Goal: Information Seeking & Learning: Learn about a topic

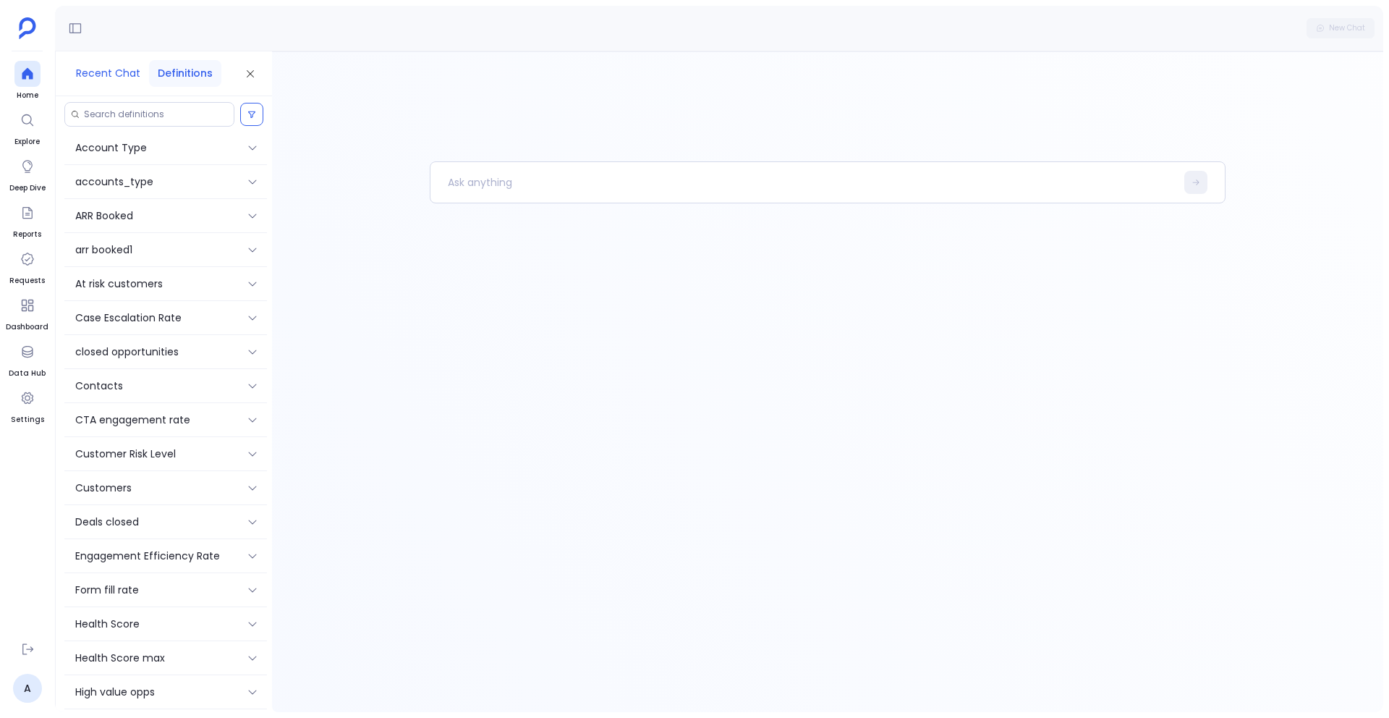
click at [101, 69] on button "Recent Chat" at bounding box center [108, 73] width 82 height 27
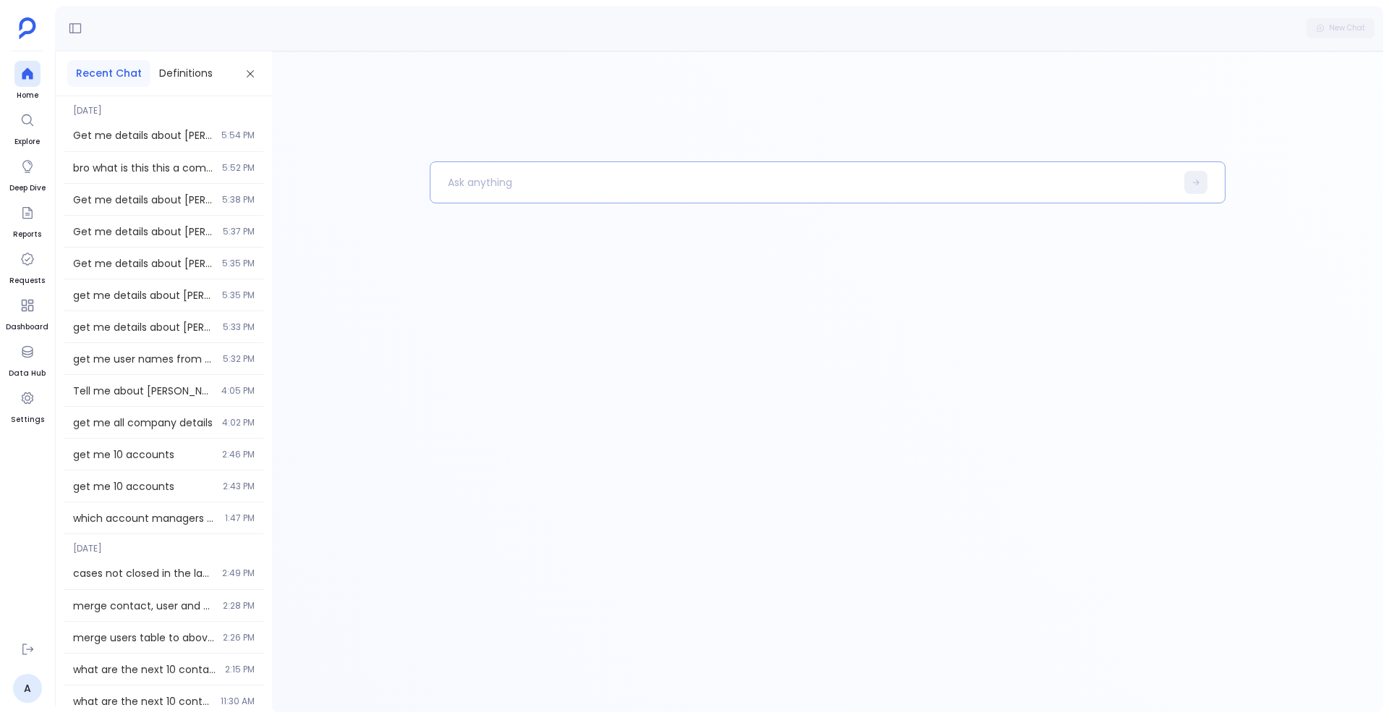
click at [484, 188] on p at bounding box center [802, 183] width 745 height 38
click at [177, 80] on button "Definitions" at bounding box center [185, 73] width 71 height 27
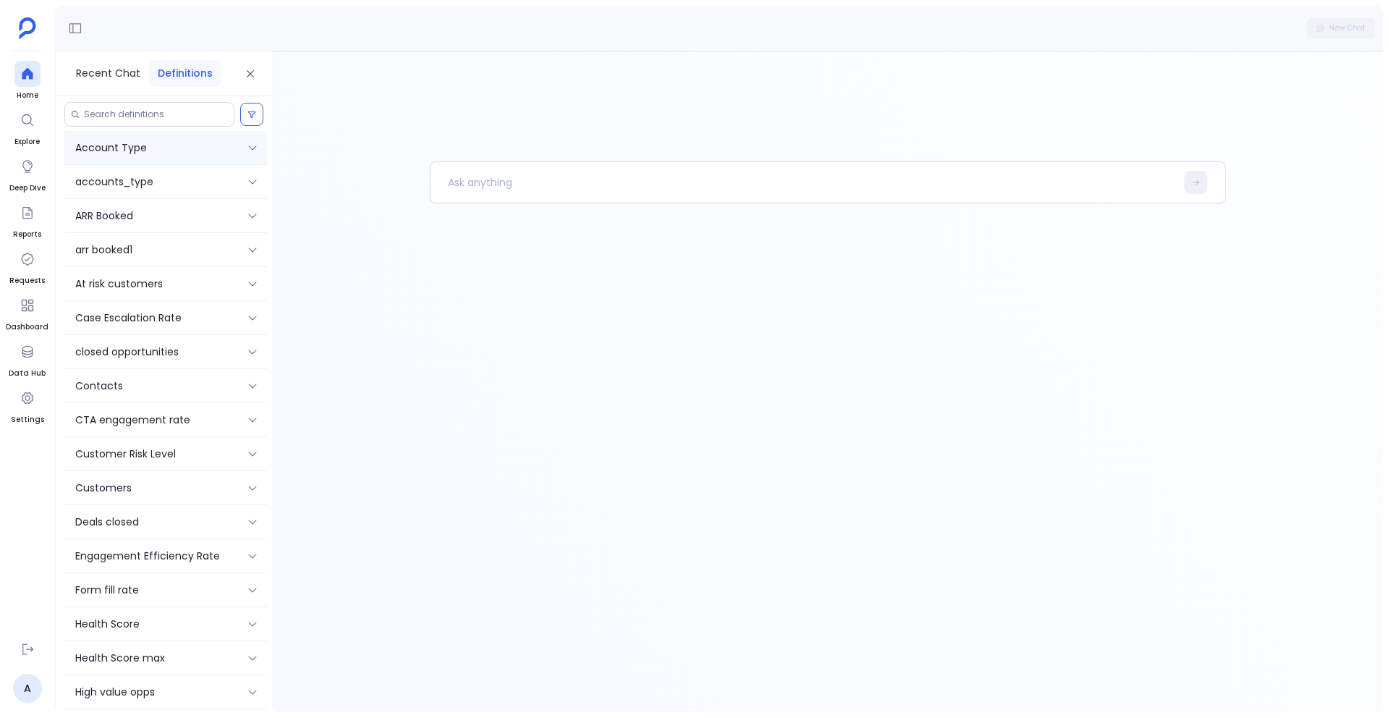
click at [170, 144] on div "Account Type" at bounding box center [155, 148] width 160 height 16
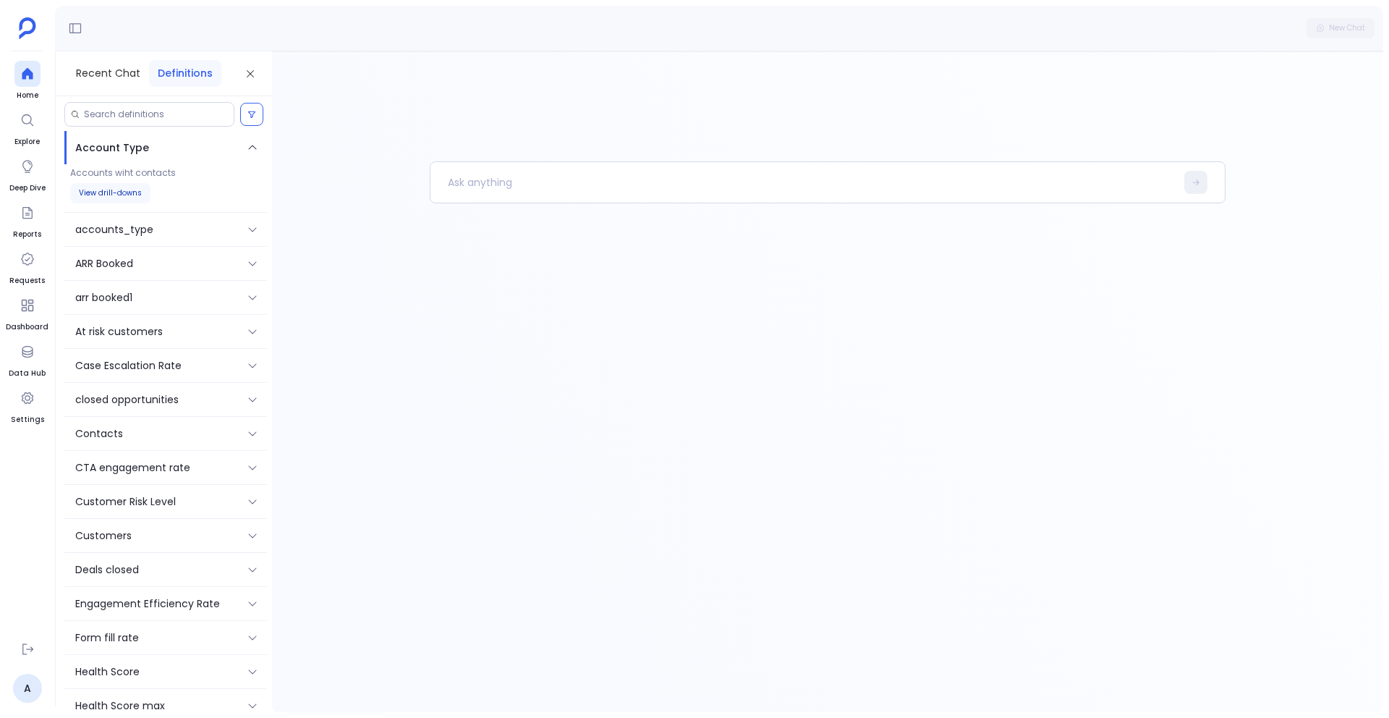
click at [106, 197] on button "View drill-downs" at bounding box center [110, 193] width 80 height 20
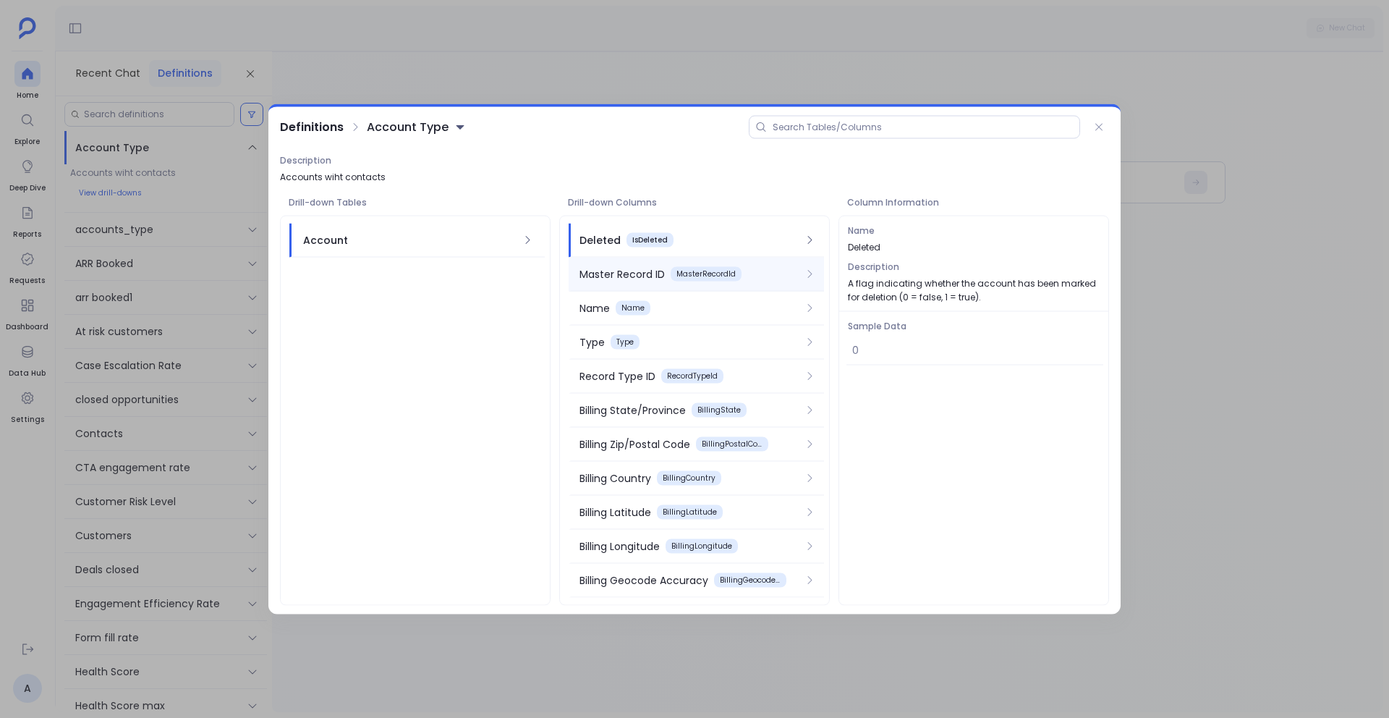
click at [631, 276] on div "Master Record ID" at bounding box center [622, 274] width 85 height 16
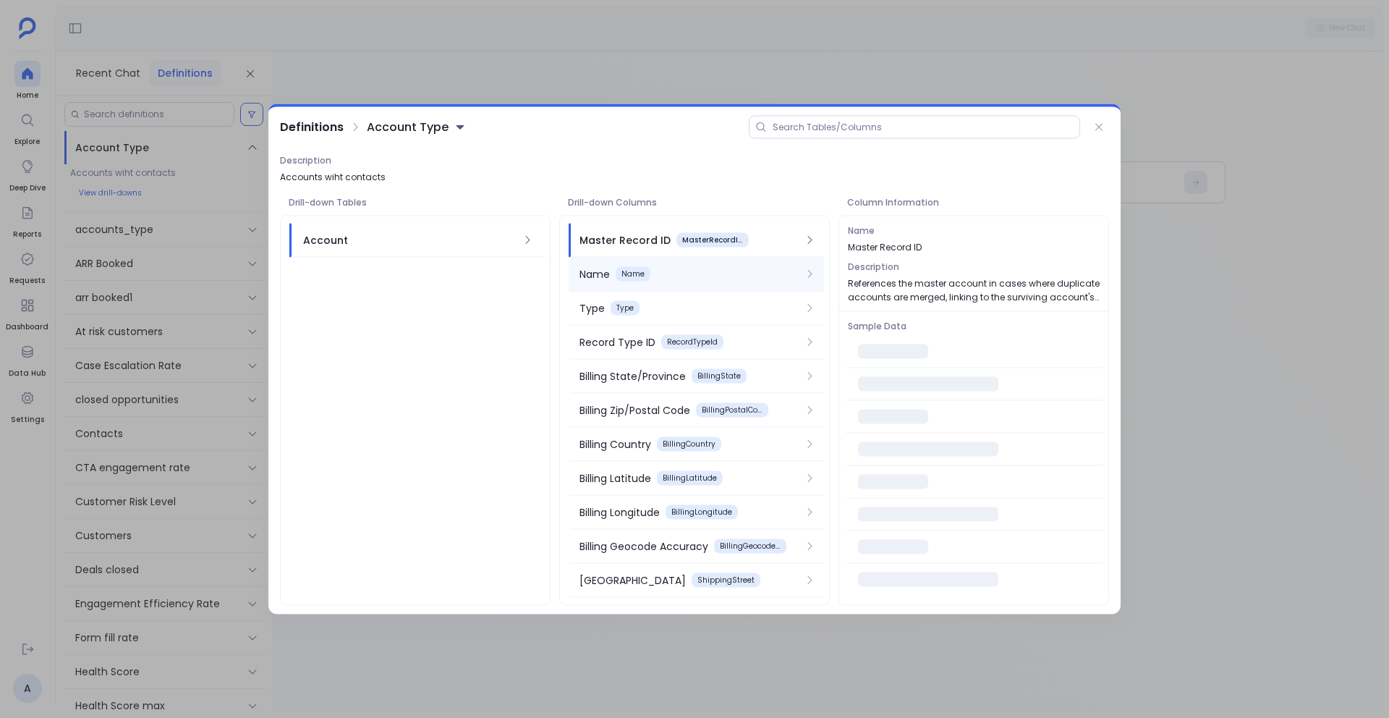
click at [653, 276] on div "Name Name" at bounding box center [690, 274] width 221 height 16
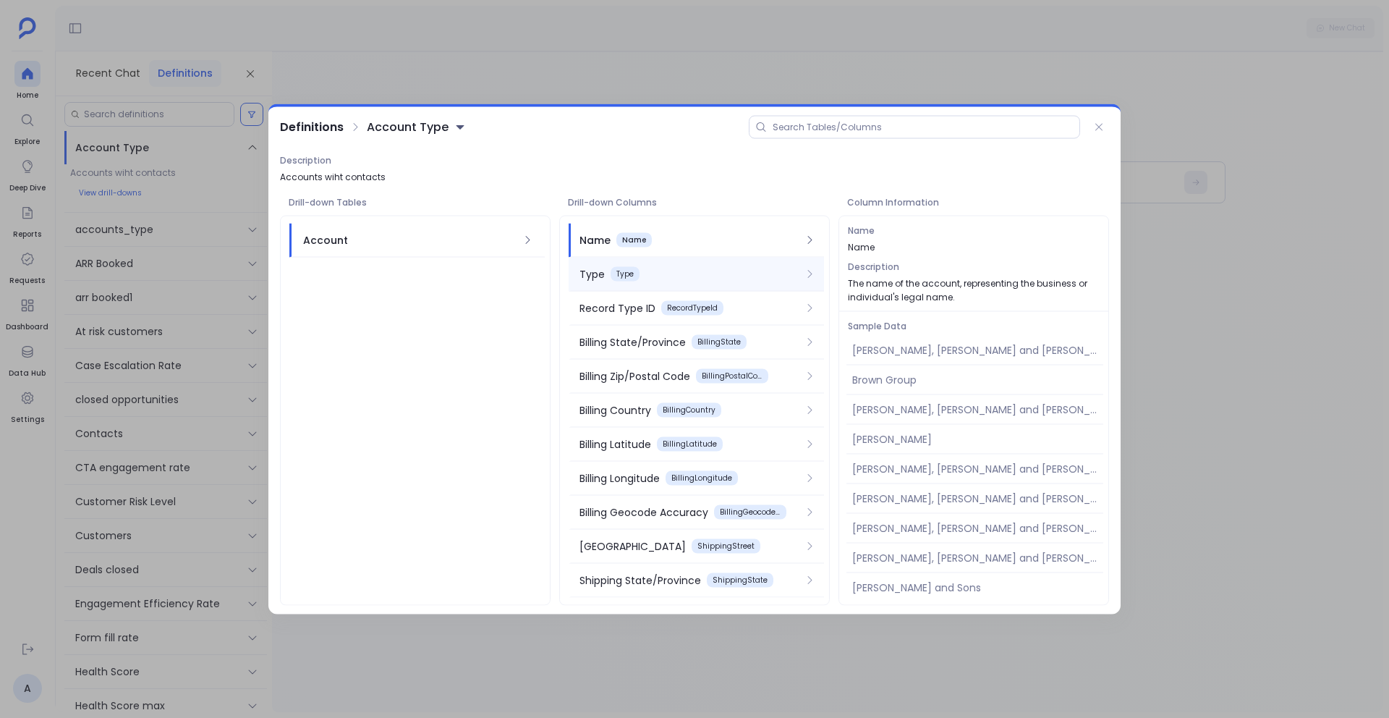
click at [698, 268] on div "Type Type" at bounding box center [690, 274] width 221 height 16
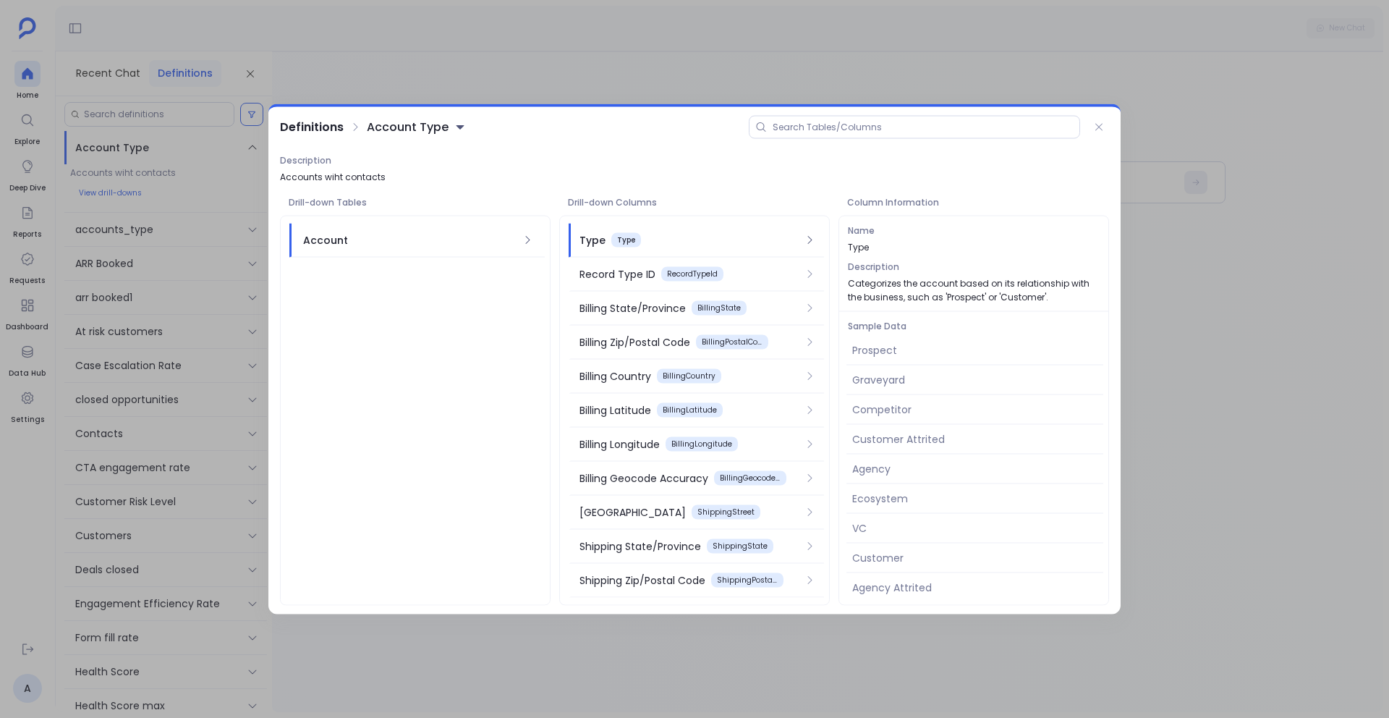
click at [96, 275] on div at bounding box center [694, 359] width 1389 height 718
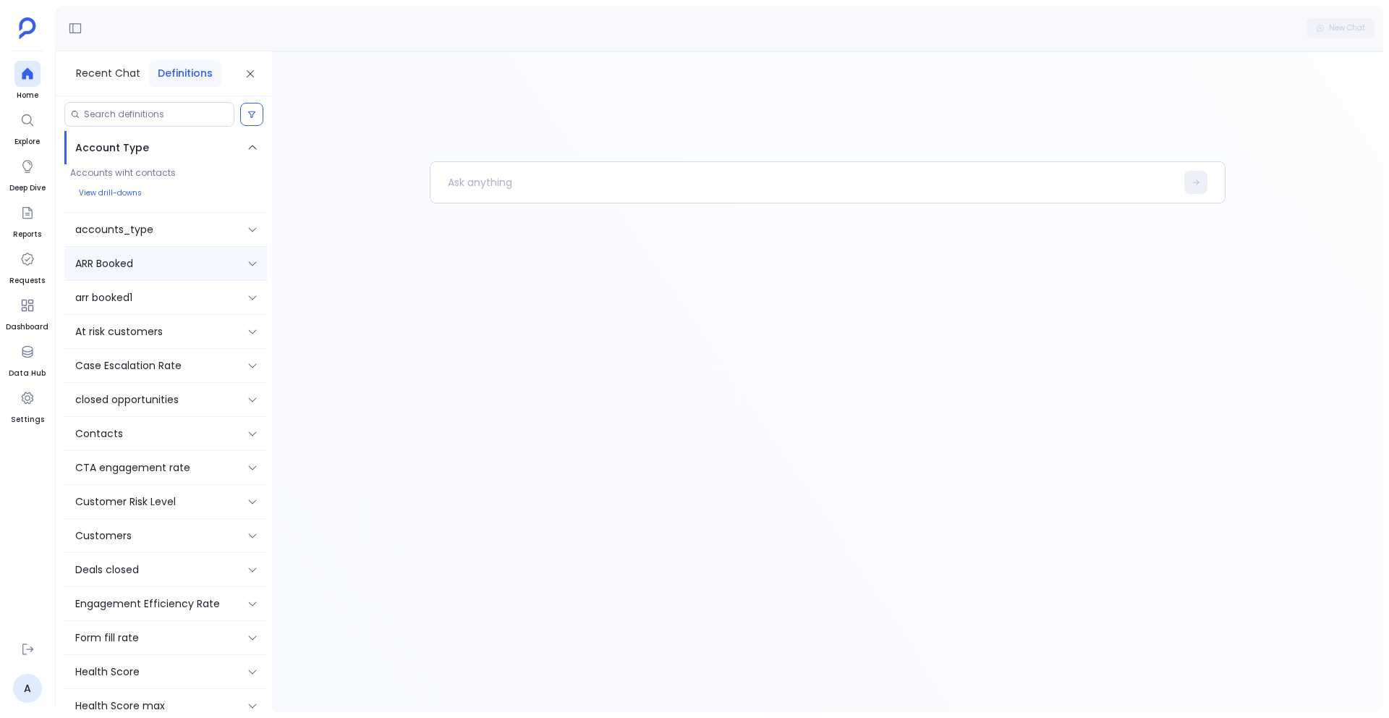
click at [96, 267] on p "ARR Booked" at bounding box center [104, 263] width 58 height 16
click at [140, 165] on div "accounts_type" at bounding box center [165, 181] width 203 height 33
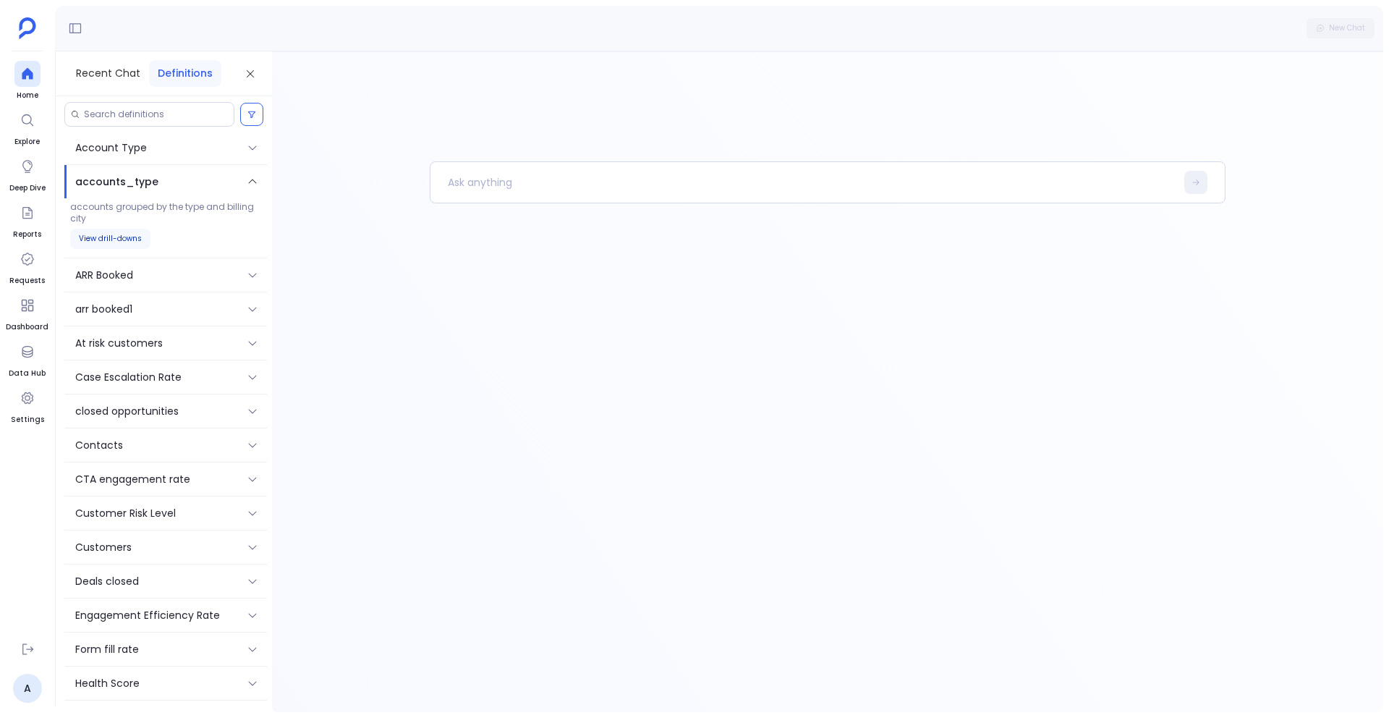
click at [96, 232] on button "View drill-downs" at bounding box center [110, 239] width 80 height 20
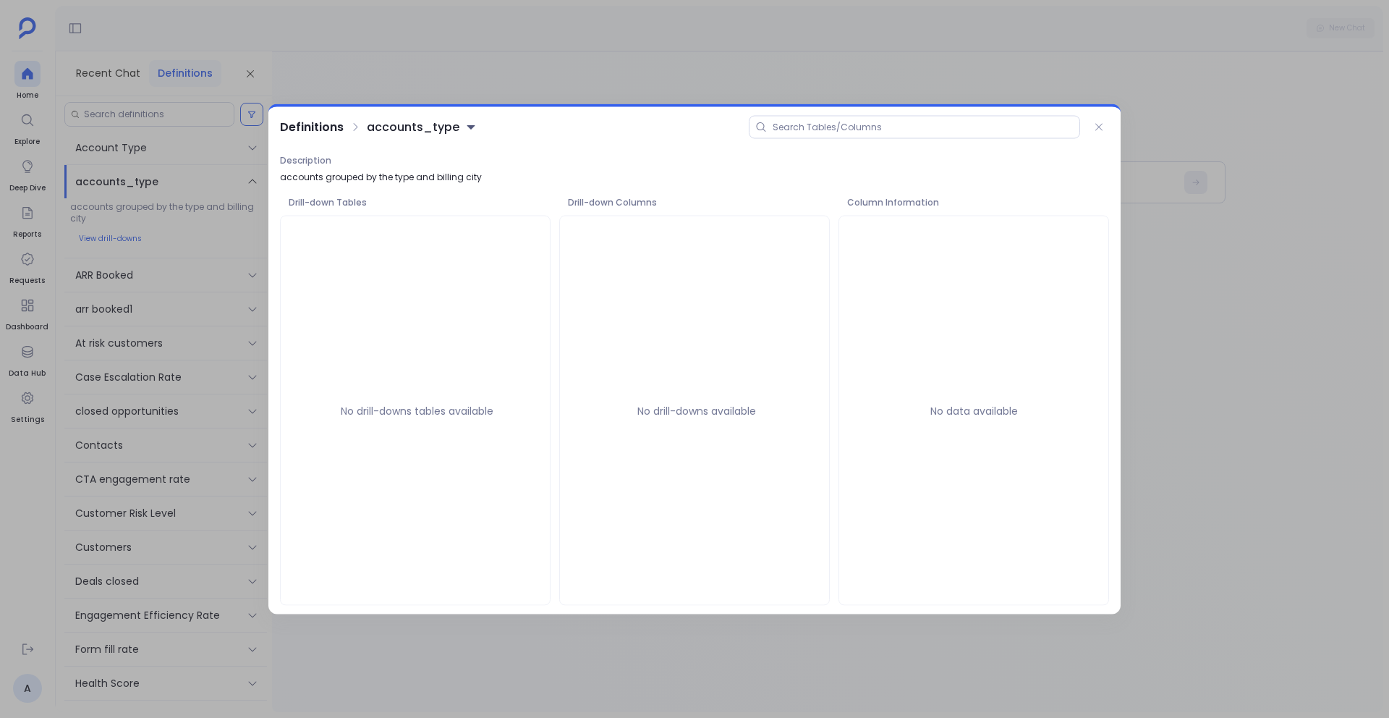
click at [395, 127] on button "accounts_type" at bounding box center [422, 127] width 110 height 19
click at [756, 151] on div "Definitions accounts_type Description accounts grouped by the type and billing …" at bounding box center [694, 356] width 852 height 498
click at [436, 108] on div "Definitions accounts_type" at bounding box center [694, 127] width 852 height 41
click at [431, 120] on button "accounts_type" at bounding box center [422, 127] width 110 height 19
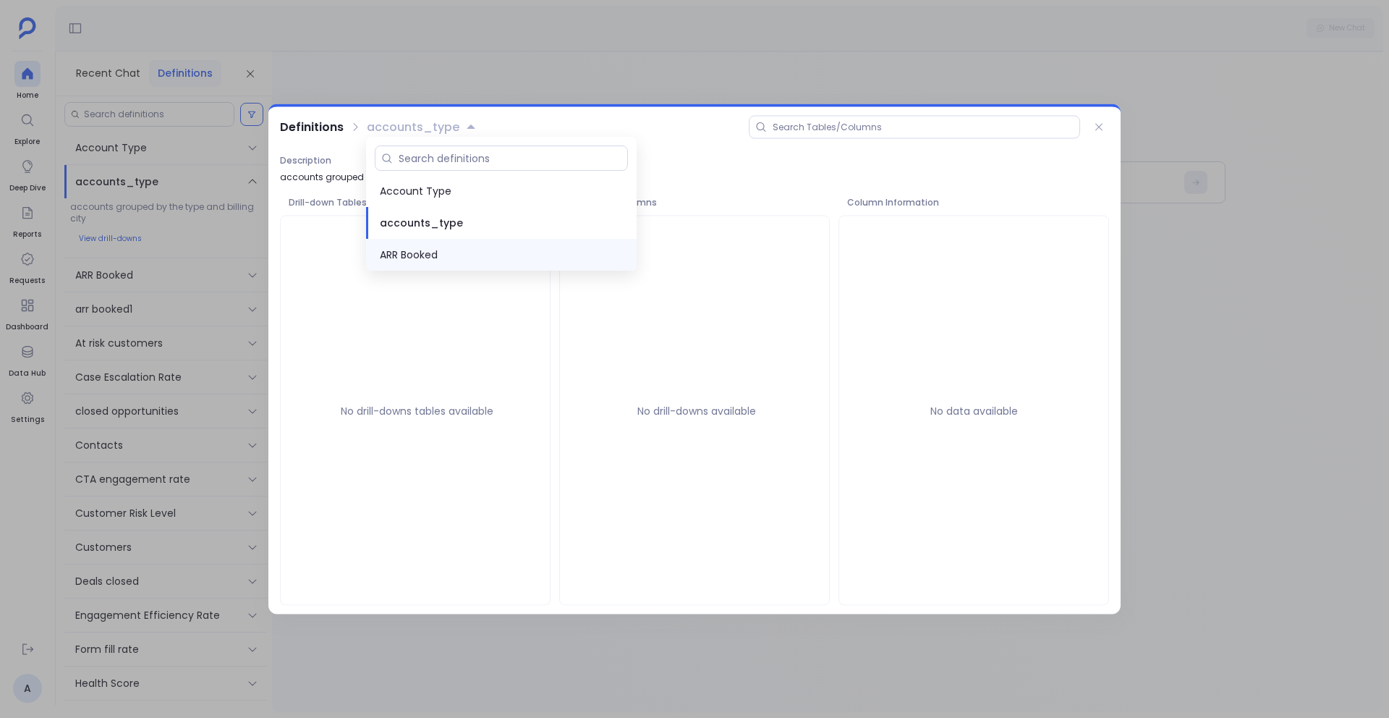
click at [401, 266] on div "ARR Booked" at bounding box center [501, 255] width 271 height 32
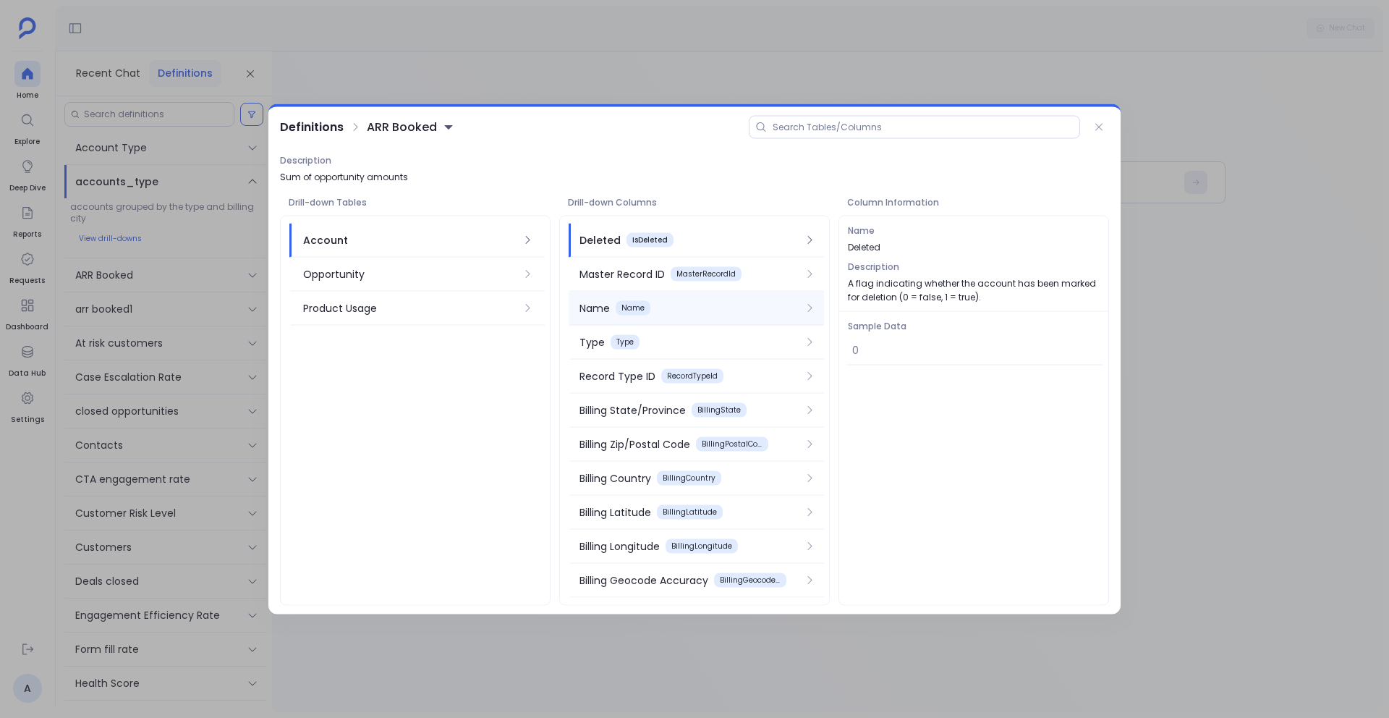
click at [755, 315] on div "Name Name" at bounding box center [690, 308] width 221 height 16
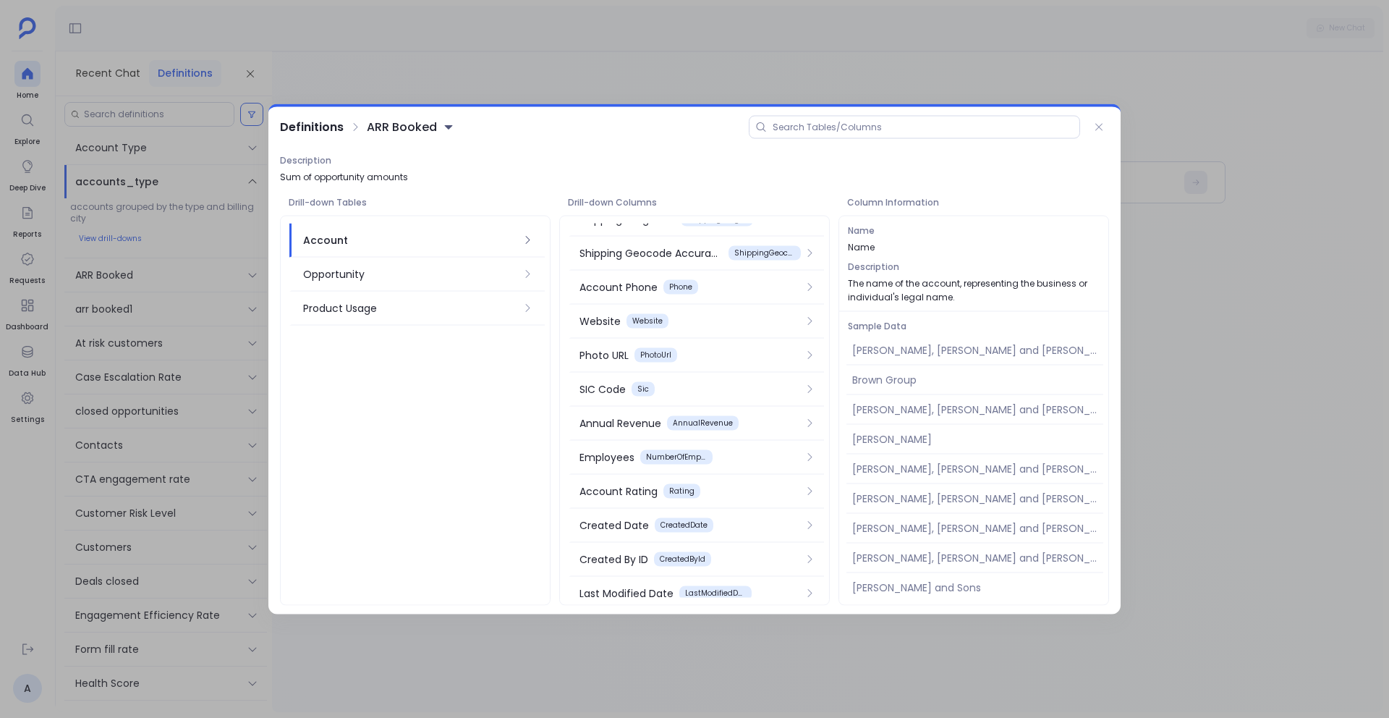
scroll to position [568, 0]
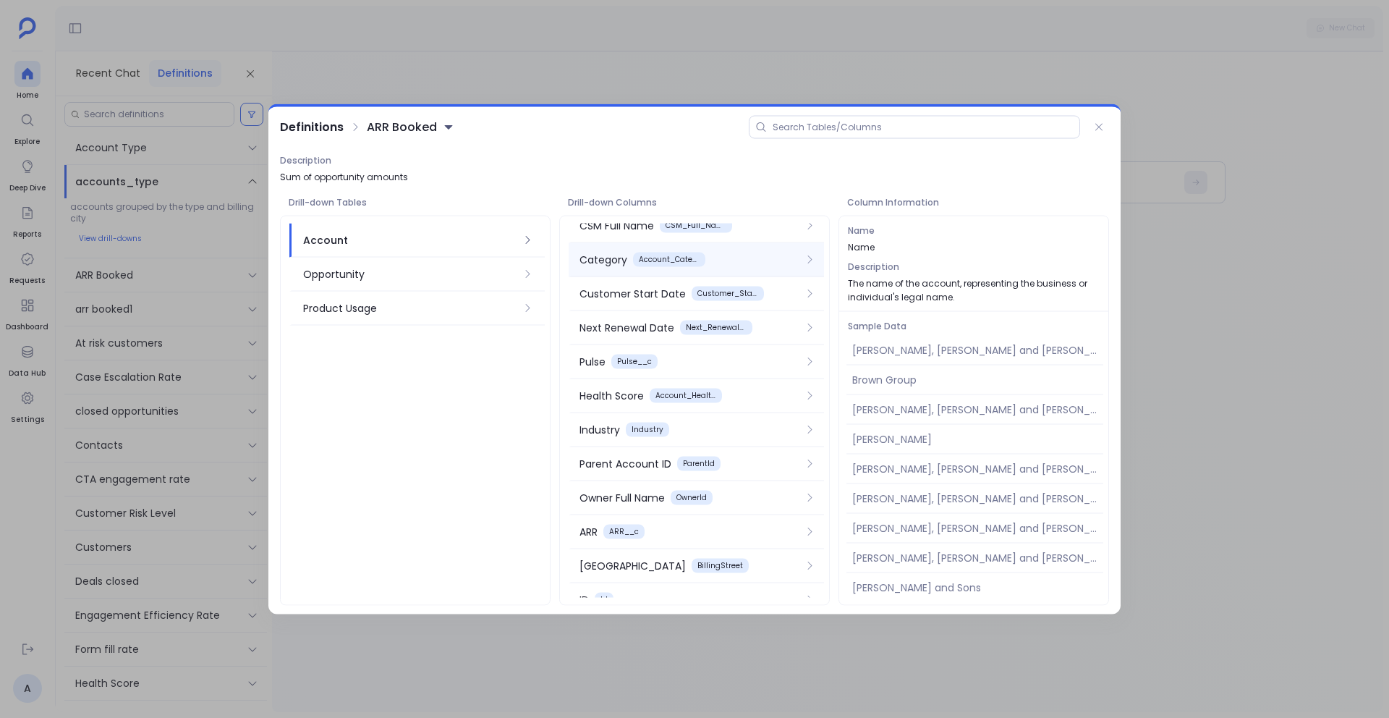
click at [614, 261] on div "Category" at bounding box center [604, 260] width 48 height 16
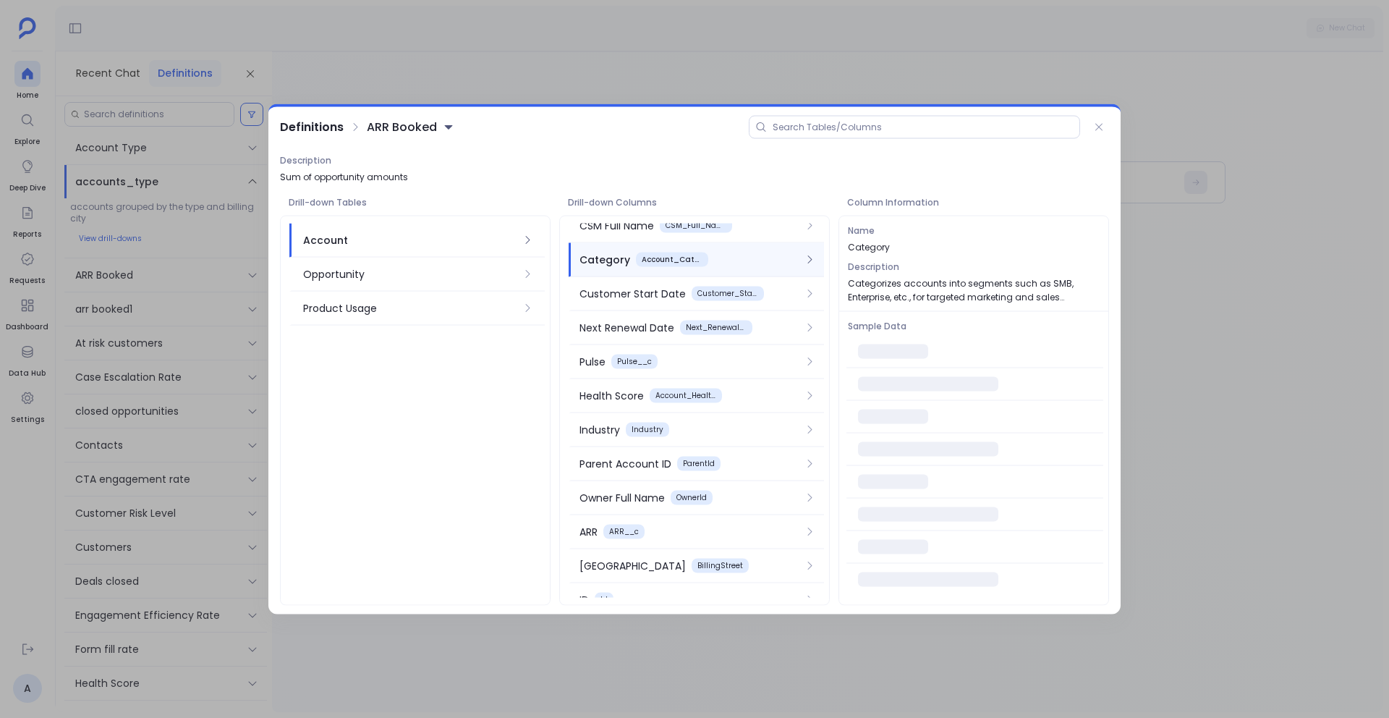
scroll to position [1360, 0]
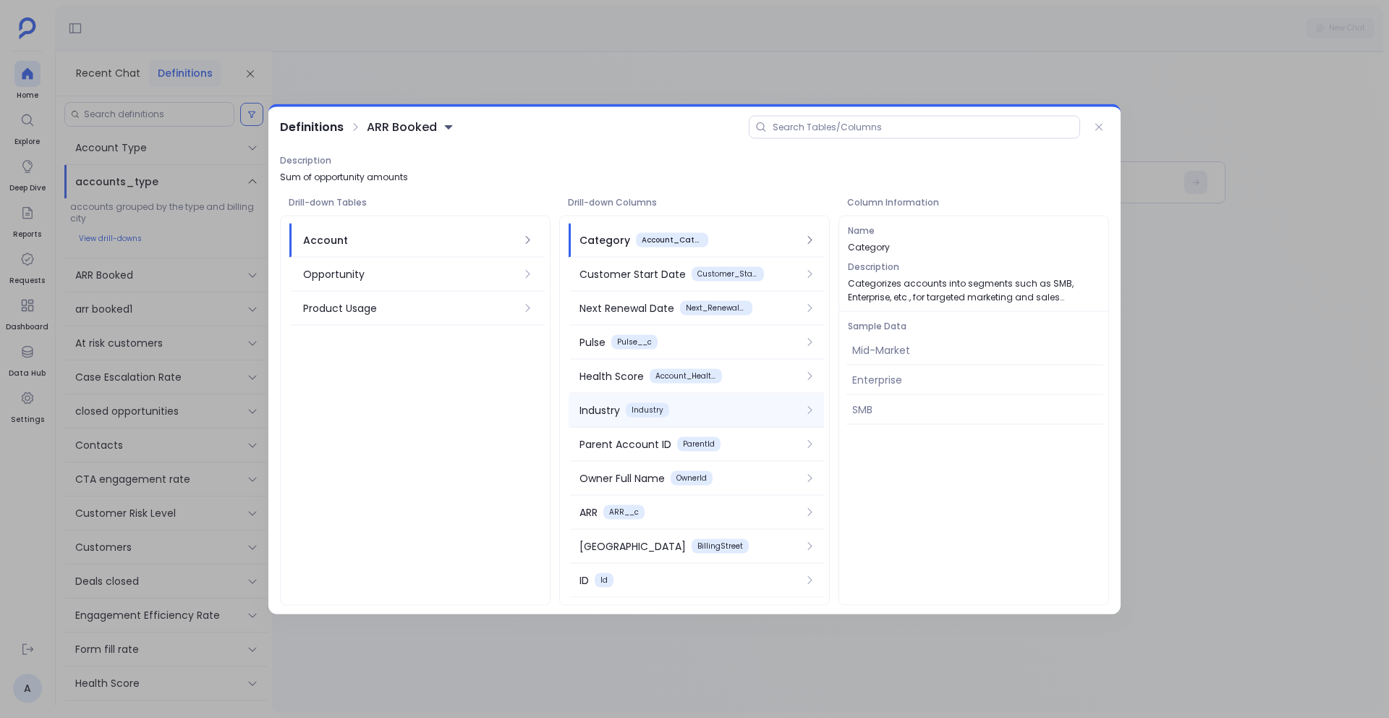
click at [600, 414] on div "Industry" at bounding box center [600, 410] width 41 height 16
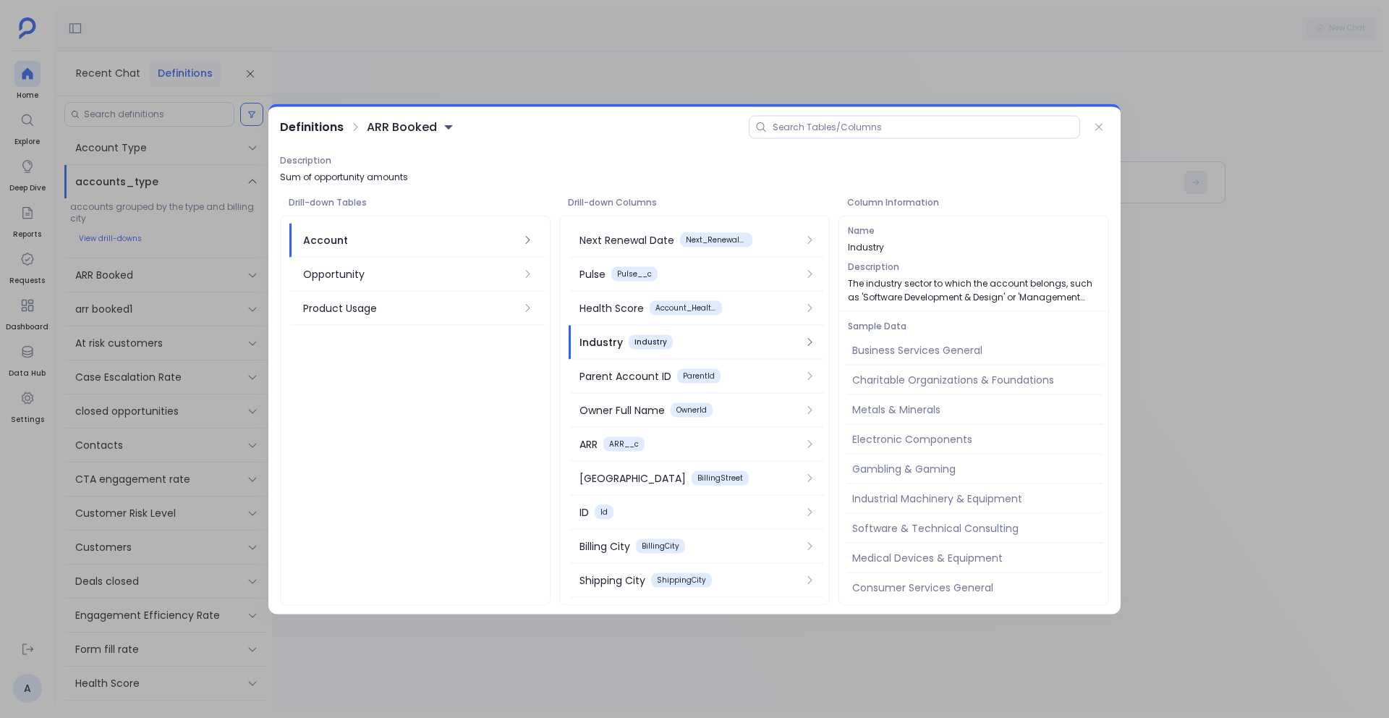
click at [919, 349] on div "Business Services General" at bounding box center [974, 351] width 257 height 30
click at [900, 441] on div "Gambling & Gaming" at bounding box center [974, 435] width 257 height 30
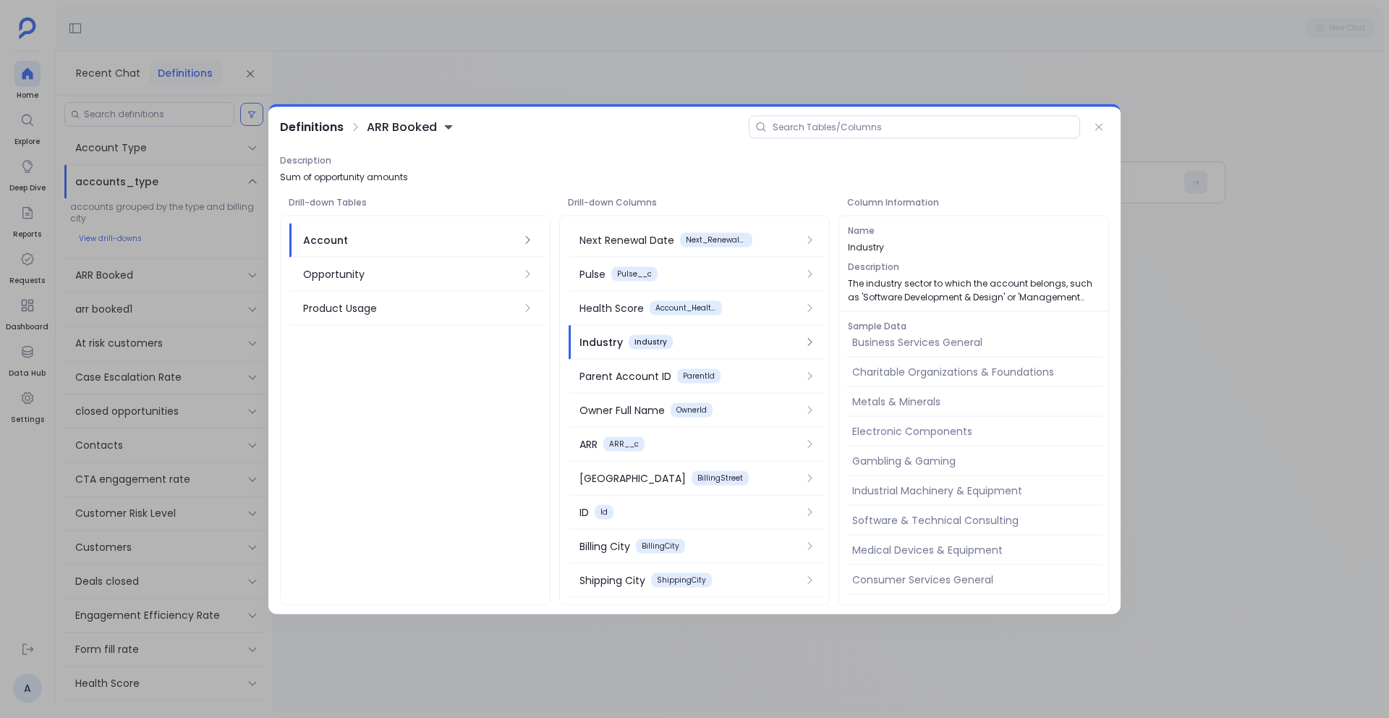
scroll to position [0, 0]
click at [901, 438] on div "Electronic Components" at bounding box center [974, 440] width 257 height 30
copy div "Electronic Components"
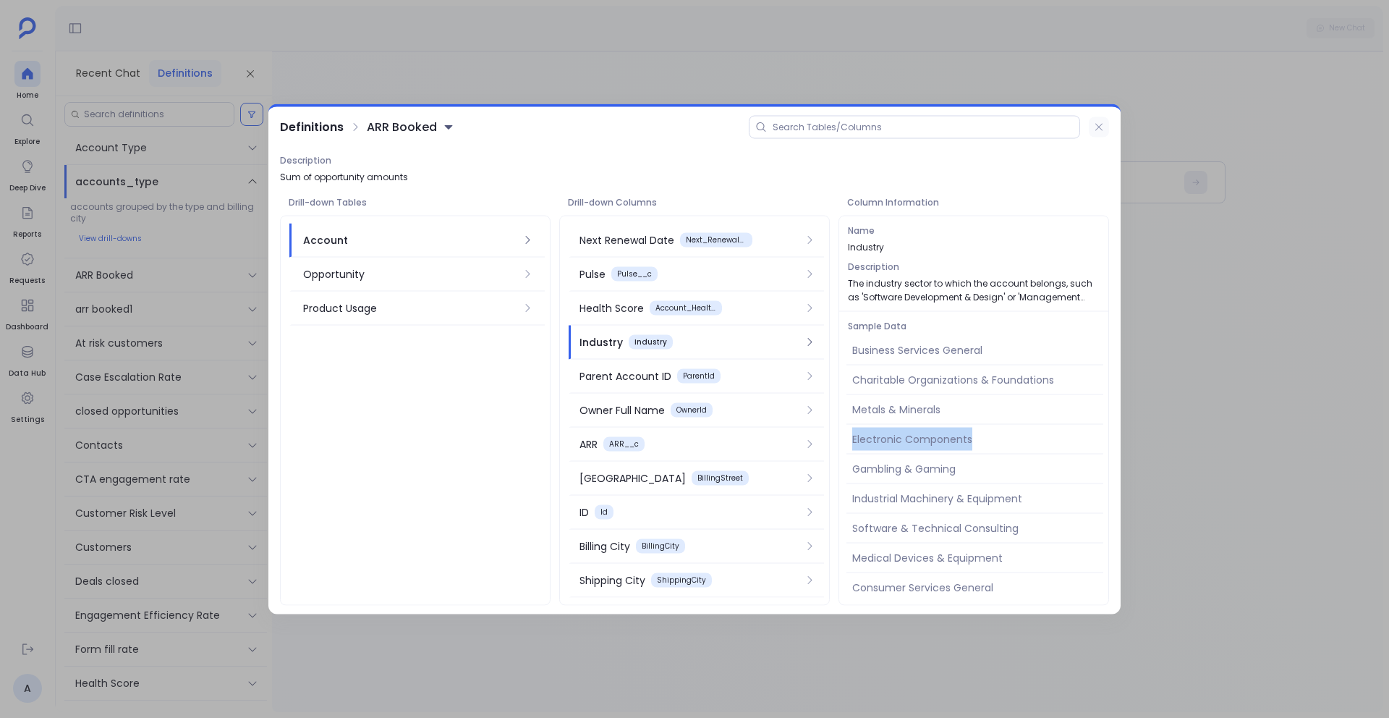
click at [1103, 124] on icon at bounding box center [1099, 128] width 12 height 12
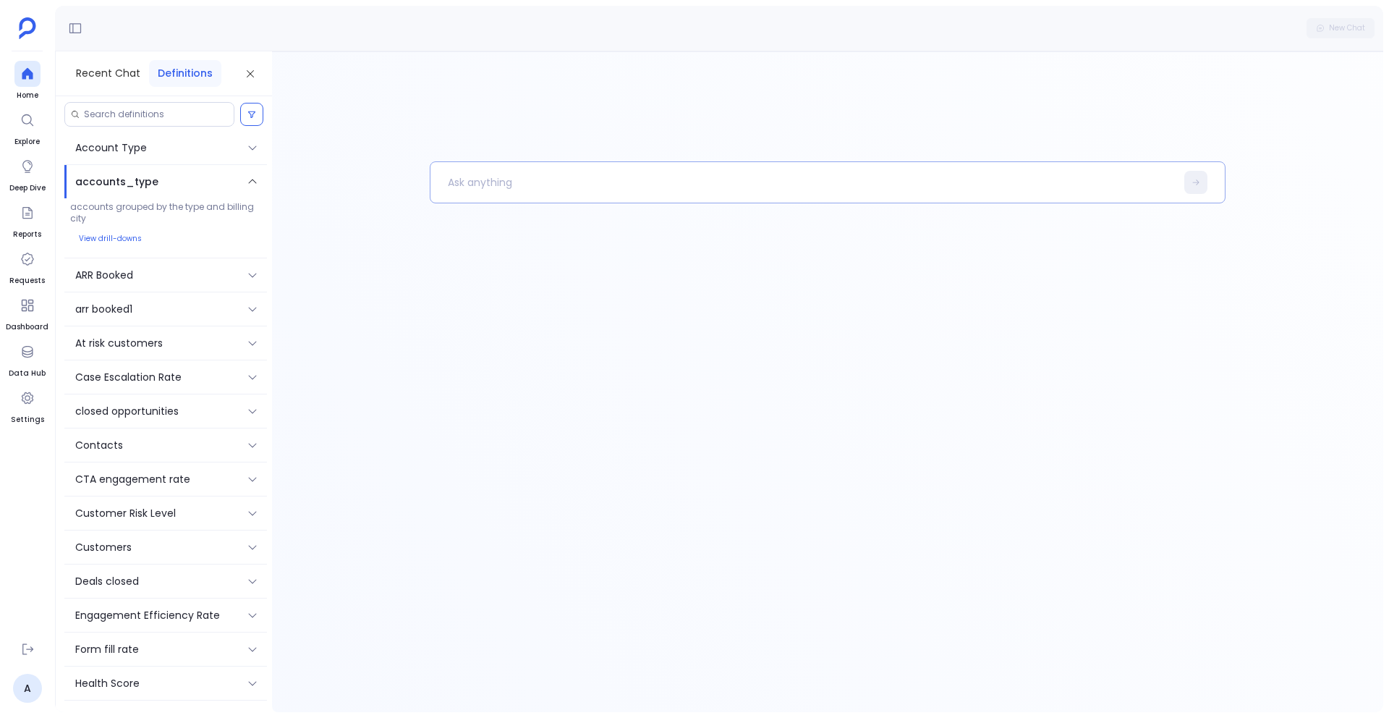
click at [802, 180] on p at bounding box center [802, 183] width 745 height 38
click at [724, 182] on p "give me list of accounts that have arr booked from this Electronic Components i…" at bounding box center [795, 183] width 730 height 38
click at [1201, 179] on button at bounding box center [1195, 182] width 23 height 23
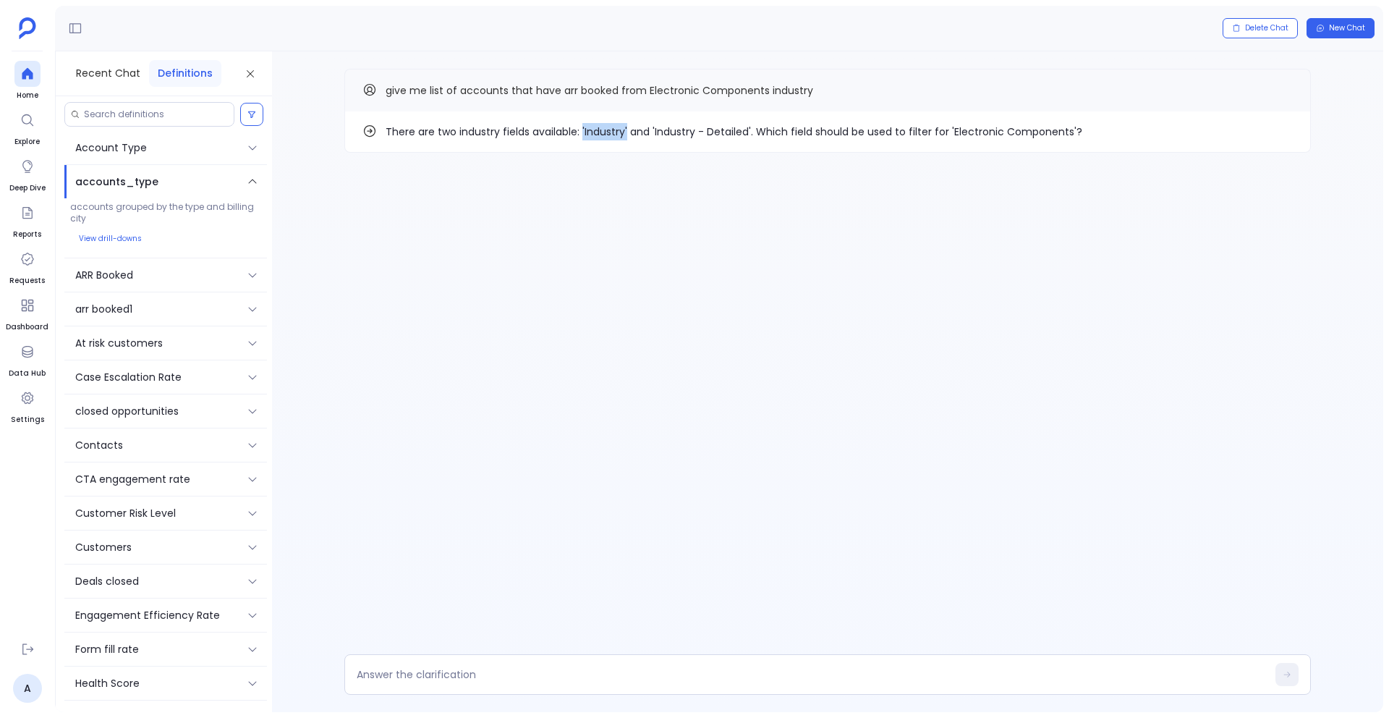
drag, startPoint x: 582, startPoint y: 131, endPoint x: 625, endPoint y: 130, distance: 42.7
click at [625, 130] on p "There are two industry fields available: 'Industry' and 'Industry - Detailed'. …" at bounding box center [734, 131] width 697 height 17
copy p "'Industry'"
click at [371, 672] on textarea at bounding box center [812, 674] width 910 height 14
type textarea "'Industry'"
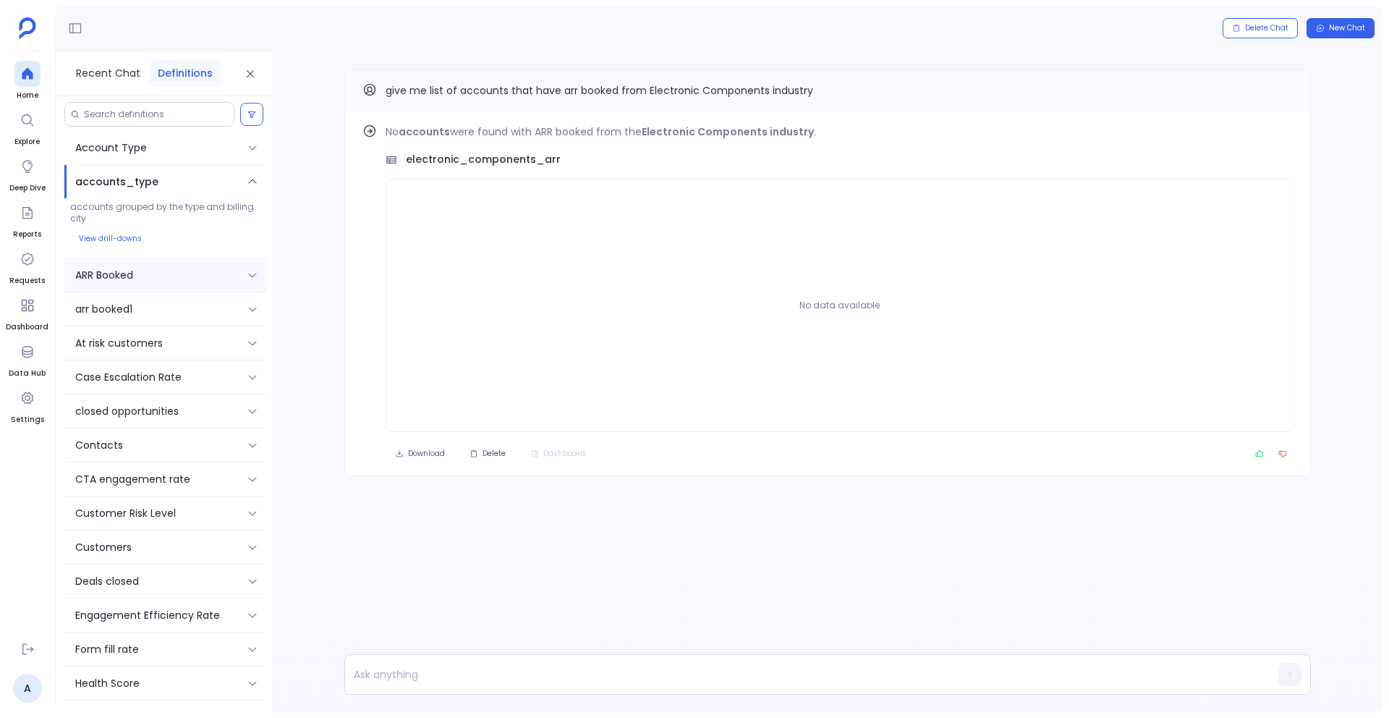
click at [126, 279] on p "ARR Booked" at bounding box center [104, 275] width 58 height 16
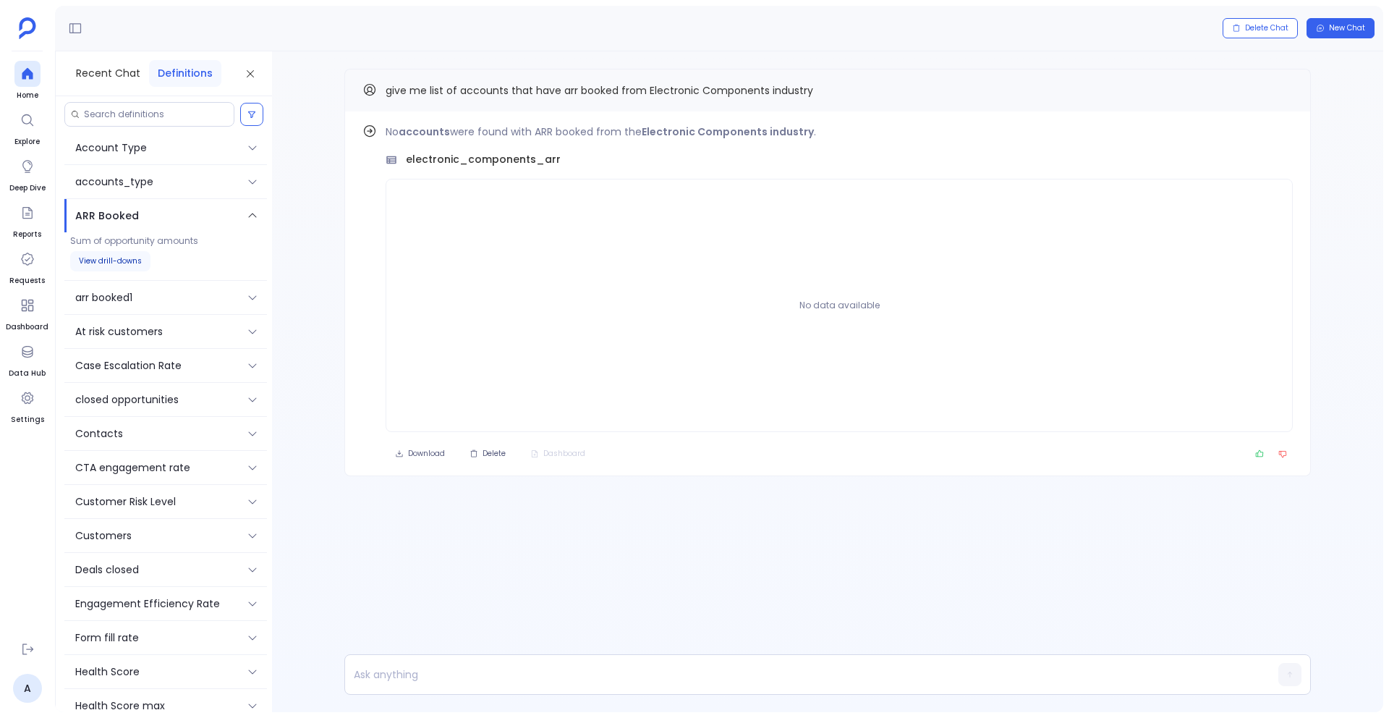
click at [91, 267] on button "View drill-downs" at bounding box center [110, 261] width 80 height 20
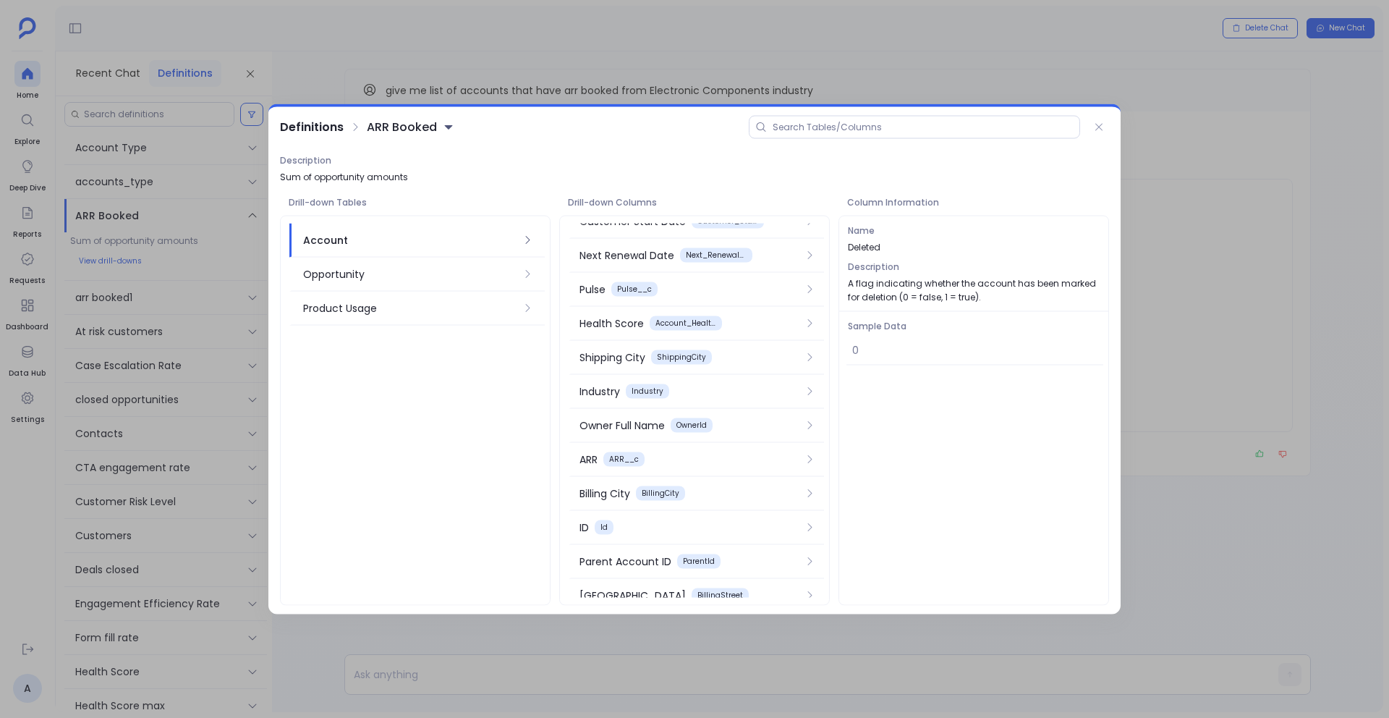
scroll to position [1428, 0]
click at [611, 389] on div "Industry" at bounding box center [600, 388] width 41 height 16
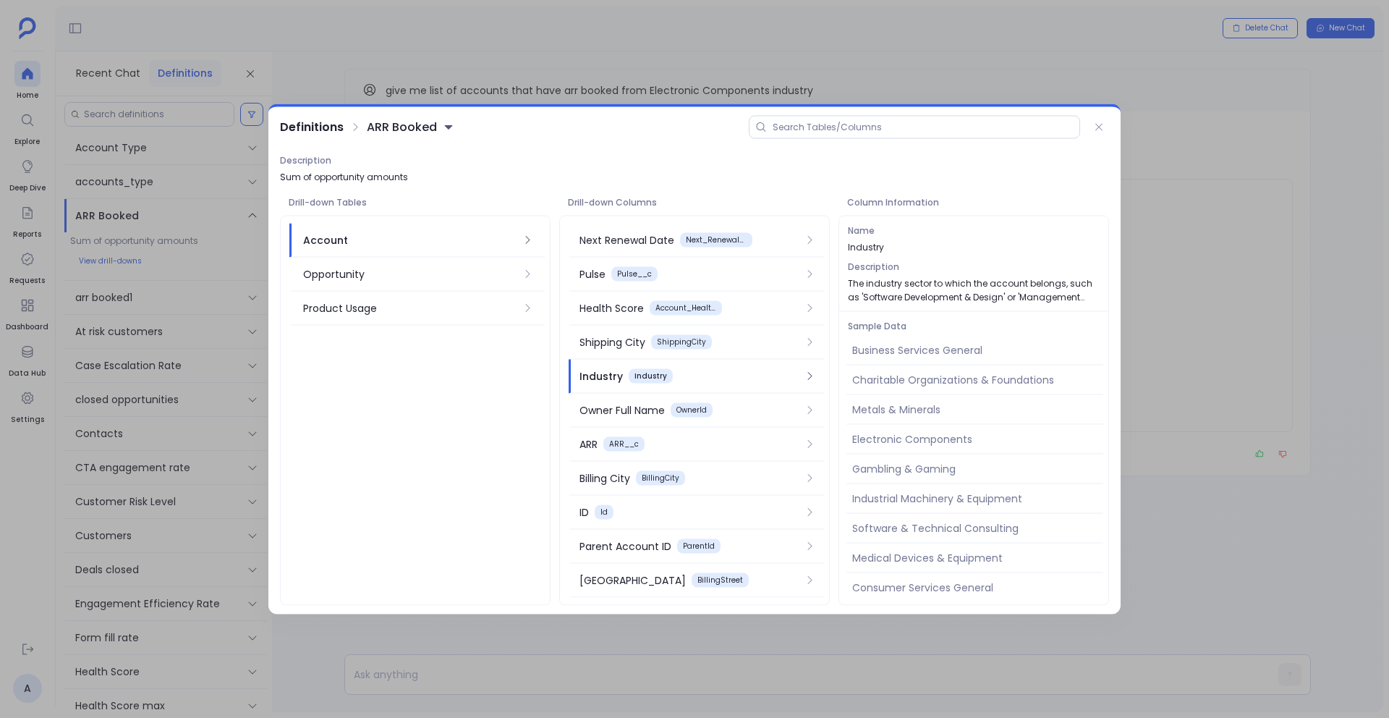
click at [883, 347] on div "Business Services General" at bounding box center [974, 351] width 257 height 30
copy div "Business Services General"
click at [1099, 123] on icon at bounding box center [1099, 128] width 12 height 12
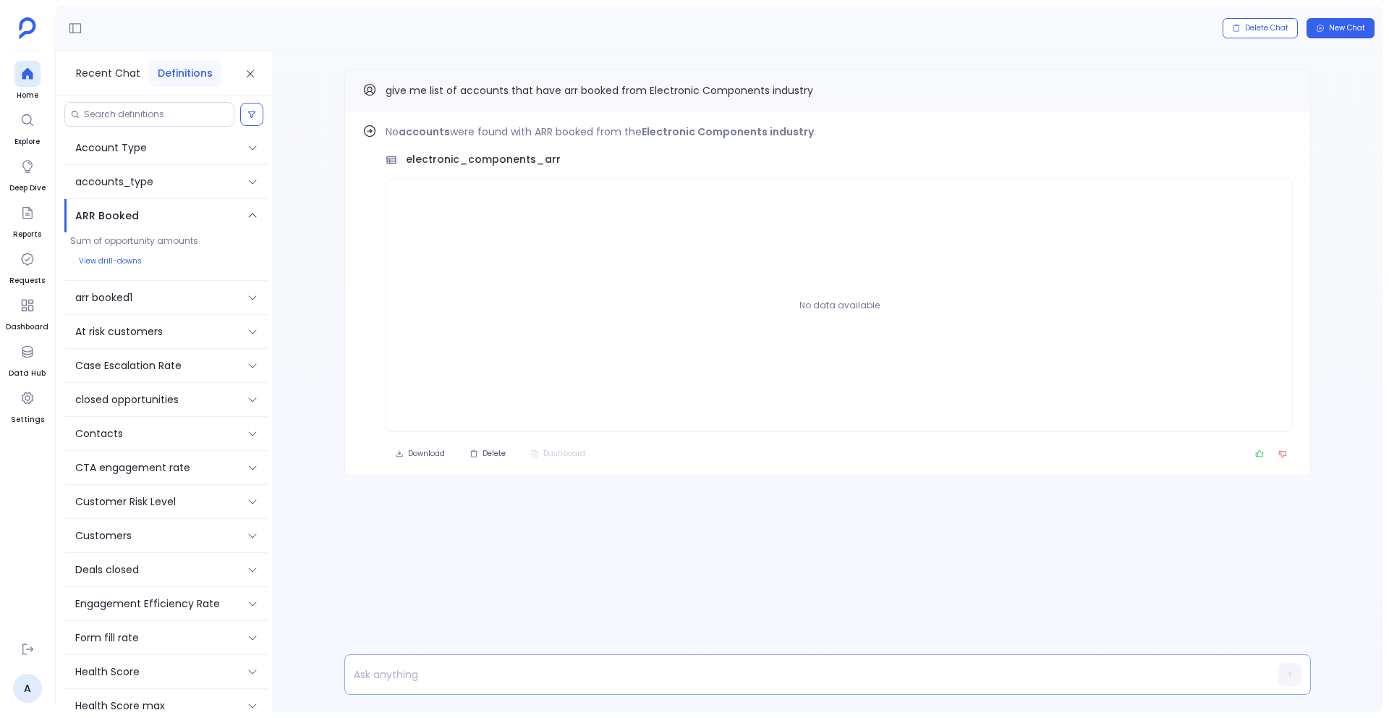
click at [635, 681] on p at bounding box center [799, 674] width 909 height 20
click at [355, 672] on p "Business Services General" at bounding box center [799, 674] width 909 height 20
click at [585, 88] on span "give me list of accounts that have arr booked from Electronic Components indust…" at bounding box center [600, 90] width 428 height 14
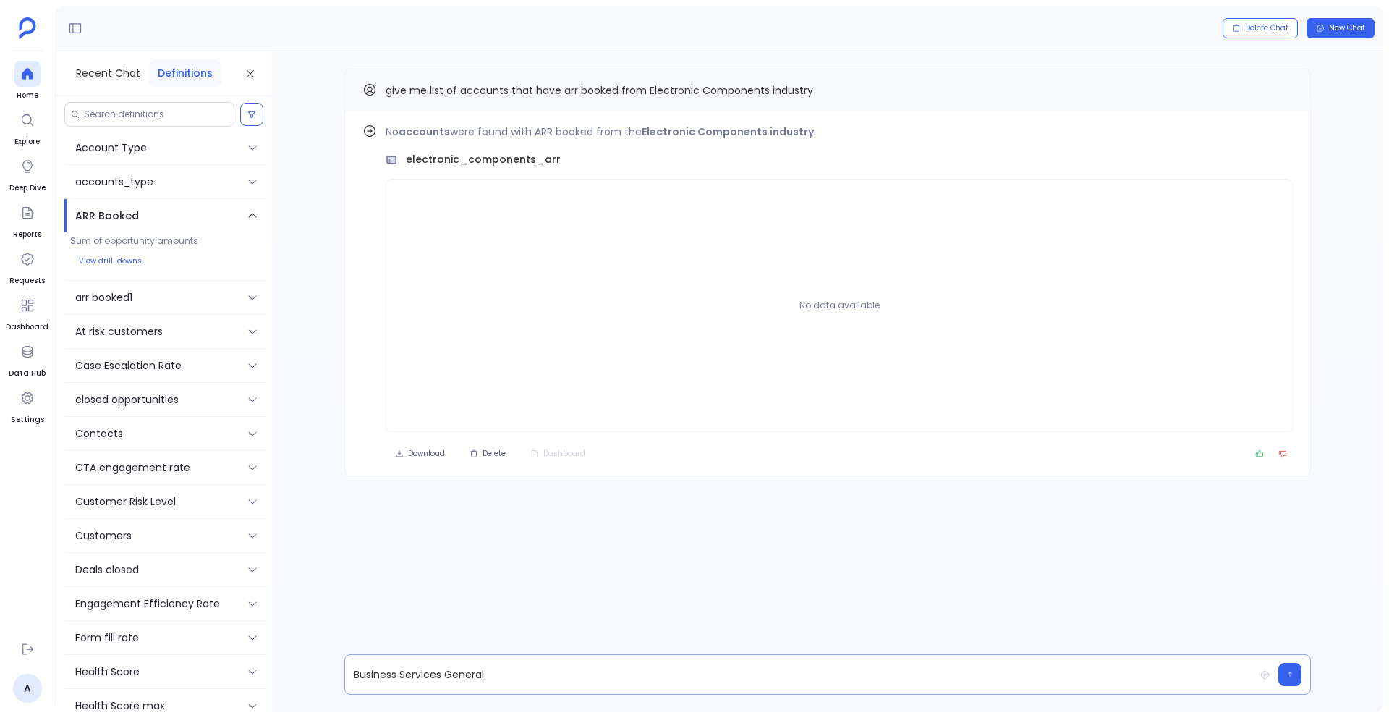
click at [456, 673] on p "Business Services General" at bounding box center [799, 674] width 909 height 20
click at [1283, 84] on button "Copy" at bounding box center [1284, 89] width 17 height 17
click at [1270, 25] on span "Delete Chat" at bounding box center [1266, 28] width 43 height 10
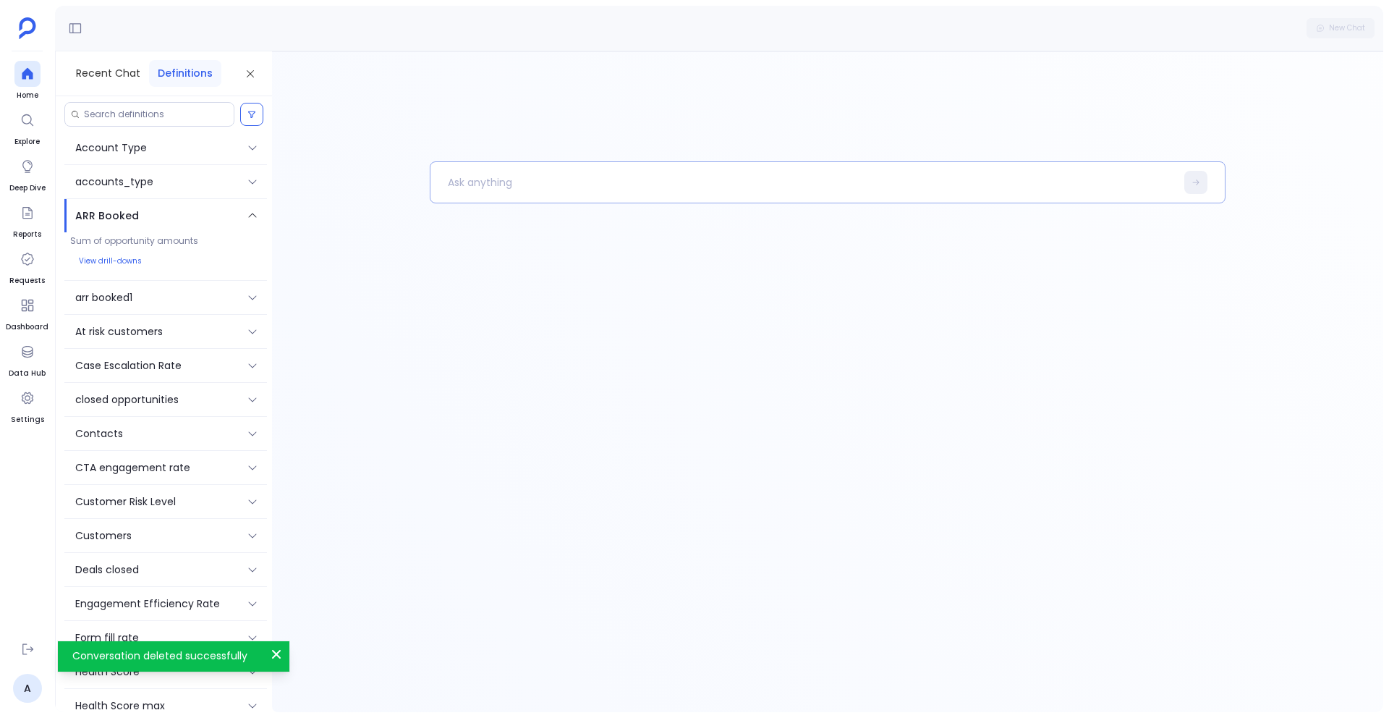
click at [842, 173] on p at bounding box center [802, 183] width 745 height 38
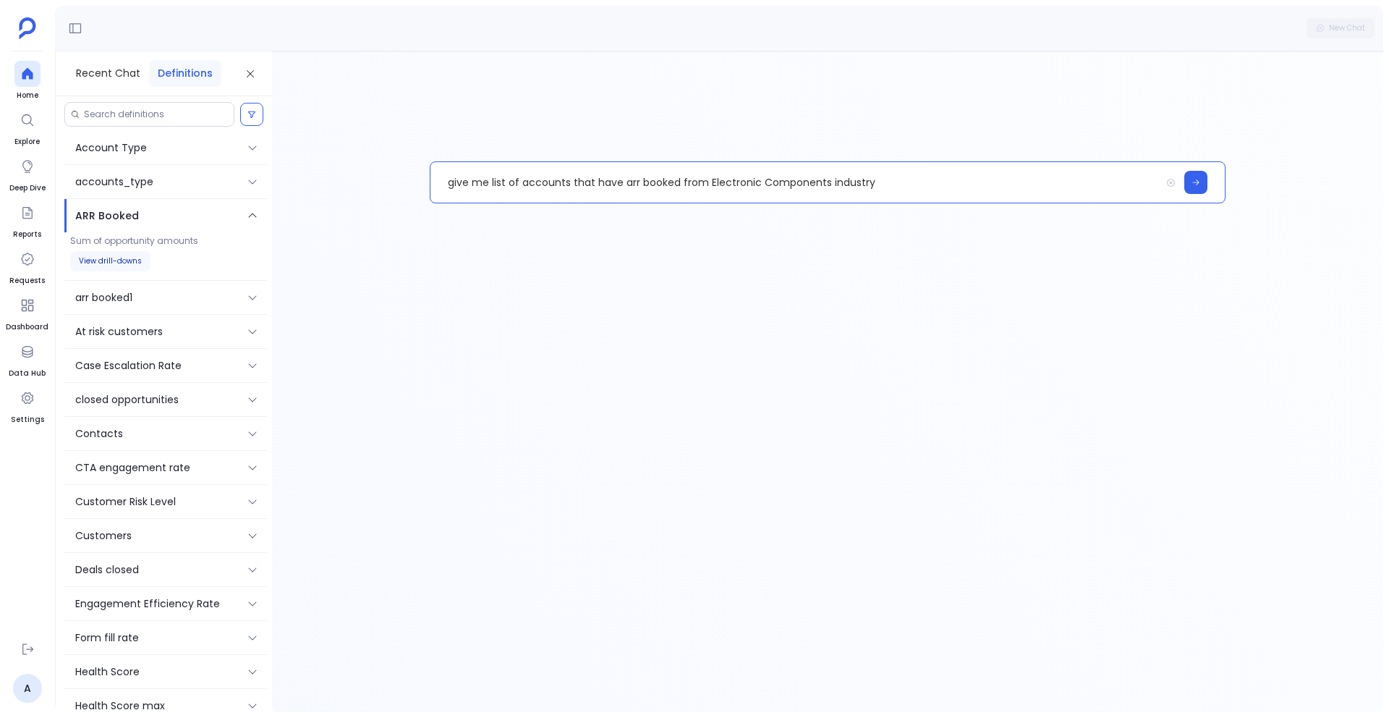
click at [120, 258] on button "View drill-downs" at bounding box center [110, 261] width 80 height 20
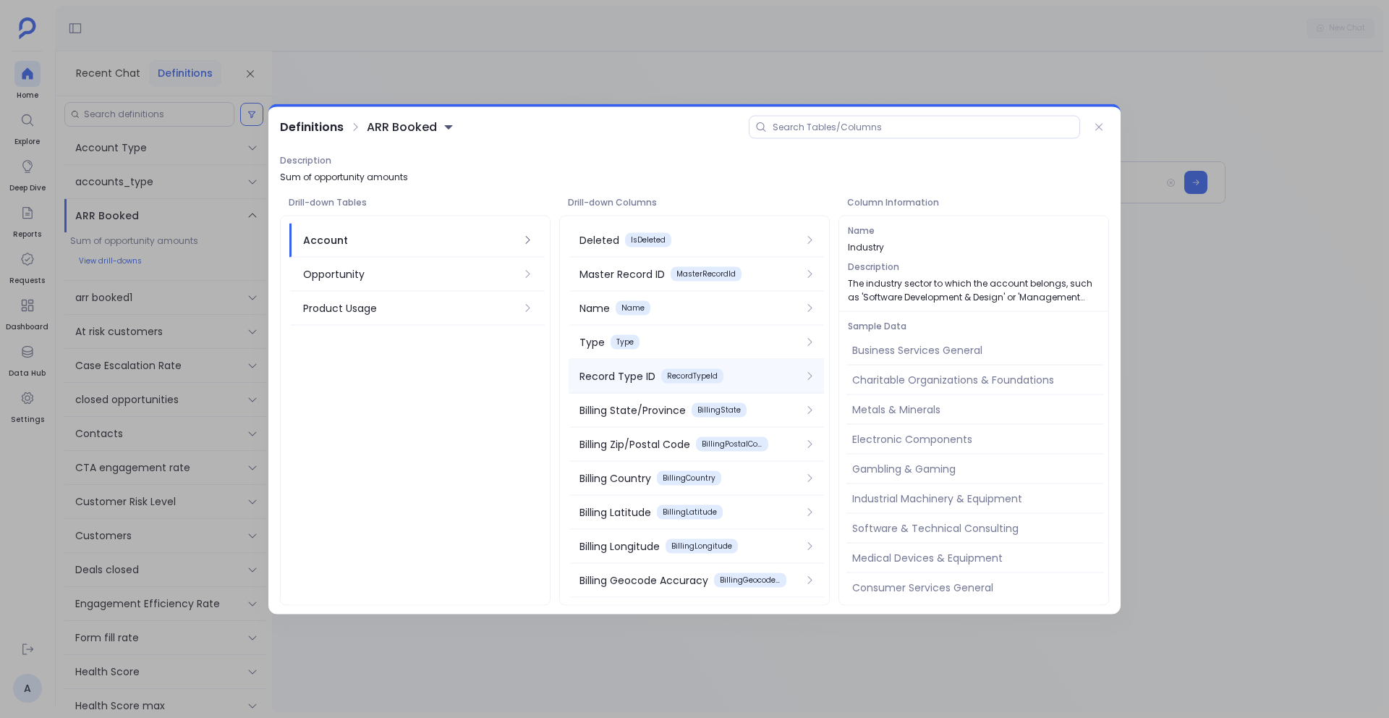
click at [598, 385] on div "Record Type ID RecordTypeId" at bounding box center [696, 377] width 255 height 34
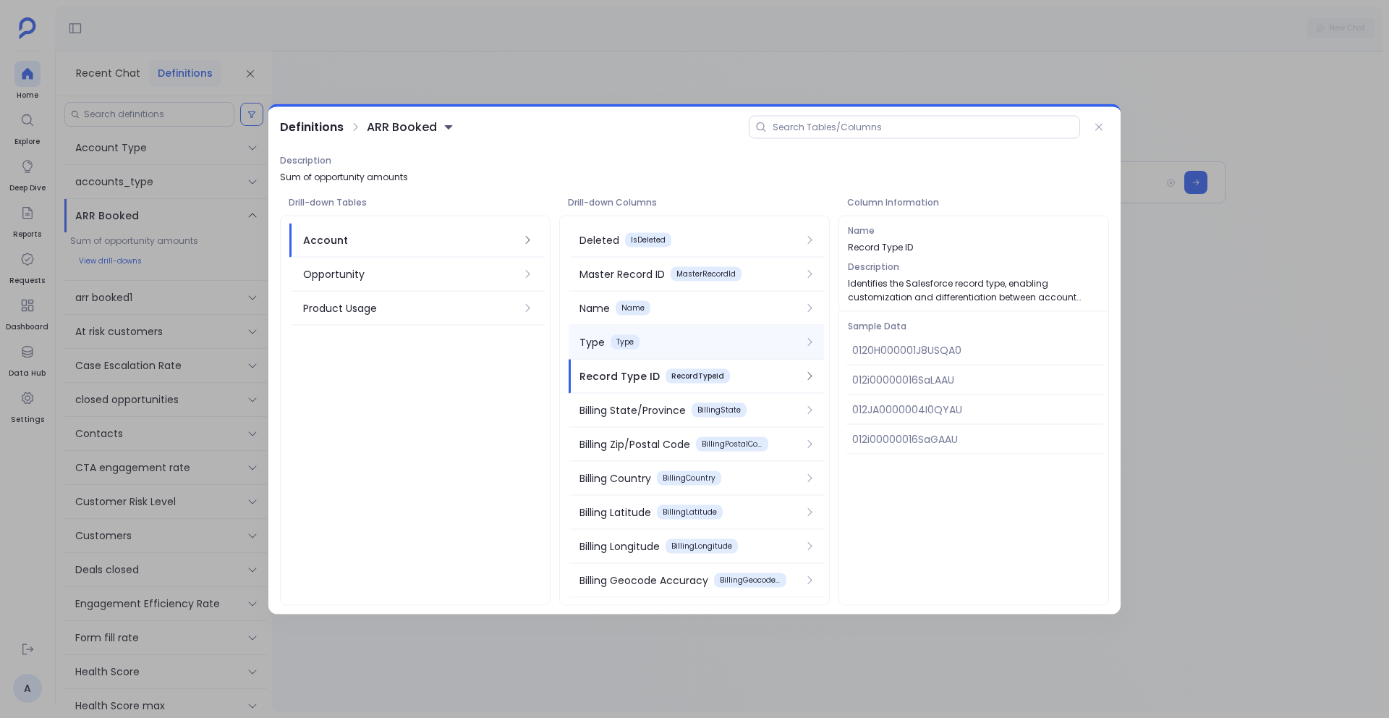
click at [602, 343] on div "Type" at bounding box center [592, 342] width 25 height 16
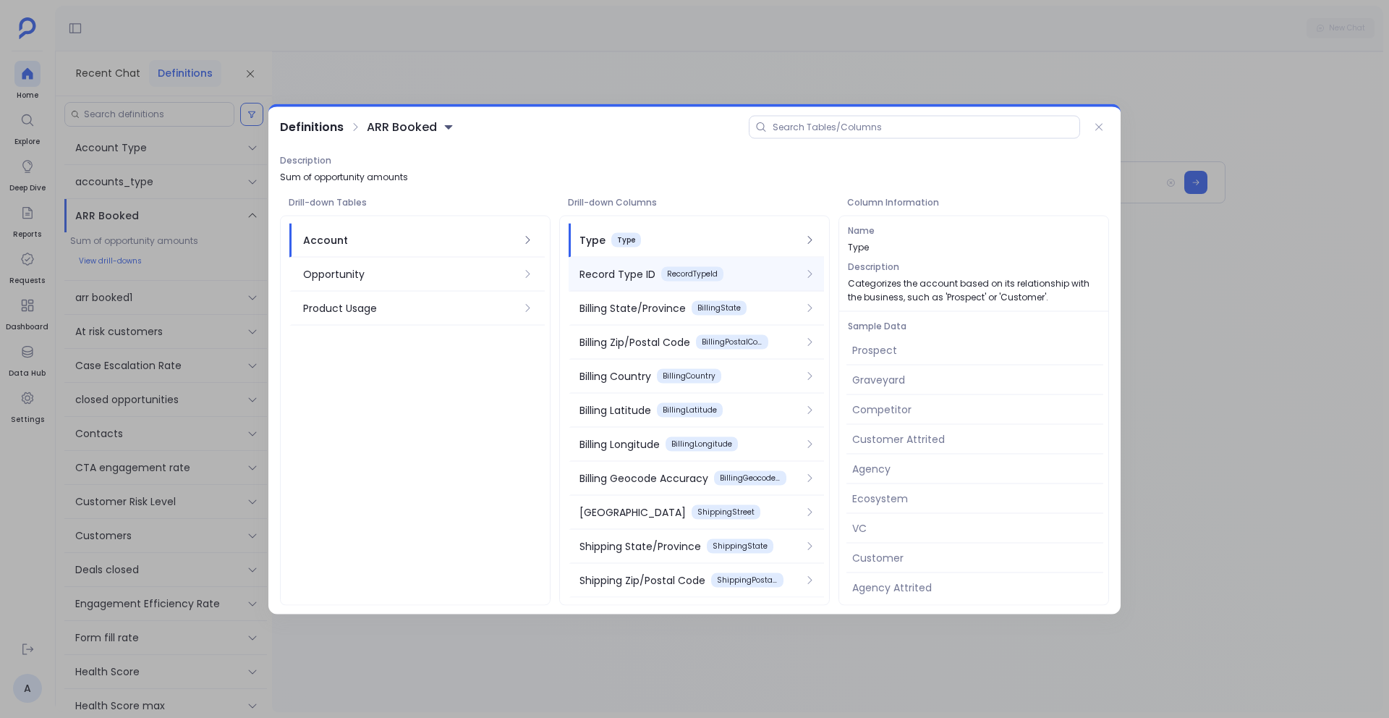
click at [601, 274] on div "Record Type ID" at bounding box center [618, 274] width 76 height 16
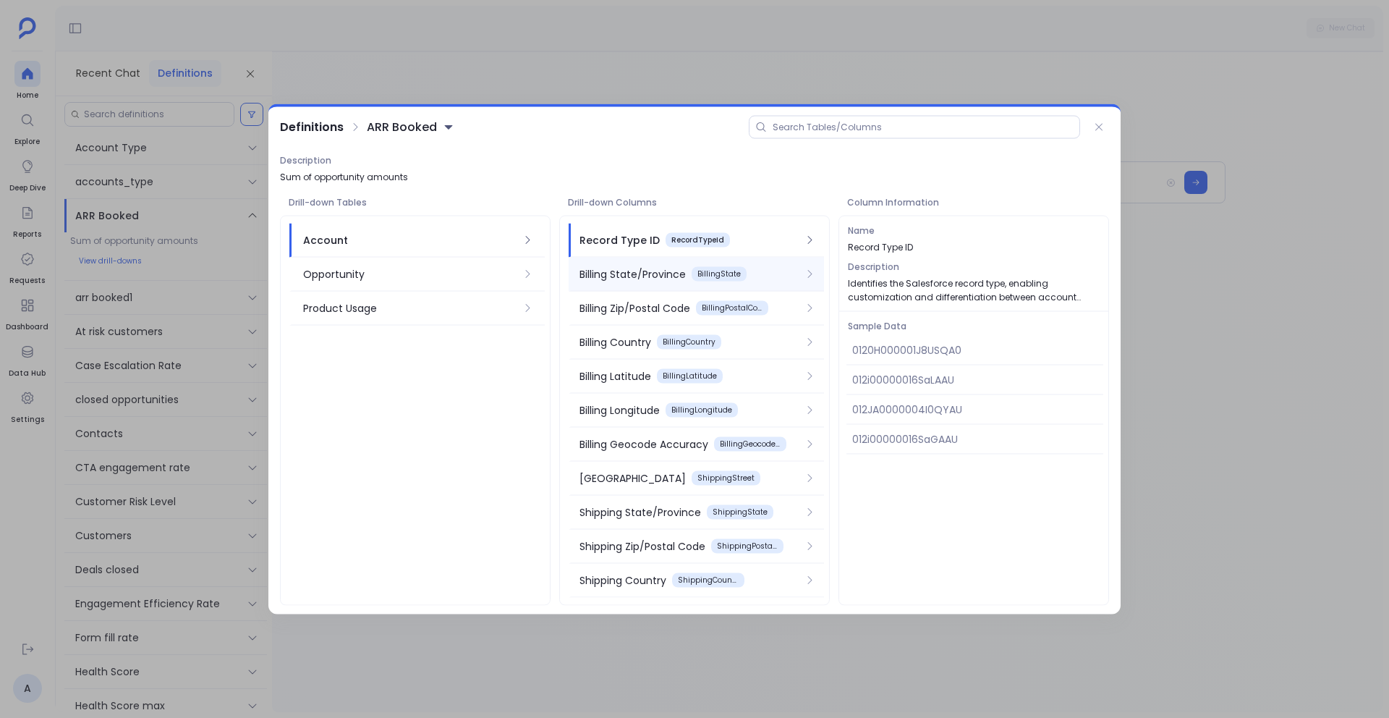
click at [601, 276] on div "Billing State/Province" at bounding box center [633, 274] width 106 height 16
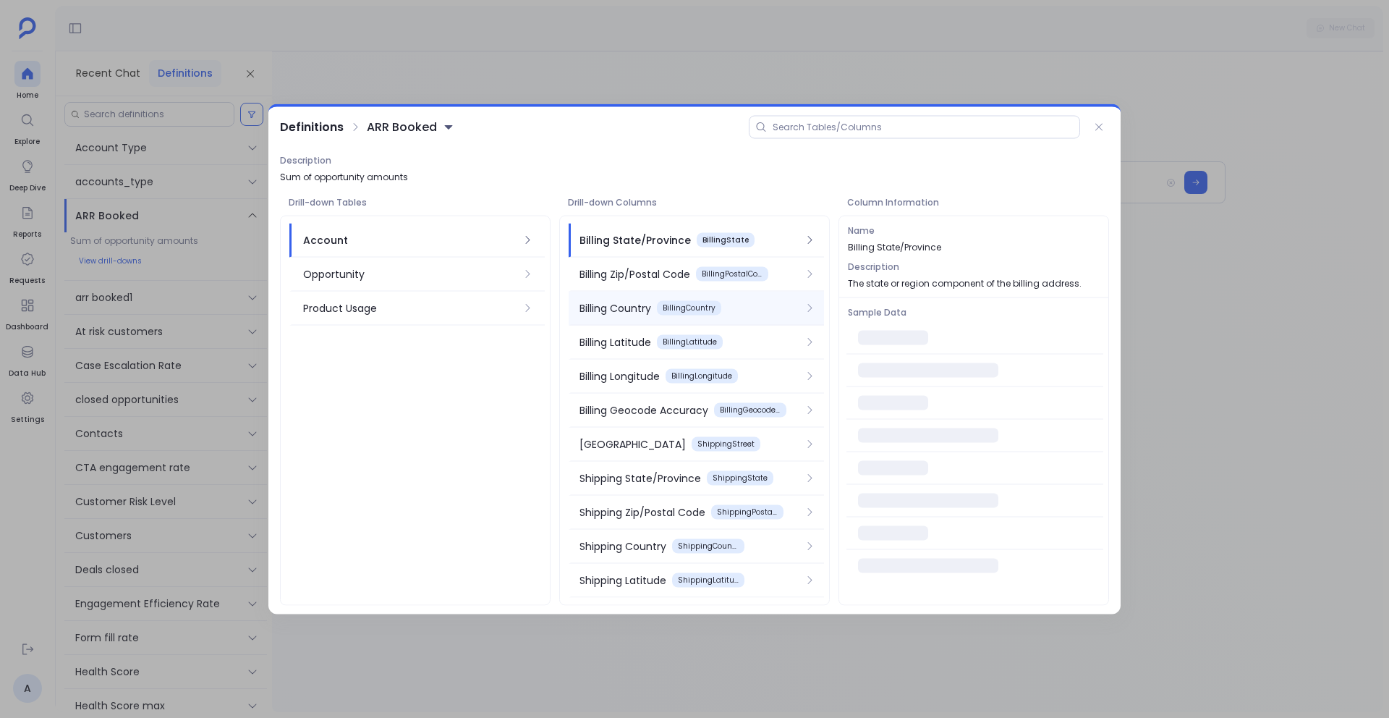
click at [601, 301] on div "Billing Country" at bounding box center [616, 308] width 72 height 16
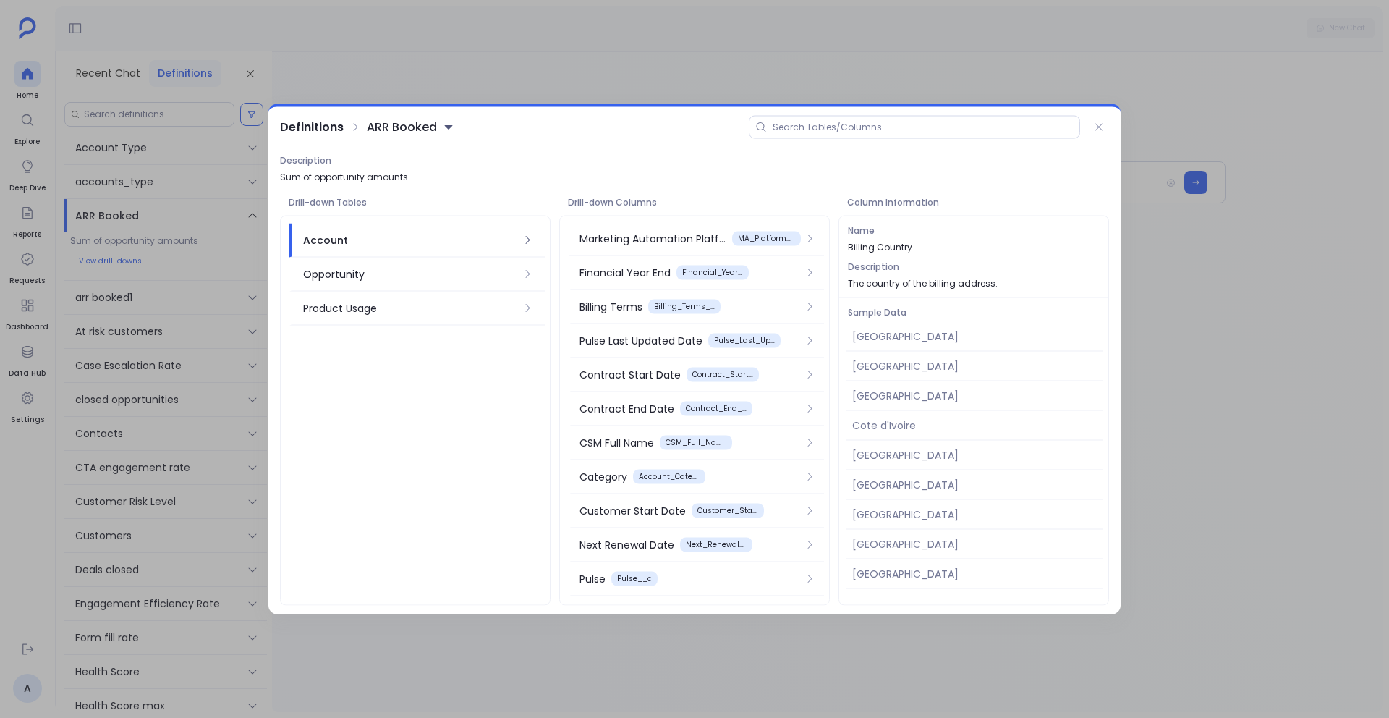
scroll to position [1126, 0]
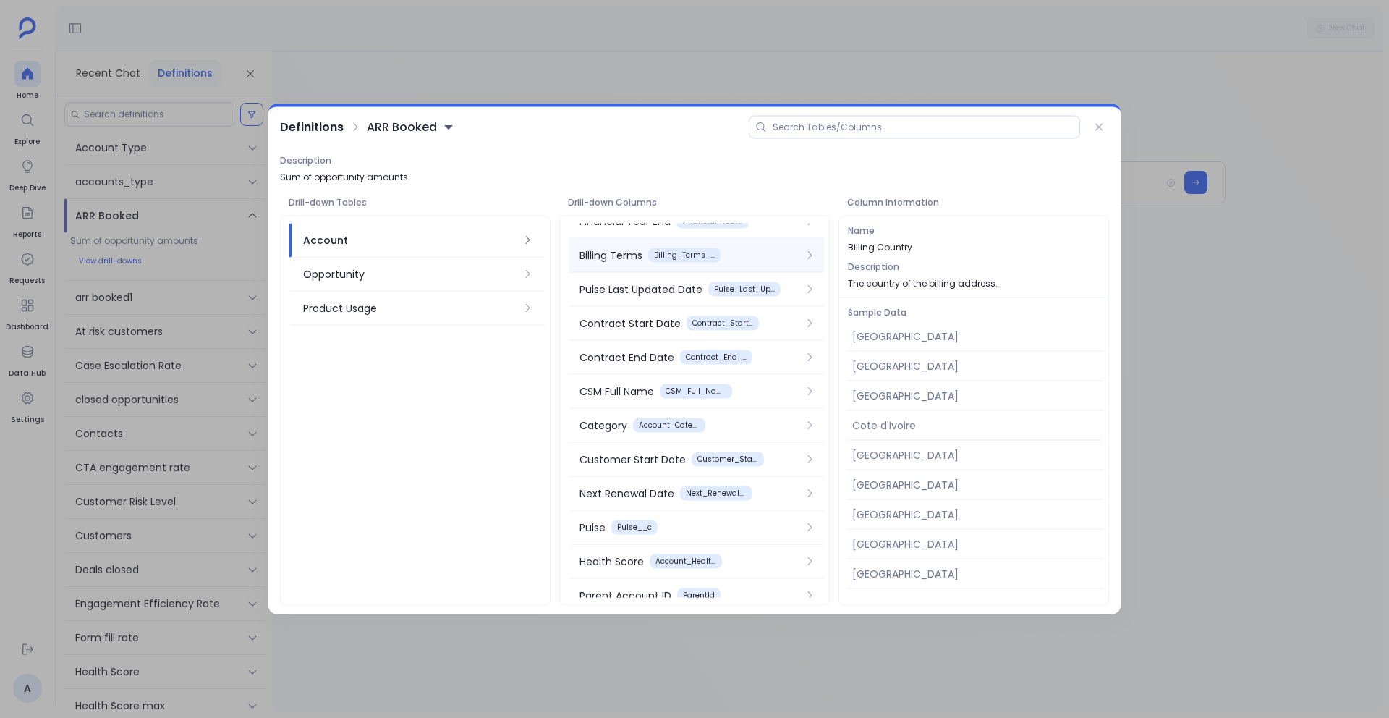
click at [629, 239] on div "Billing Terms Billing_Terms__c" at bounding box center [696, 256] width 255 height 34
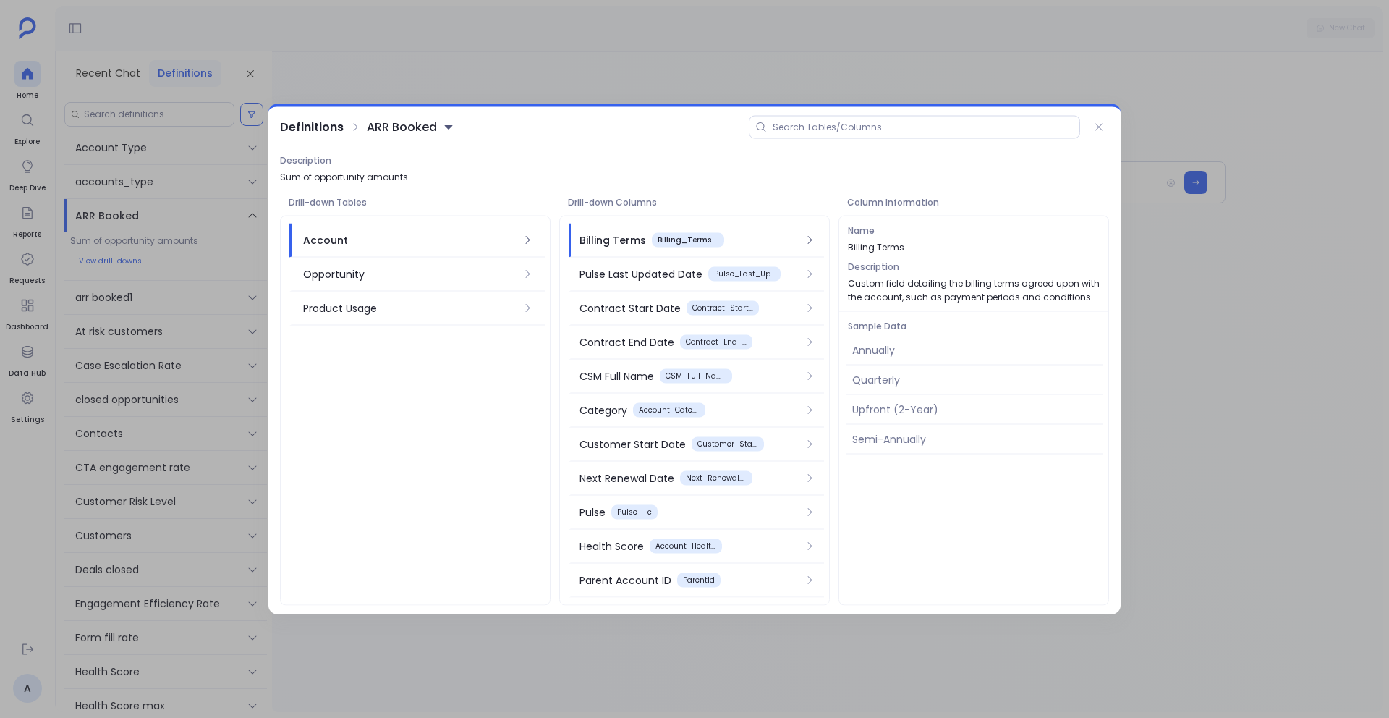
click at [875, 351] on div "Annually" at bounding box center [974, 351] width 257 height 30
copy div "Annually"
click at [1103, 127] on icon at bounding box center [1099, 128] width 12 height 12
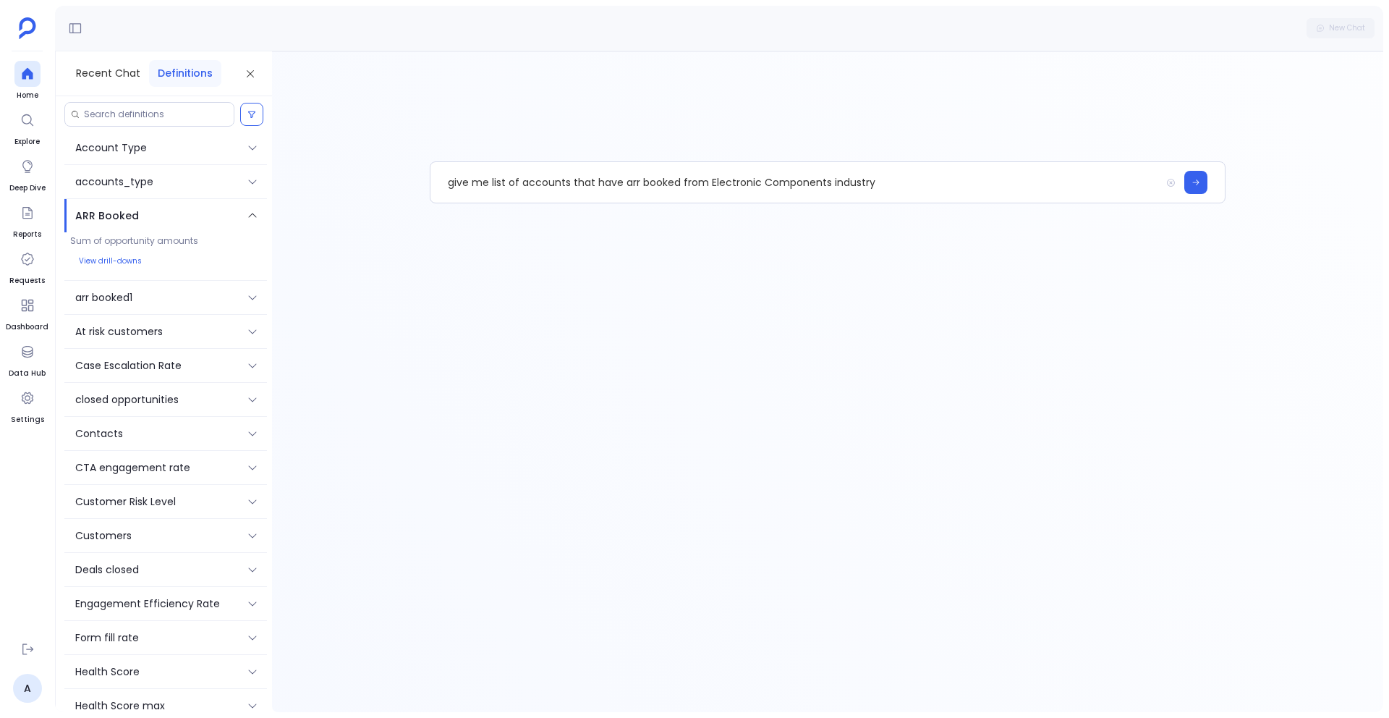
click at [111, 249] on div "Sum of opportunity amounts View drill-downs" at bounding box center [165, 256] width 203 height 48
click at [111, 258] on button "View drill-downs" at bounding box center [110, 261] width 80 height 20
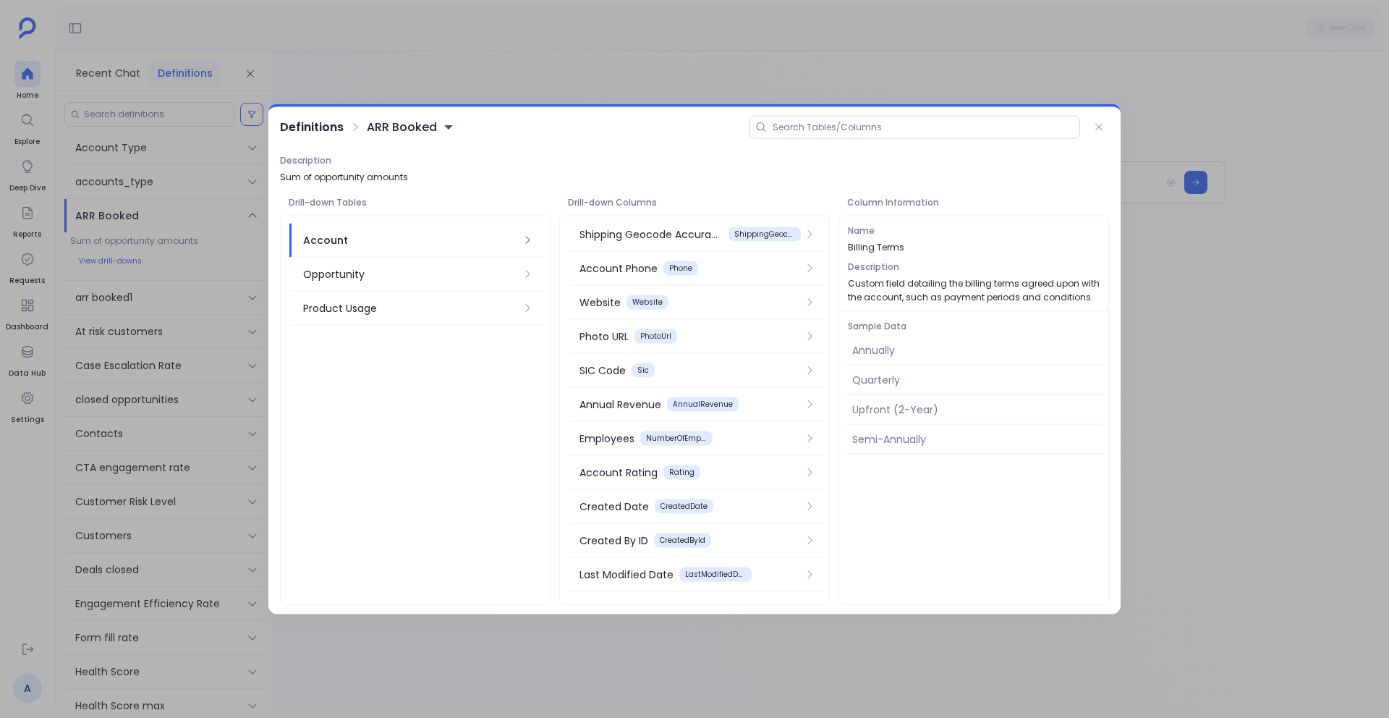
scroll to position [591, 0]
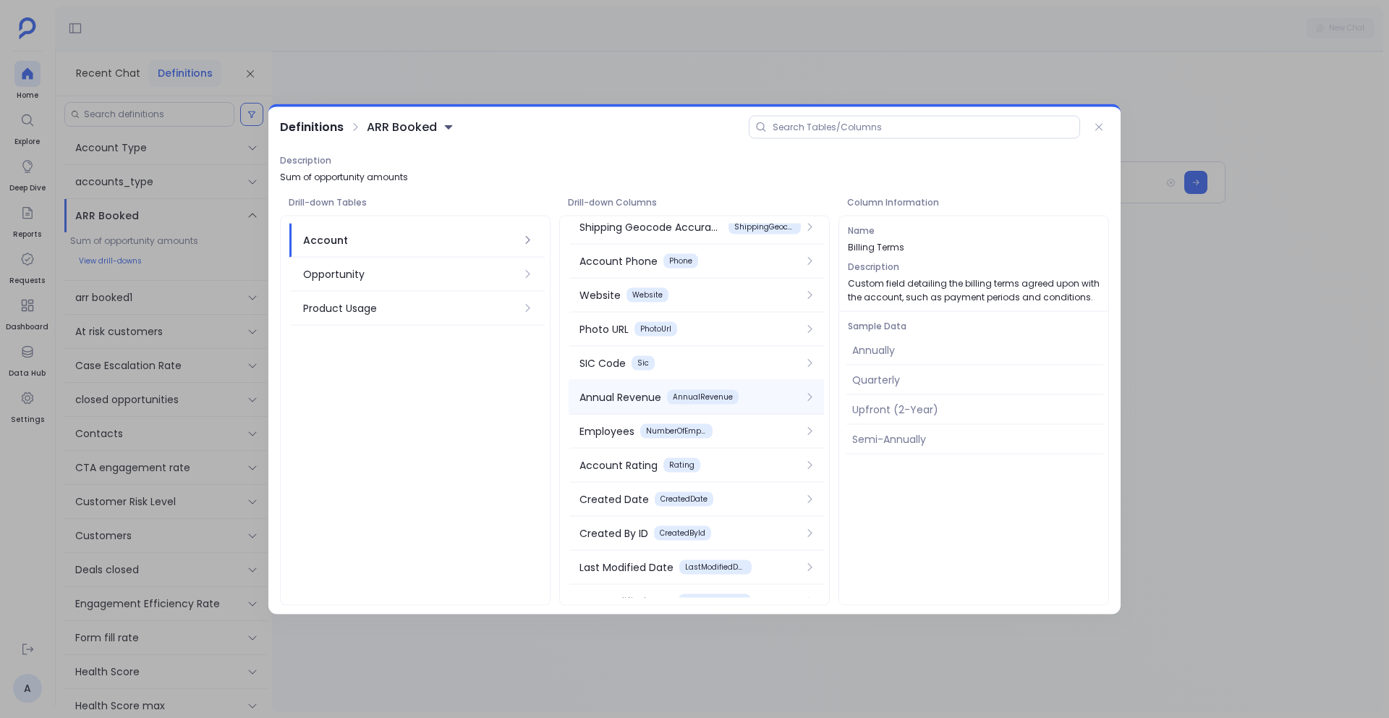
click at [617, 396] on div "Annual Revenue" at bounding box center [621, 397] width 82 height 16
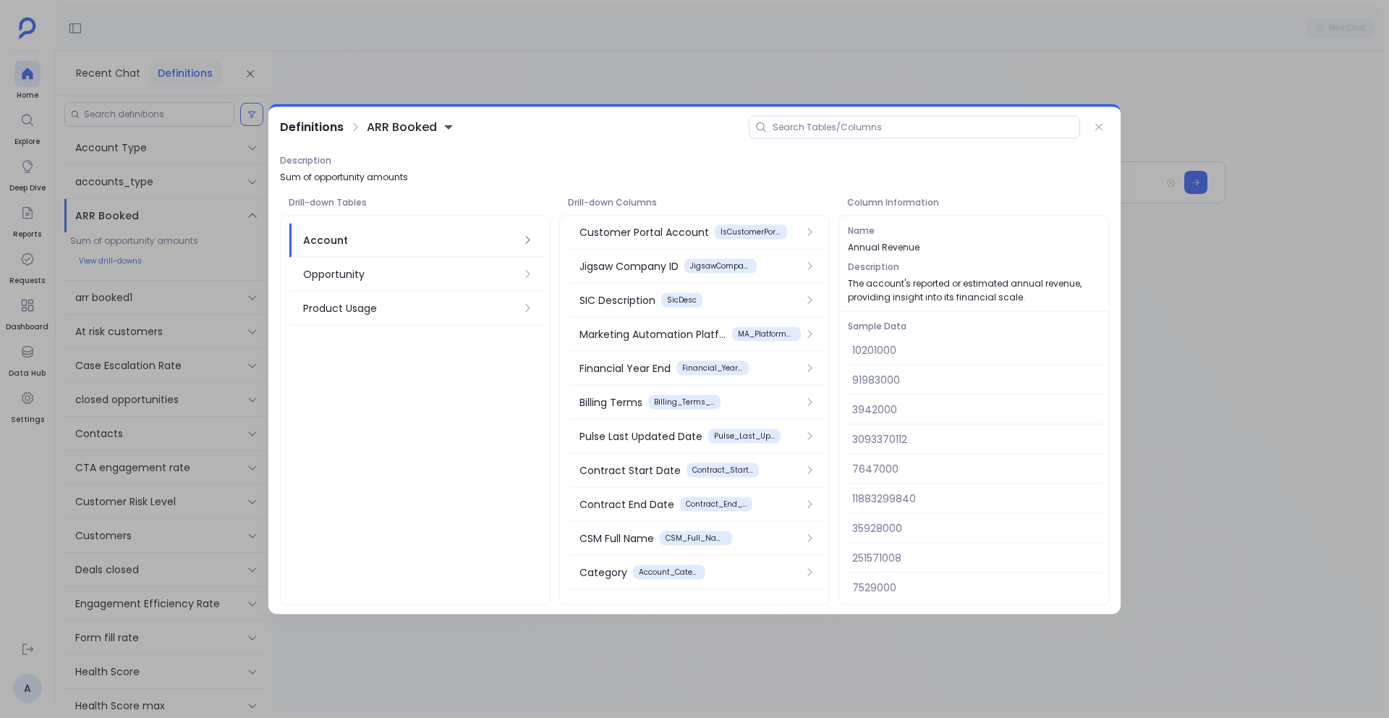
scroll to position [1044, 0]
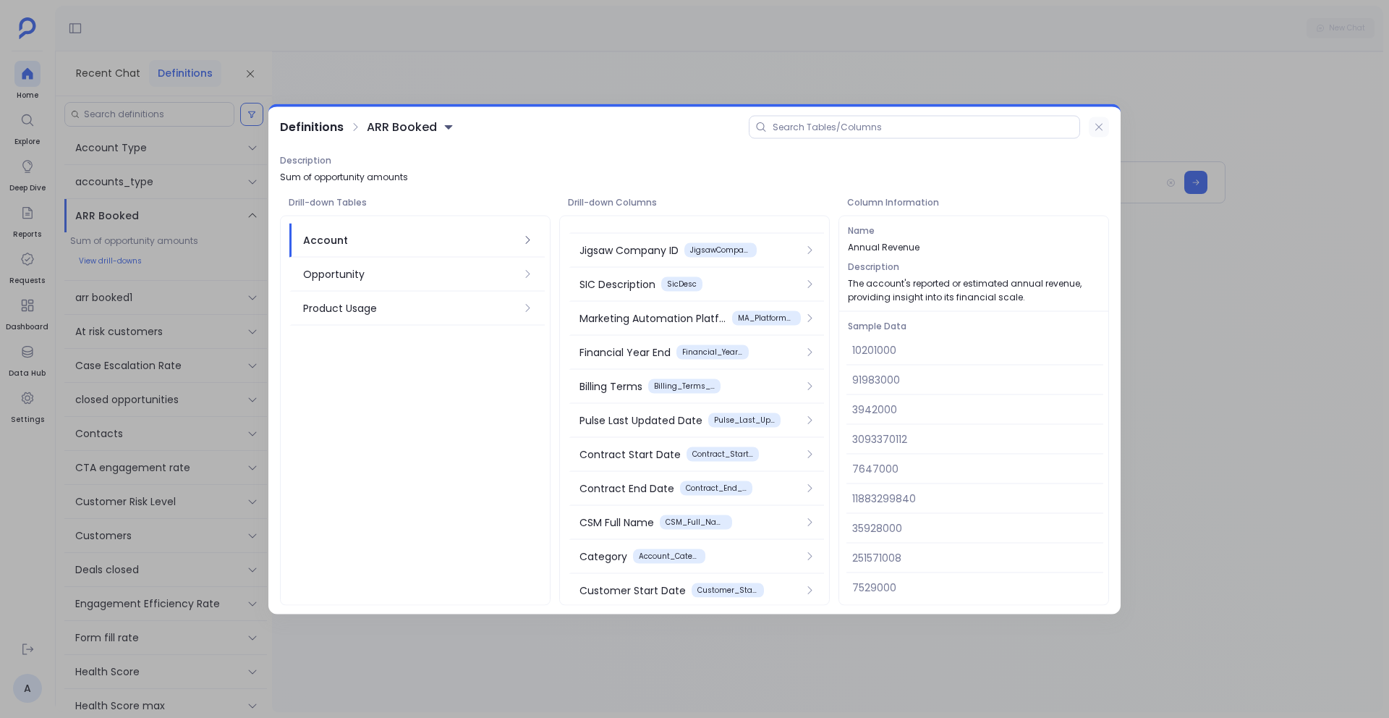
click at [1101, 122] on icon at bounding box center [1099, 128] width 12 height 12
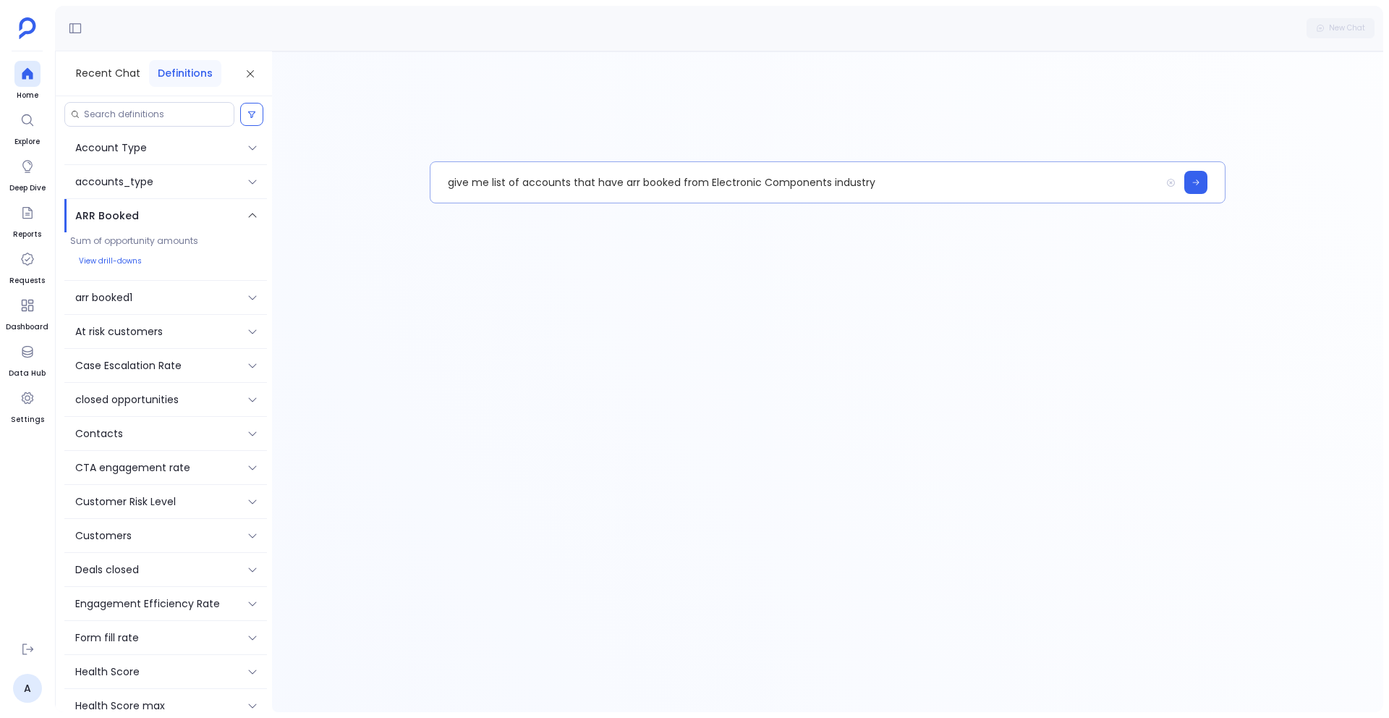
click at [723, 182] on p "give me list of accounts that have arr booked from Electronic Components indust…" at bounding box center [795, 183] width 730 height 38
drag, startPoint x: 619, startPoint y: 186, endPoint x: 990, endPoint y: 175, distance: 371.3
click at [990, 175] on p "give me list of accounts that have arr booked from Electronic Components indust…" at bounding box center [795, 183] width 730 height 38
click at [704, 187] on p "give me list of accounts that have billing terms as Annually" at bounding box center [795, 183] width 730 height 38
click at [1195, 179] on icon at bounding box center [1196, 182] width 9 height 9
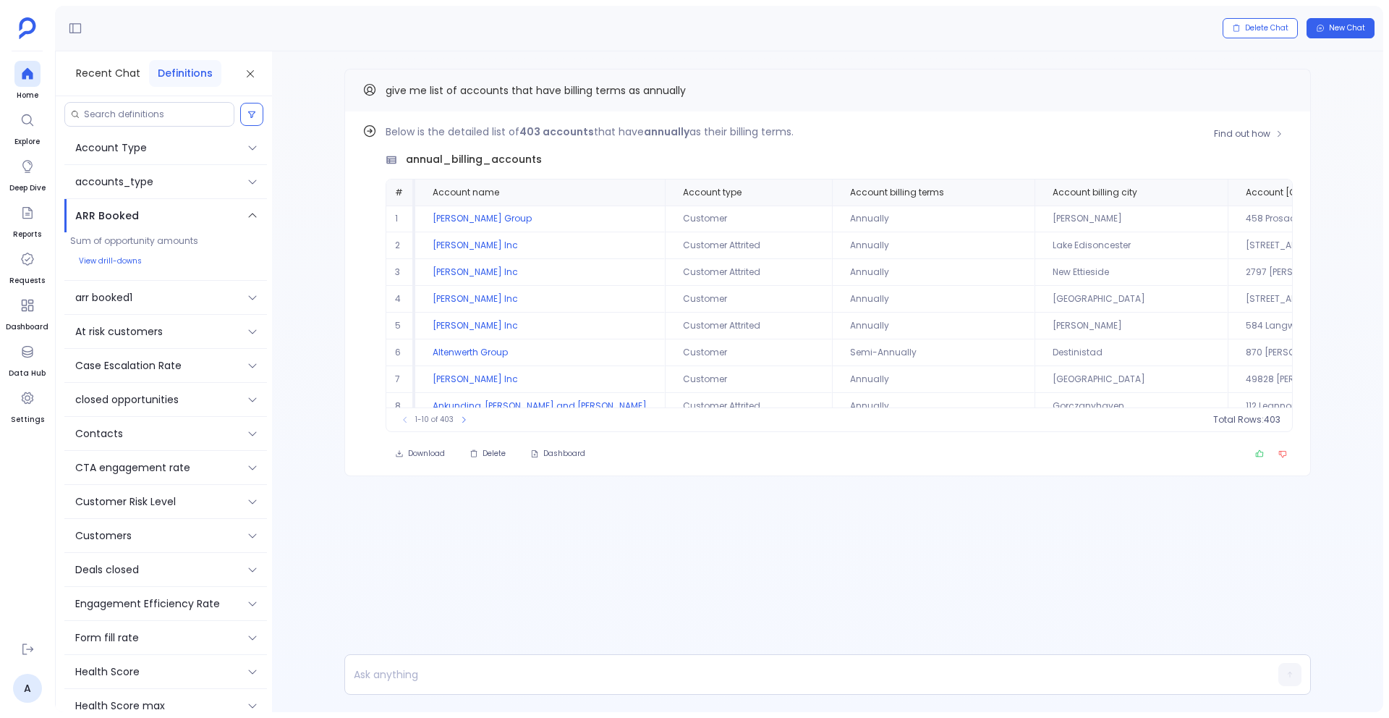
scroll to position [0, 64]
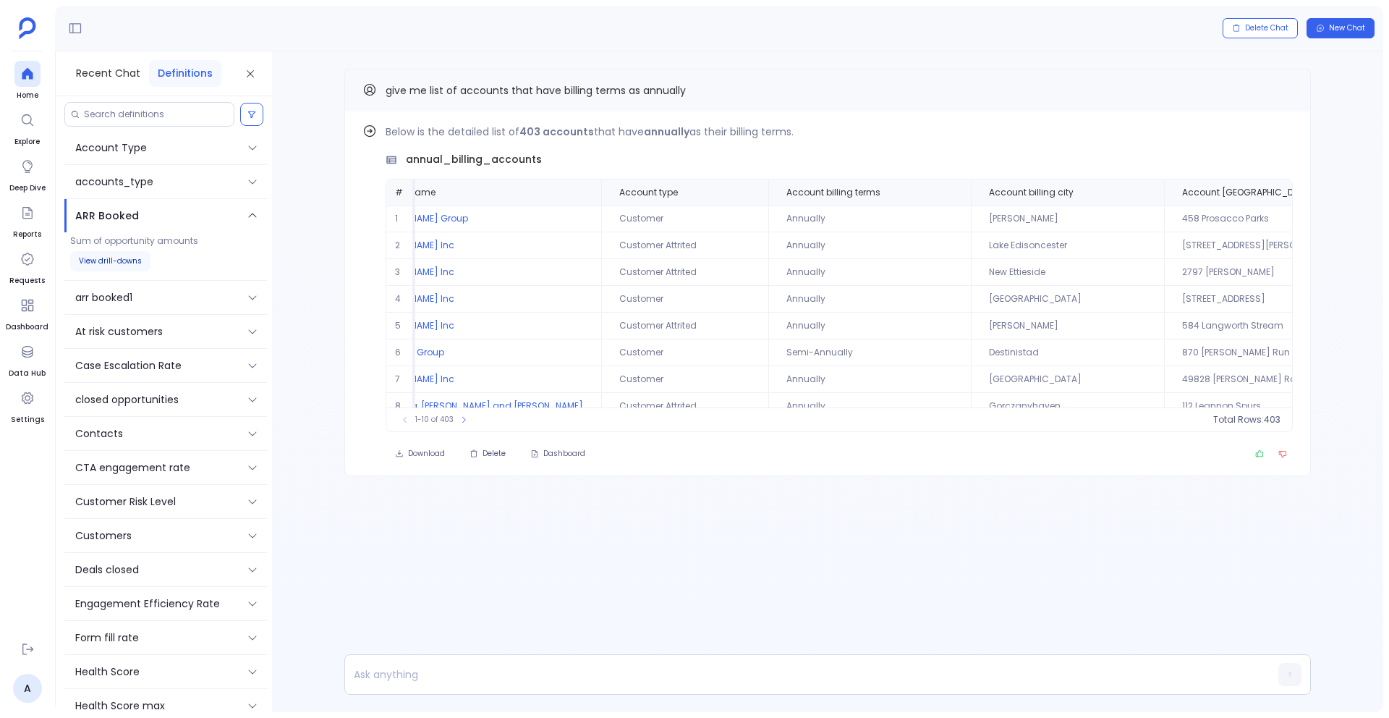
click at [100, 255] on button "View drill-downs" at bounding box center [110, 261] width 80 height 20
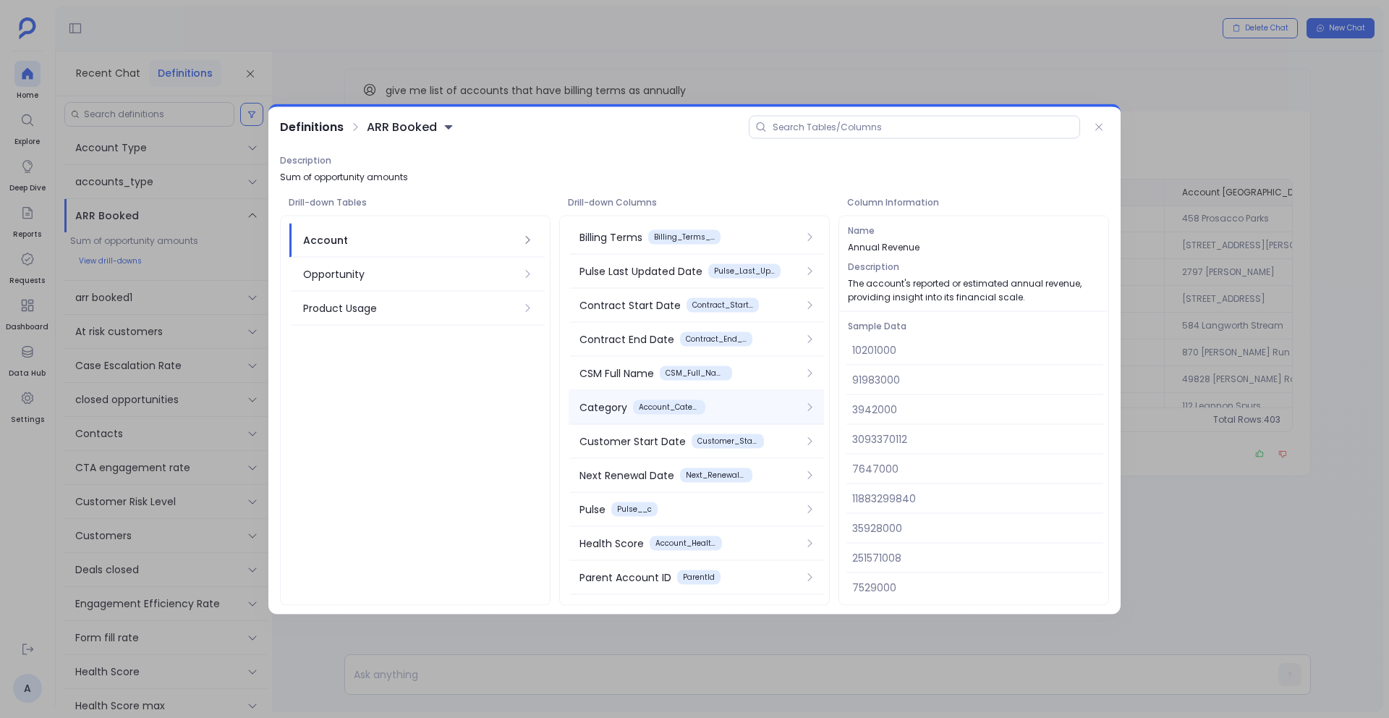
click at [616, 402] on div "Category" at bounding box center [604, 407] width 48 height 16
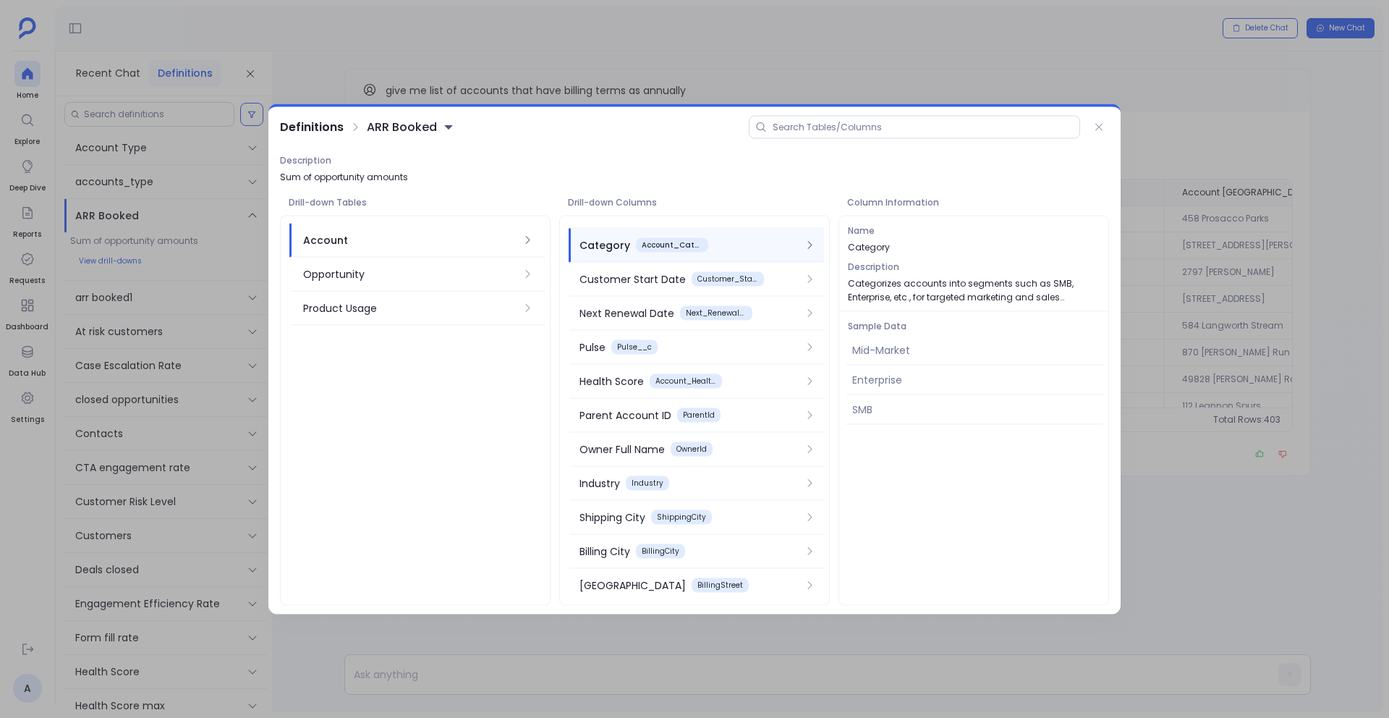
scroll to position [1360, 0]
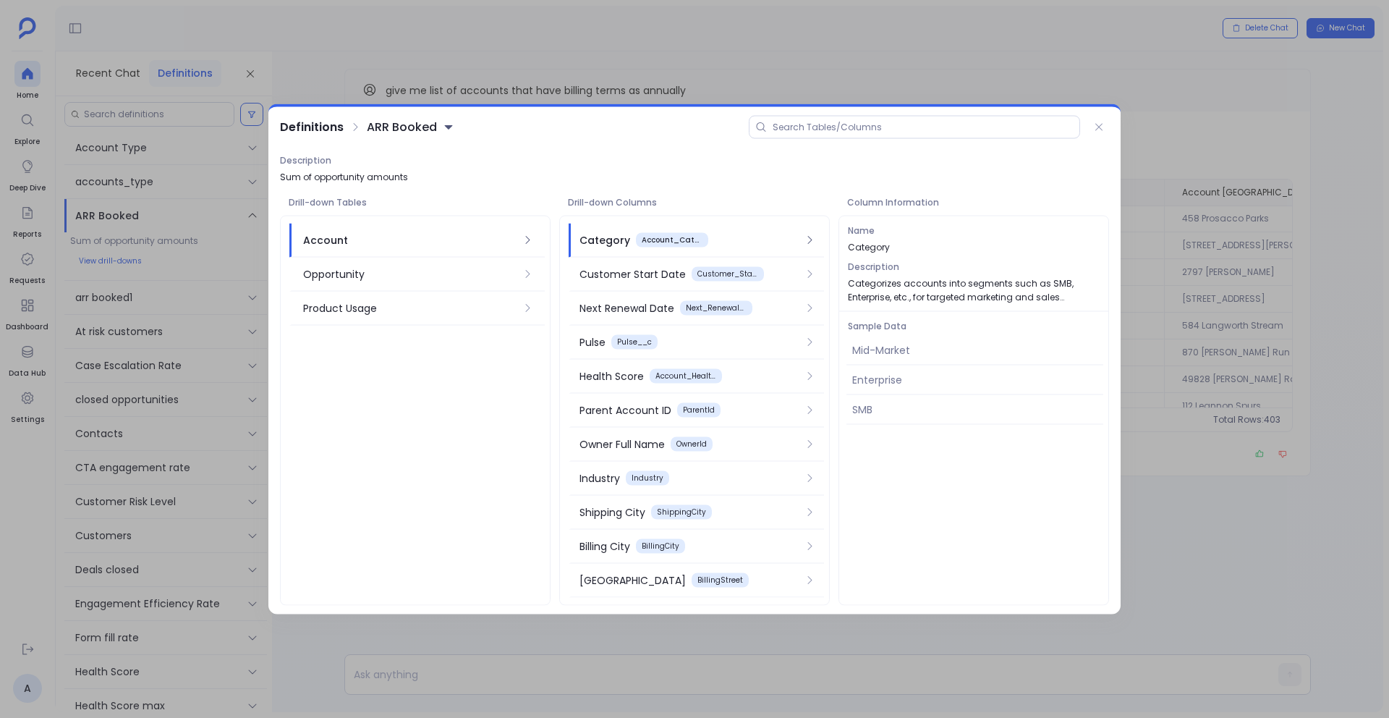
click at [869, 412] on div "SMB" at bounding box center [974, 410] width 257 height 30
copy div "SMB"
click at [887, 377] on div "Enterprise" at bounding box center [974, 380] width 257 height 30
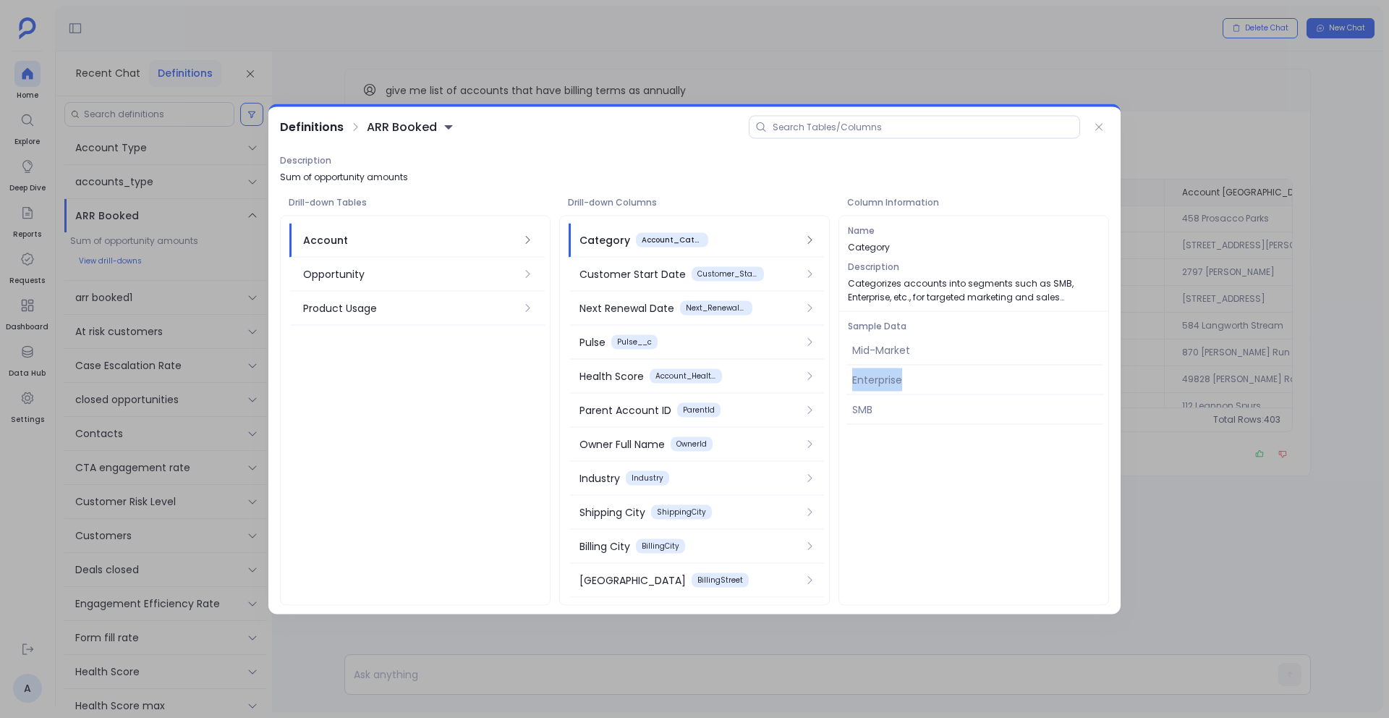
click at [887, 377] on div "Enterprise" at bounding box center [974, 380] width 257 height 30
copy div "Enterprise"
click at [1095, 127] on icon at bounding box center [1099, 128] width 12 height 12
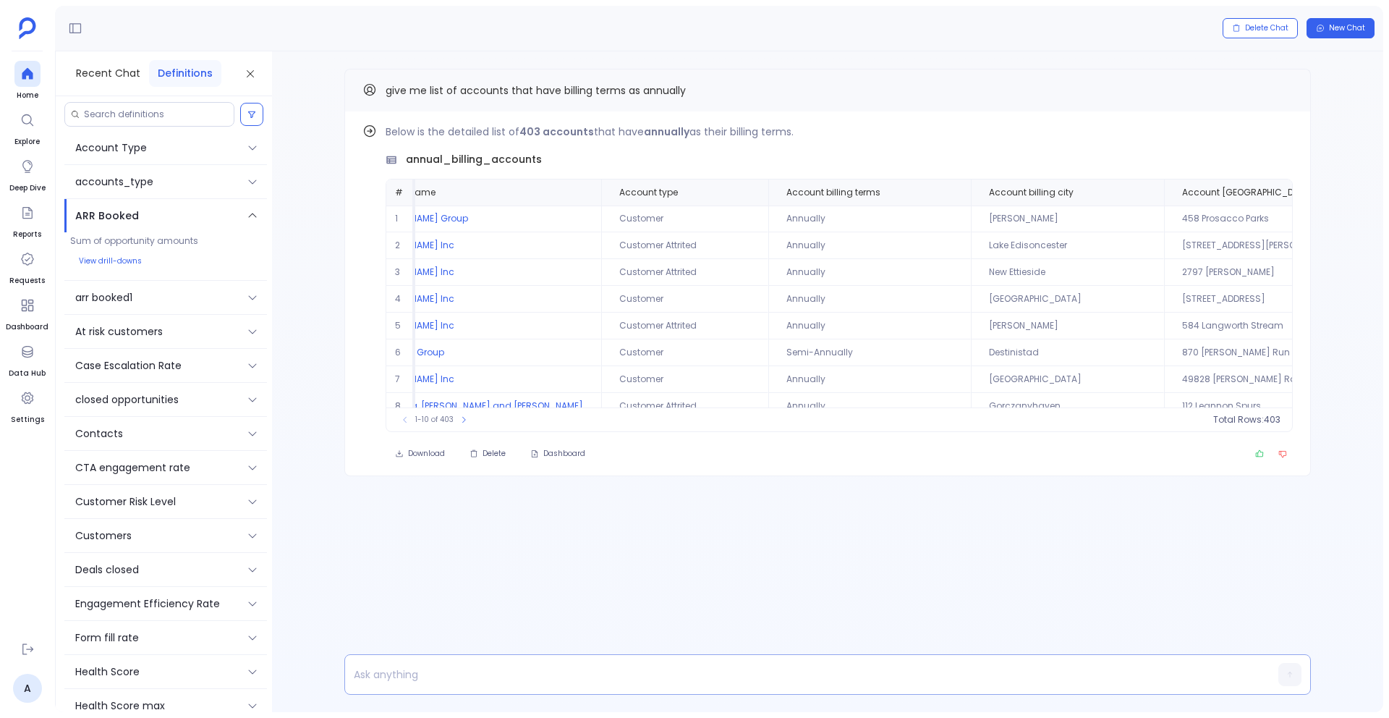
click at [524, 679] on p at bounding box center [799, 674] width 909 height 20
click at [504, 673] on p "filter the above table to show Enterprise" at bounding box center [799, 674] width 909 height 20
click at [674, 678] on p "filter the above table to show accounts from Enterprise" at bounding box center [799, 674] width 909 height 20
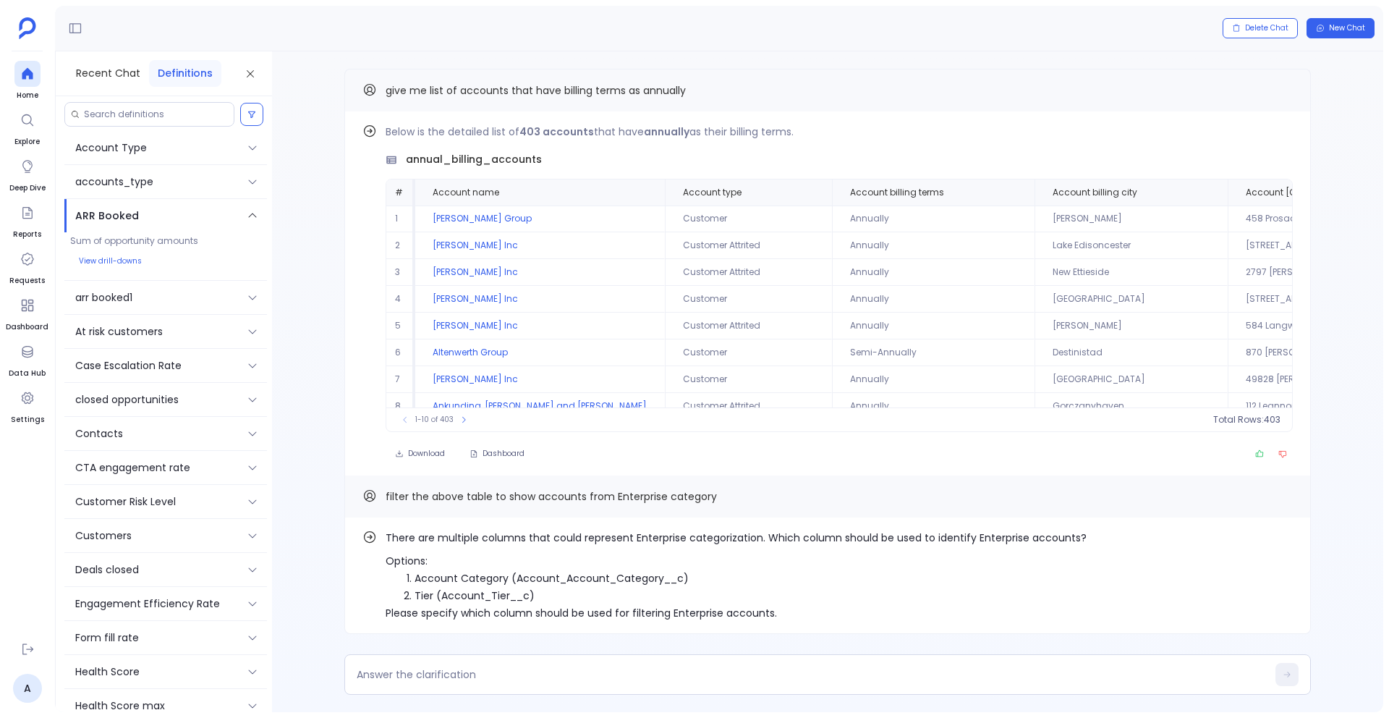
click at [468, 576] on li "Account Category (Account_Account_Category__c)" at bounding box center [751, 577] width 672 height 17
click at [394, 669] on textarea at bounding box center [812, 674] width 910 height 14
type textarea "option 1"
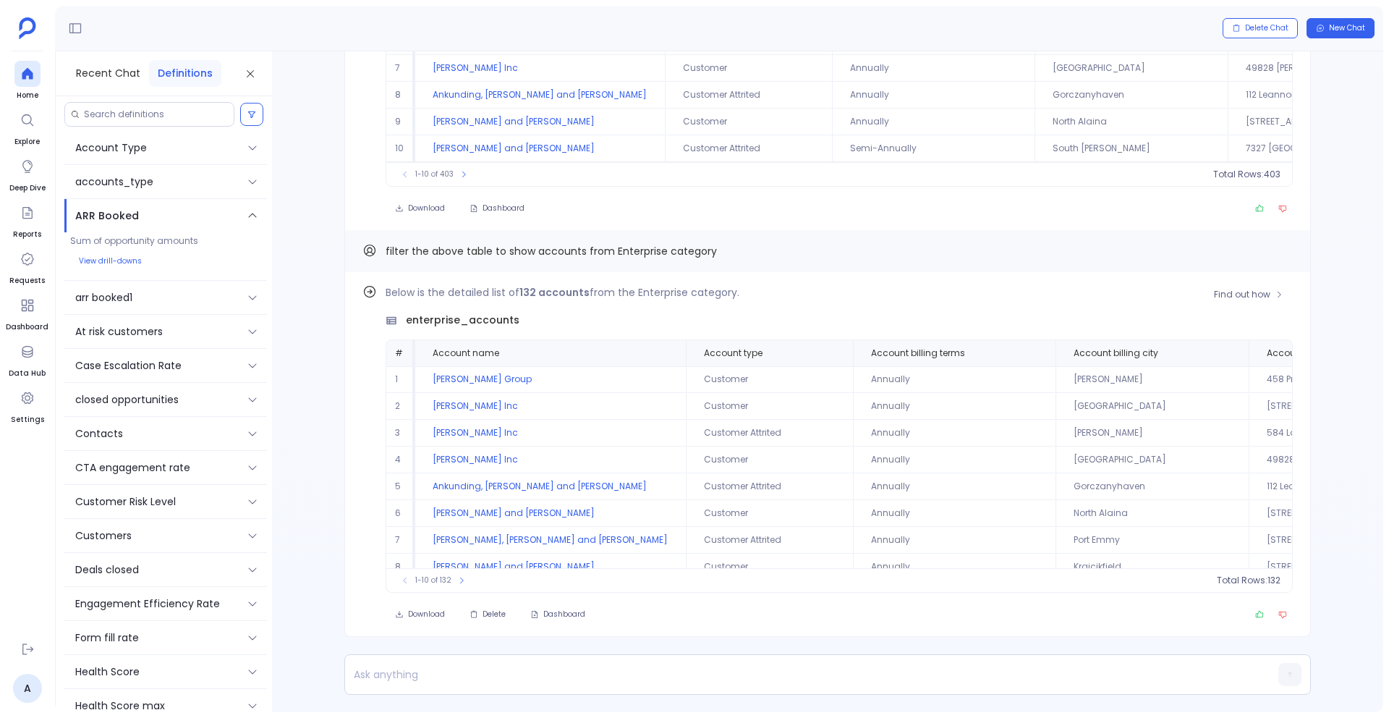
scroll to position [69, 0]
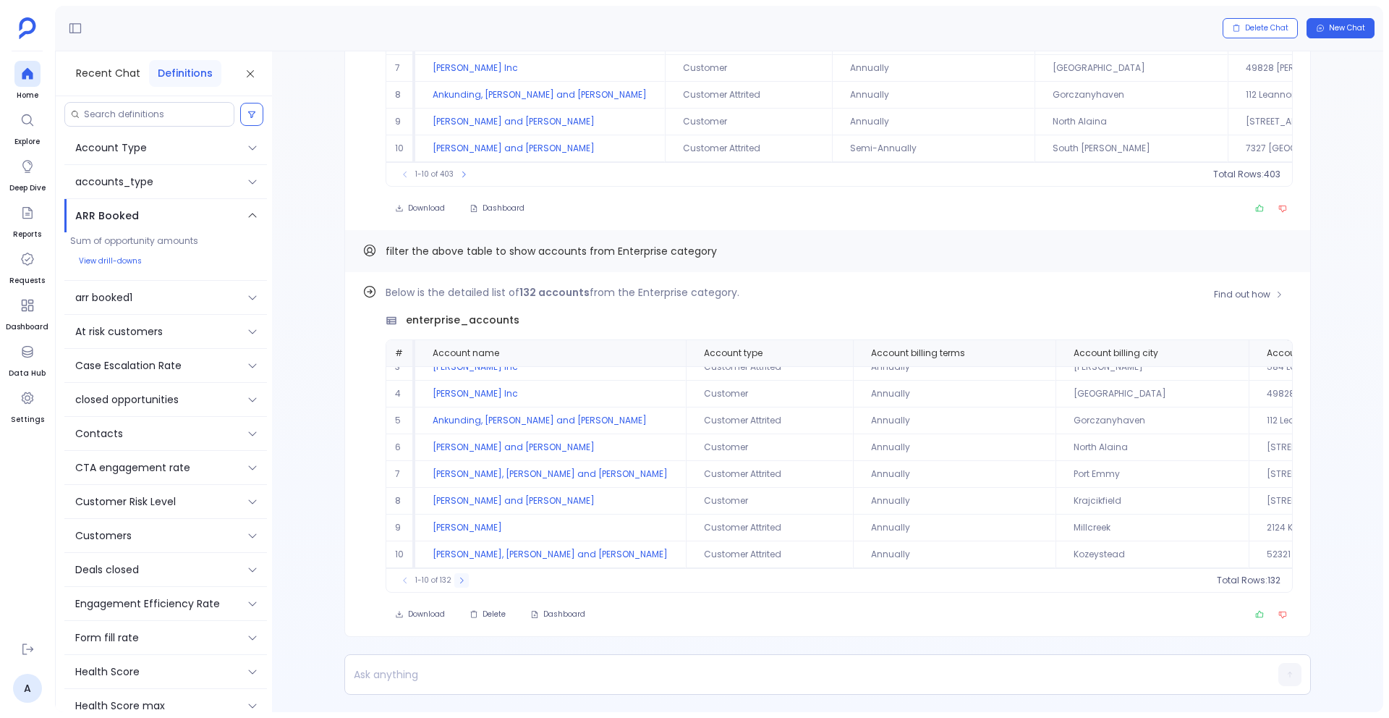
click at [462, 579] on icon at bounding box center [461, 580] width 9 height 9
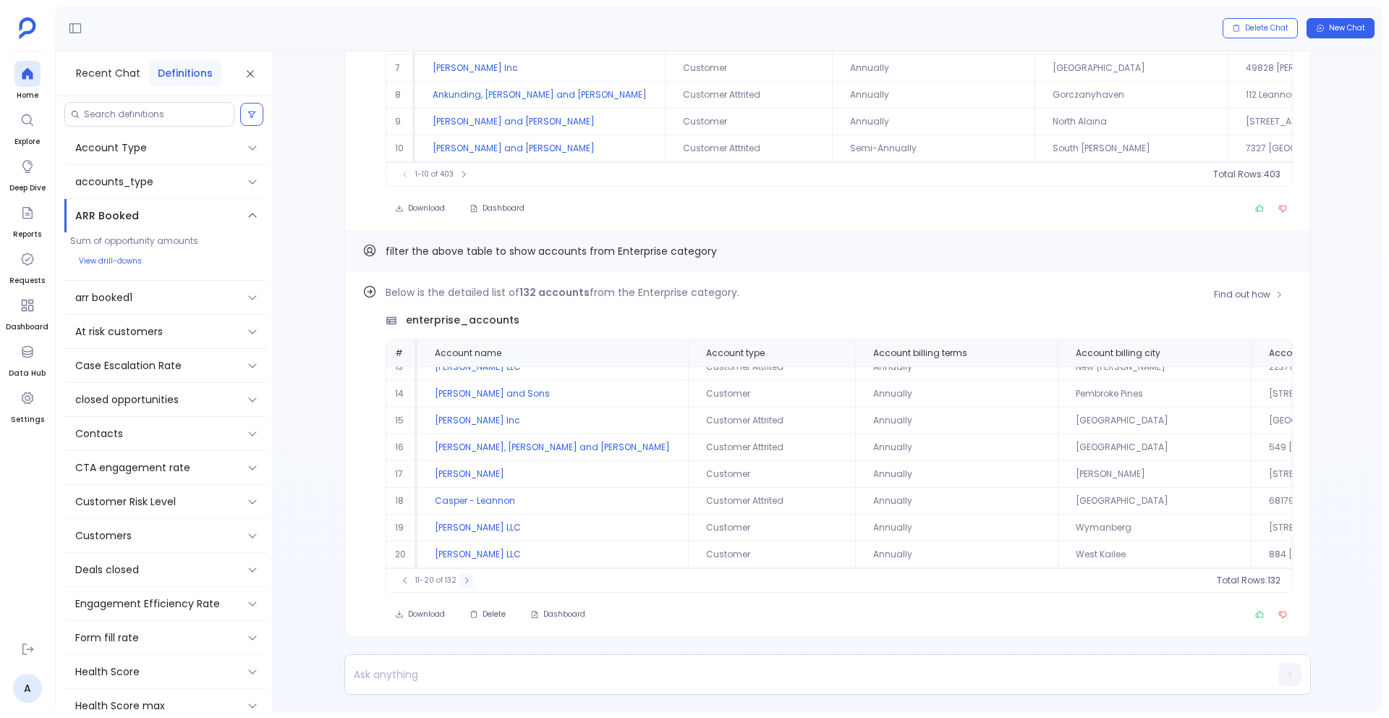
click at [462, 579] on icon at bounding box center [466, 580] width 9 height 9
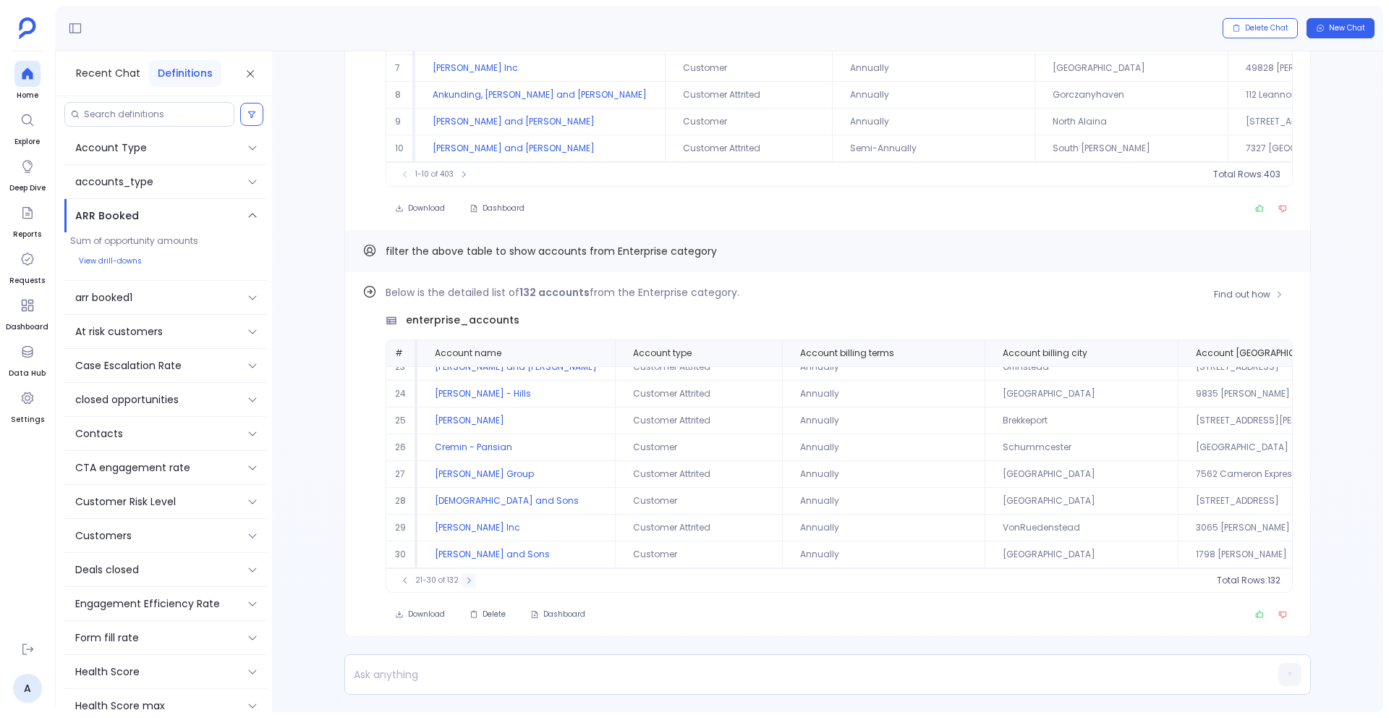
click at [464, 579] on icon at bounding box center [468, 580] width 9 height 9
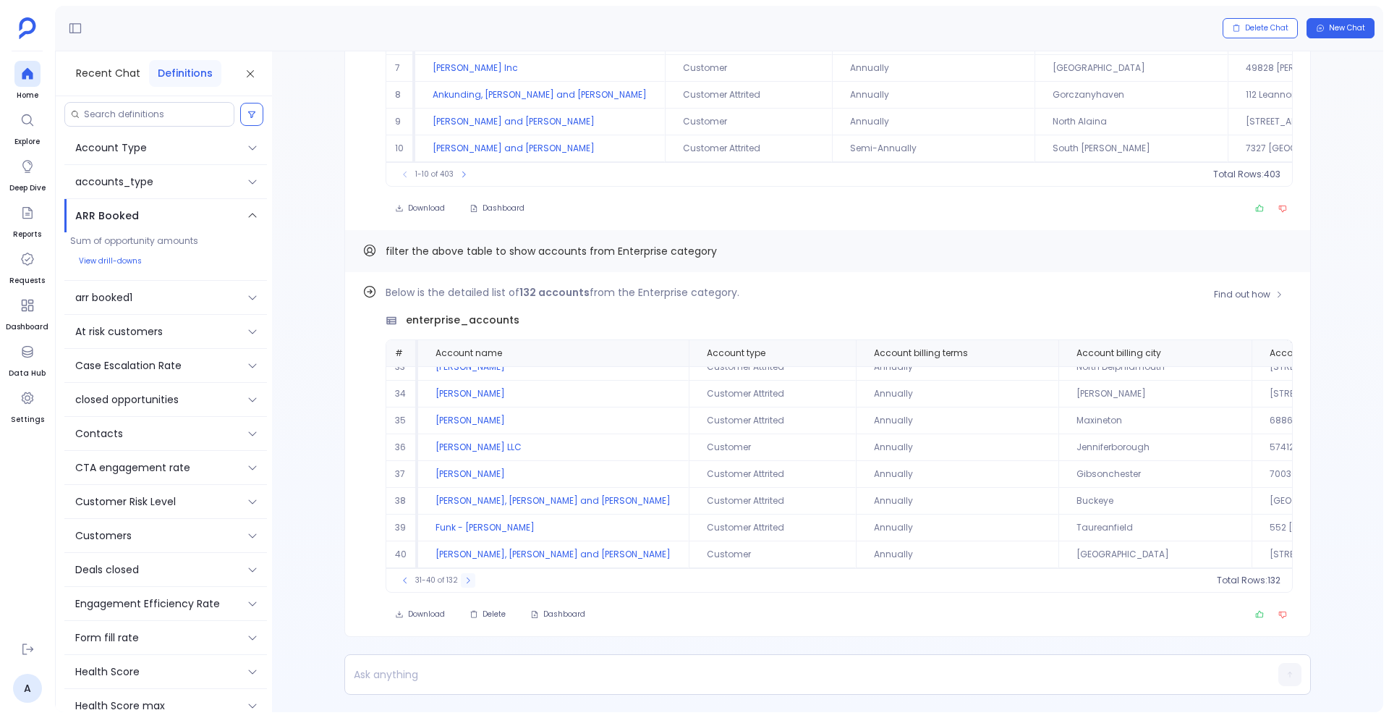
click at [464, 579] on icon at bounding box center [468, 580] width 9 height 9
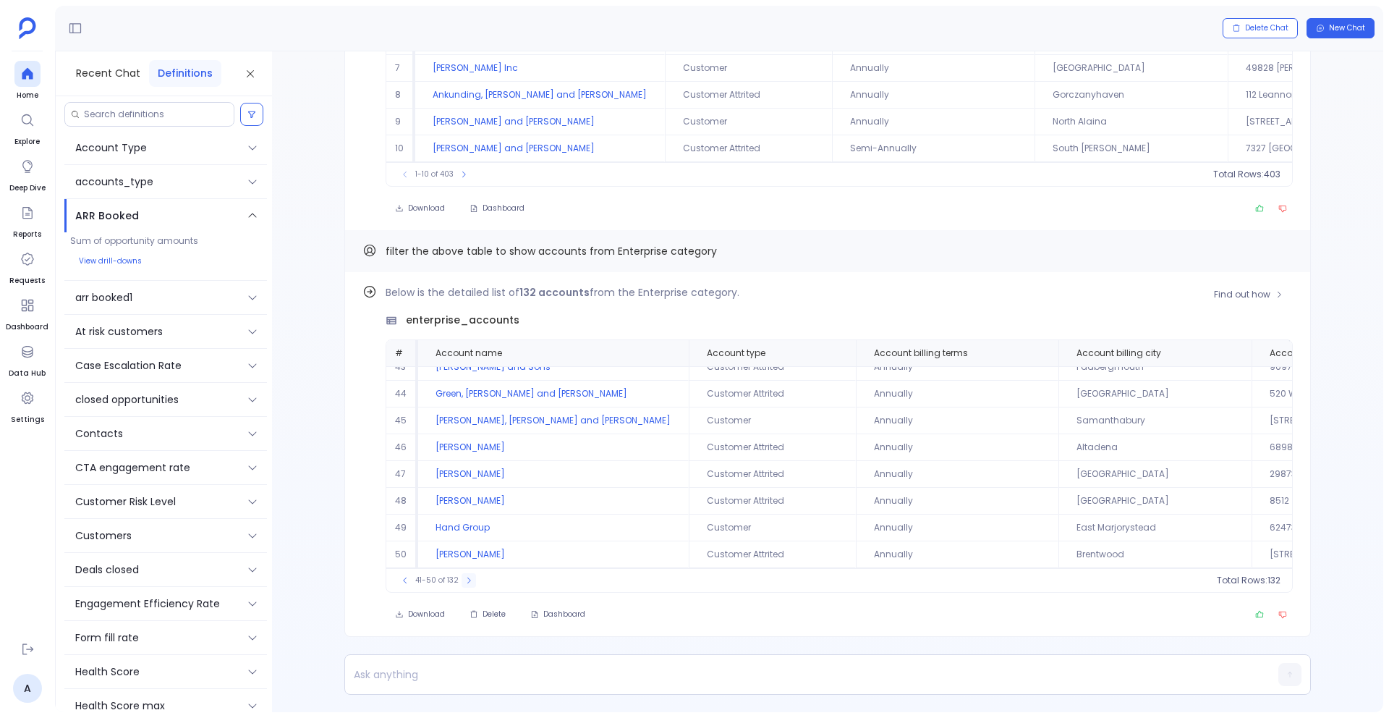
click at [462, 579] on button at bounding box center [469, 580] width 14 height 14
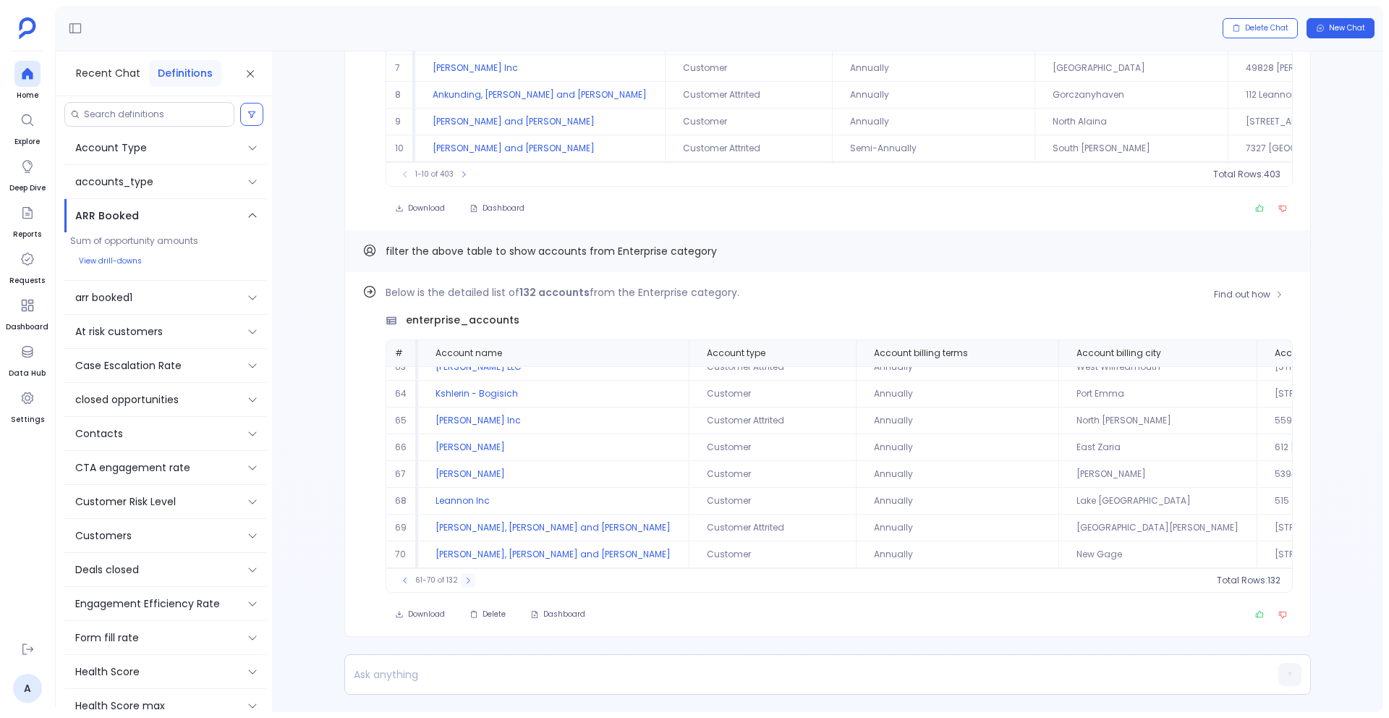
click at [464, 579] on icon at bounding box center [468, 580] width 9 height 9
click at [402, 583] on icon at bounding box center [405, 580] width 9 height 9
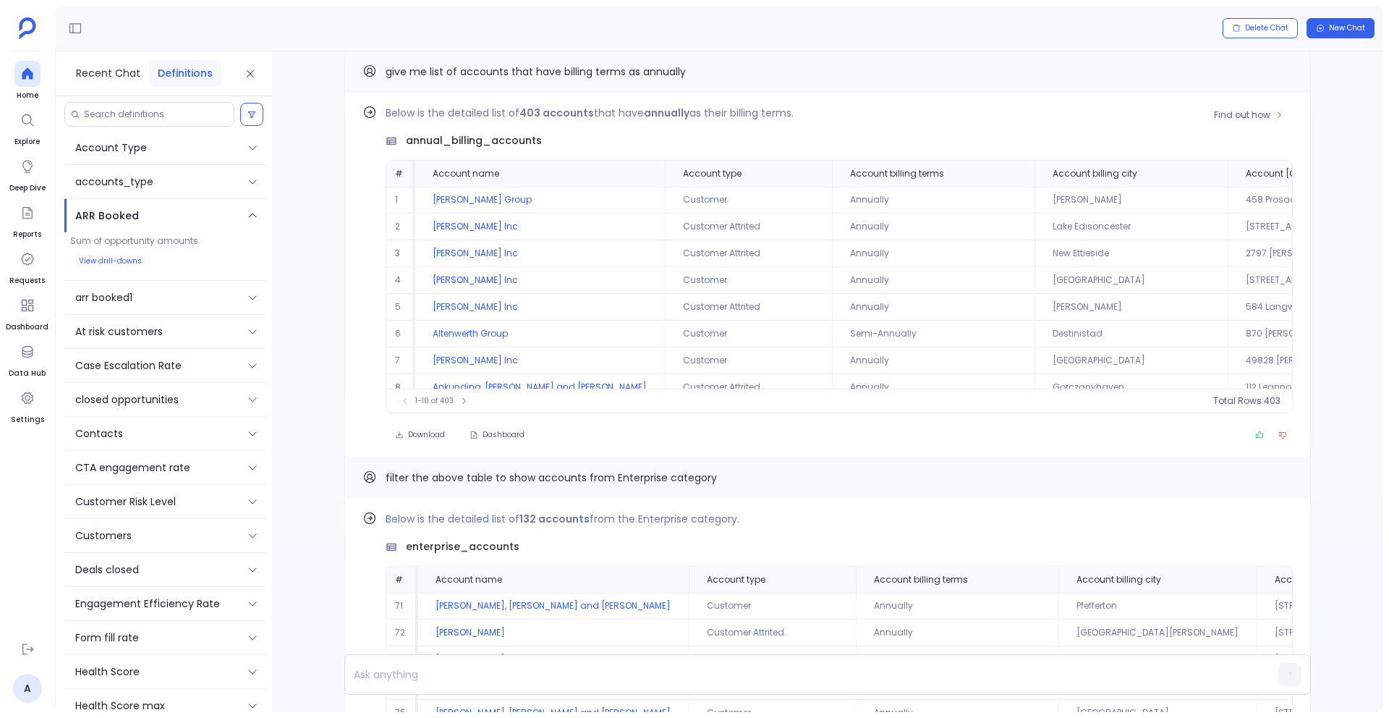
scroll to position [-245, 0]
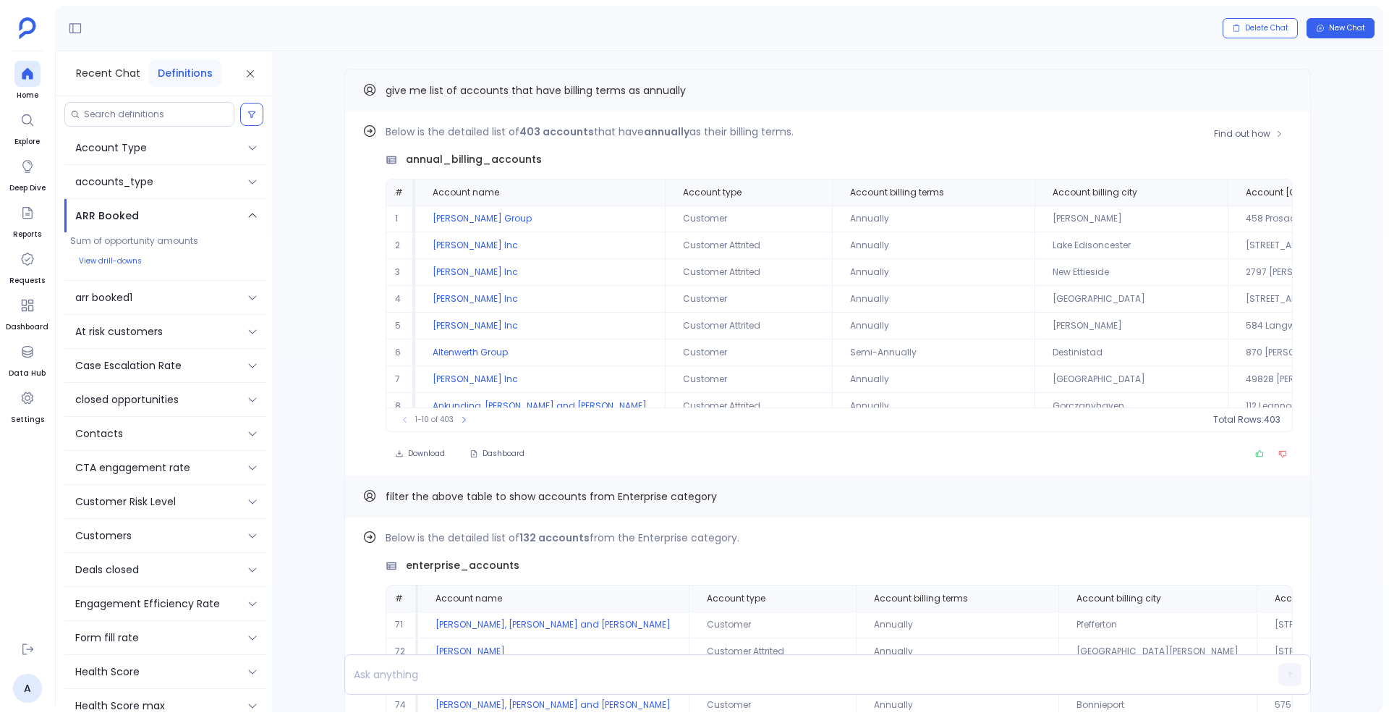
click at [362, 321] on div "Below is the detailed list of 403 accounts that have annually as their billing …" at bounding box center [827, 293] width 930 height 341
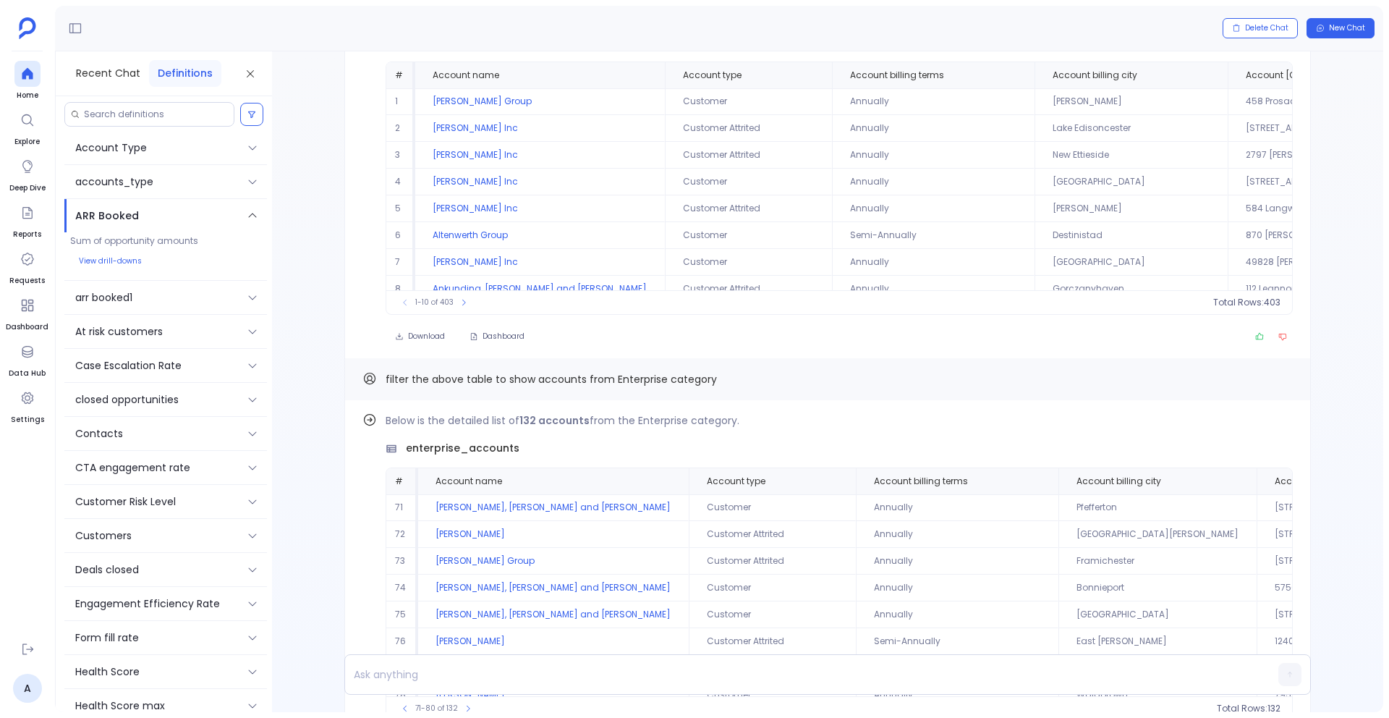
scroll to position [0, 0]
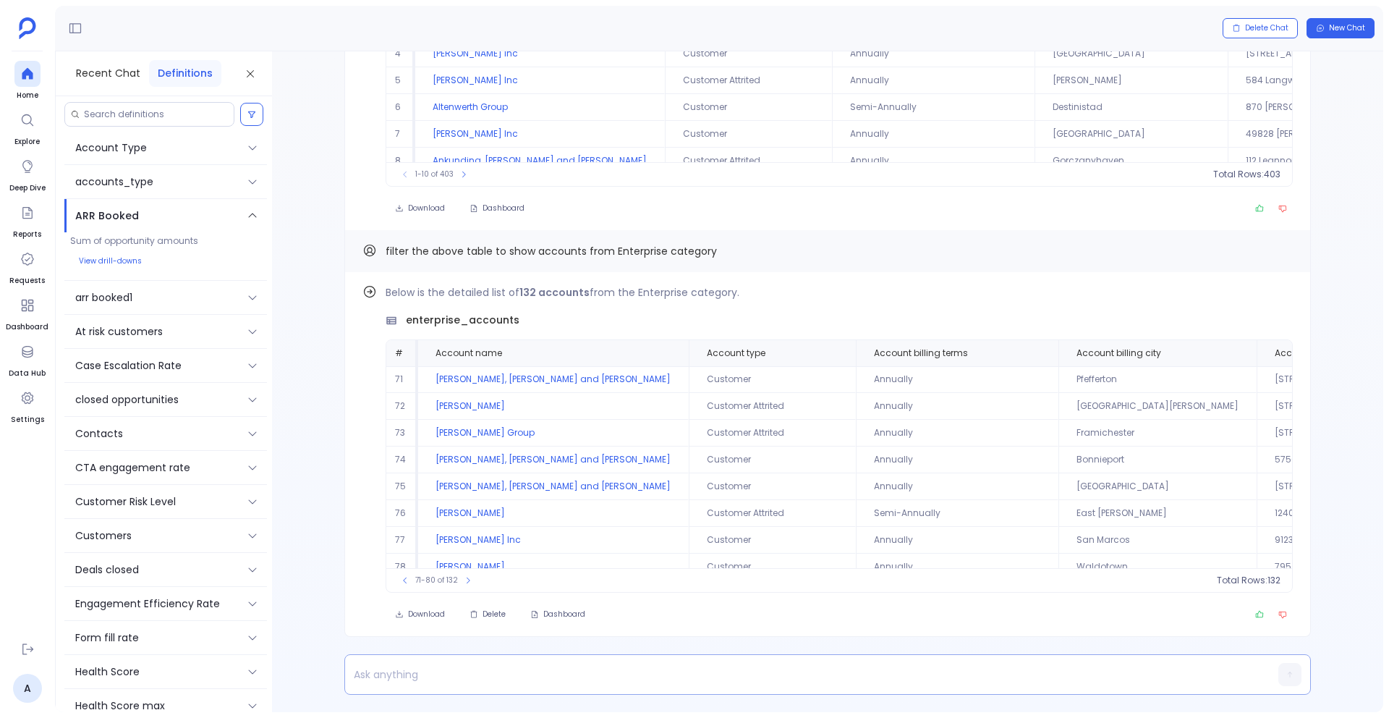
click at [400, 664] on p at bounding box center [799, 674] width 909 height 20
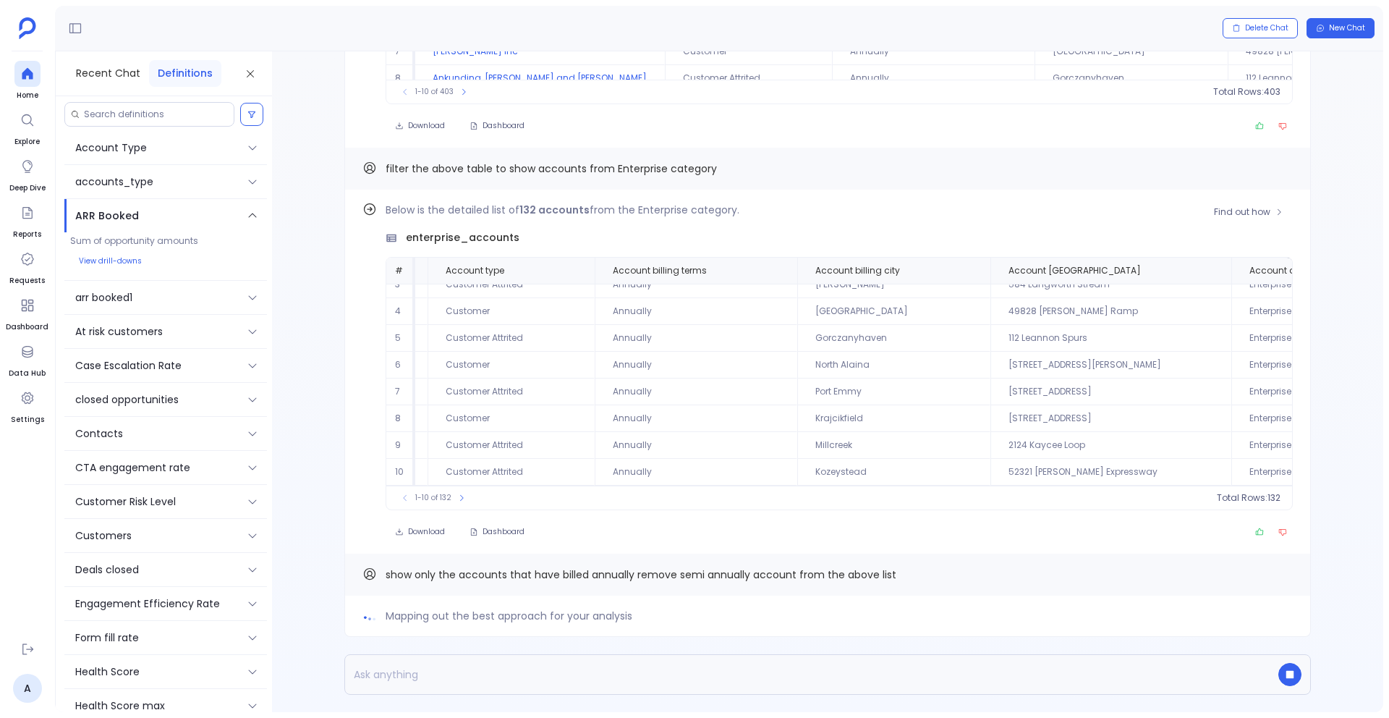
scroll to position [0, 258]
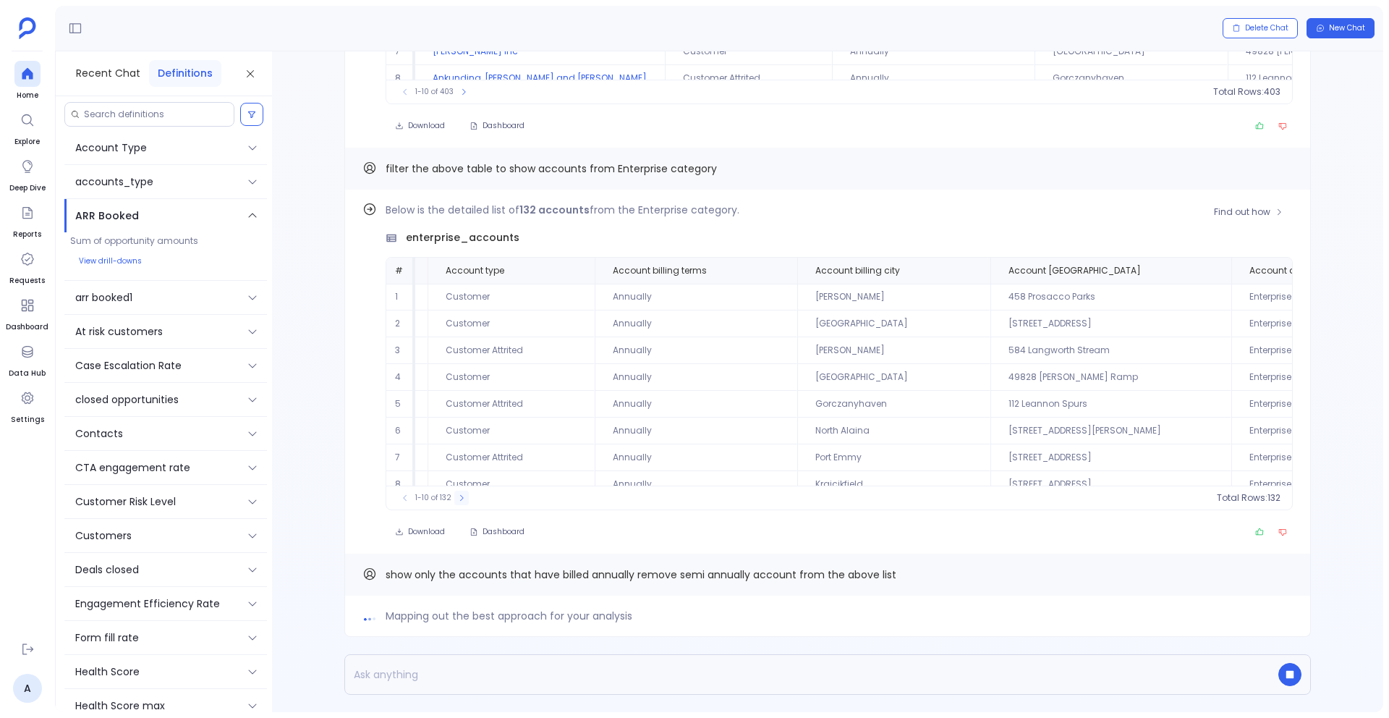
click at [460, 497] on icon at bounding box center [461, 497] width 9 height 9
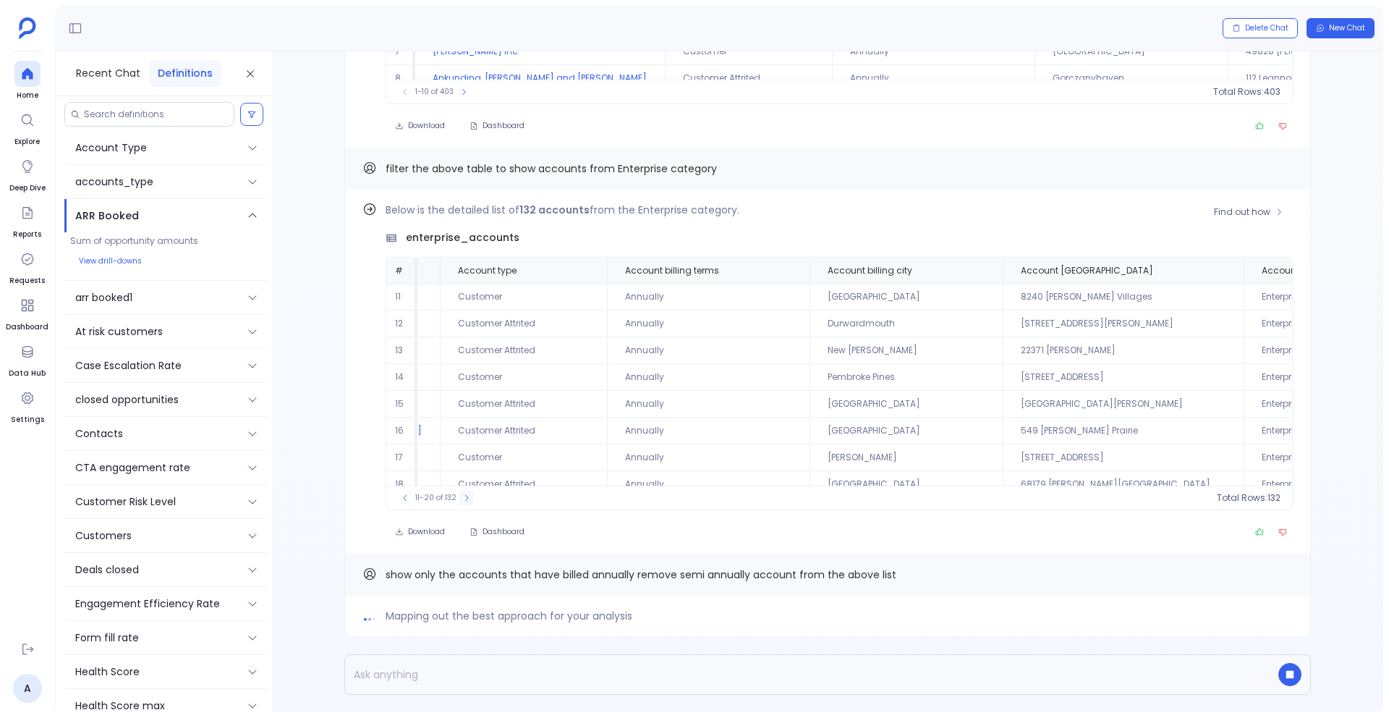
click at [462, 497] on icon at bounding box center [466, 497] width 9 height 9
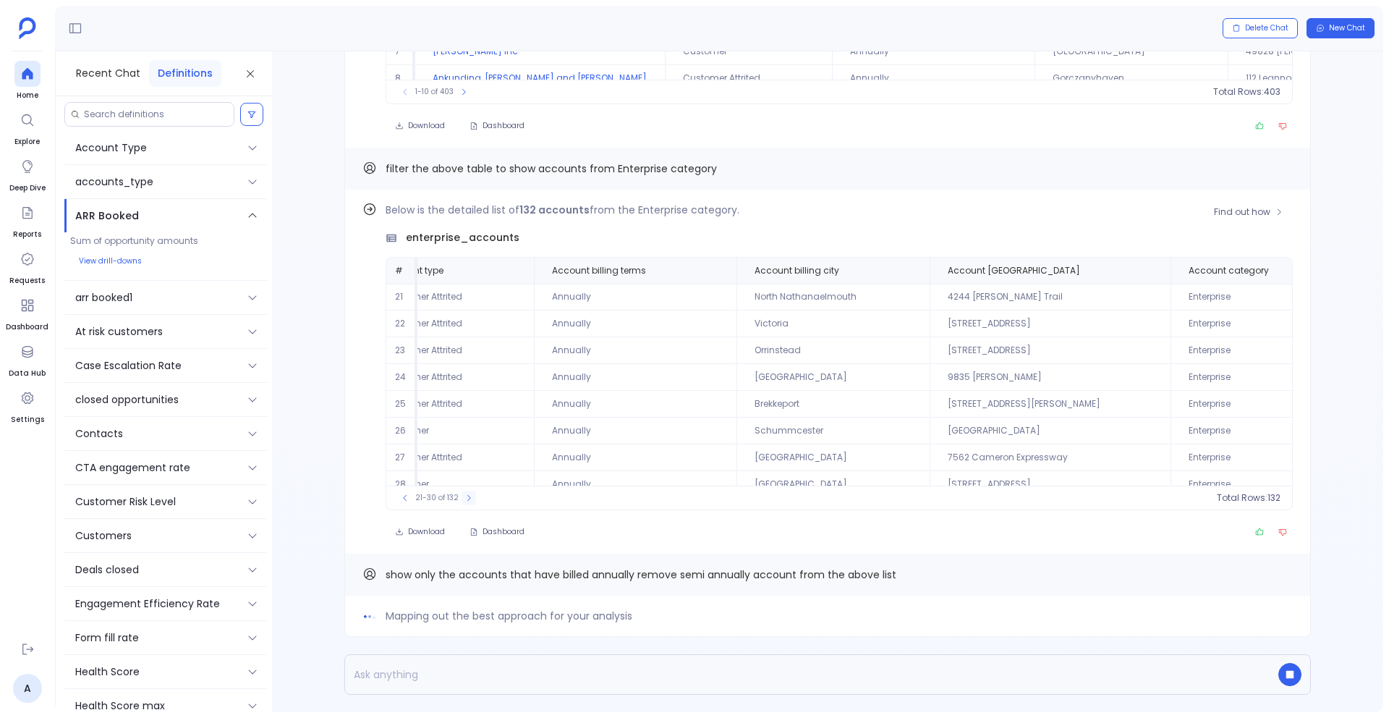
click at [462, 497] on button at bounding box center [469, 498] width 14 height 14
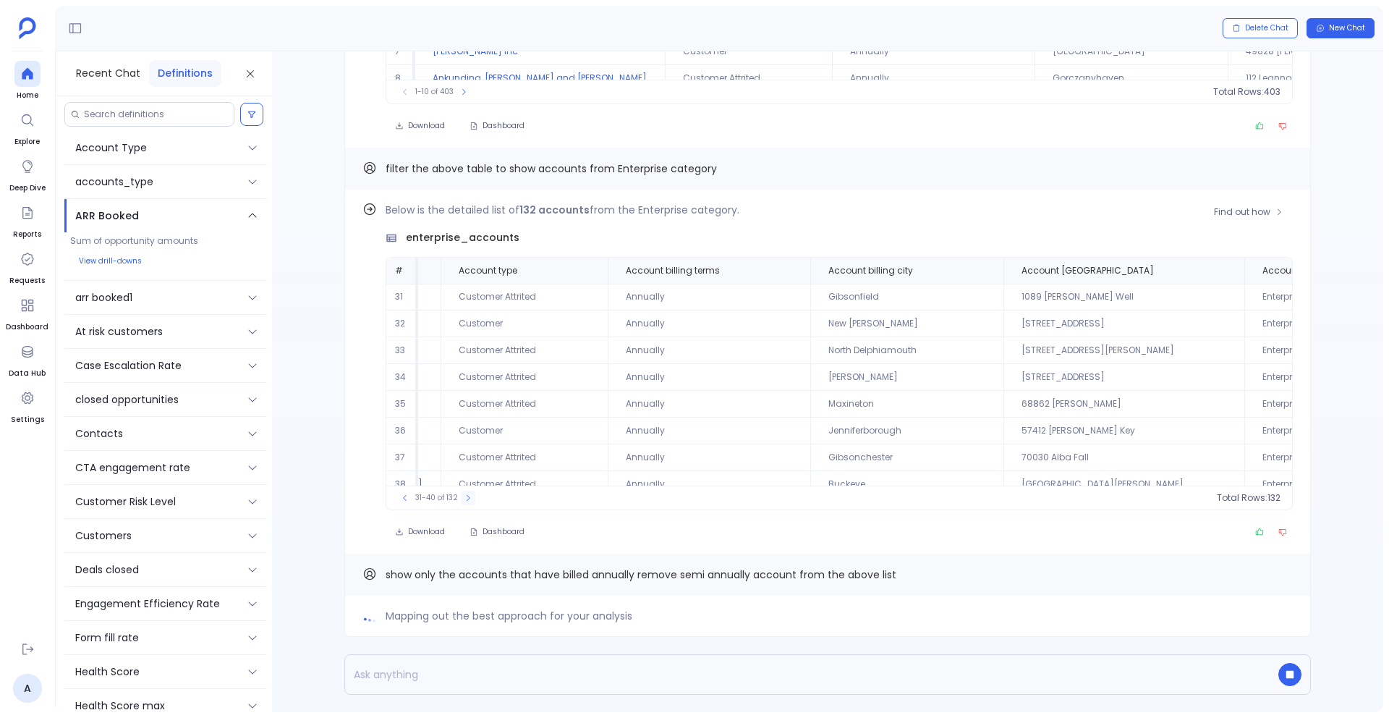
click at [461, 497] on button at bounding box center [468, 498] width 14 height 14
click at [462, 497] on button at bounding box center [469, 498] width 14 height 14
click at [461, 497] on button at bounding box center [468, 498] width 14 height 14
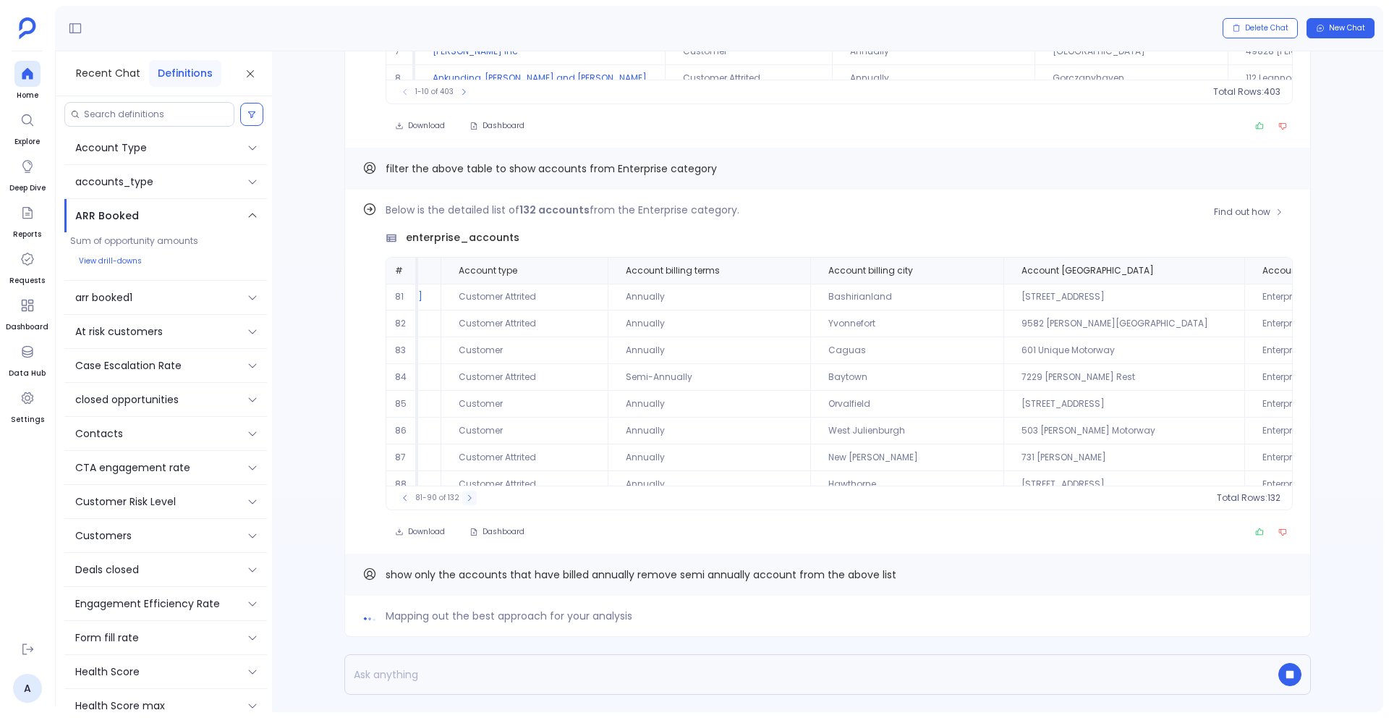
click at [462, 497] on button at bounding box center [469, 498] width 14 height 14
click at [460, 497] on div "81-90 of 132" at bounding box center [437, 498] width 93 height 14
click at [460, 497] on div "91-100 of 132" at bounding box center [439, 498] width 96 height 14
click at [471, 493] on icon at bounding box center [471, 497] width 9 height 9
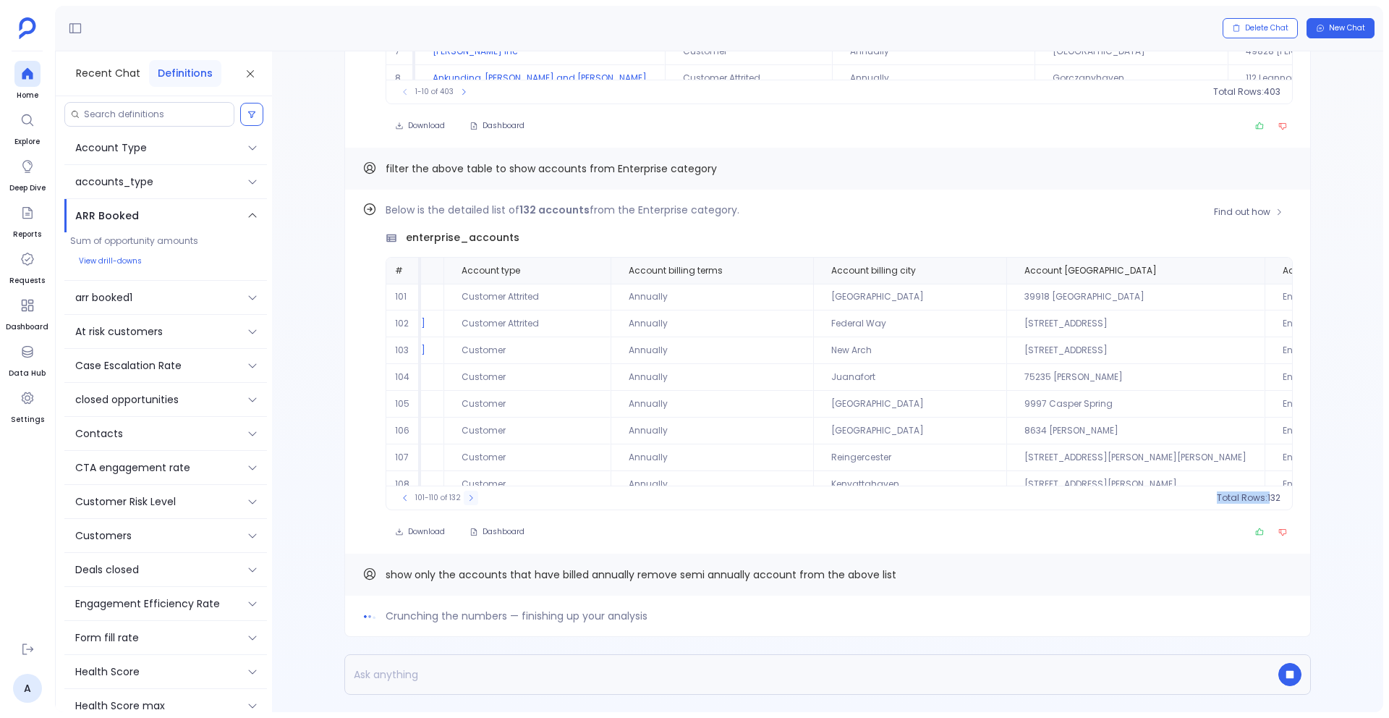
click at [471, 493] on icon at bounding box center [471, 497] width 9 height 9
click at [471, 493] on icon at bounding box center [473, 497] width 9 height 9
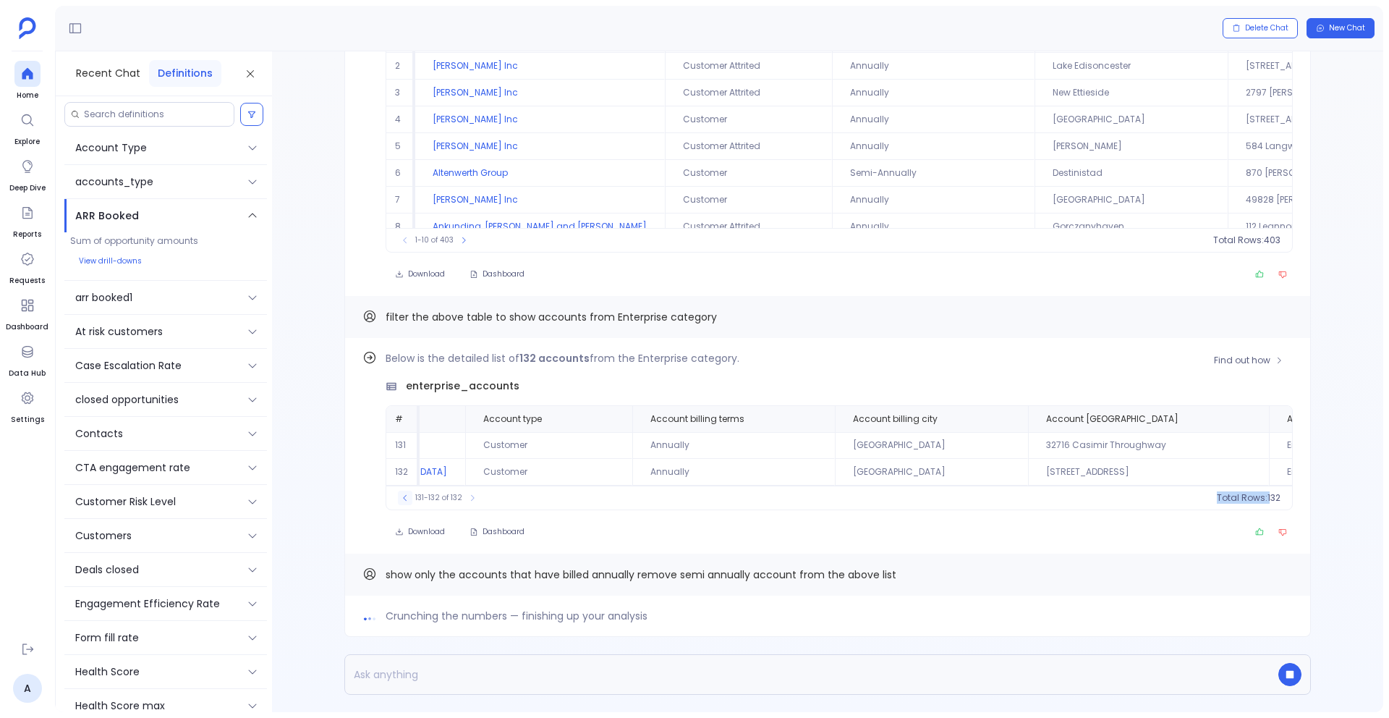
click at [401, 498] on icon at bounding box center [405, 497] width 9 height 9
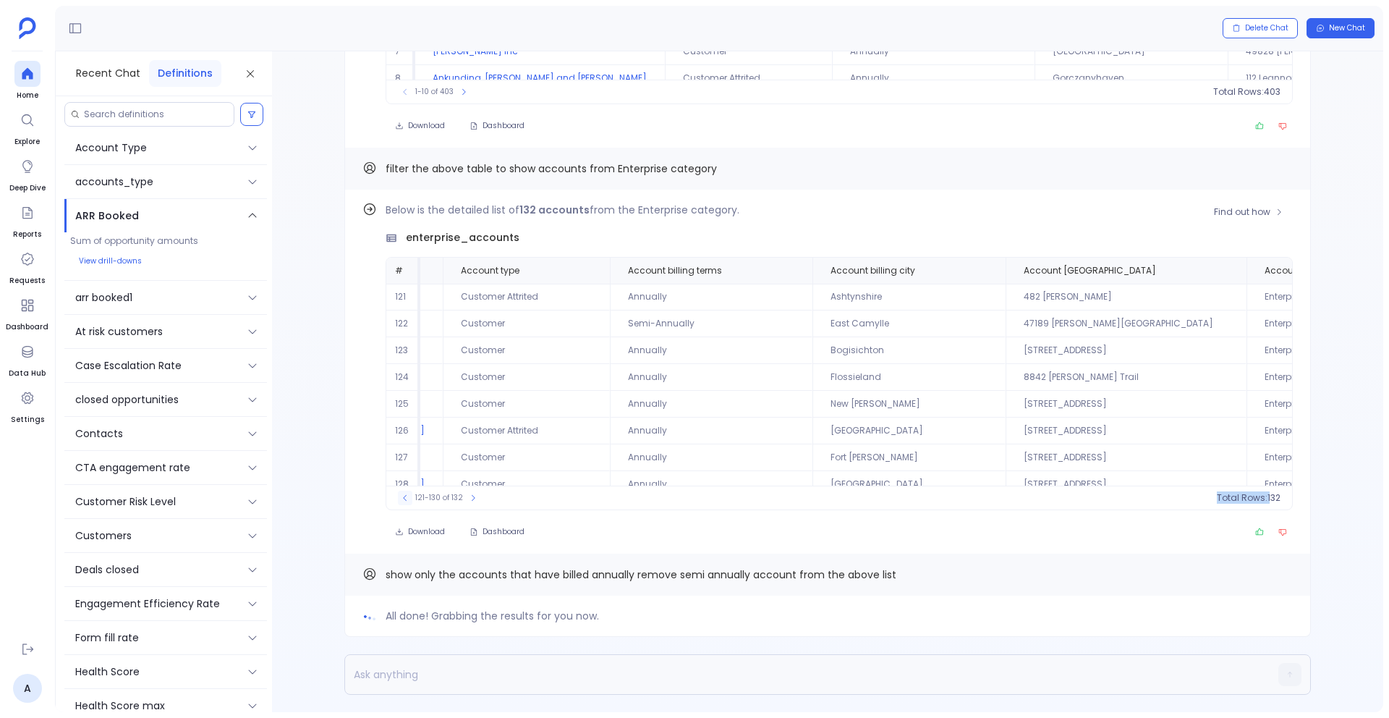
click at [401, 498] on icon at bounding box center [405, 497] width 9 height 9
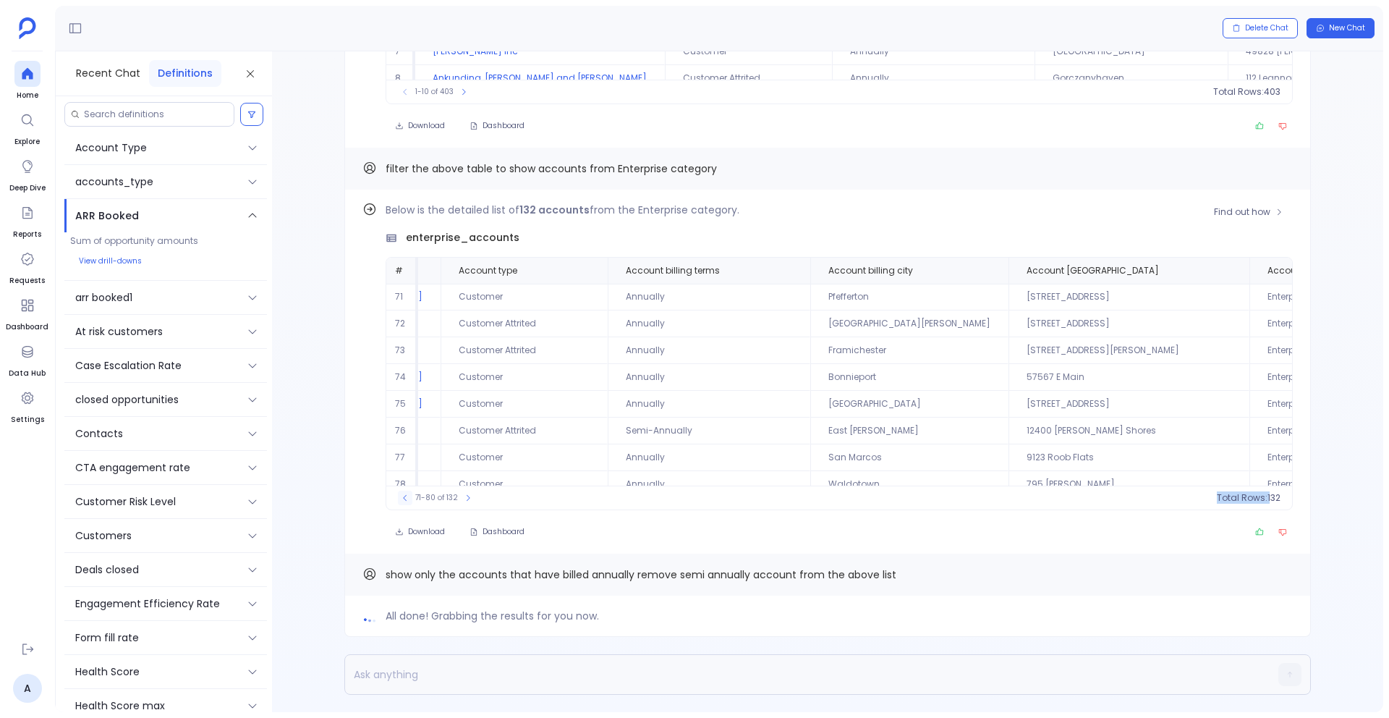
click at [401, 498] on icon at bounding box center [405, 497] width 9 height 9
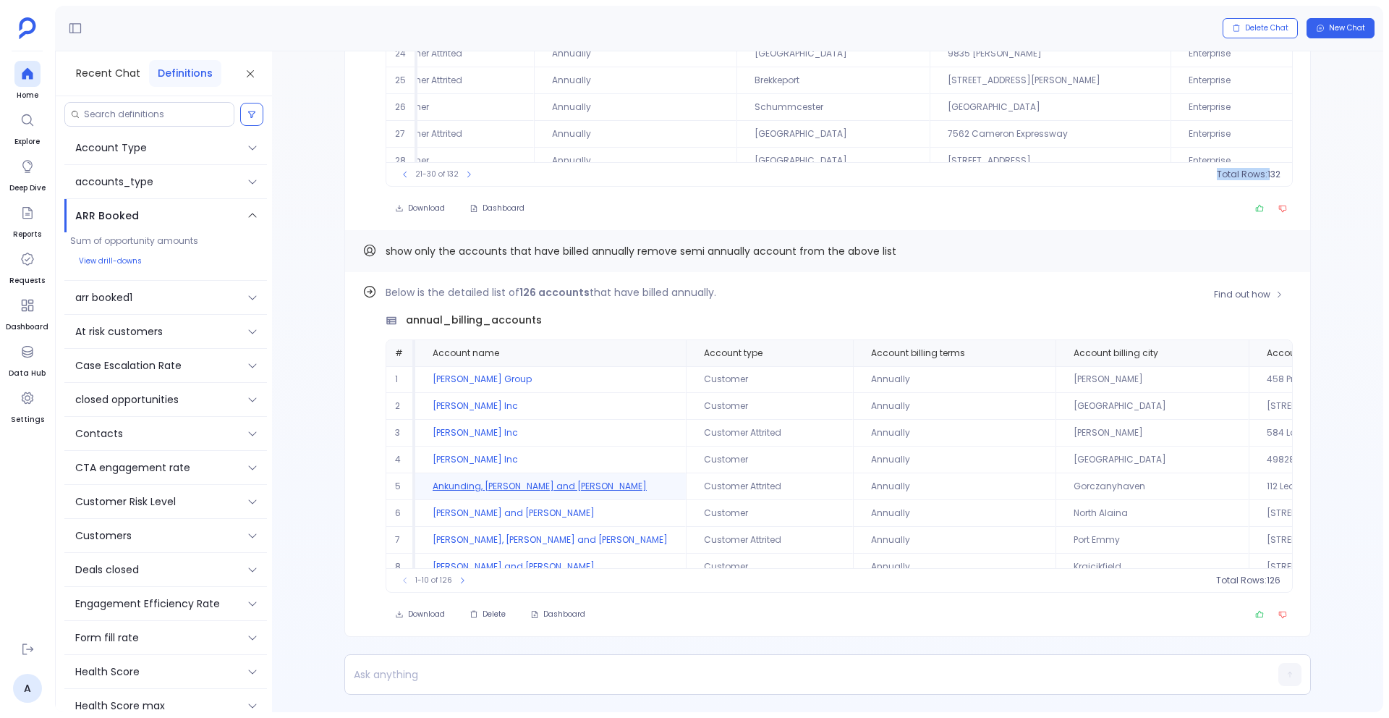
scroll to position [69, 0]
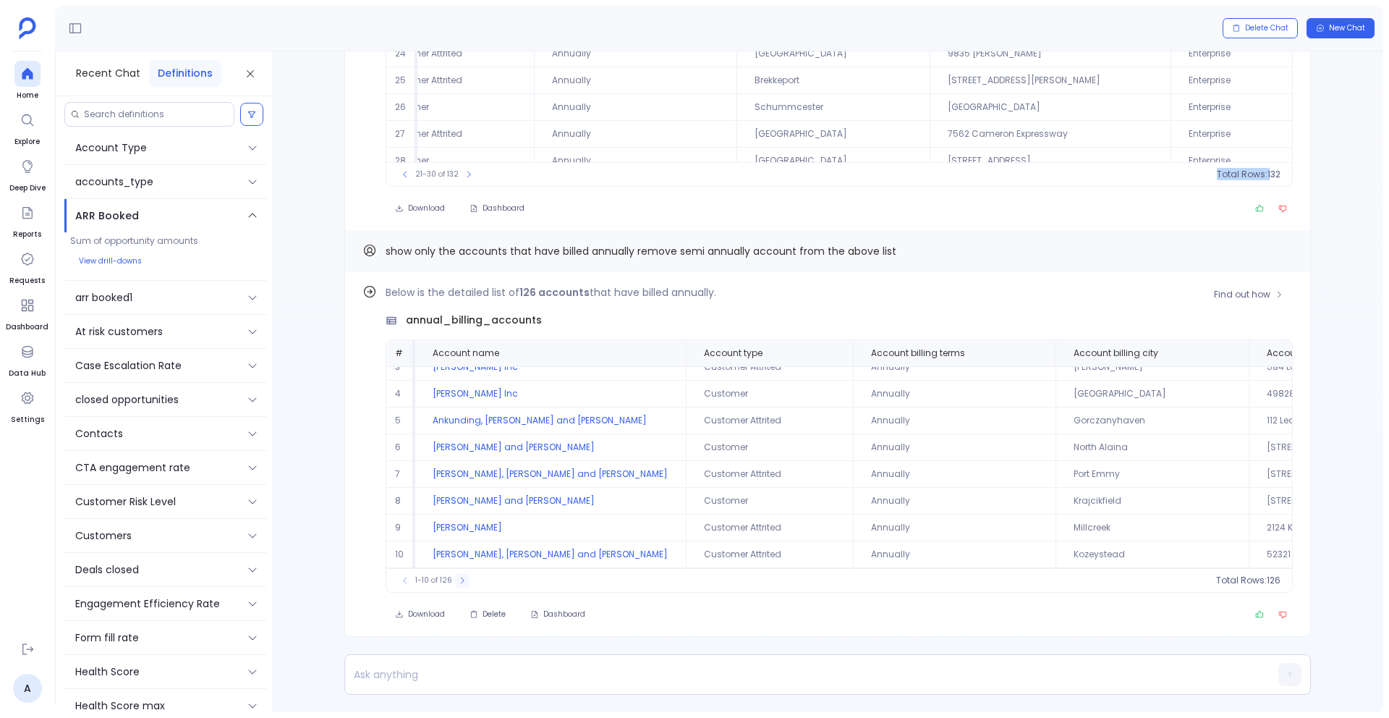
click at [459, 583] on icon at bounding box center [462, 580] width 9 height 9
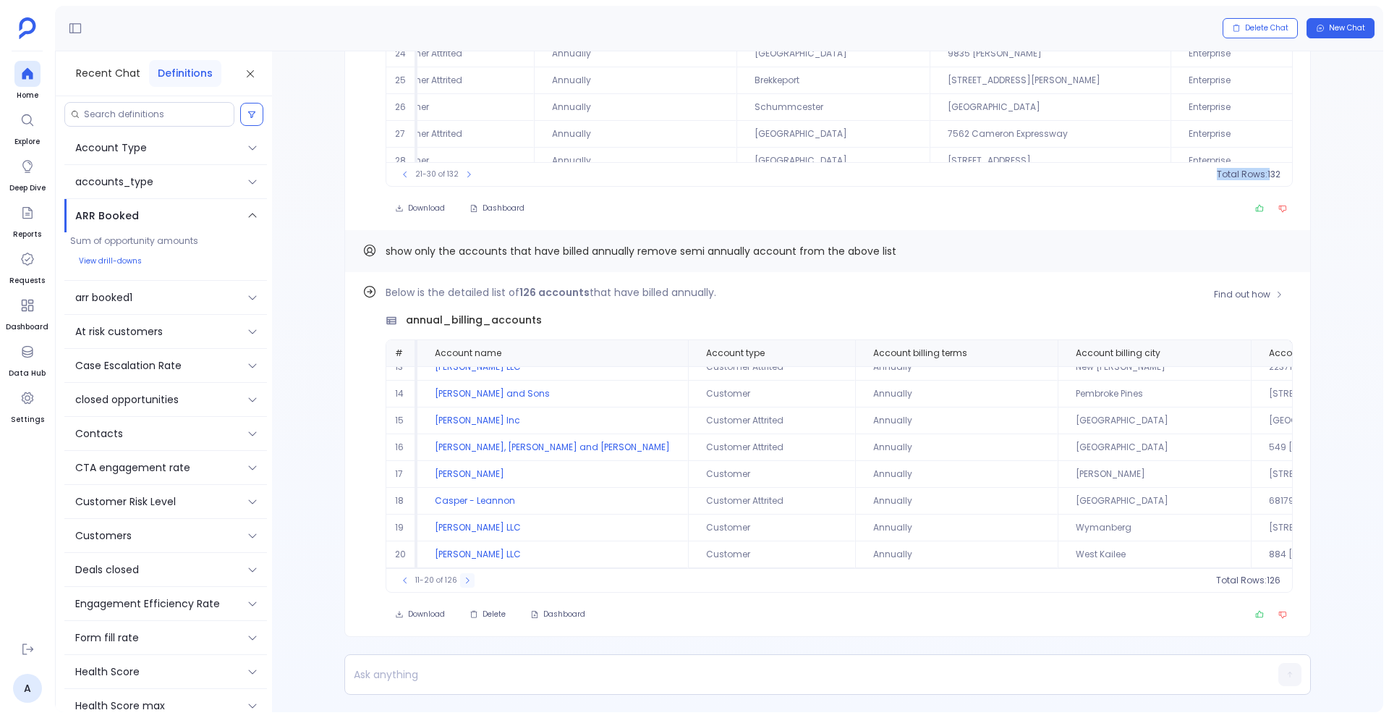
click at [463, 583] on icon at bounding box center [467, 580] width 9 height 9
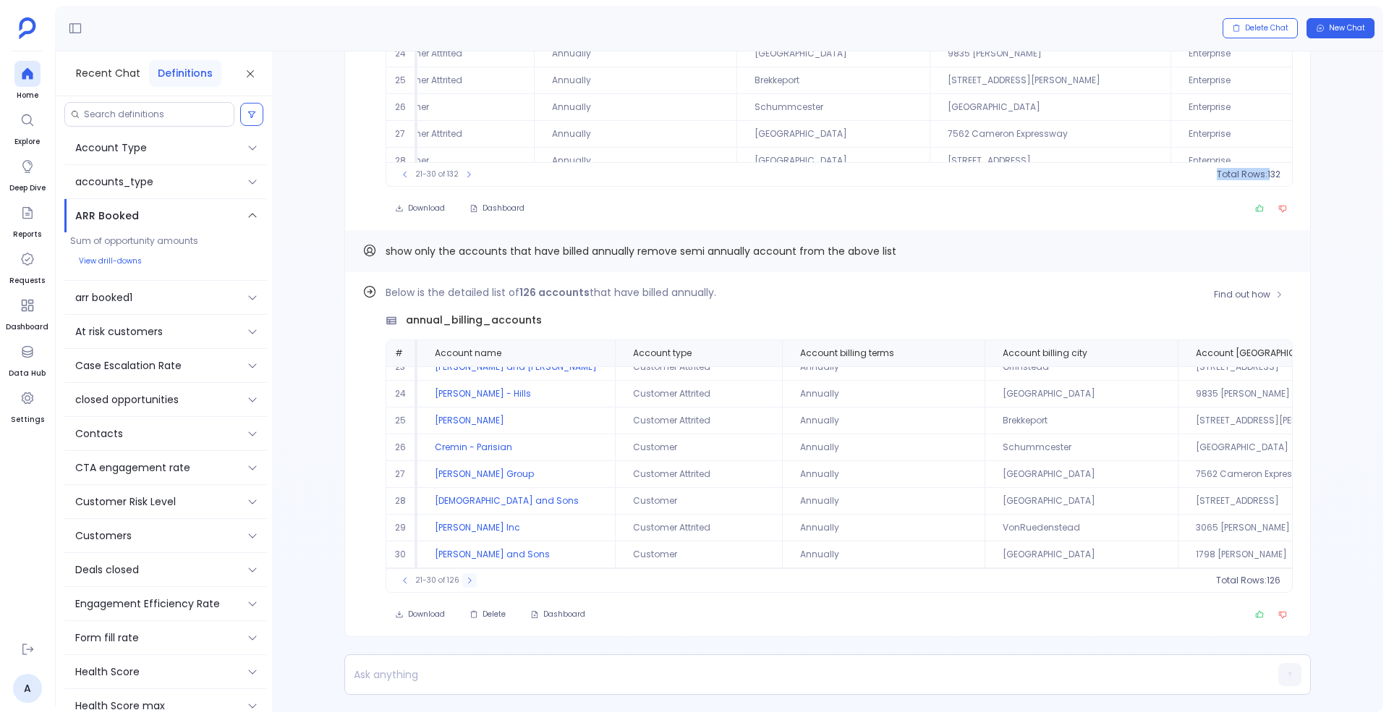
click at [462, 583] on button at bounding box center [469, 580] width 14 height 14
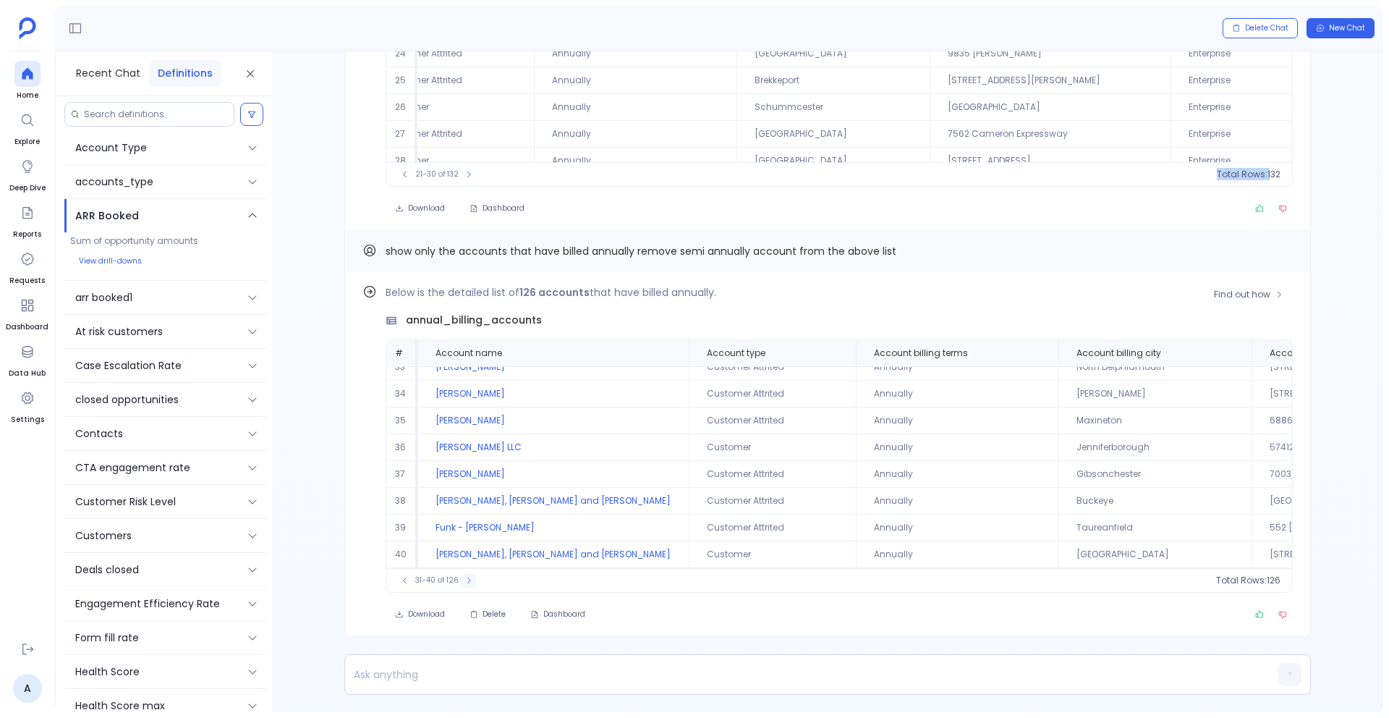
click at [462, 583] on button at bounding box center [469, 580] width 14 height 14
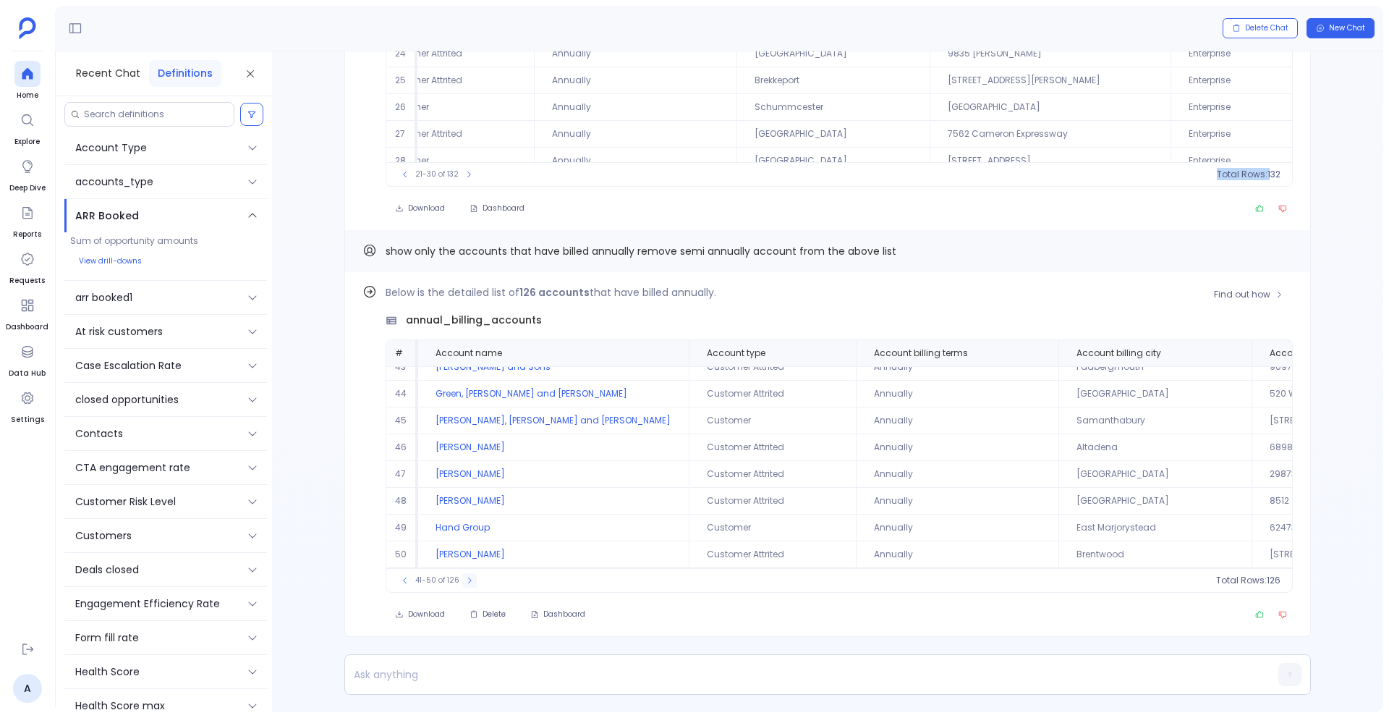
click at [462, 583] on button at bounding box center [469, 580] width 14 height 14
click at [463, 583] on button at bounding box center [470, 580] width 14 height 14
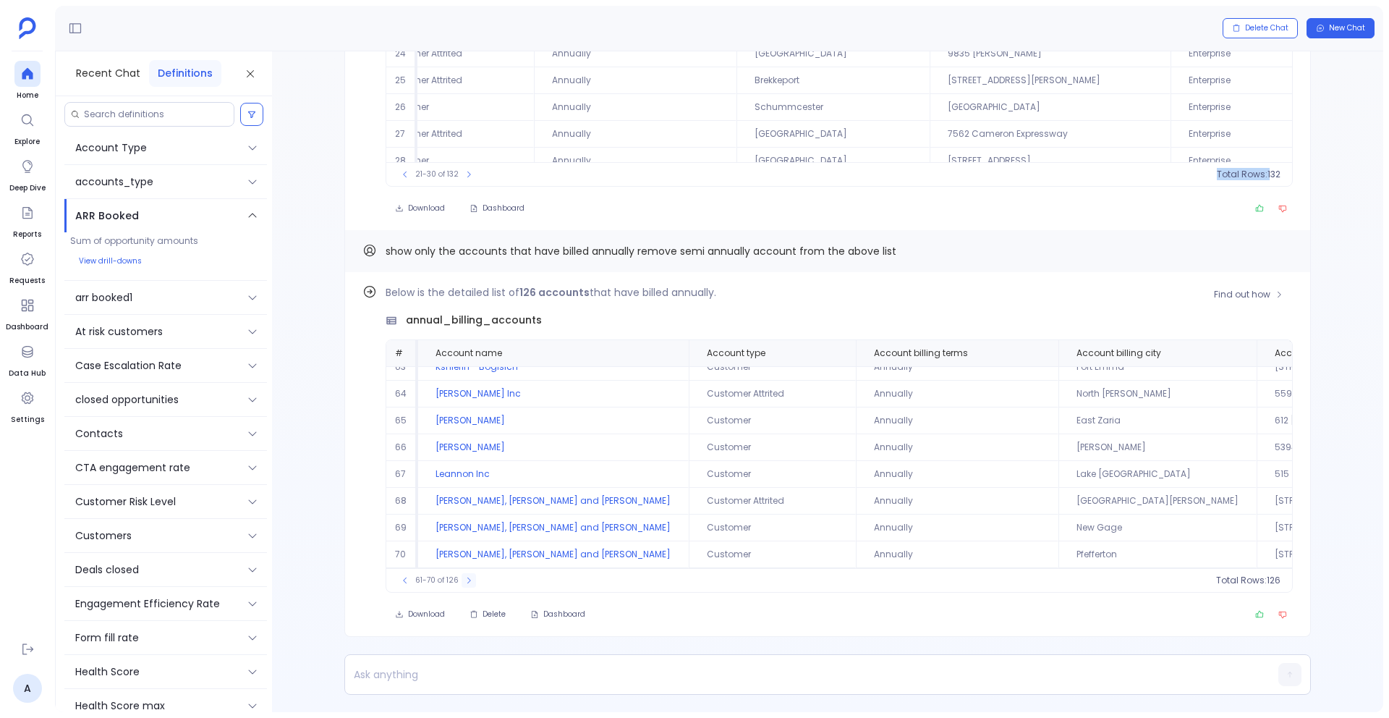
click at [462, 583] on button at bounding box center [469, 580] width 14 height 14
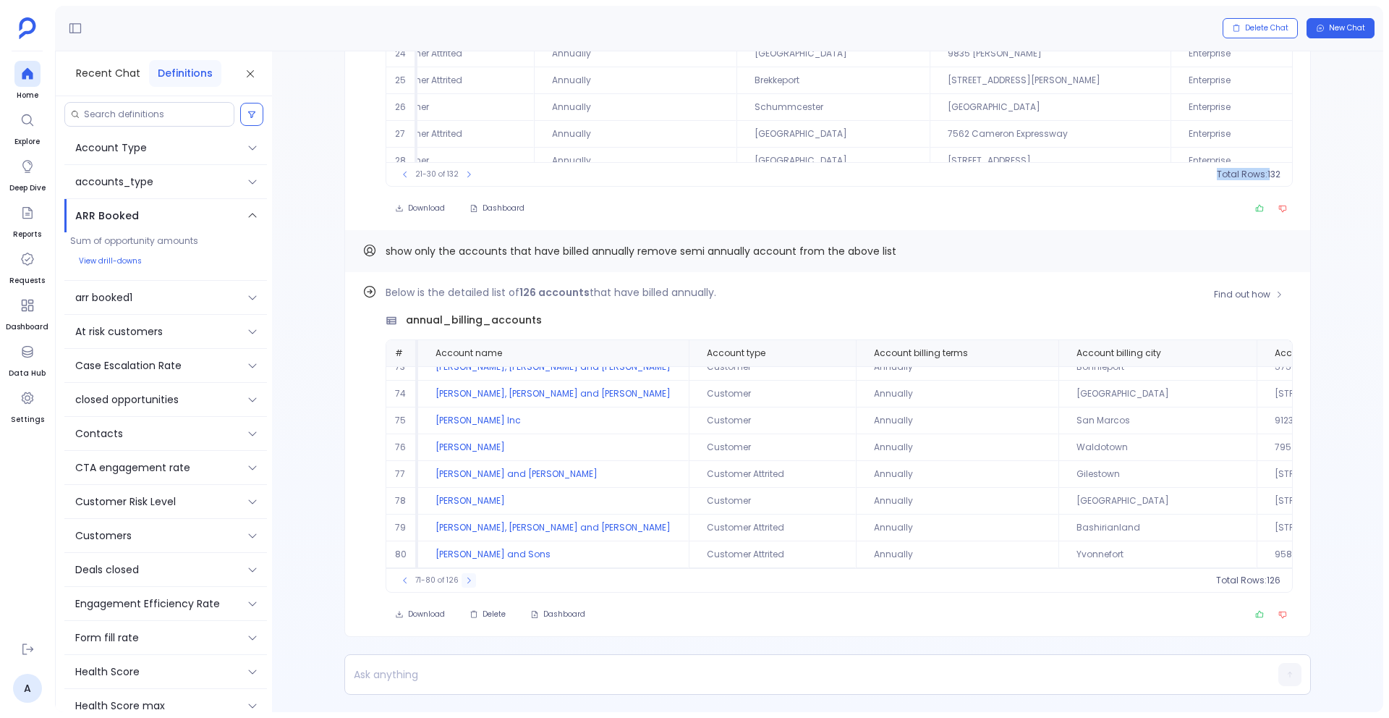
click at [462, 583] on button at bounding box center [469, 580] width 14 height 14
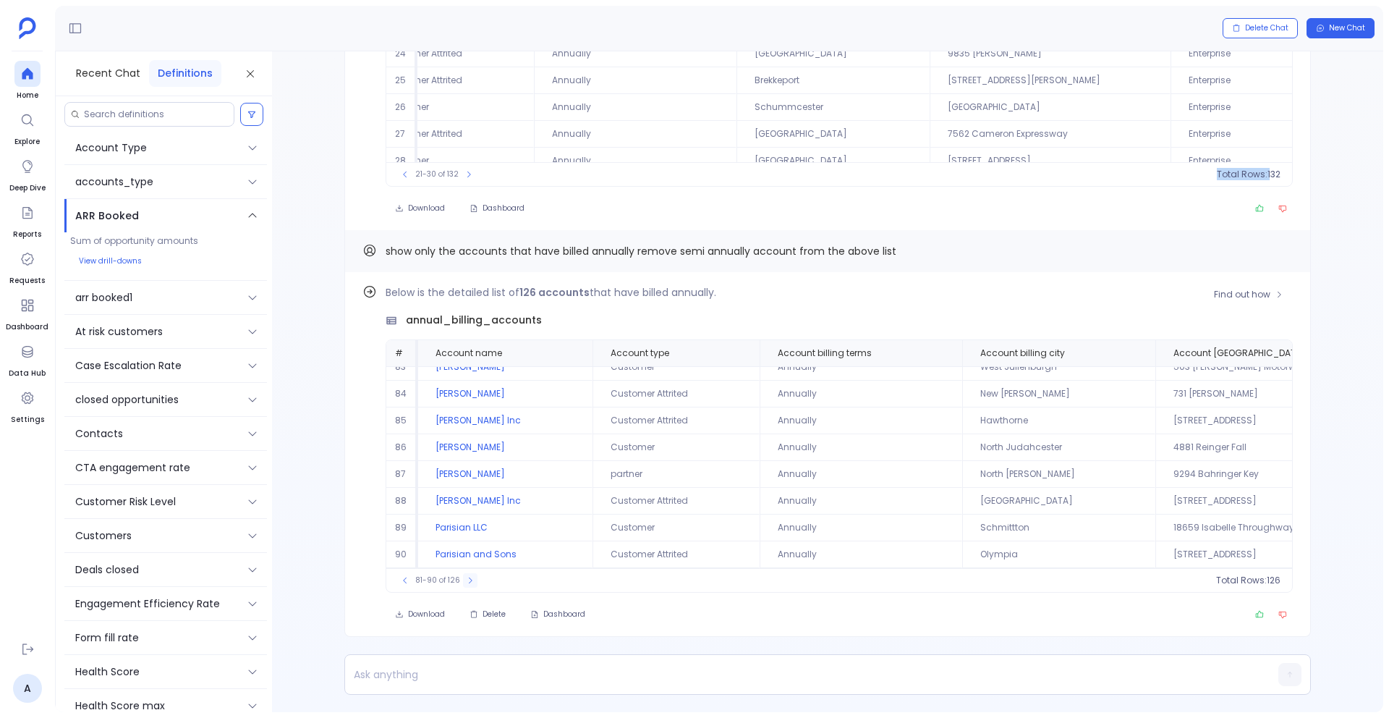
click at [463, 583] on button at bounding box center [470, 580] width 14 height 14
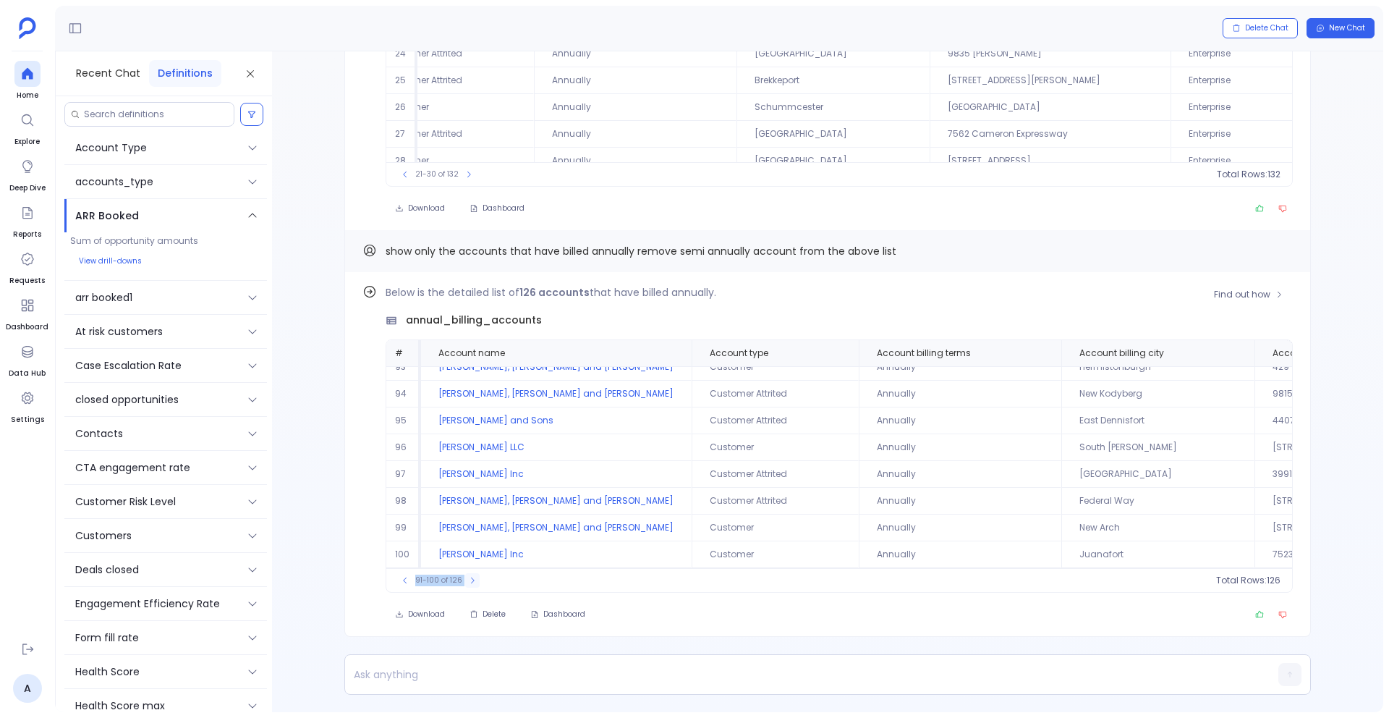
click at [459, 583] on div "91-100 of 126" at bounding box center [439, 580] width 96 height 14
click at [468, 580] on icon at bounding box center [472, 580] width 9 height 9
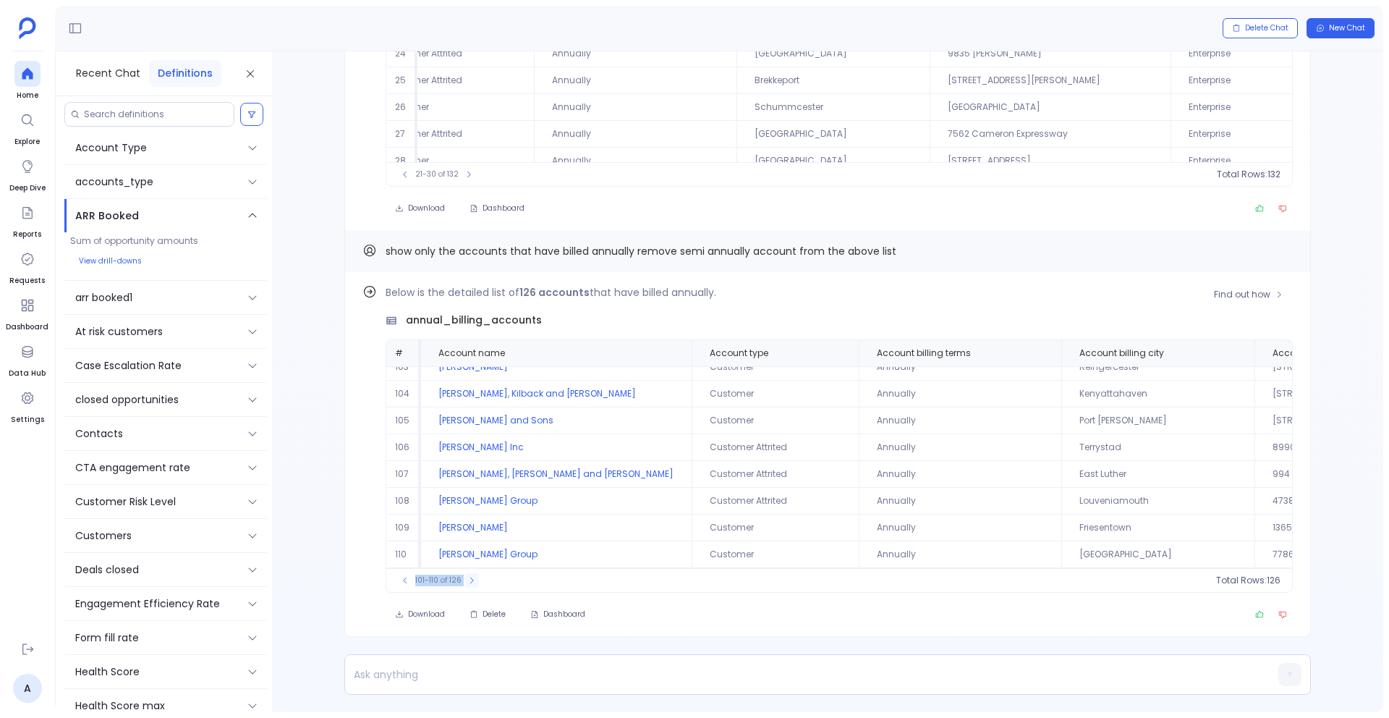
click at [467, 580] on icon at bounding box center [471, 580] width 9 height 9
click at [475, 580] on button at bounding box center [471, 580] width 14 height 14
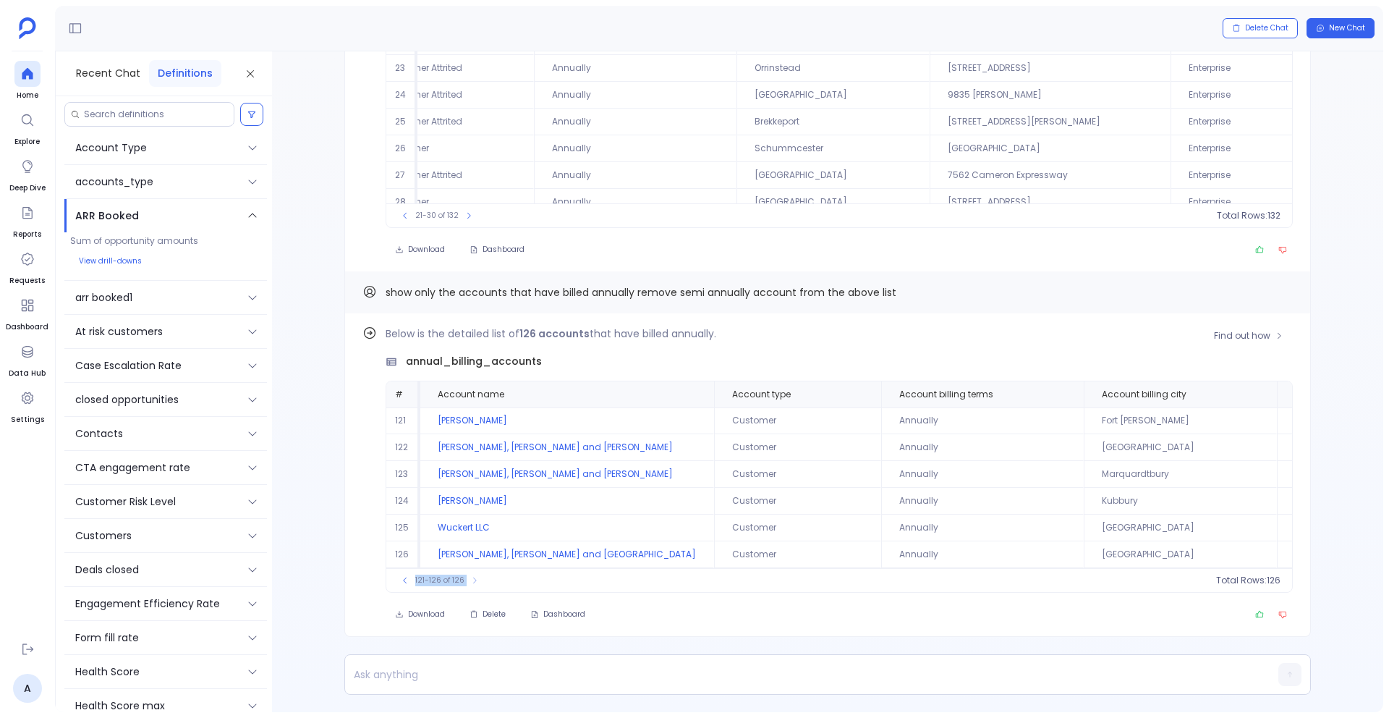
scroll to position [0, 0]
click at [403, 581] on icon at bounding box center [405, 580] width 9 height 9
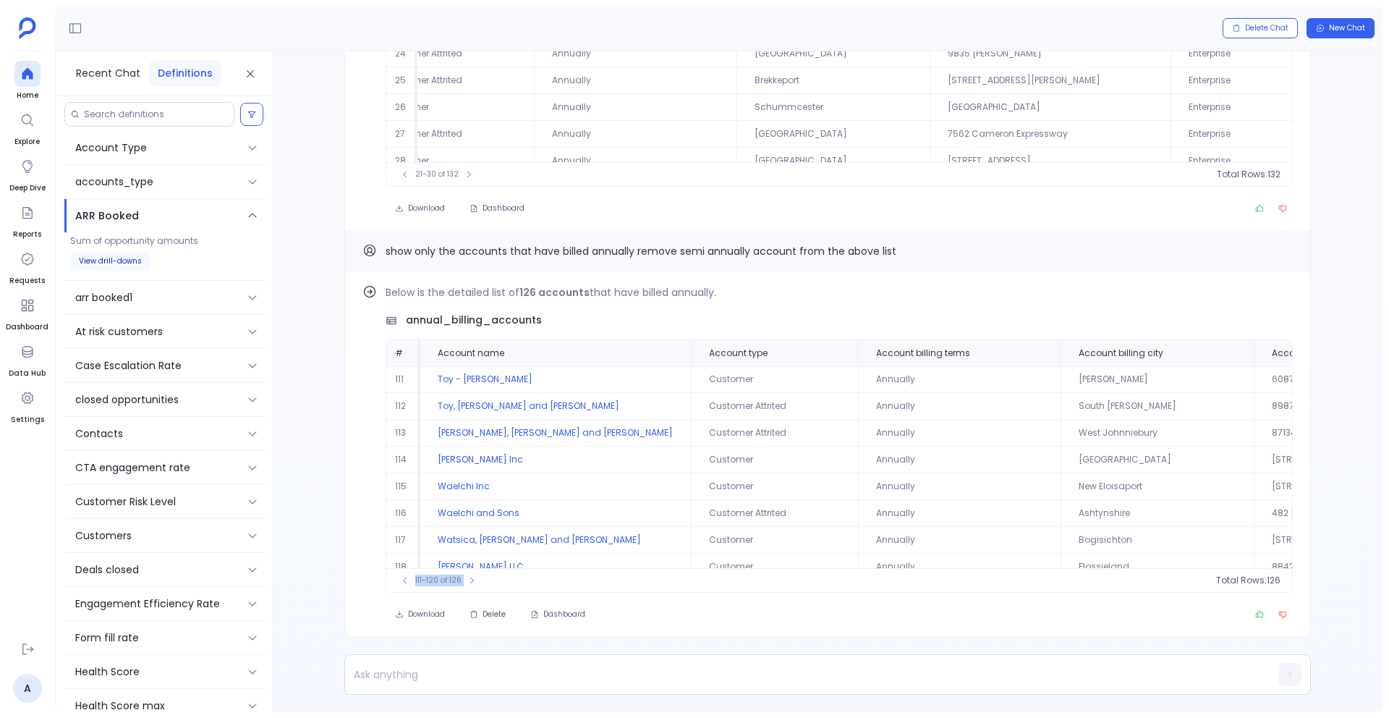
click at [116, 260] on button "View drill-downs" at bounding box center [110, 261] width 80 height 20
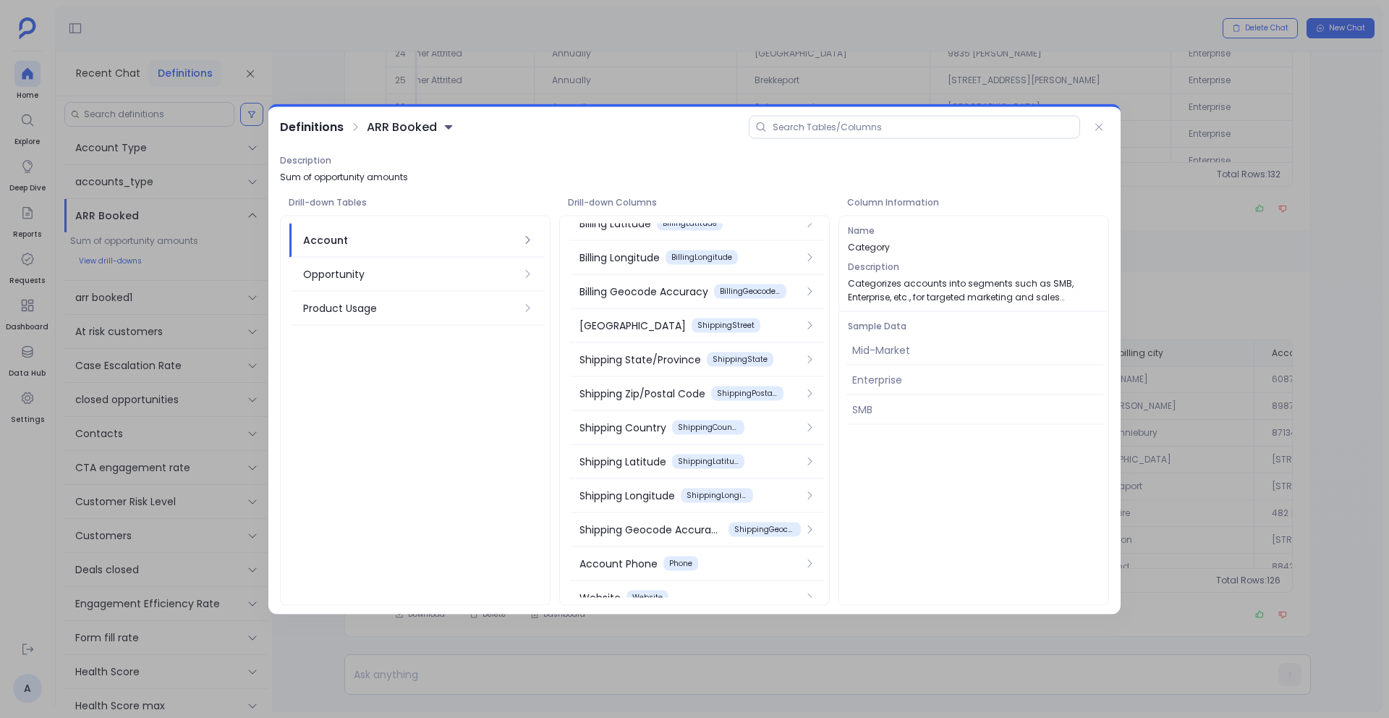
scroll to position [298, 0]
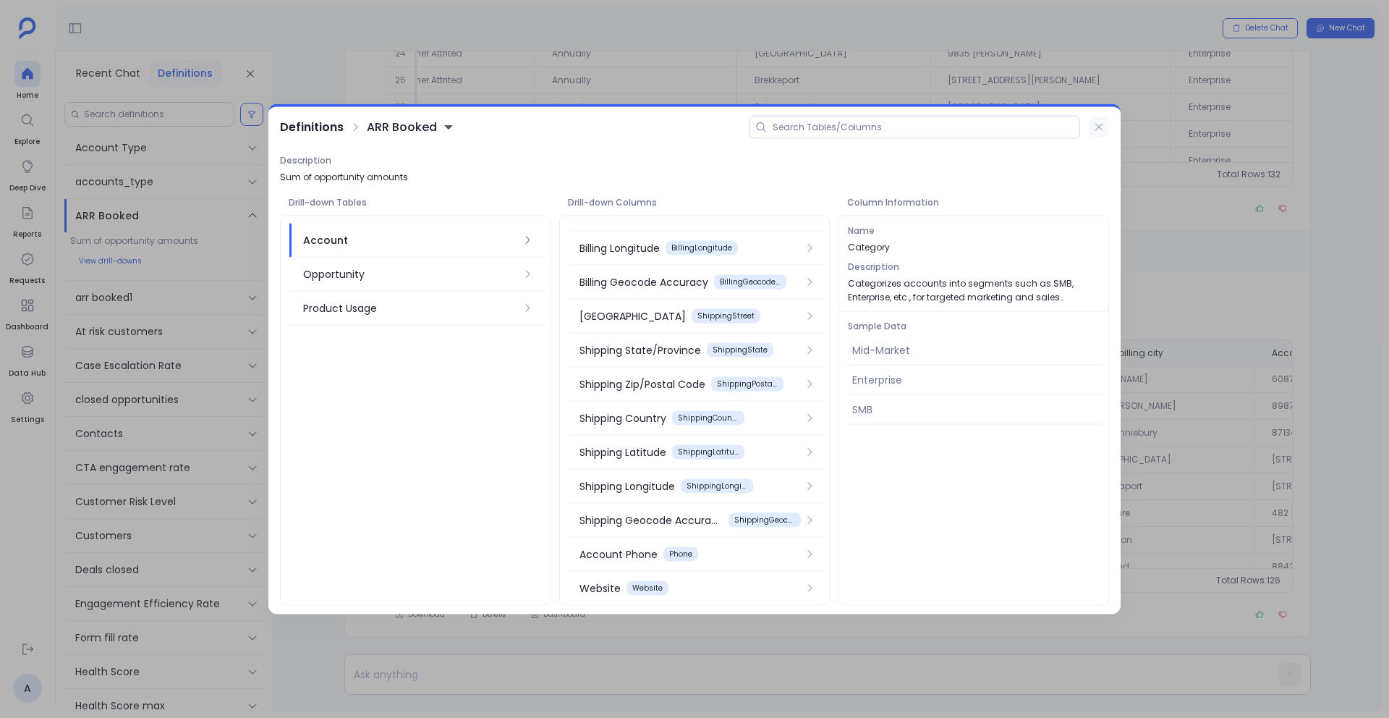
click at [1098, 128] on icon at bounding box center [1099, 128] width 12 height 12
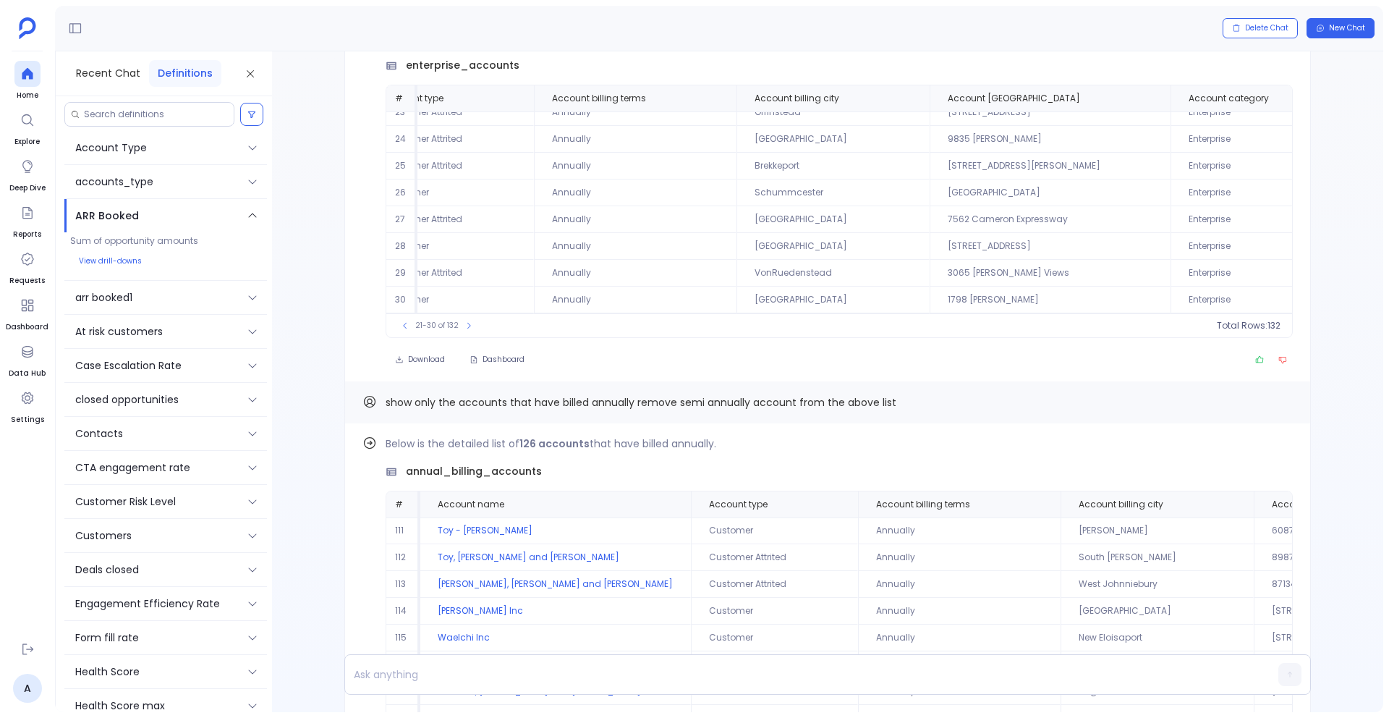
scroll to position [0, 0]
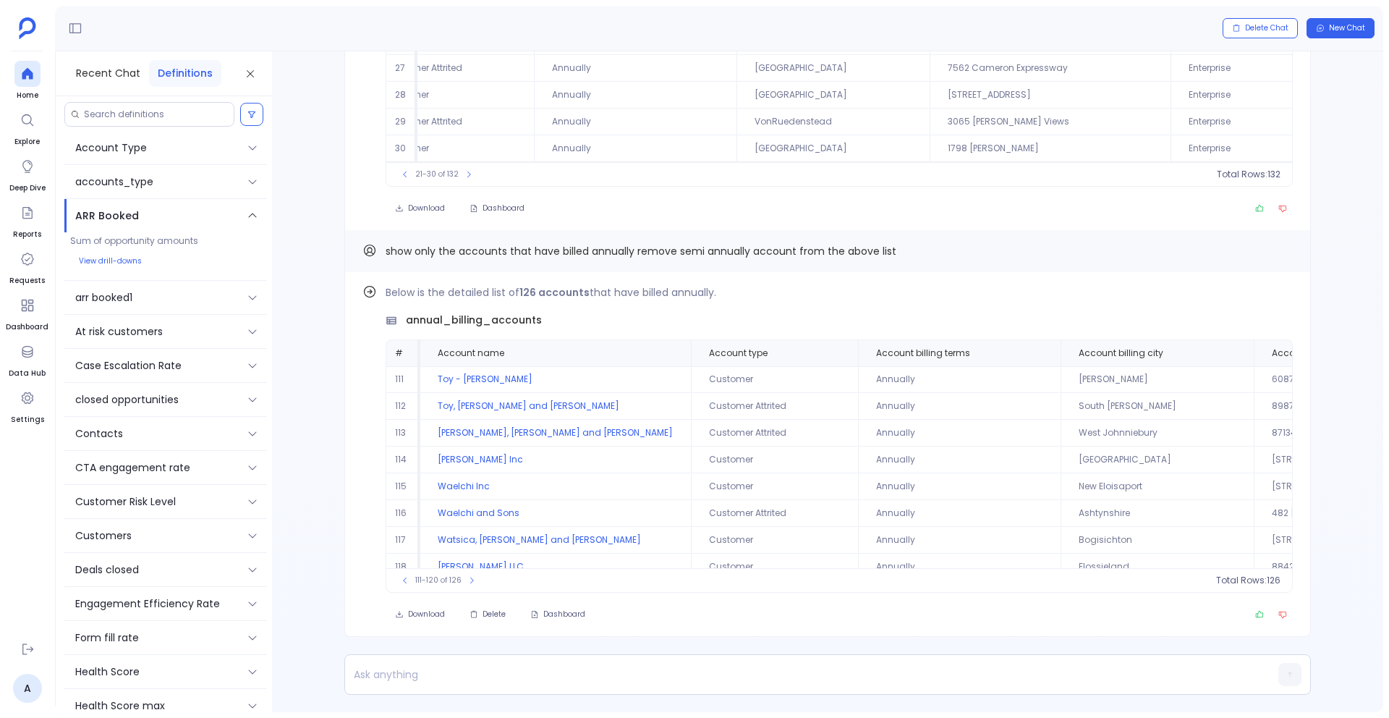
click at [318, 596] on div "Find out how Below is the detailed list of 126 accounts that have billed annual…" at bounding box center [827, 381] width 1111 height 661
click at [120, 260] on button "View drill-downs" at bounding box center [110, 261] width 80 height 20
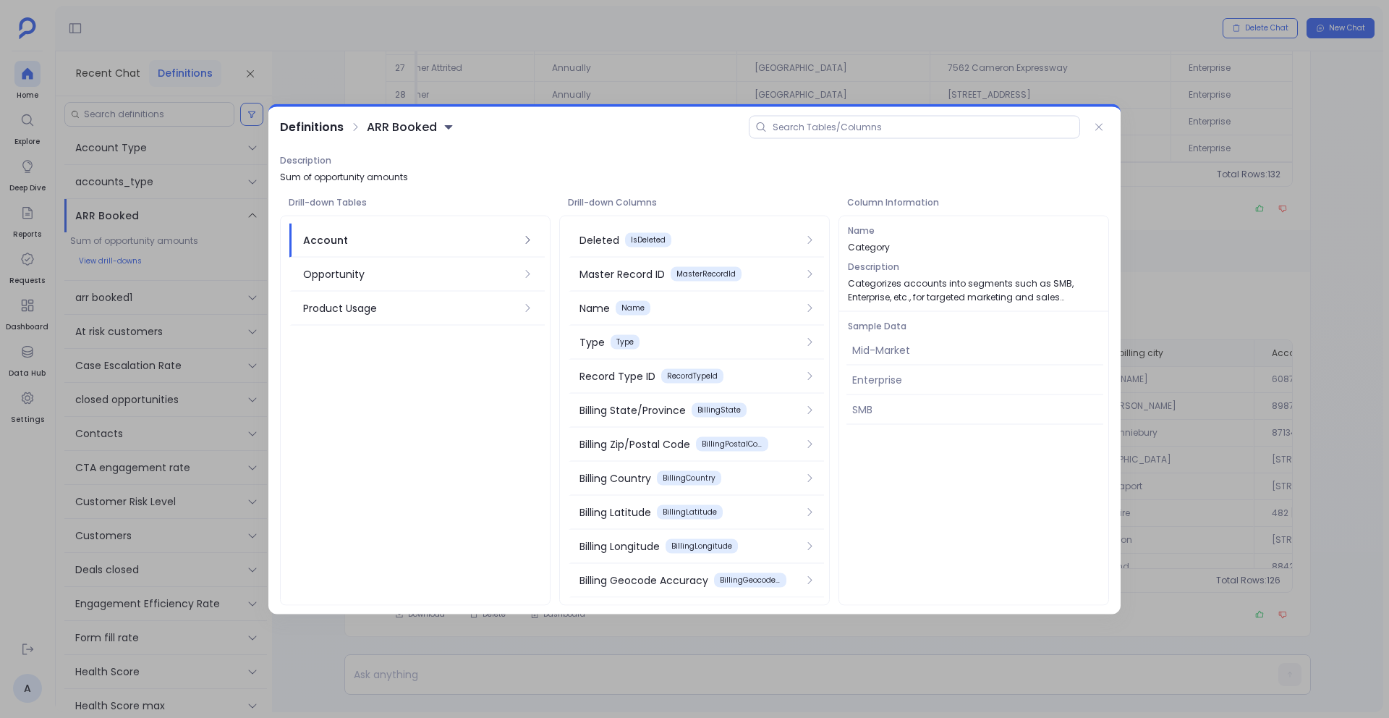
click at [126, 275] on div at bounding box center [694, 359] width 1389 height 718
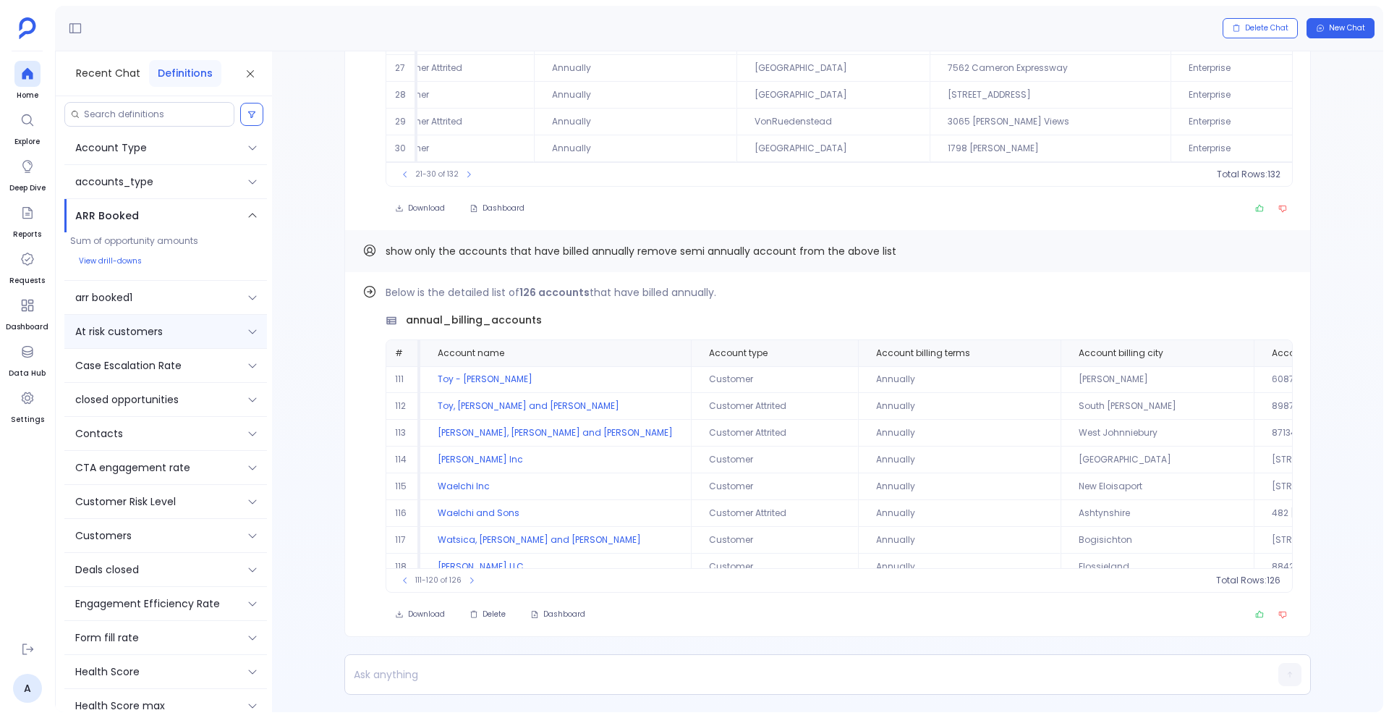
click at [99, 329] on p "At risk customers" at bounding box center [119, 331] width 88 height 16
click at [428, 684] on div at bounding box center [799, 674] width 909 height 39
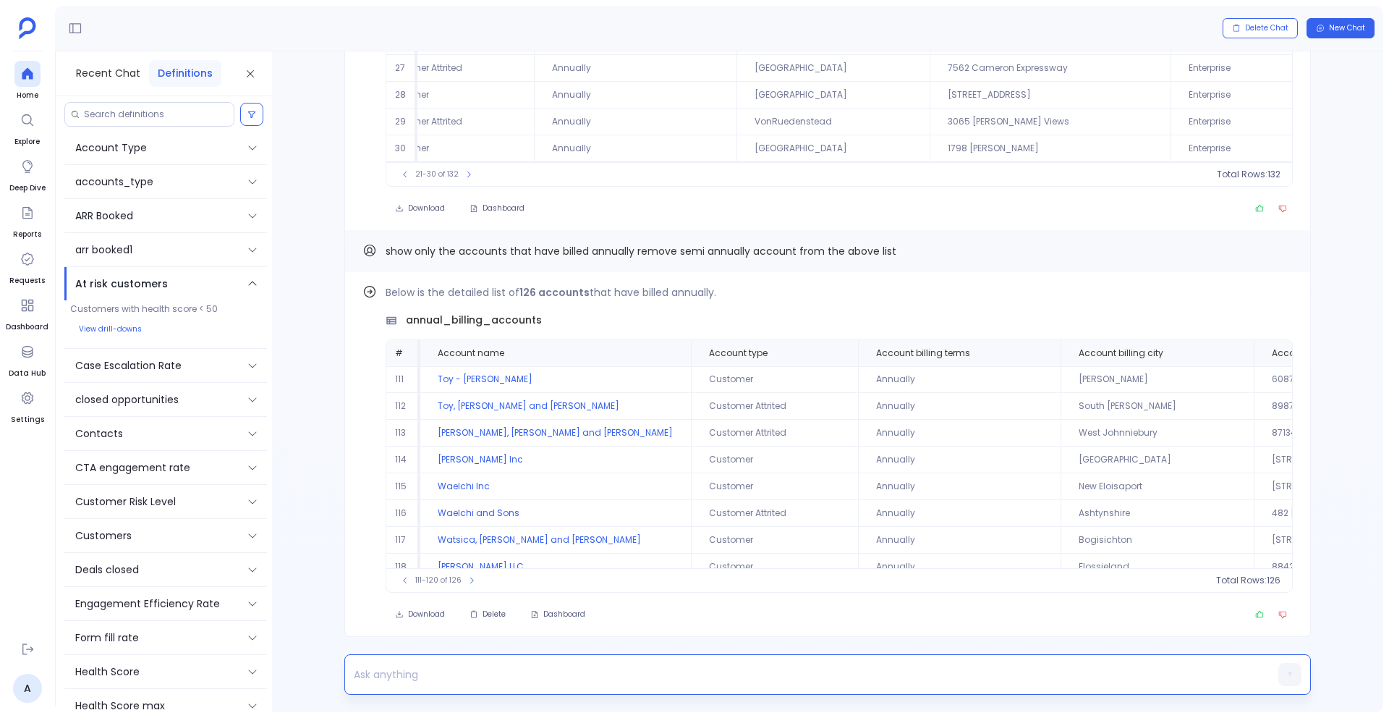
click at [430, 659] on div at bounding box center [827, 674] width 967 height 41
click at [420, 670] on p at bounding box center [799, 674] width 909 height 20
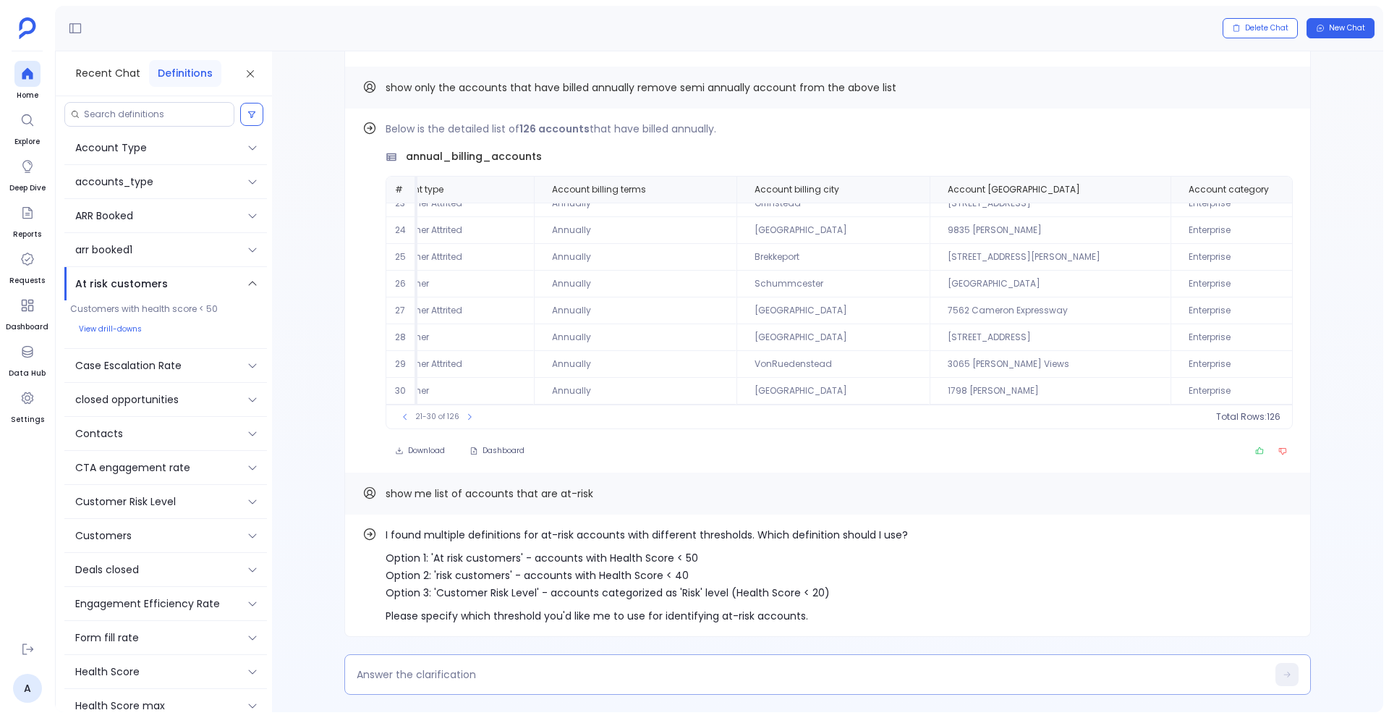
click at [397, 678] on textarea at bounding box center [812, 674] width 910 height 14
type textarea "option 1"
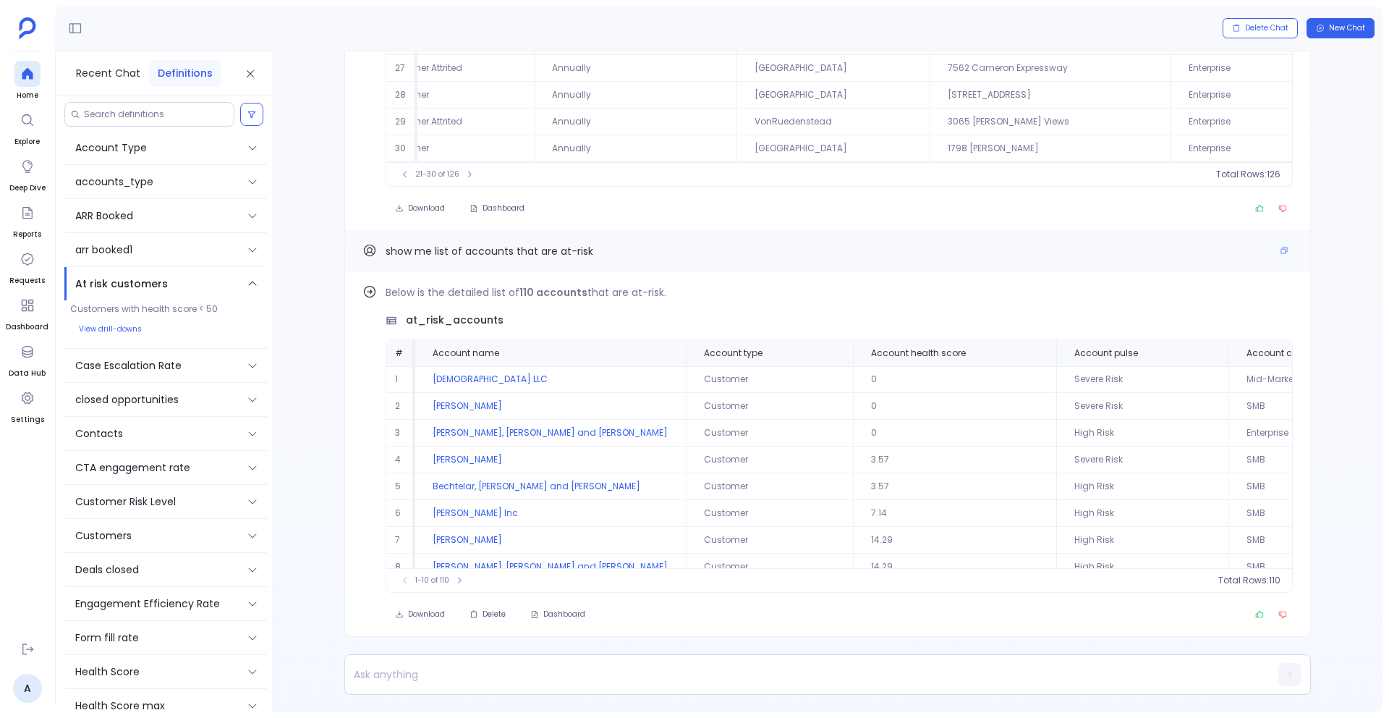
click at [495, 249] on span "show me list of accounts that are at-risk" at bounding box center [490, 251] width 208 height 14
click at [451, 258] on span "show me list of accounts that are at-risk" at bounding box center [490, 251] width 208 height 14
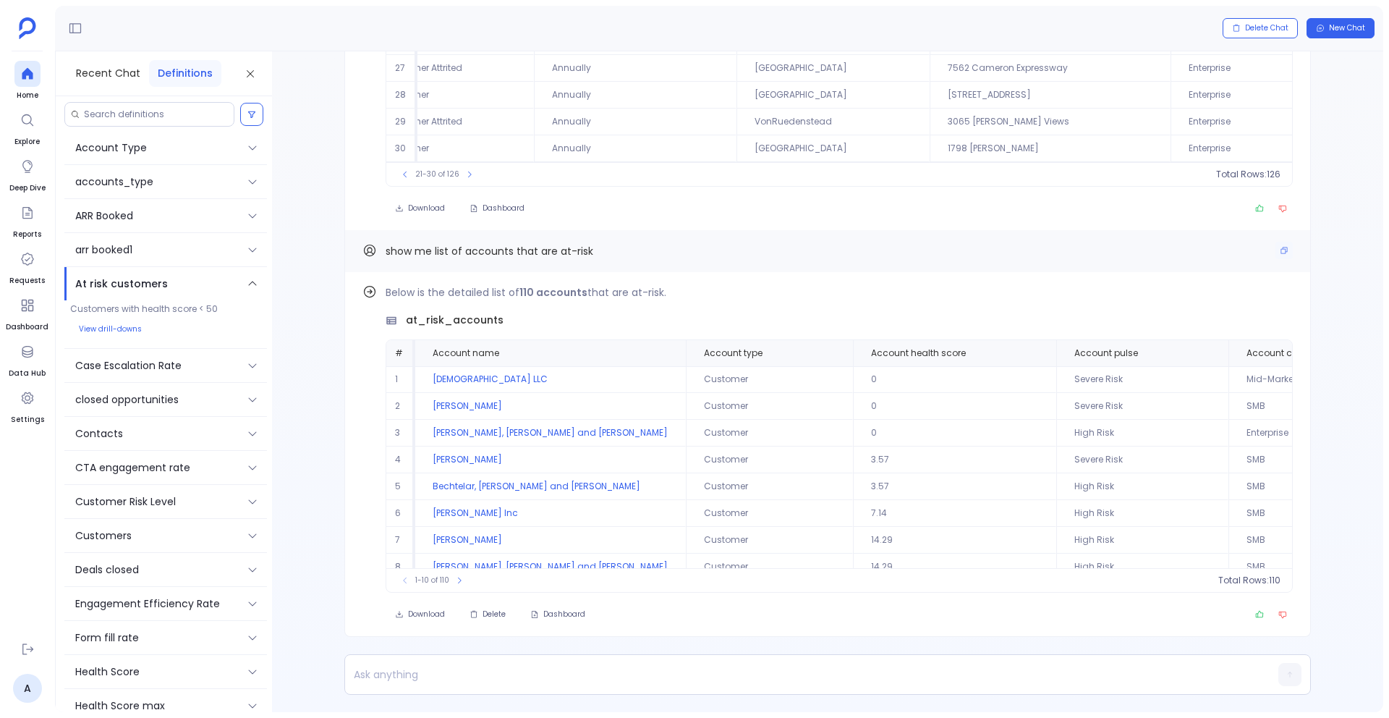
click at [430, 254] on span "show me list of accounts that are at-risk" at bounding box center [490, 251] width 208 height 14
click at [1280, 248] on icon "Copy" at bounding box center [1284, 250] width 9 height 9
click at [1344, 22] on button "New Chat" at bounding box center [1341, 28] width 68 height 20
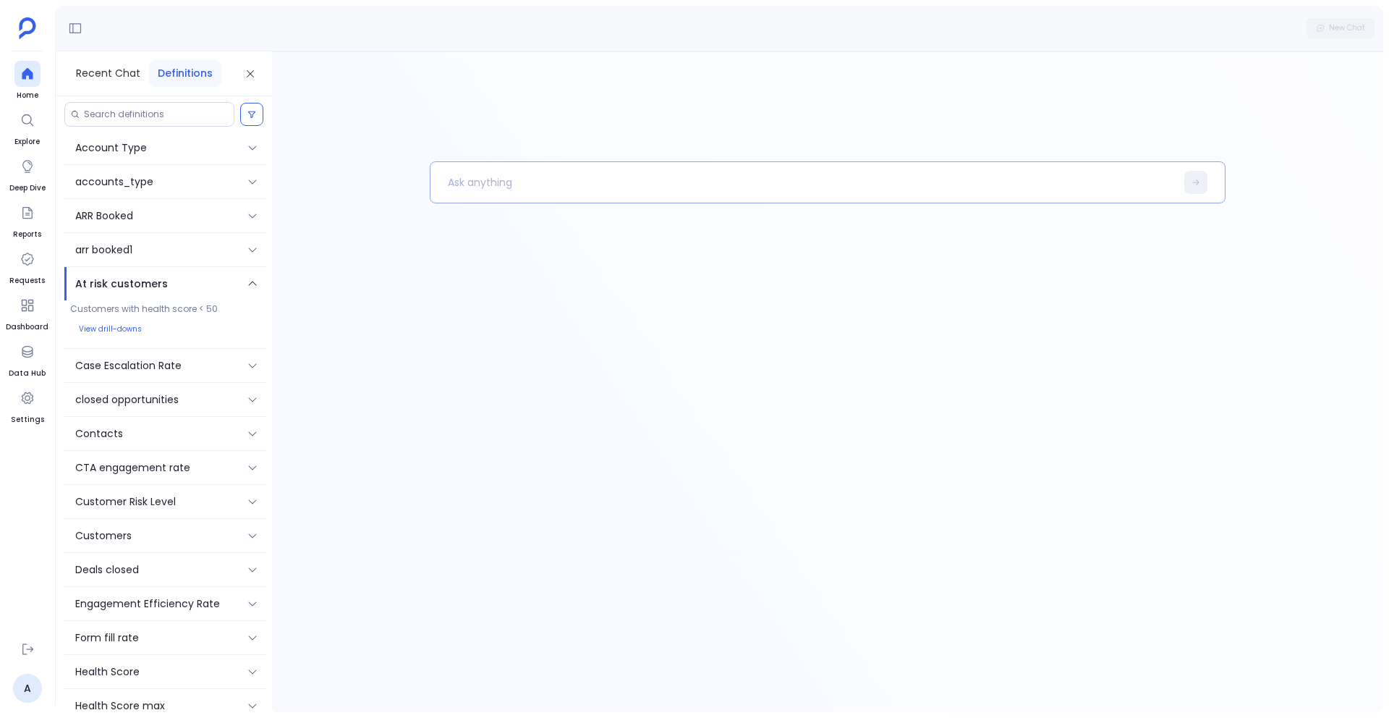
click at [561, 182] on p at bounding box center [802, 183] width 745 height 38
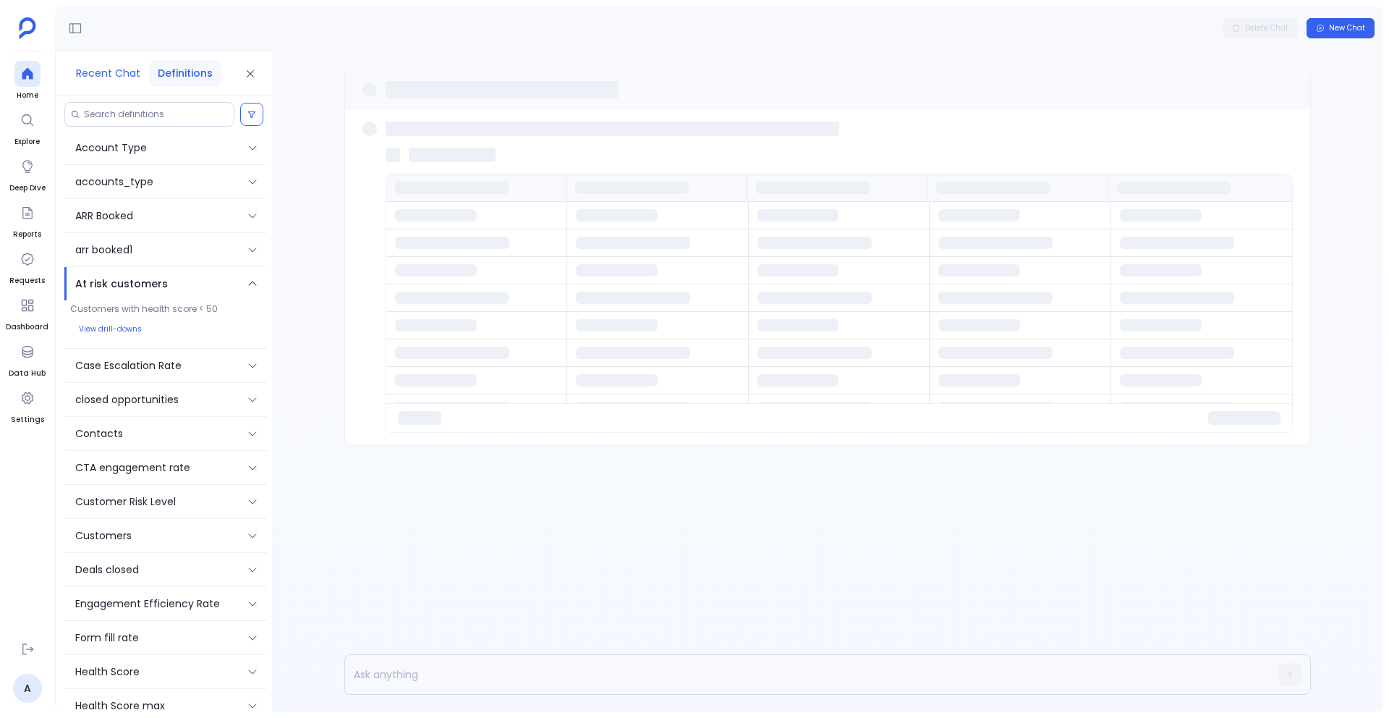
click at [96, 67] on button "Recent Chat" at bounding box center [108, 73] width 82 height 27
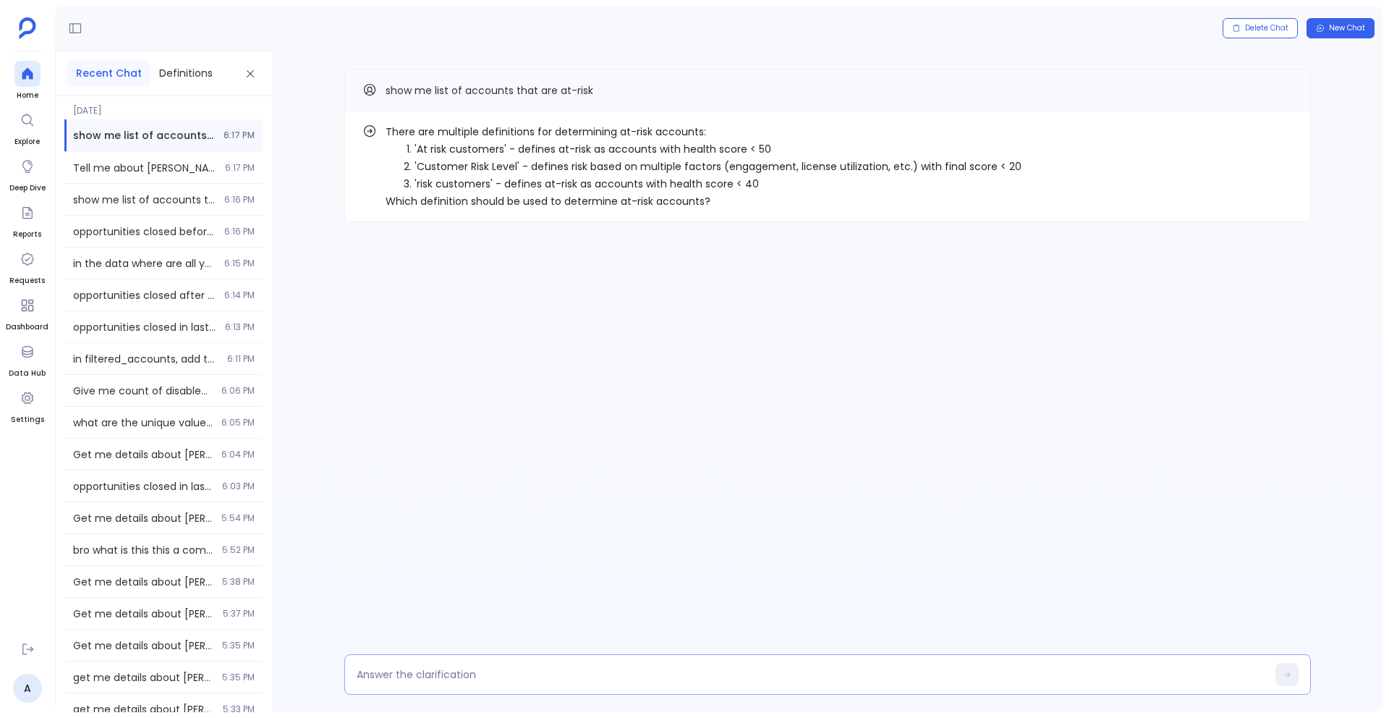
click at [470, 667] on textarea at bounding box center [812, 674] width 910 height 14
type textarea "option 1"
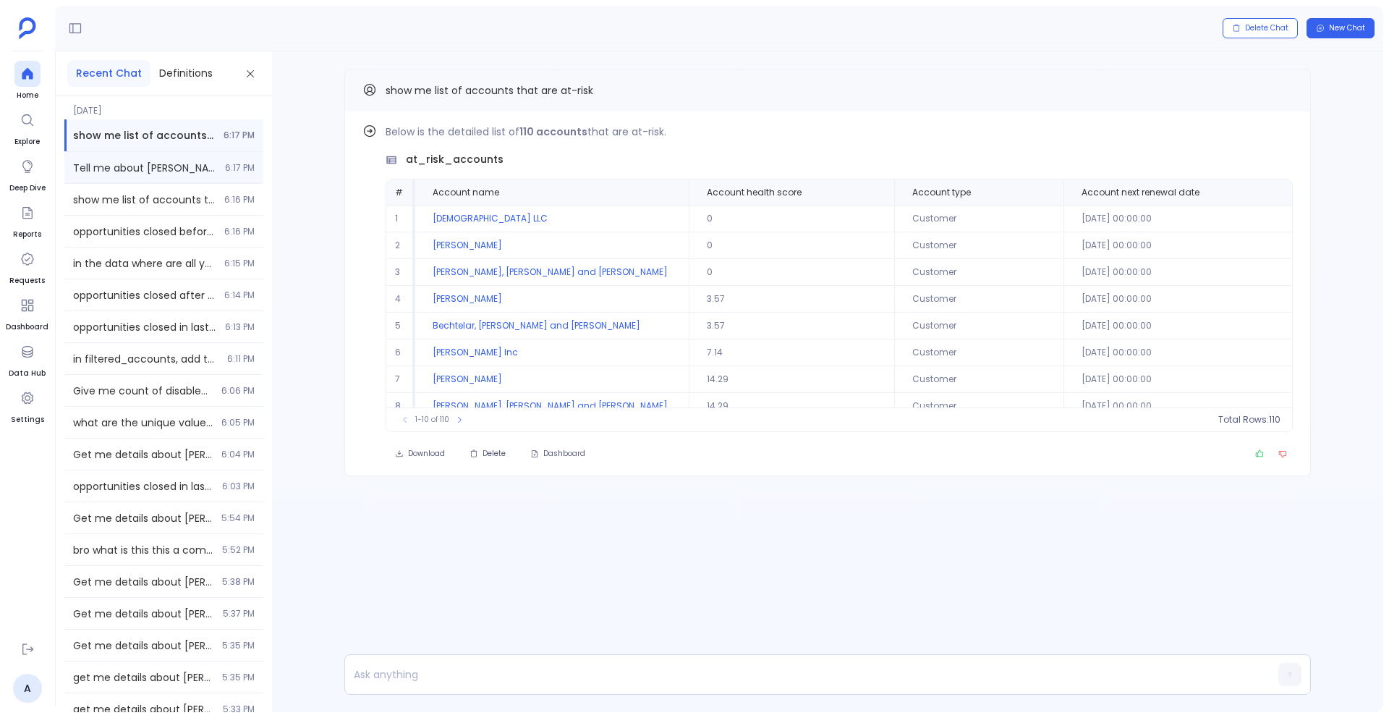
click at [171, 171] on span "Tell me about [PERSON_NAME] Inc" at bounding box center [144, 168] width 143 height 14
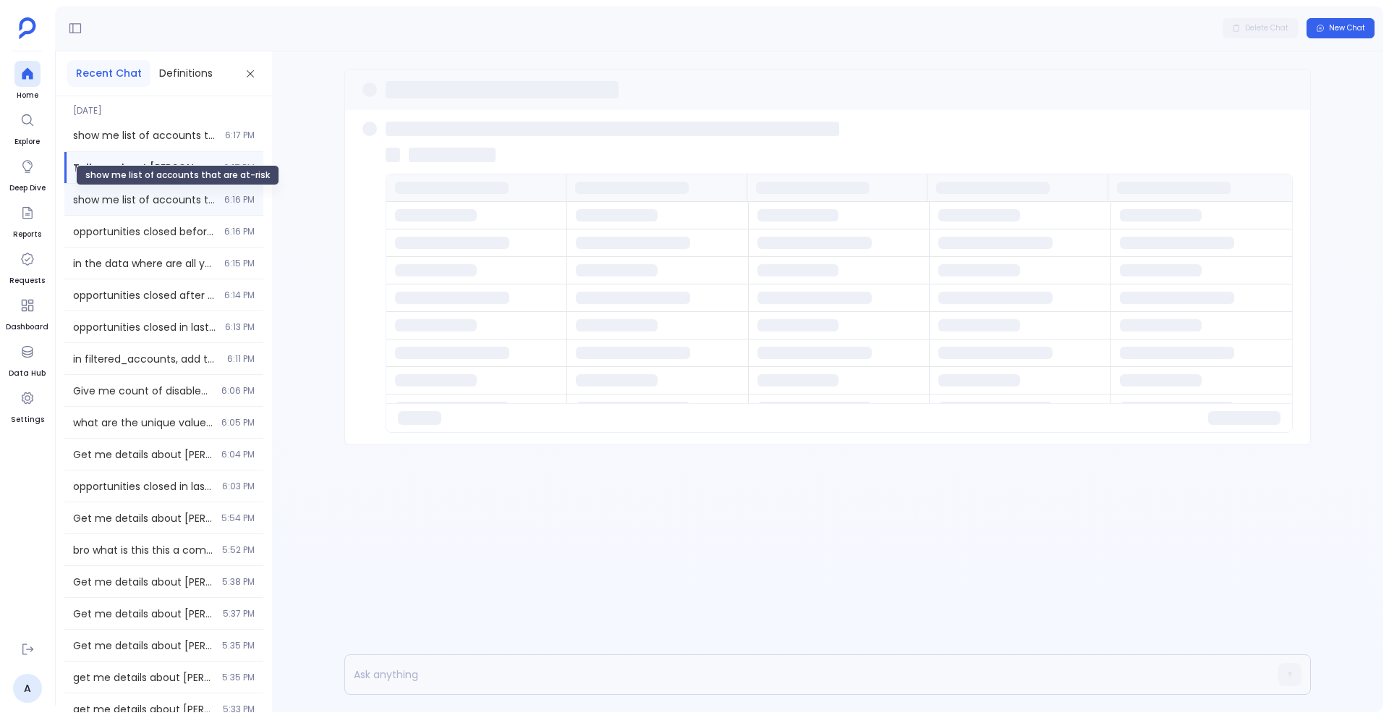
click at [160, 203] on span "show me list of accounts that are at-risk" at bounding box center [144, 199] width 143 height 14
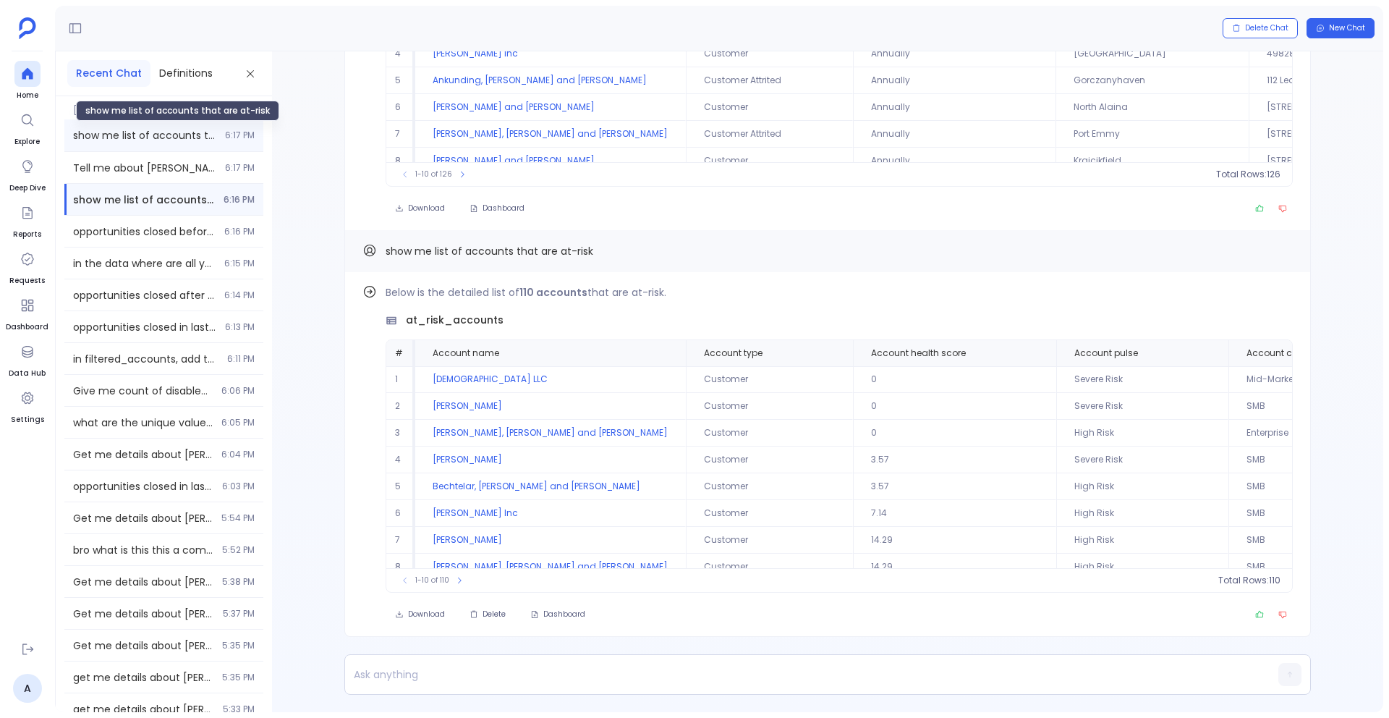
click at [190, 137] on span "show me list of accounts that are at-risk" at bounding box center [144, 135] width 143 height 14
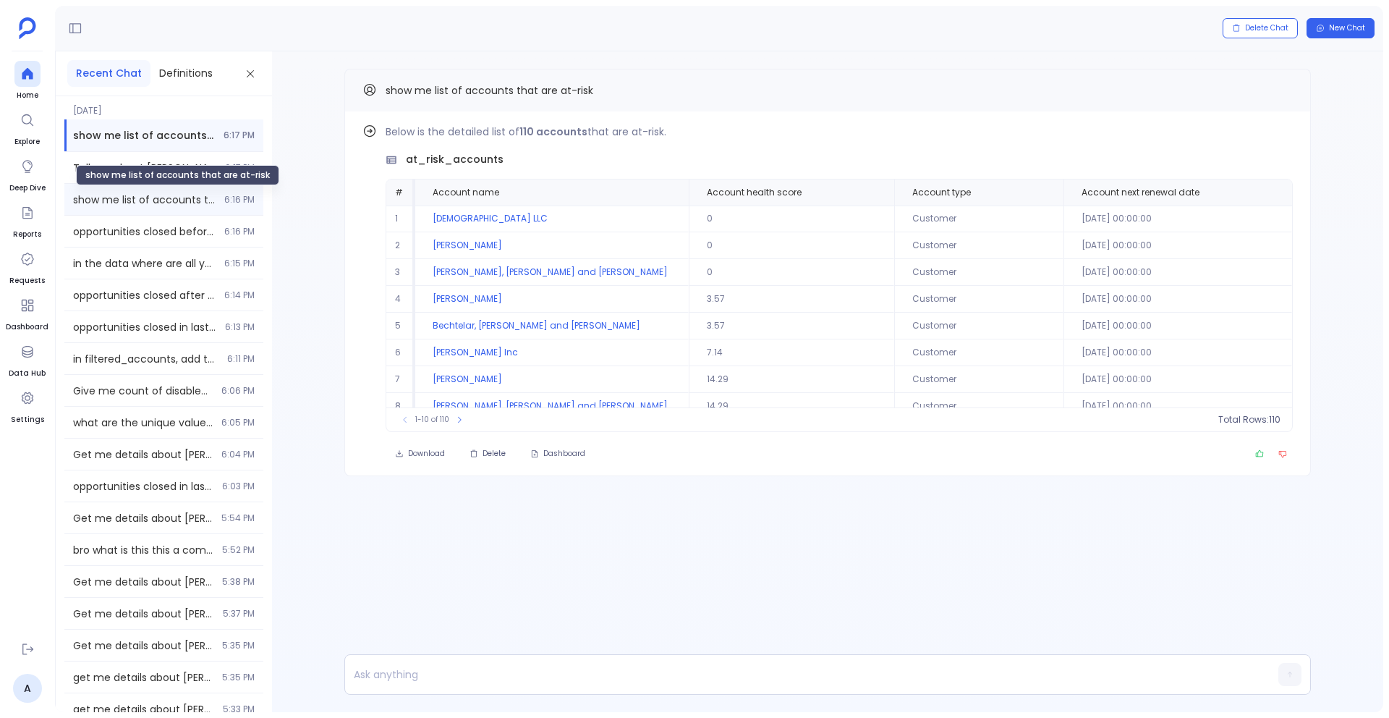
click at [131, 196] on span "show me list of accounts that are at-risk" at bounding box center [144, 199] width 143 height 14
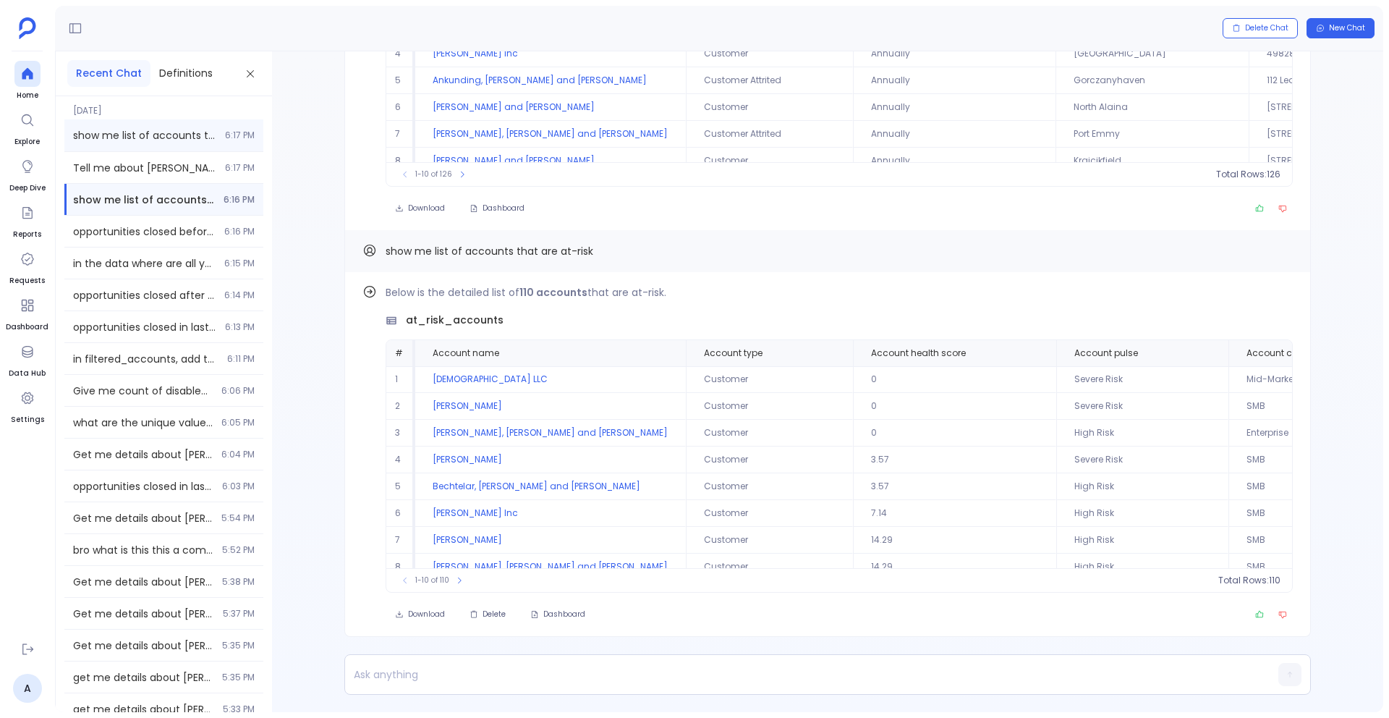
click at [179, 123] on div "show me list of accounts that are at-risk 6:17 PM" at bounding box center [163, 135] width 199 height 32
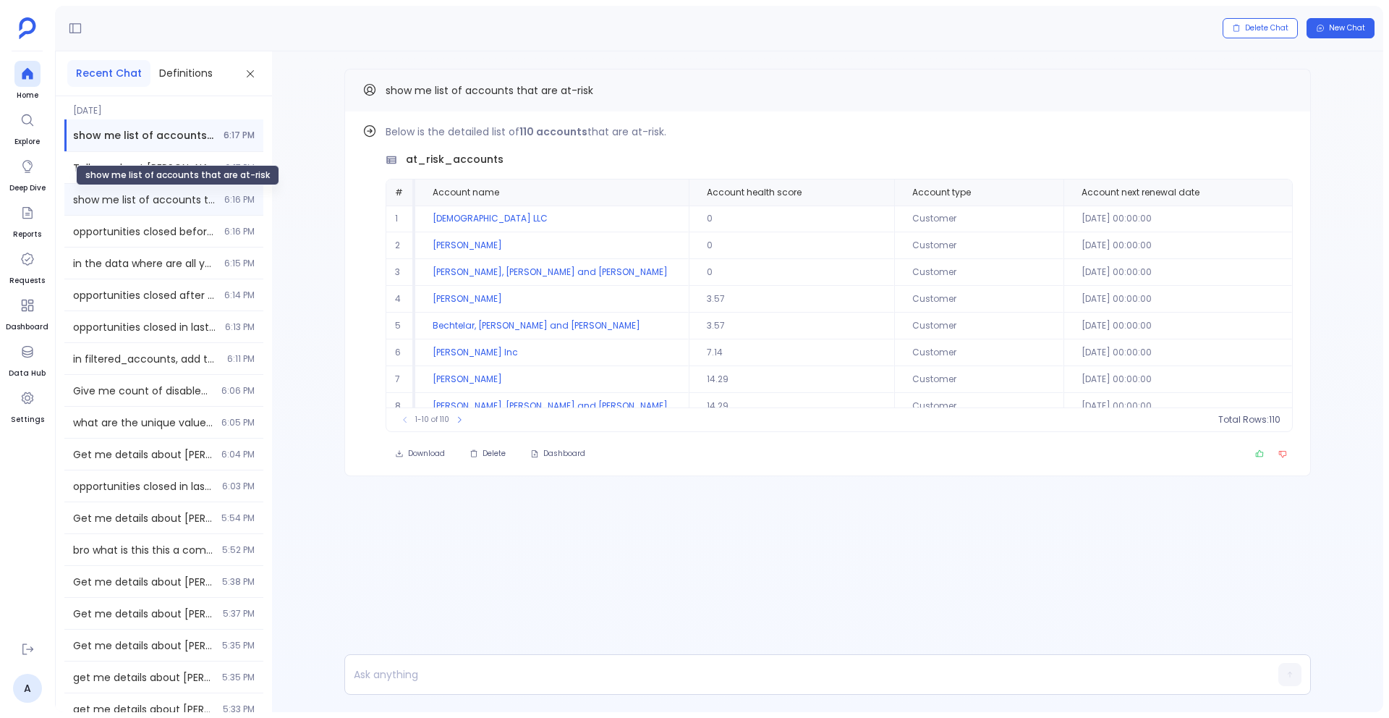
click at [195, 195] on span "show me list of accounts that are at-risk" at bounding box center [144, 199] width 143 height 14
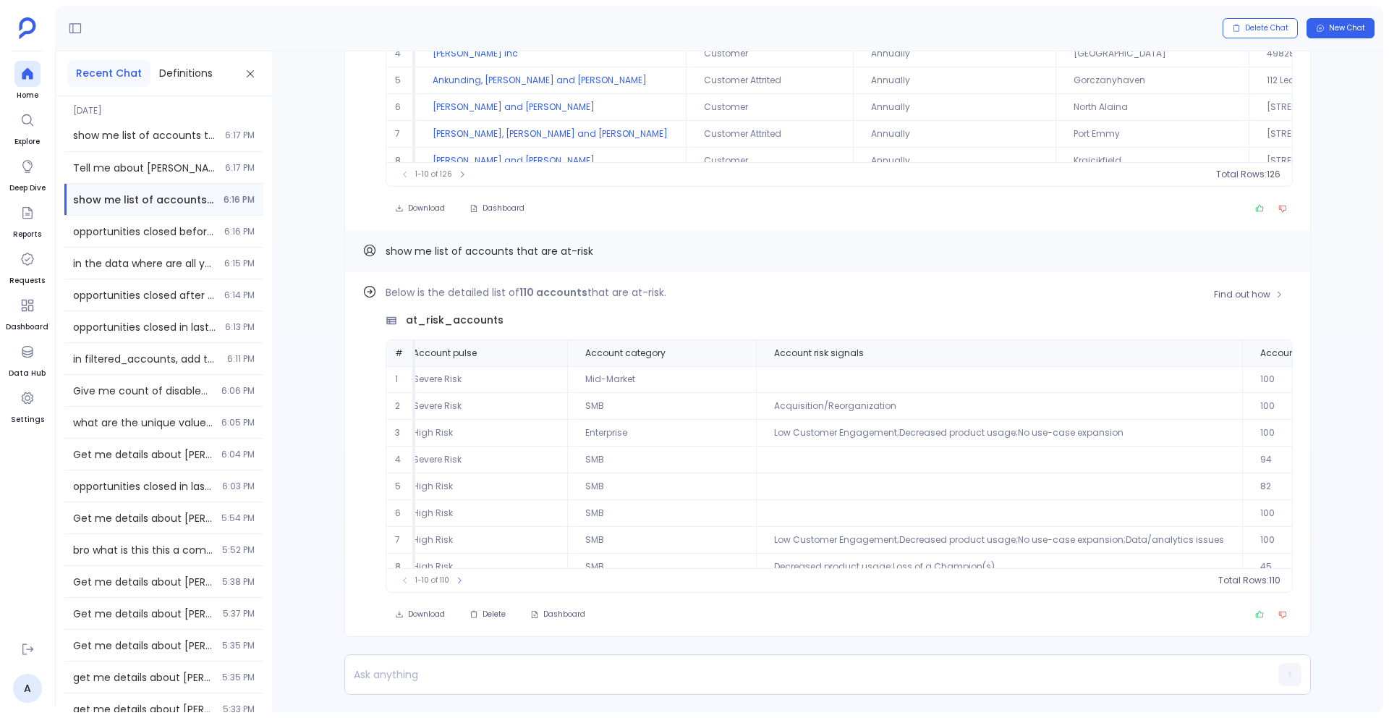
scroll to position [0, 938]
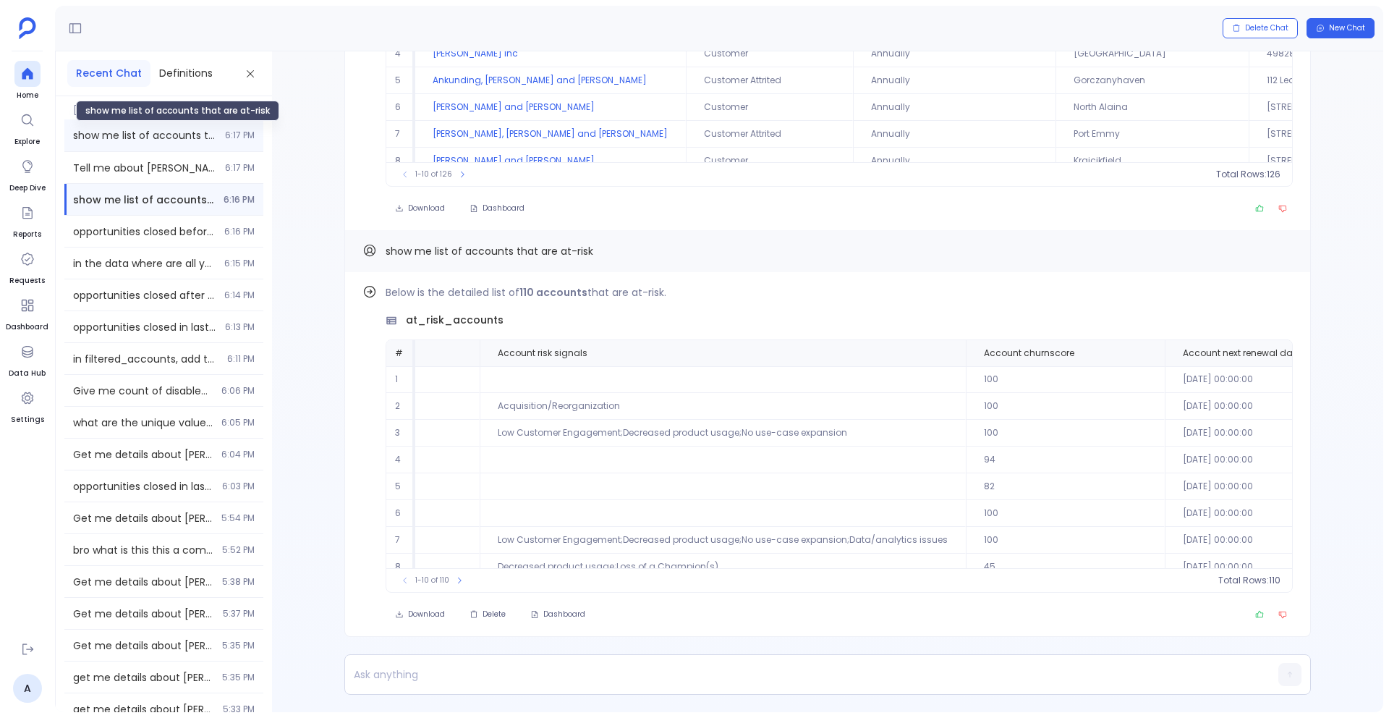
click at [156, 130] on span "show me list of accounts that are at-risk" at bounding box center [144, 135] width 143 height 14
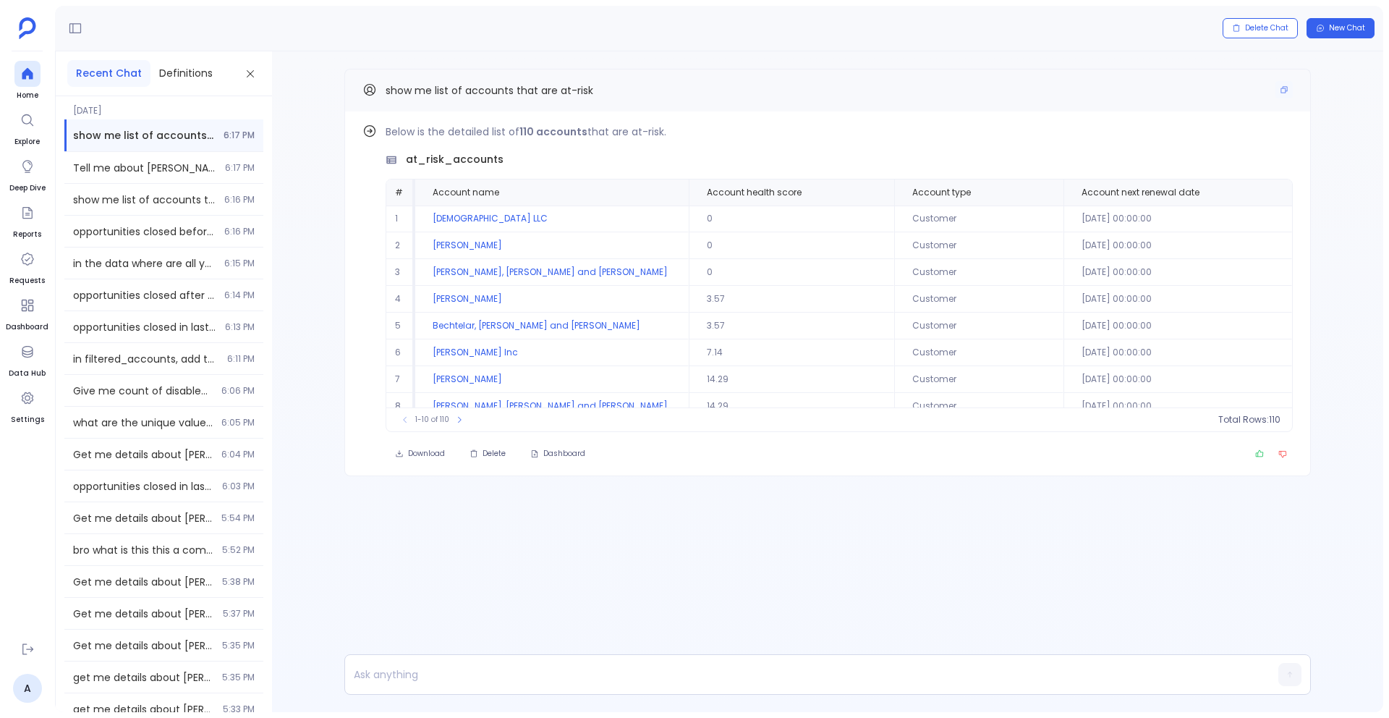
click at [469, 89] on span "show me list of accounts that are at-risk" at bounding box center [490, 90] width 208 height 14
click at [446, 86] on span "show me list of accounts that are at-risk" at bounding box center [490, 90] width 208 height 14
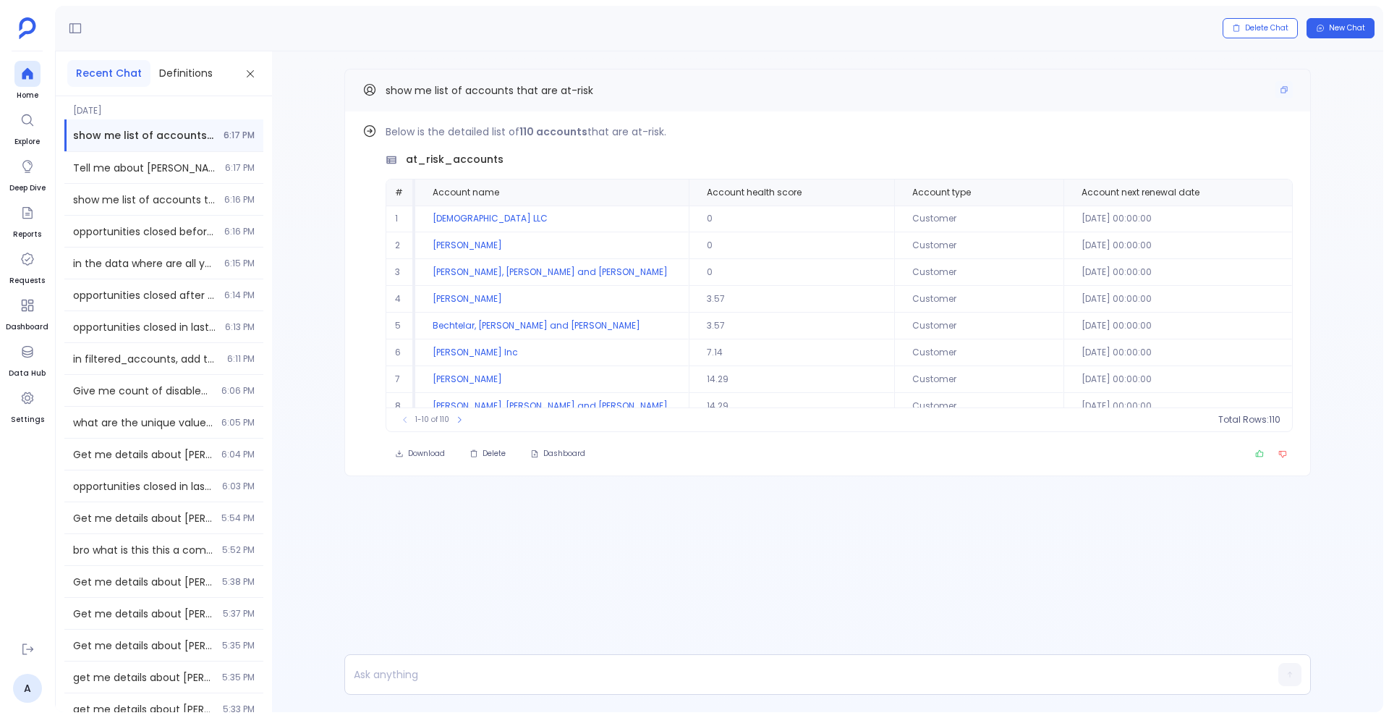
drag, startPoint x: 386, startPoint y: 90, endPoint x: 585, endPoint y: 90, distance: 199.0
click at [628, 98] on div "show me list of accounts that are at-risk" at bounding box center [827, 90] width 930 height 19
click at [1289, 87] on button "Copy" at bounding box center [1284, 89] width 17 height 17
click at [128, 201] on span "show me list of accounts that are at-risk" at bounding box center [144, 199] width 143 height 14
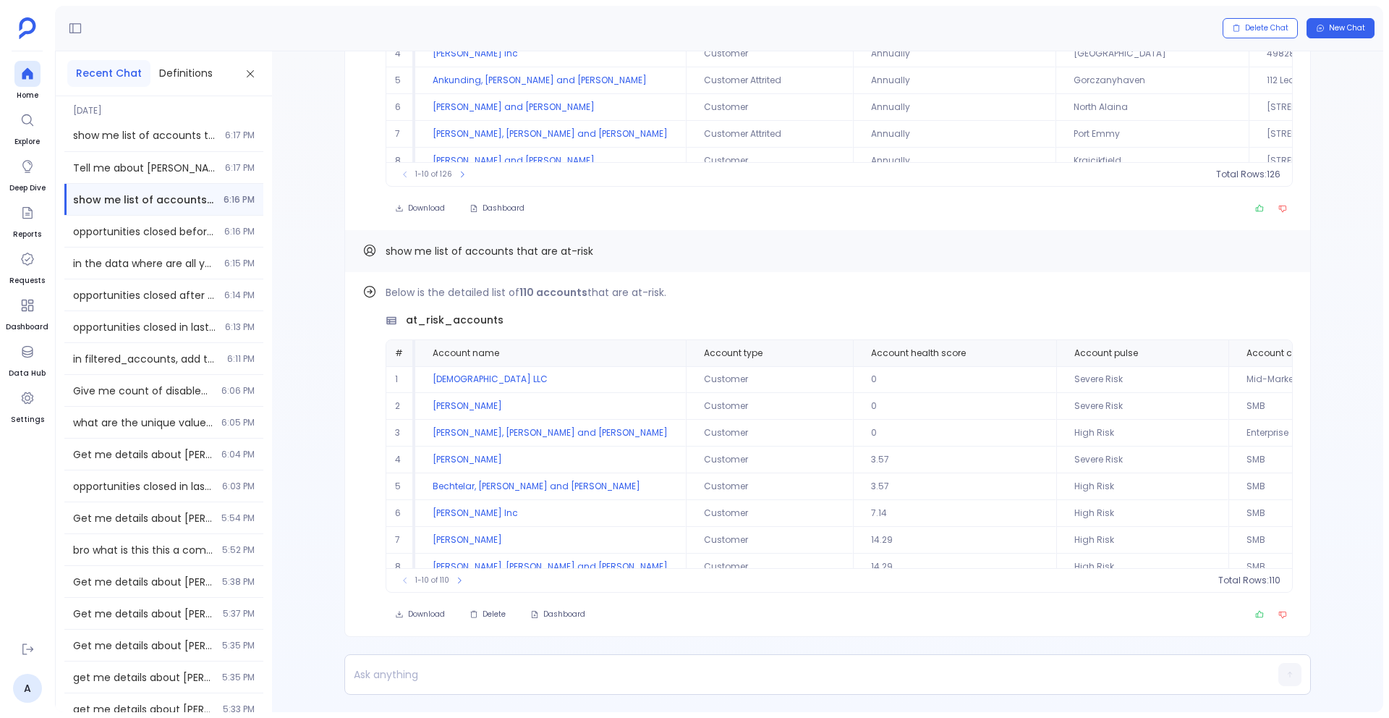
scroll to position [69, 0]
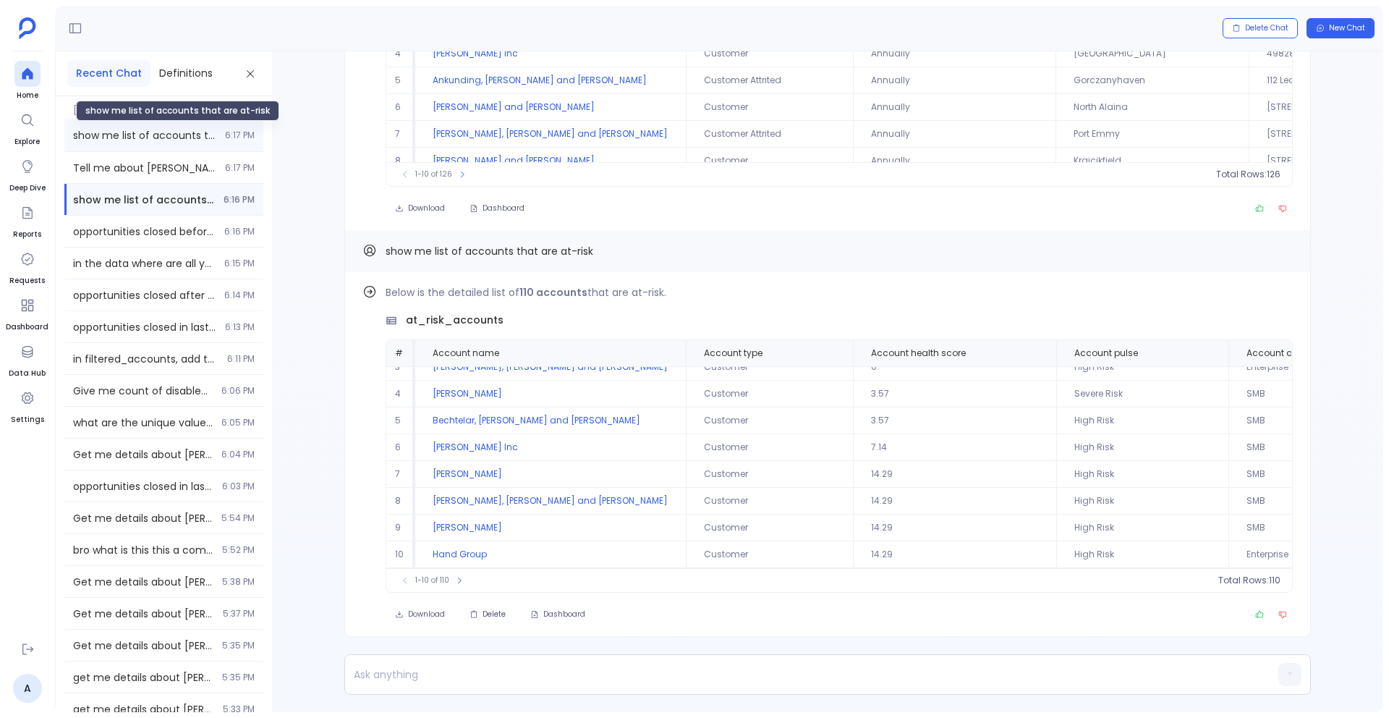
click at [121, 141] on span "show me list of accounts that are at-risk" at bounding box center [144, 135] width 143 height 14
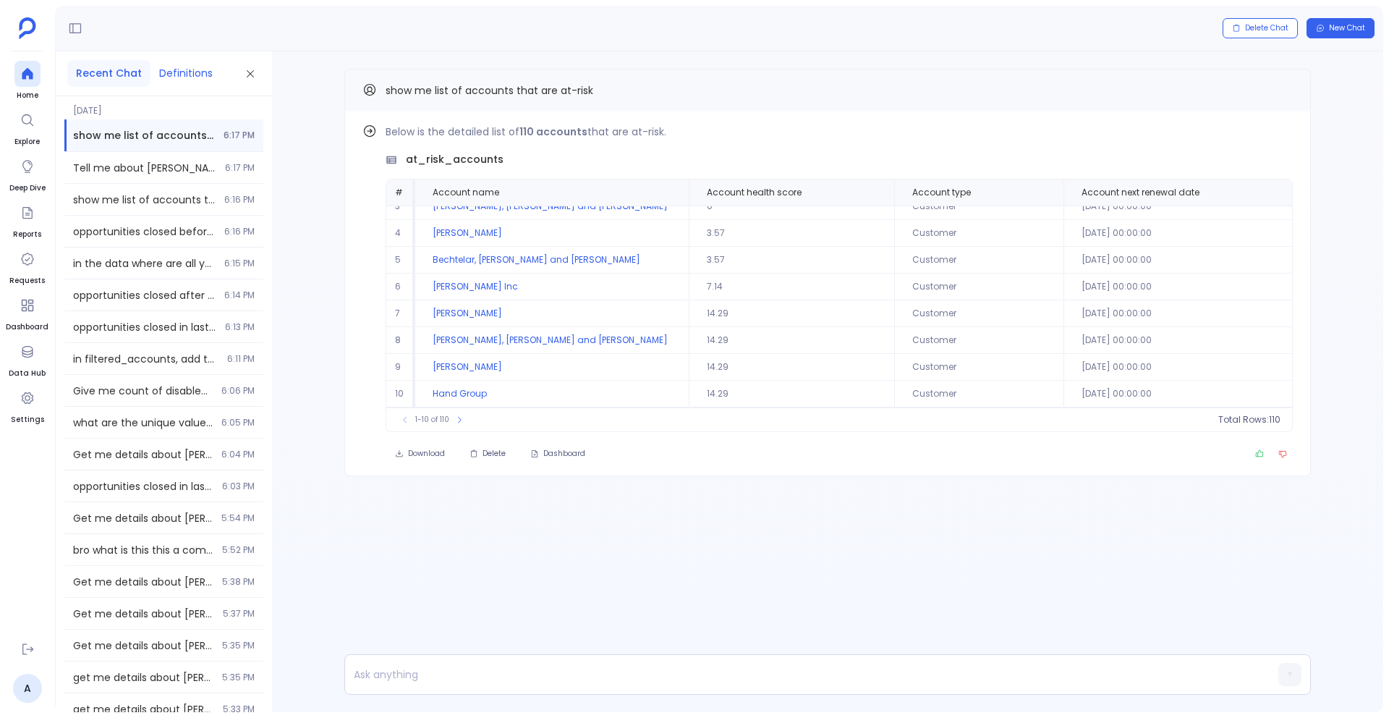
click at [193, 75] on button "Definitions" at bounding box center [185, 73] width 71 height 27
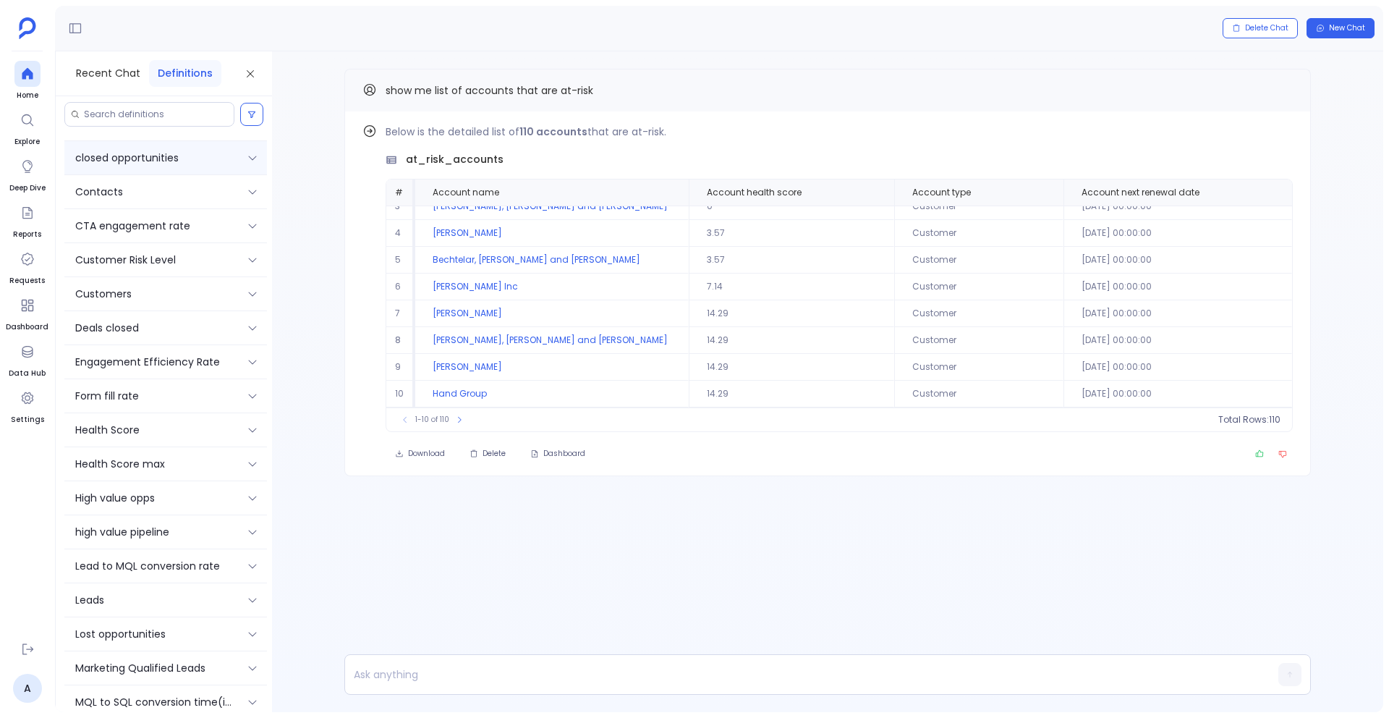
scroll to position [227, 0]
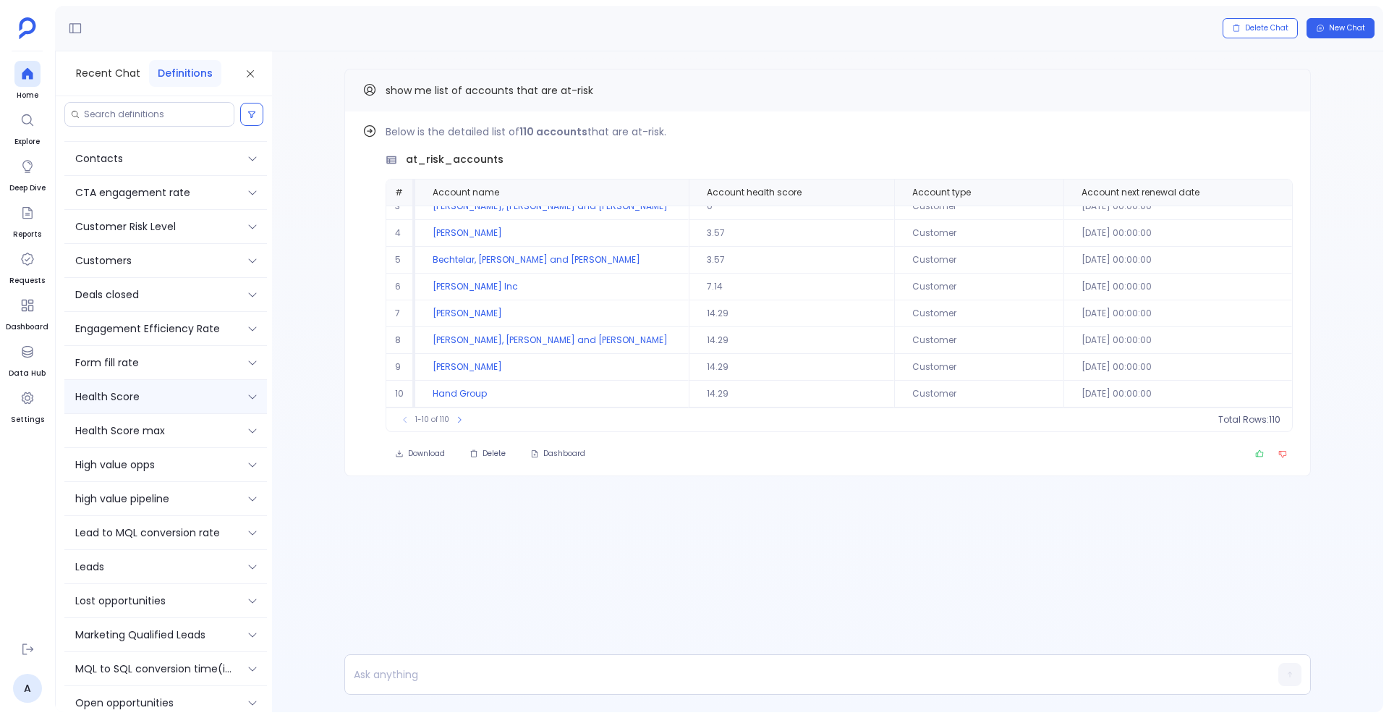
click at [145, 407] on div "Health Score" at bounding box center [165, 396] width 203 height 33
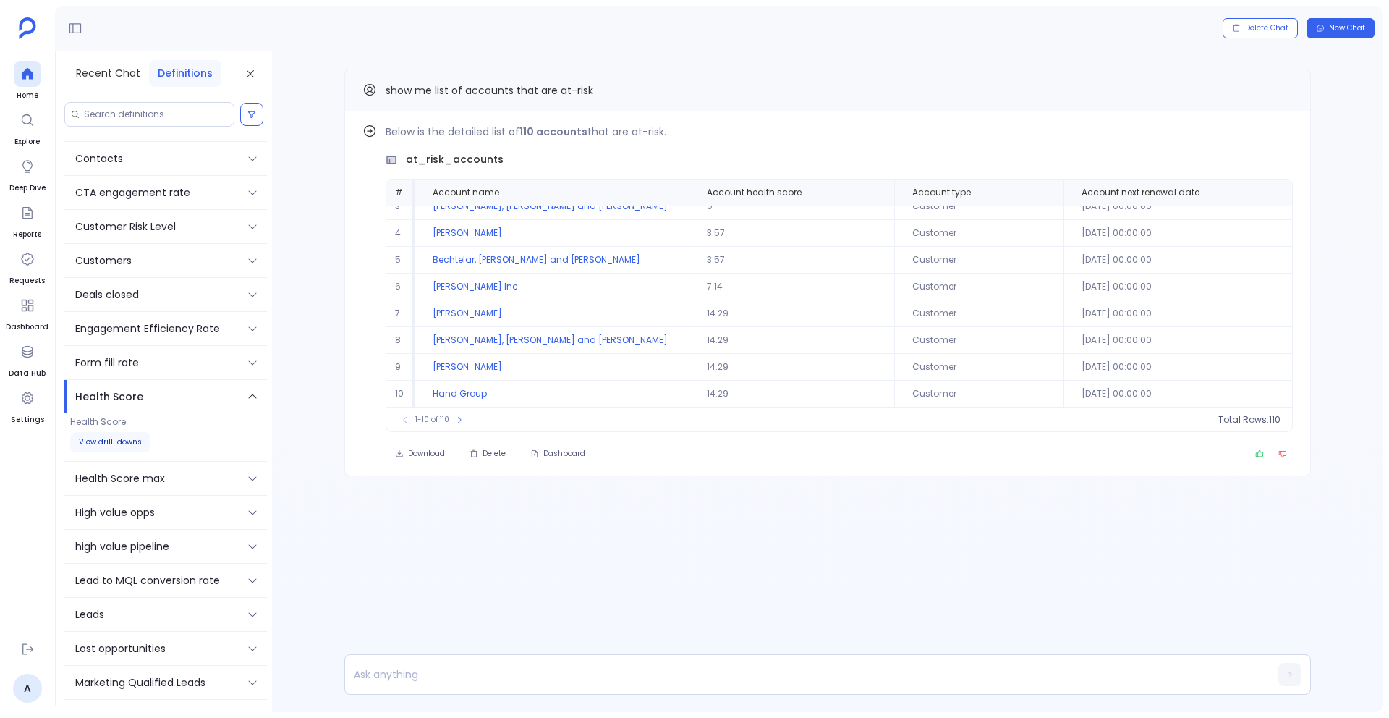
click at [113, 443] on button "View drill-downs" at bounding box center [110, 442] width 80 height 20
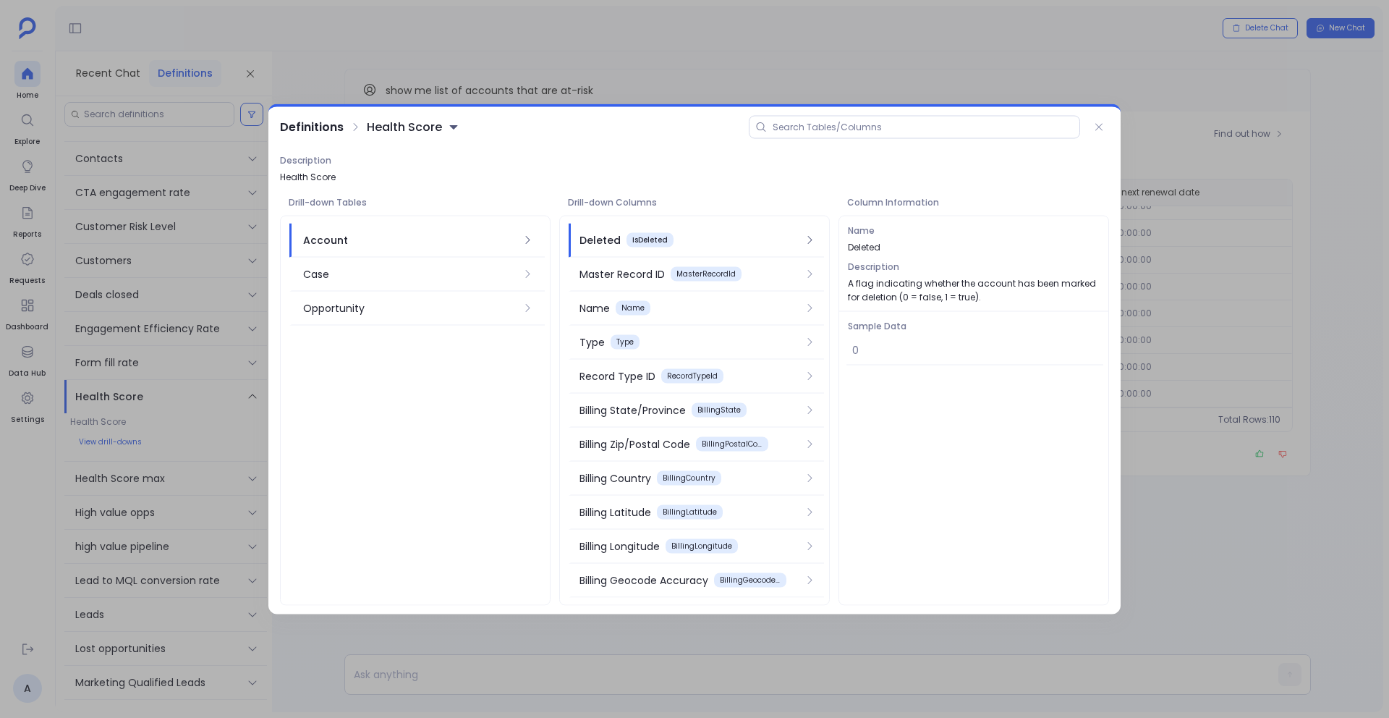
click at [1098, 119] on button at bounding box center [1099, 127] width 20 height 20
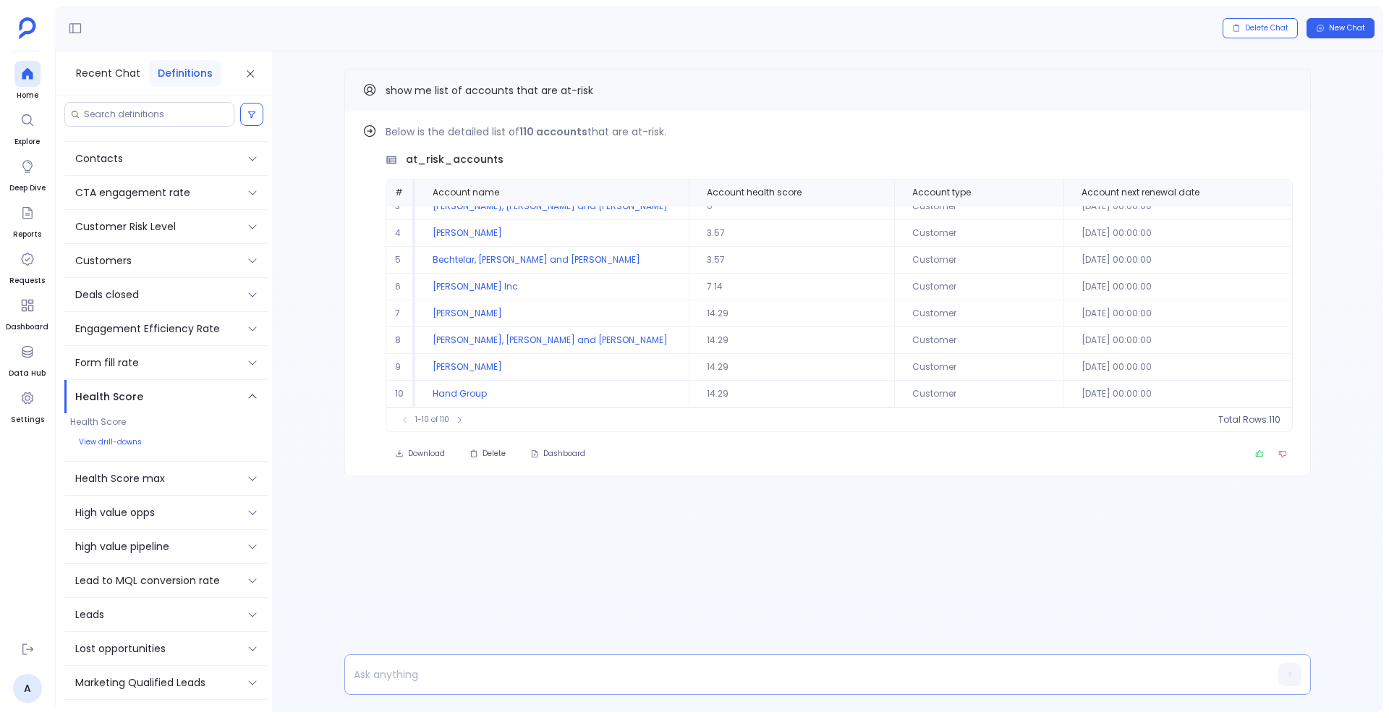
click at [535, 682] on p at bounding box center [799, 674] width 909 height 20
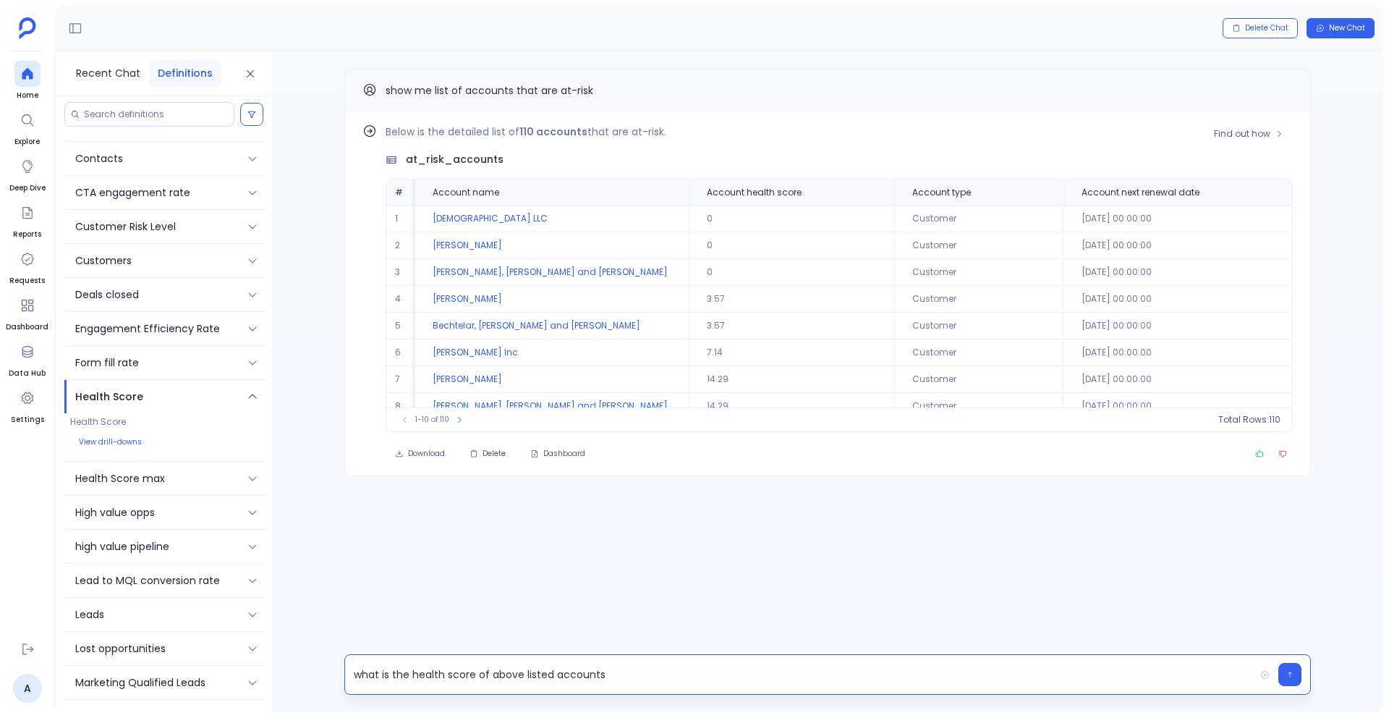
scroll to position [66, 0]
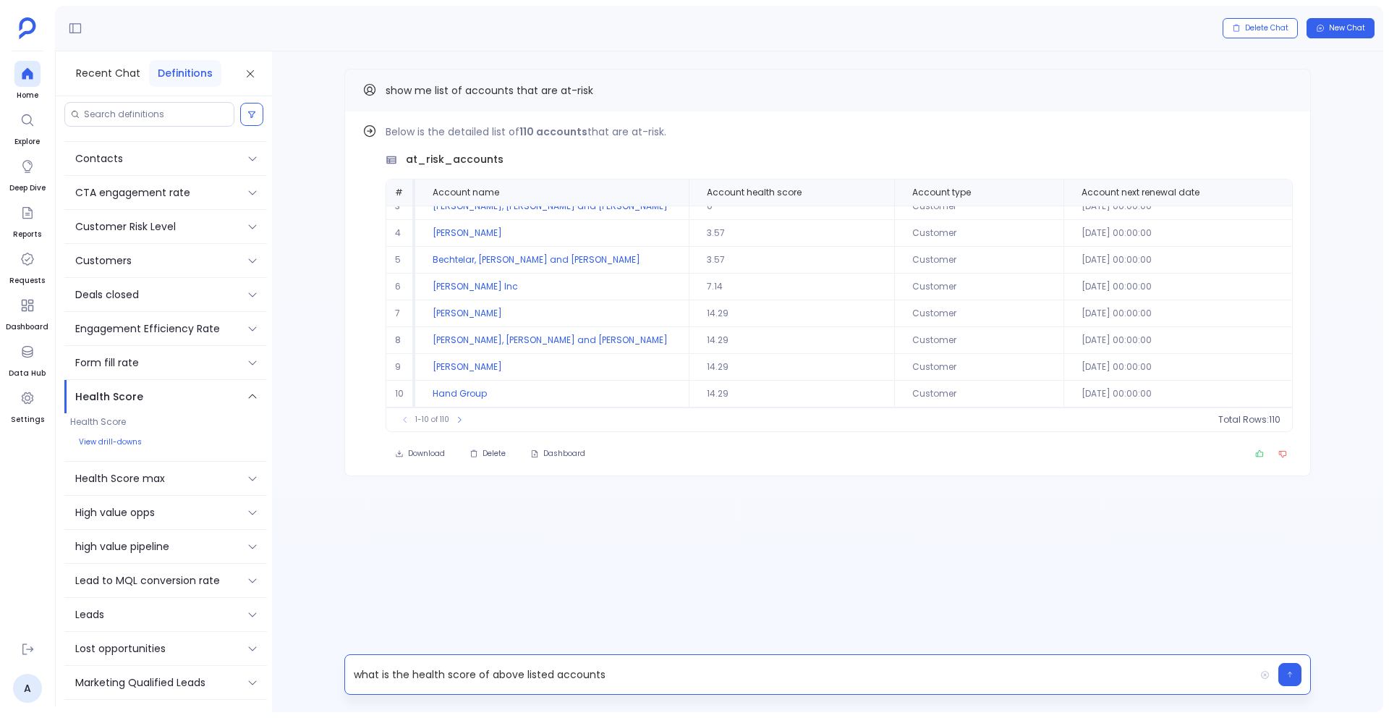
click at [455, 674] on p "what is the health score of above listed accounts" at bounding box center [799, 674] width 909 height 20
click at [477, 677] on p "Which account has the lowest health score from above list" at bounding box center [799, 674] width 909 height 20
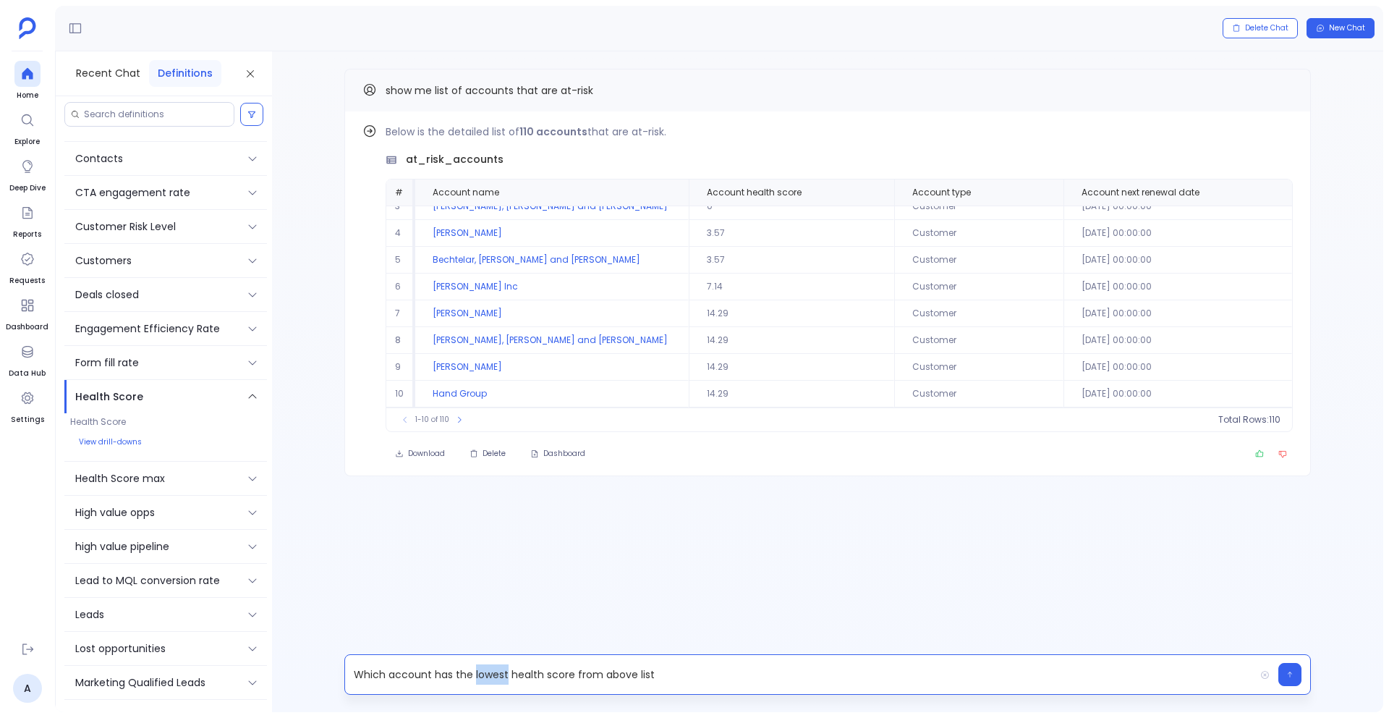
click at [477, 677] on p "Which account has the lowest health score from above list" at bounding box center [799, 674] width 909 height 20
click at [98, 74] on button "Recent Chat" at bounding box center [108, 73] width 82 height 27
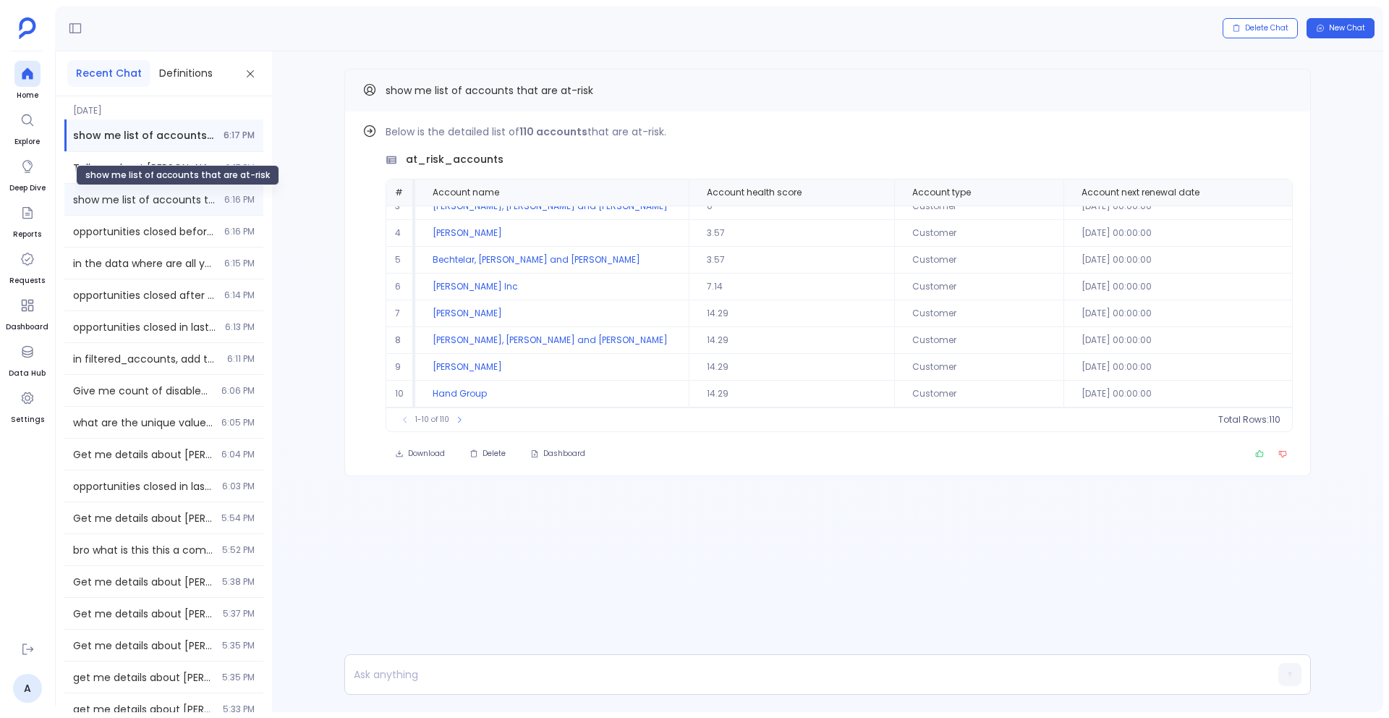
click at [103, 205] on span "show me list of accounts that are at-risk" at bounding box center [144, 199] width 143 height 14
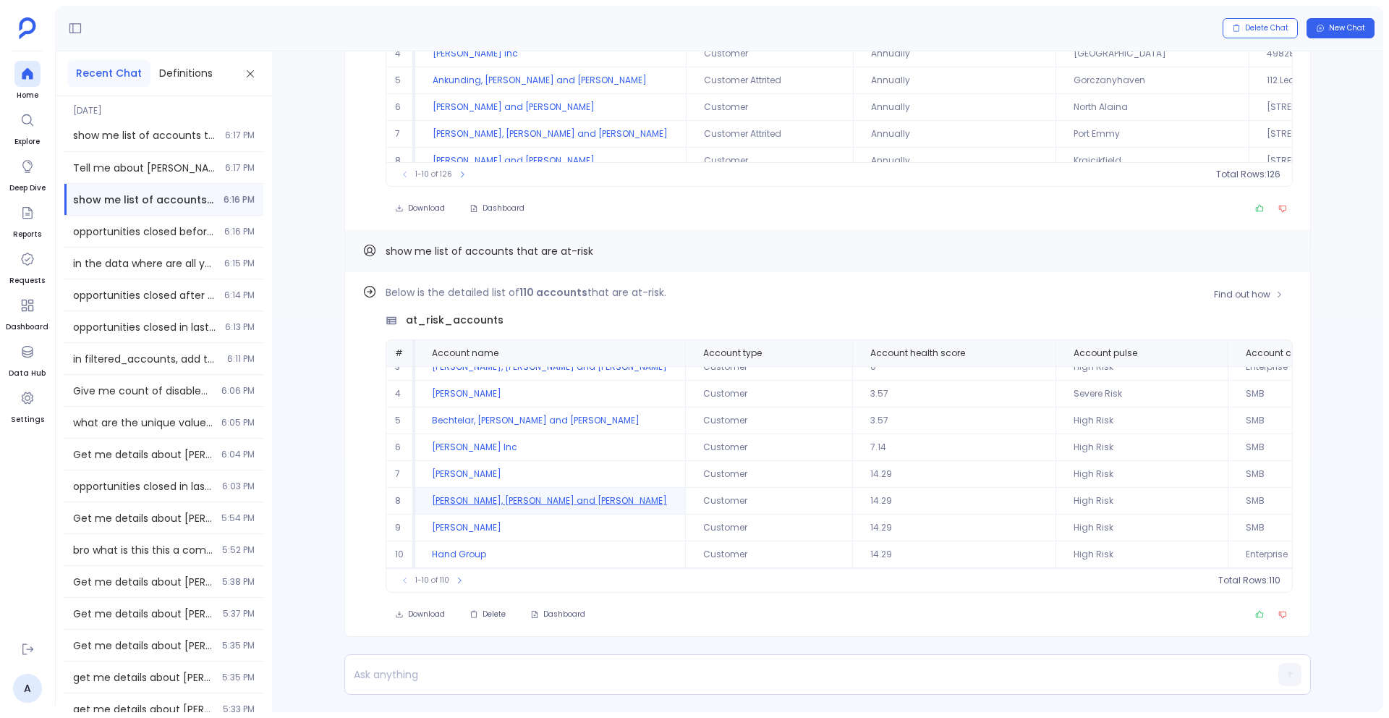
scroll to position [66, 0]
click at [746, 420] on td "Customer" at bounding box center [769, 420] width 167 height 27
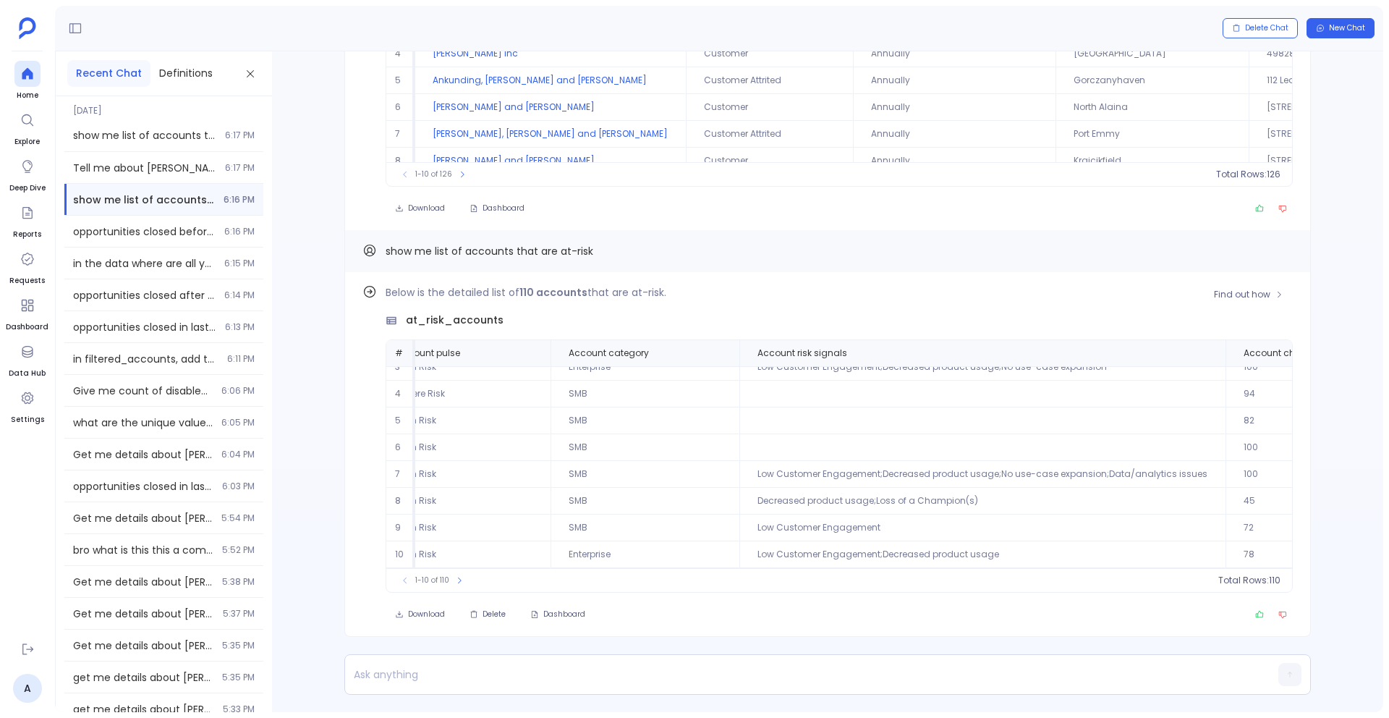
scroll to position [66, 766]
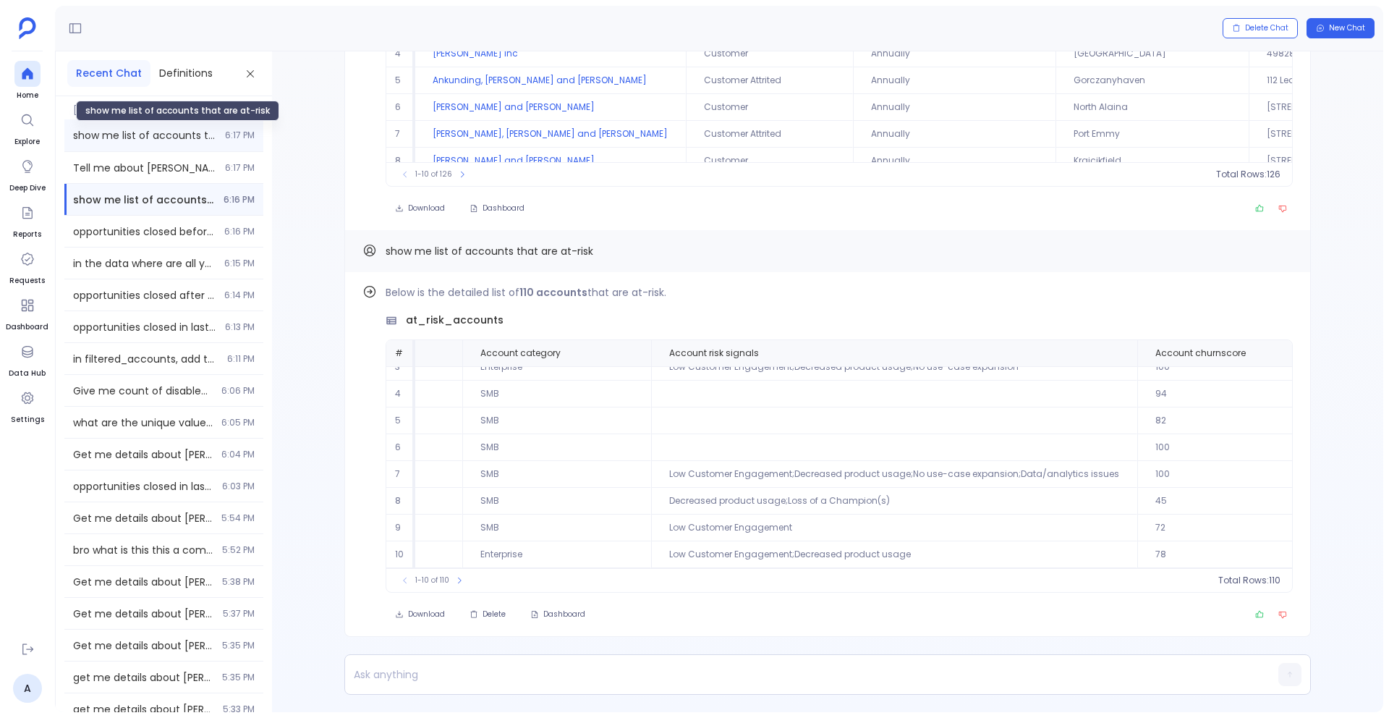
click at [123, 140] on span "show me list of accounts that are at-risk" at bounding box center [144, 135] width 143 height 14
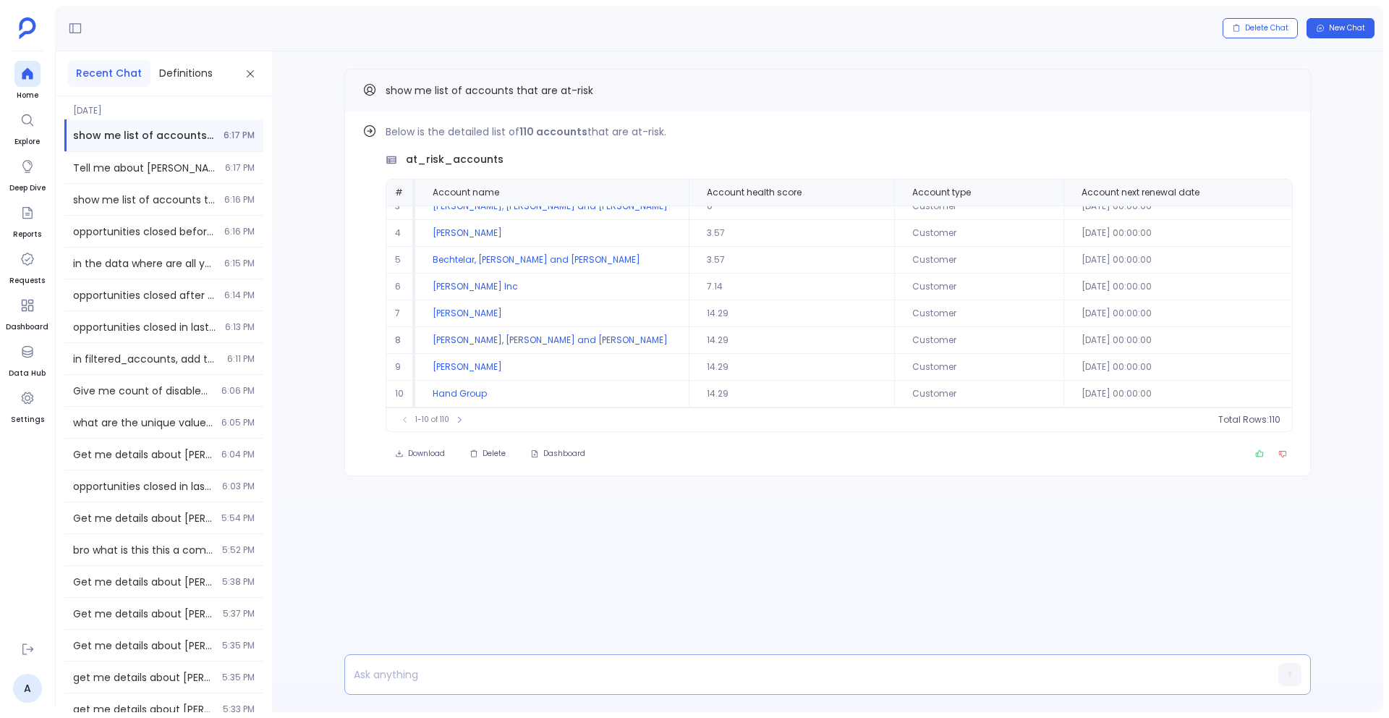
click at [395, 658] on div at bounding box center [799, 674] width 909 height 39
click at [389, 661] on div at bounding box center [799, 674] width 909 height 27
click at [383, 665] on p at bounding box center [799, 674] width 909 height 20
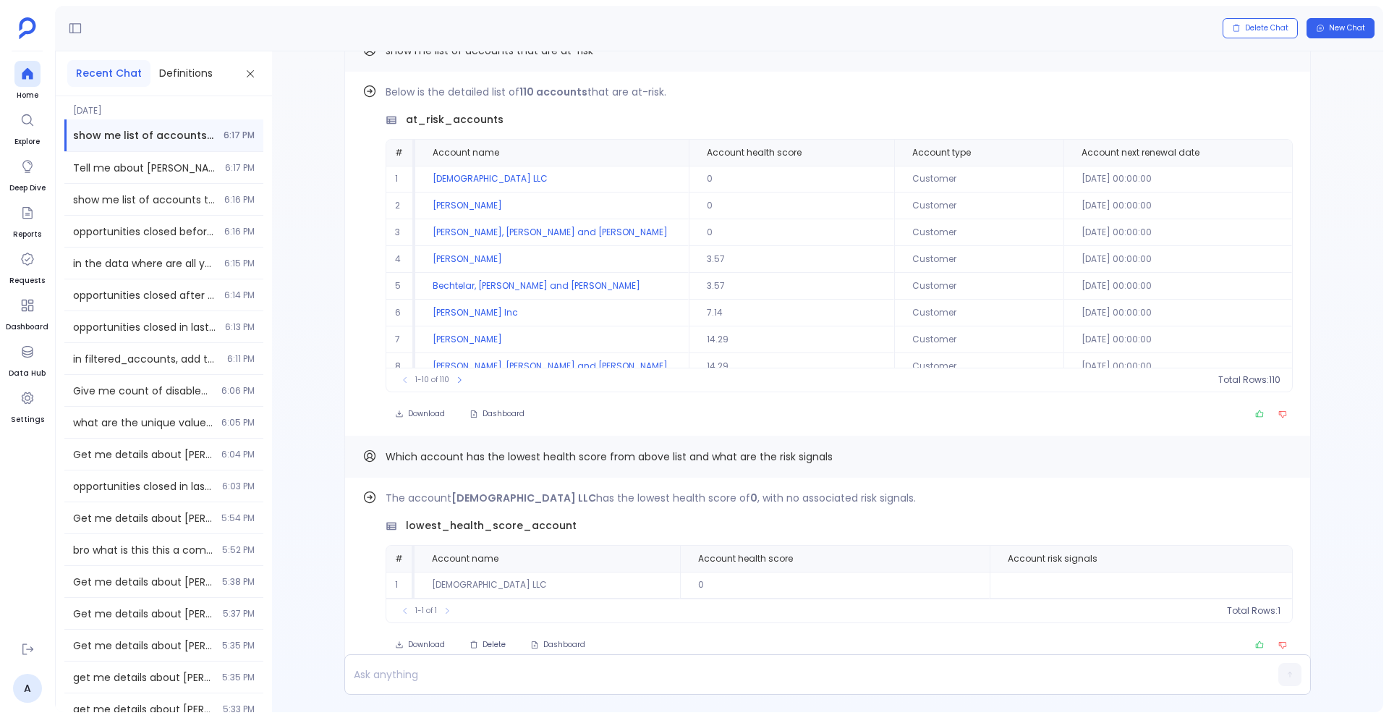
scroll to position [0, 0]
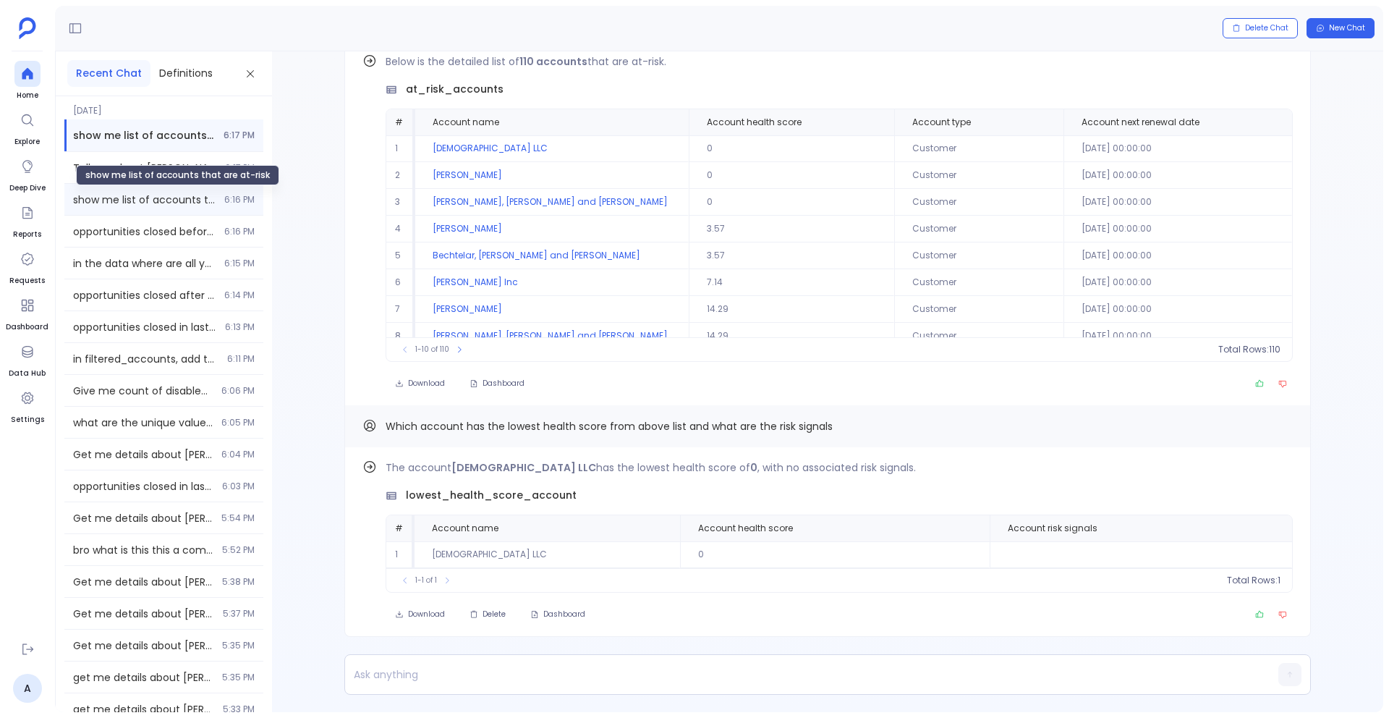
click at [109, 195] on span "show me list of accounts that are at-risk" at bounding box center [144, 199] width 143 height 14
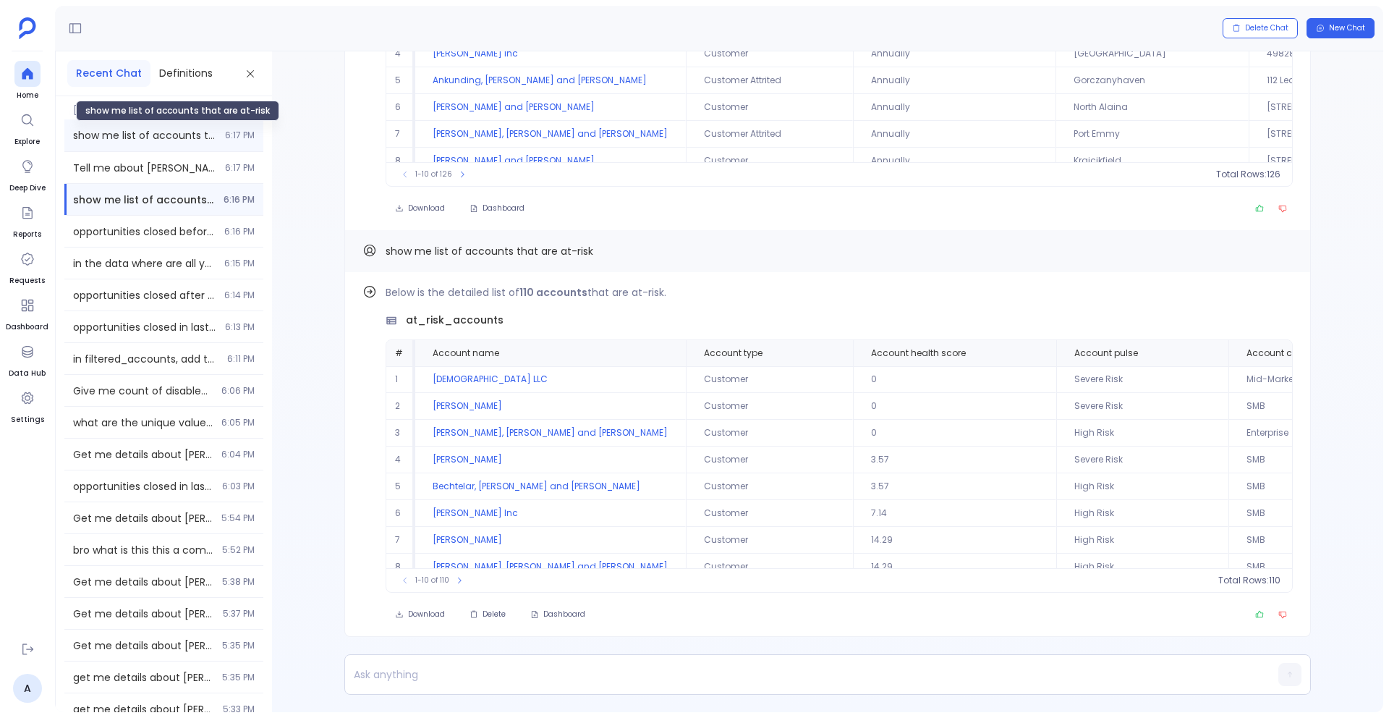
click at [135, 141] on span "show me list of accounts that are at-risk" at bounding box center [144, 135] width 143 height 14
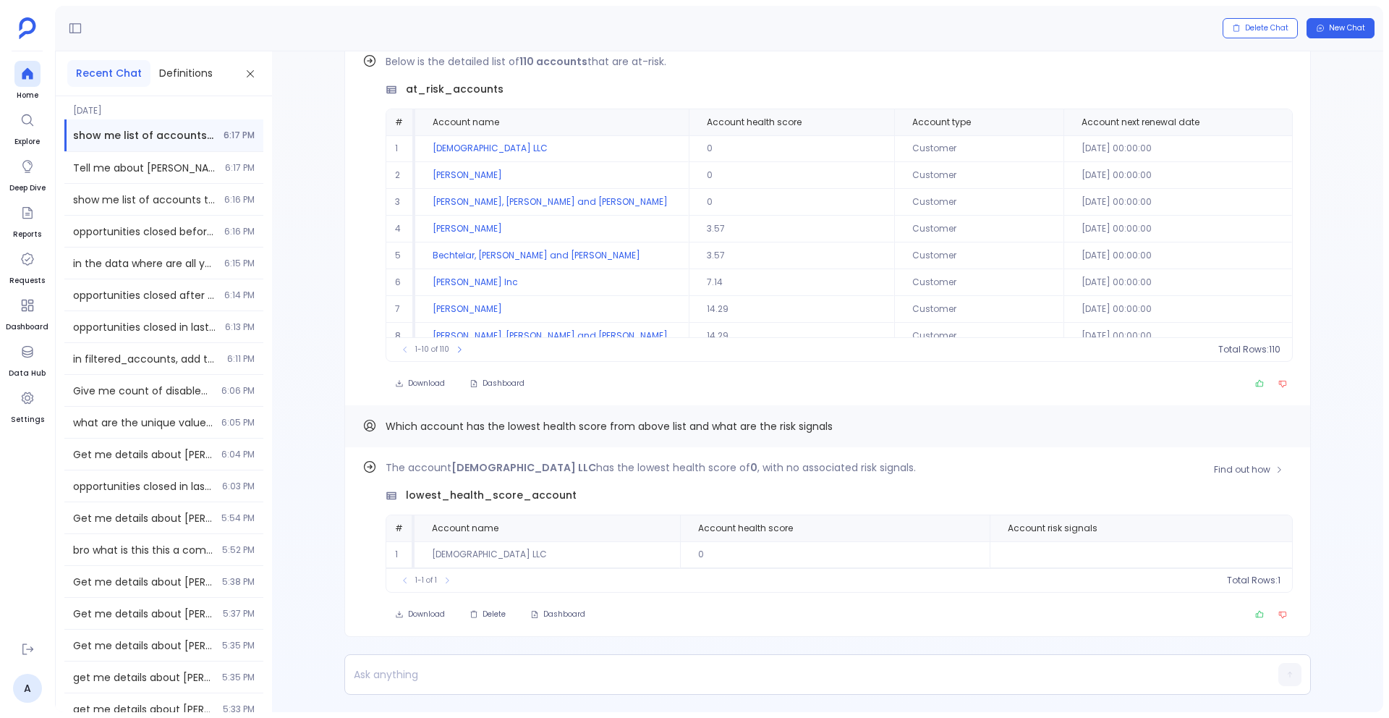
click at [475, 555] on td "[DEMOGRAPHIC_DATA] LLC" at bounding box center [548, 554] width 266 height 27
click at [488, 250] on td "Bechtelar, [PERSON_NAME] and [PERSON_NAME]" at bounding box center [551, 255] width 273 height 27
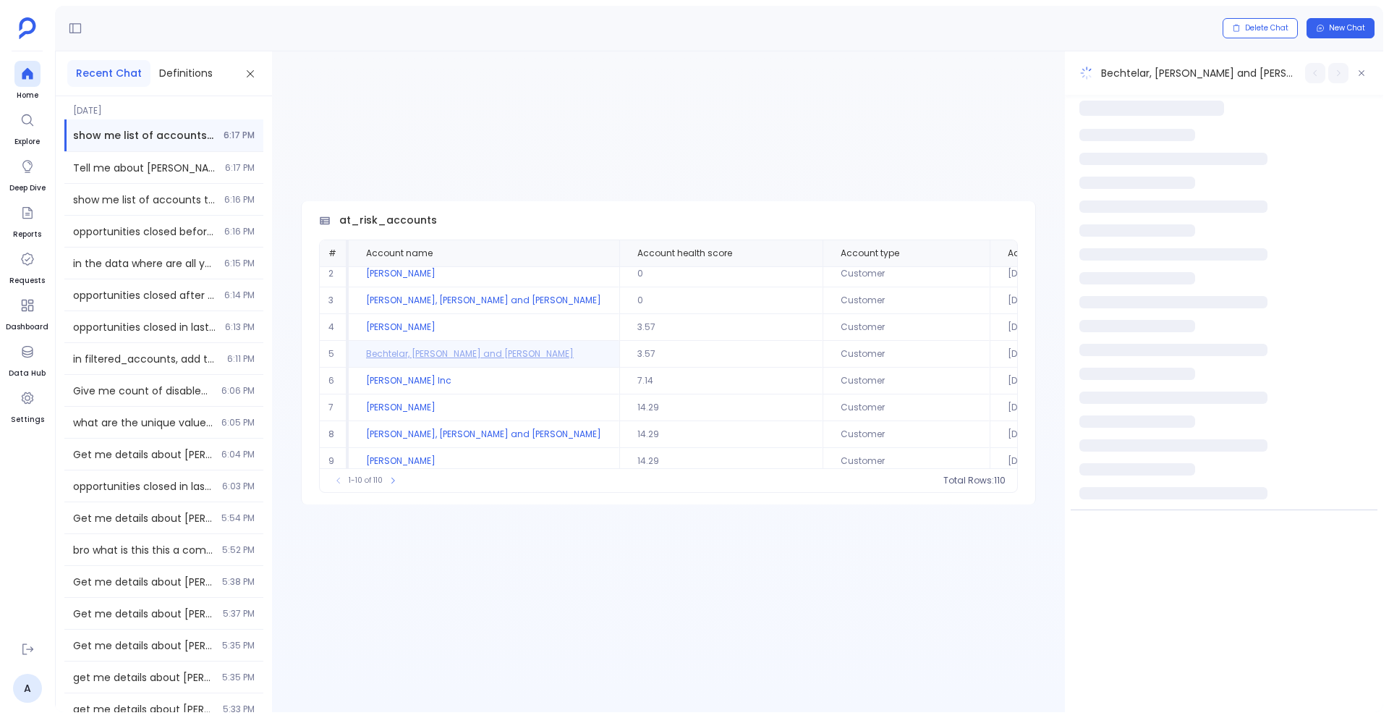
scroll to position [34, 0]
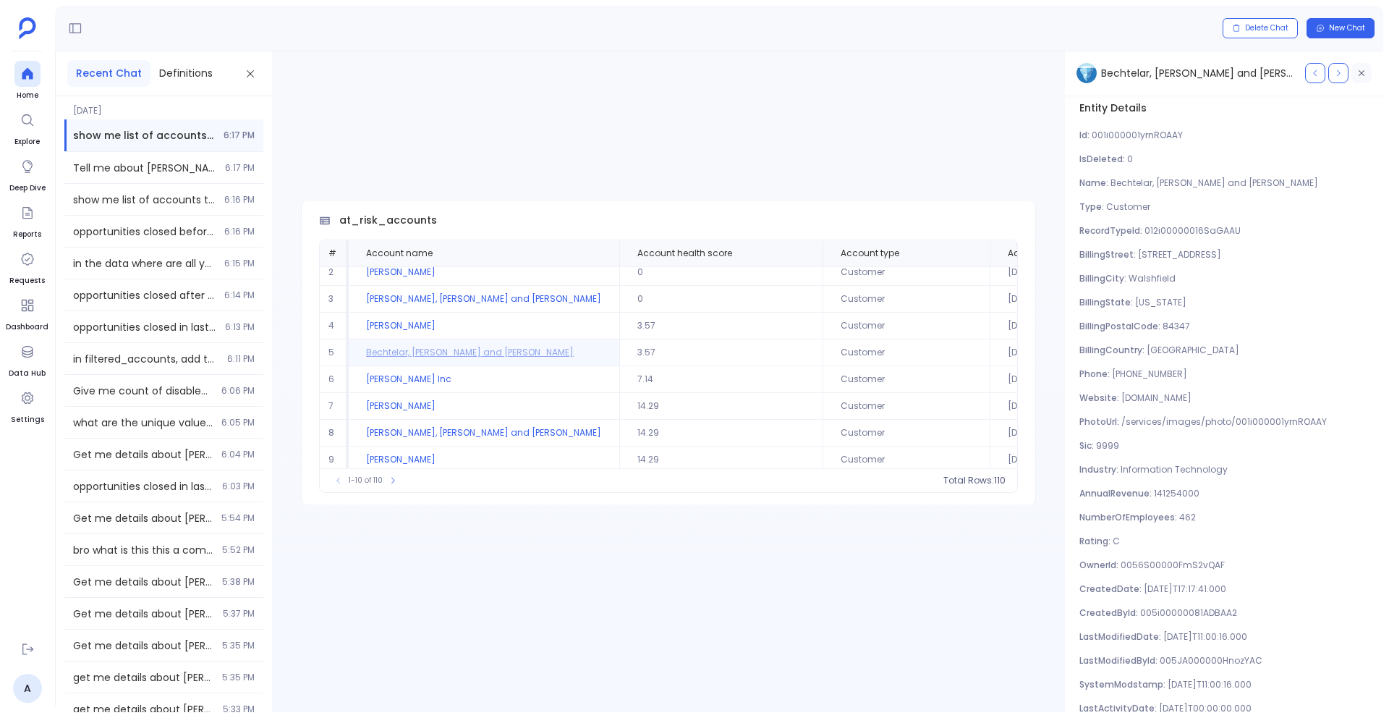
click at [1362, 69] on icon "button" at bounding box center [1361, 73] width 9 height 9
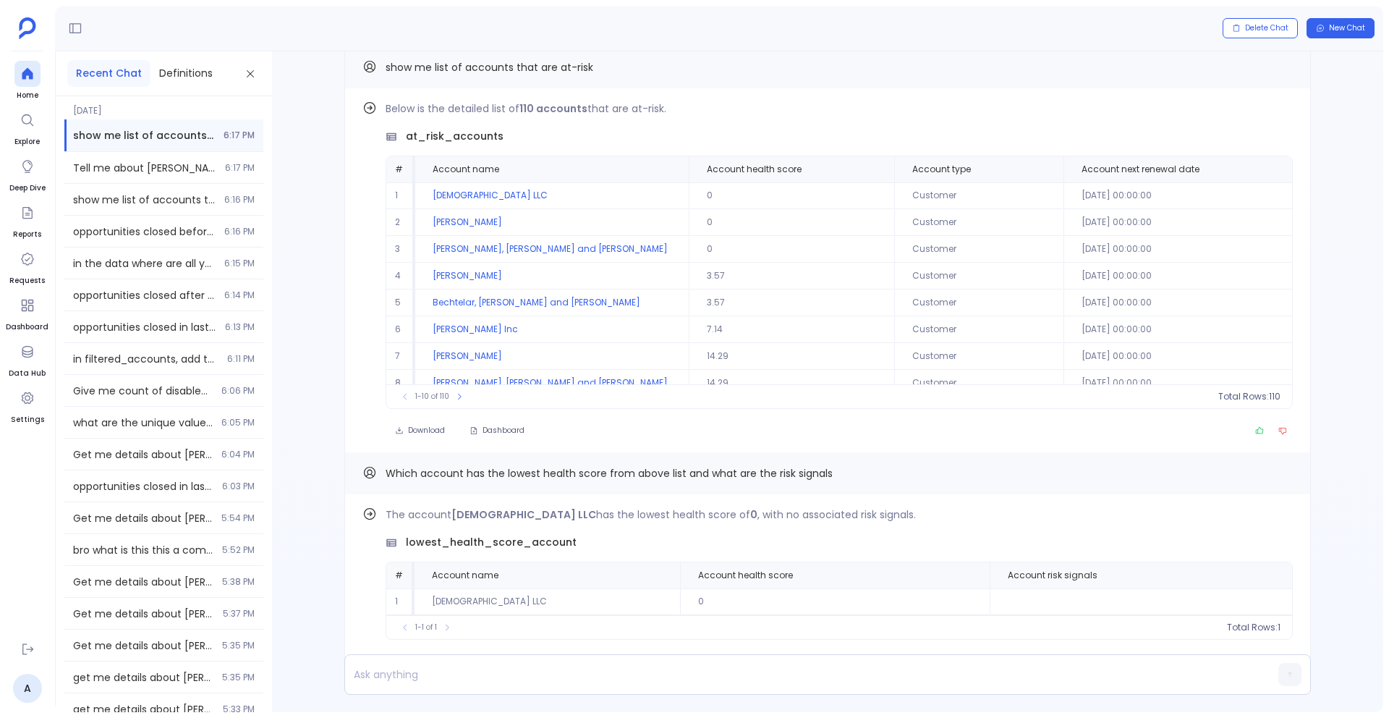
scroll to position [-51, 0]
click at [398, 673] on p at bounding box center [799, 674] width 909 height 20
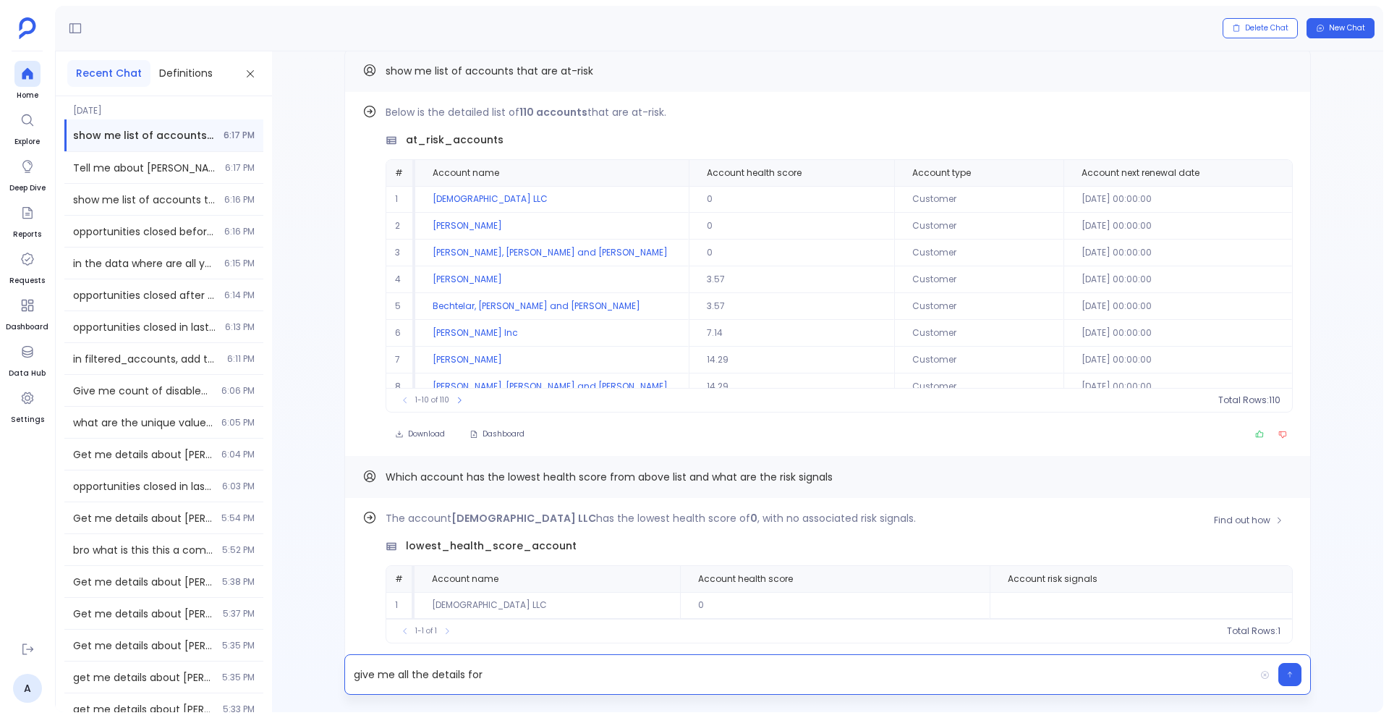
click at [459, 609] on td "[DEMOGRAPHIC_DATA] LLC" at bounding box center [548, 605] width 266 height 27
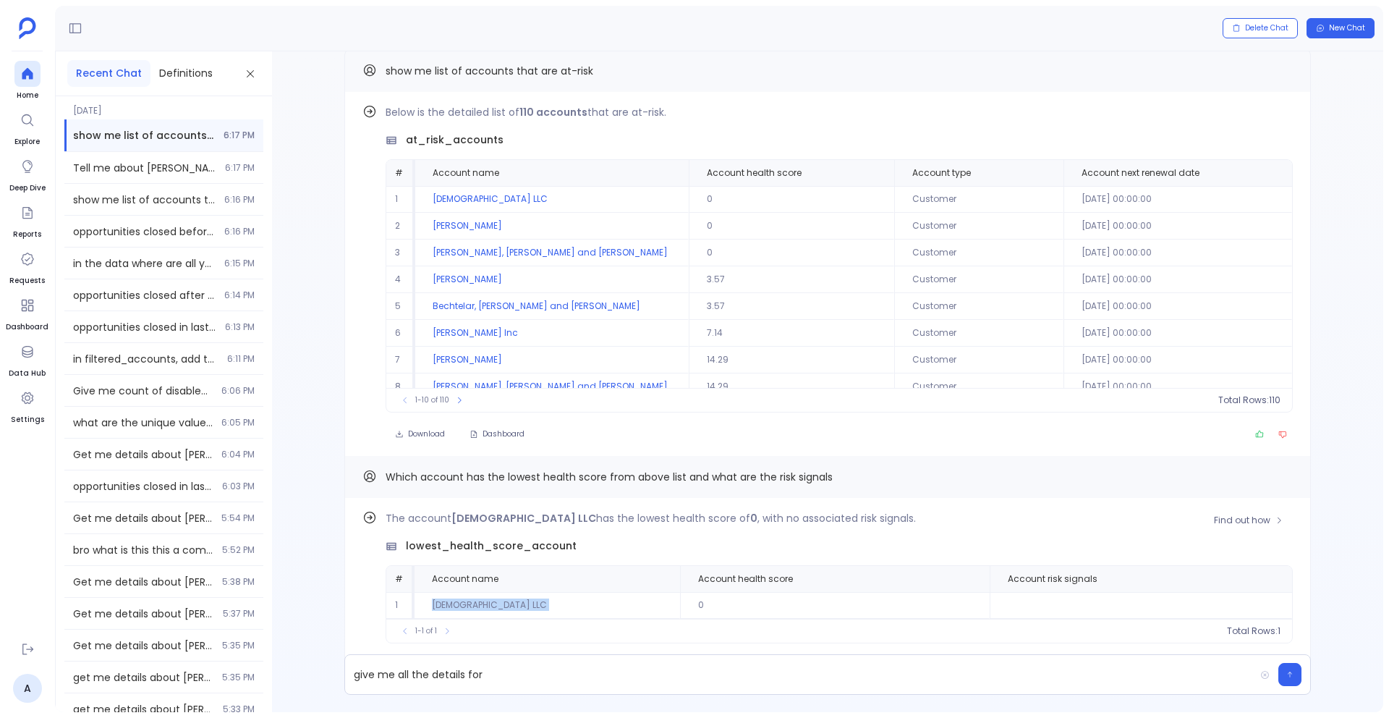
click at [459, 609] on td "[DEMOGRAPHIC_DATA] LLC" at bounding box center [548, 605] width 266 height 27
copy td "[DEMOGRAPHIC_DATA] LLC"
click at [516, 677] on p "give me all the details for" at bounding box center [799, 674] width 909 height 20
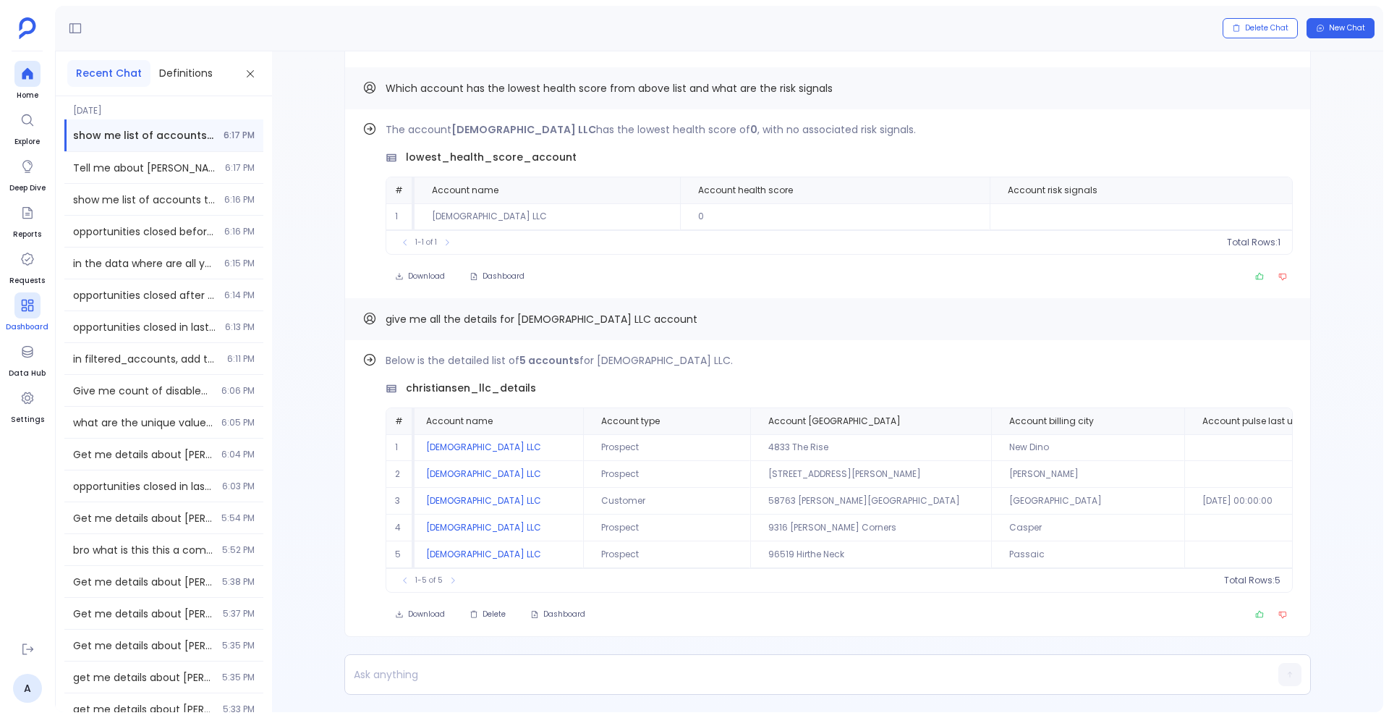
scroll to position [0, 0]
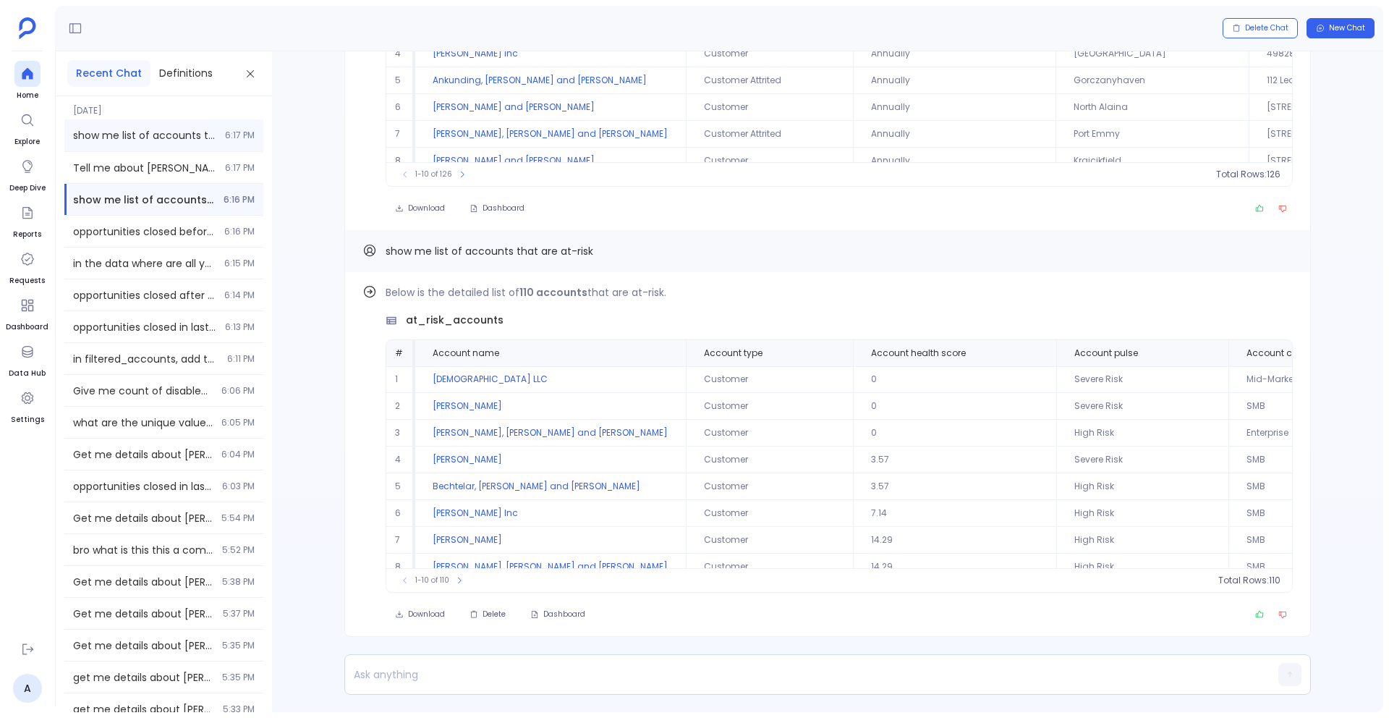
click at [132, 136] on span "show me list of accounts that are at-risk" at bounding box center [144, 135] width 143 height 14
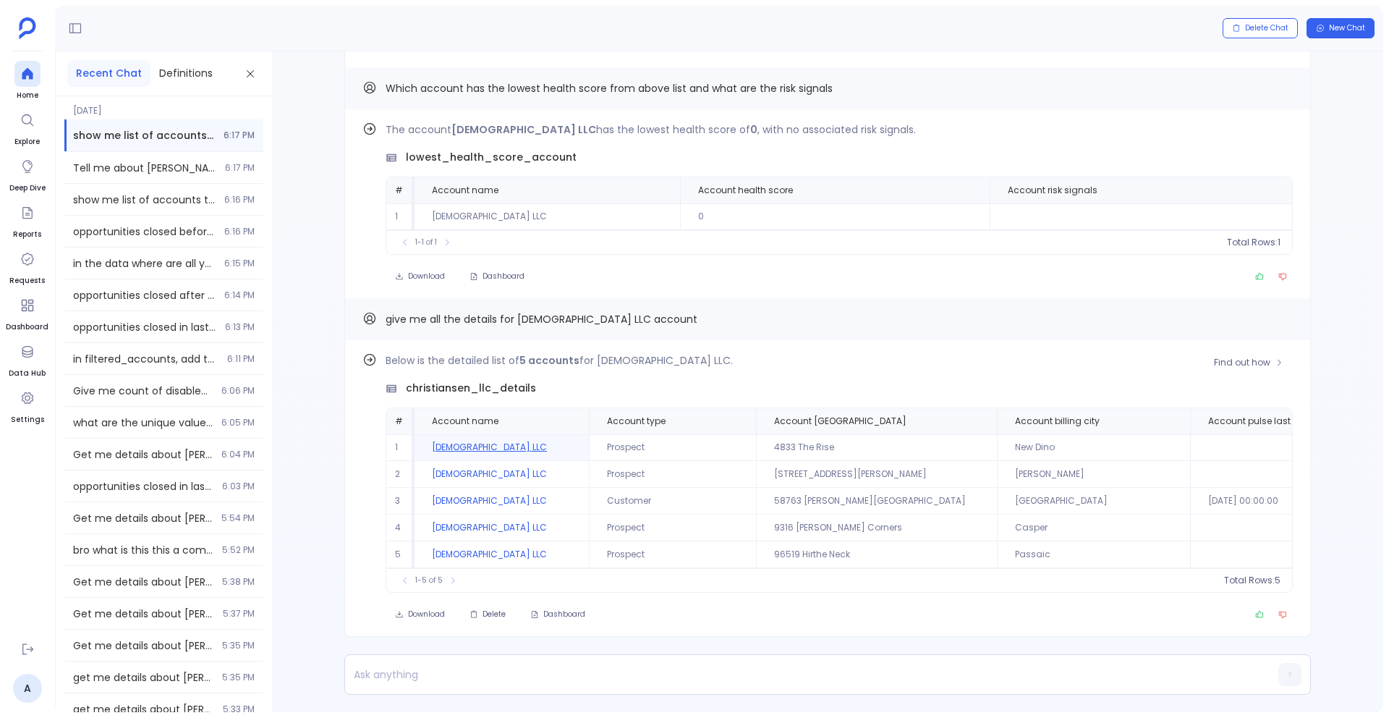
click at [443, 443] on td "[DEMOGRAPHIC_DATA] LLC" at bounding box center [502, 447] width 174 height 27
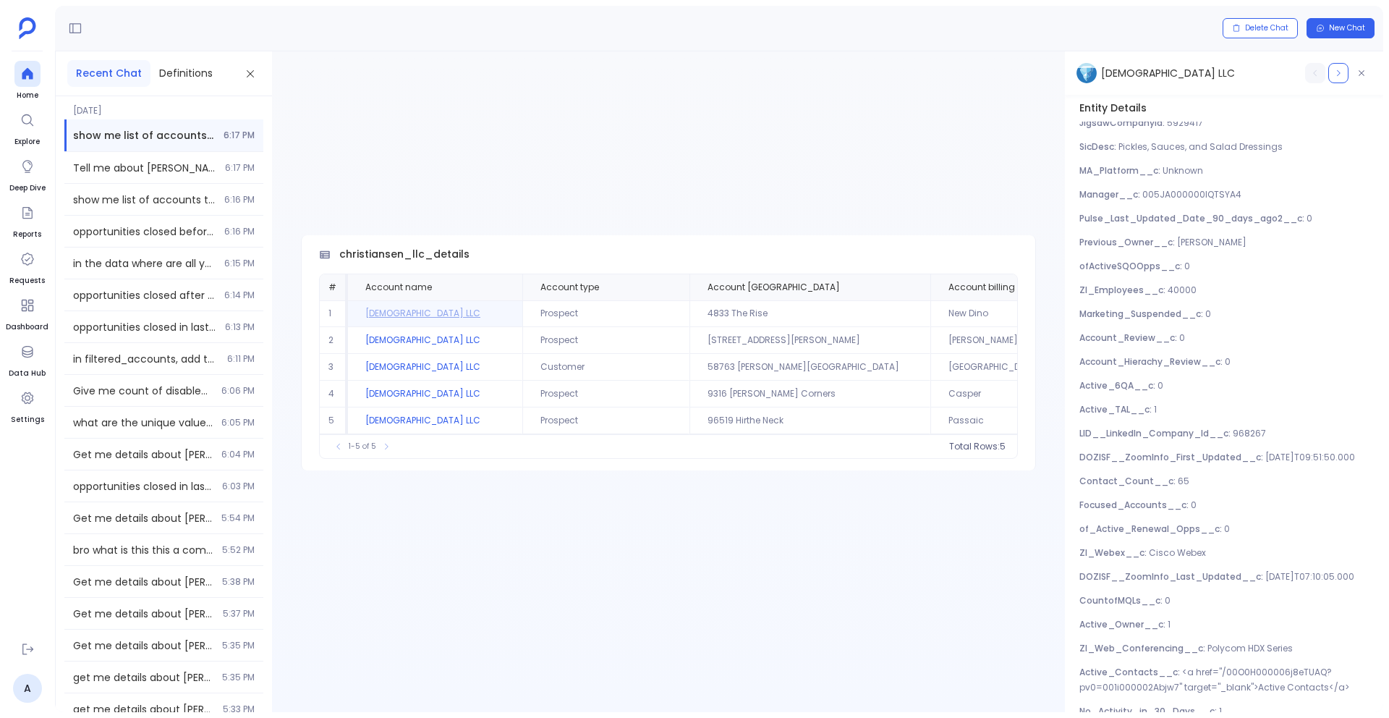
scroll to position [1065, 0]
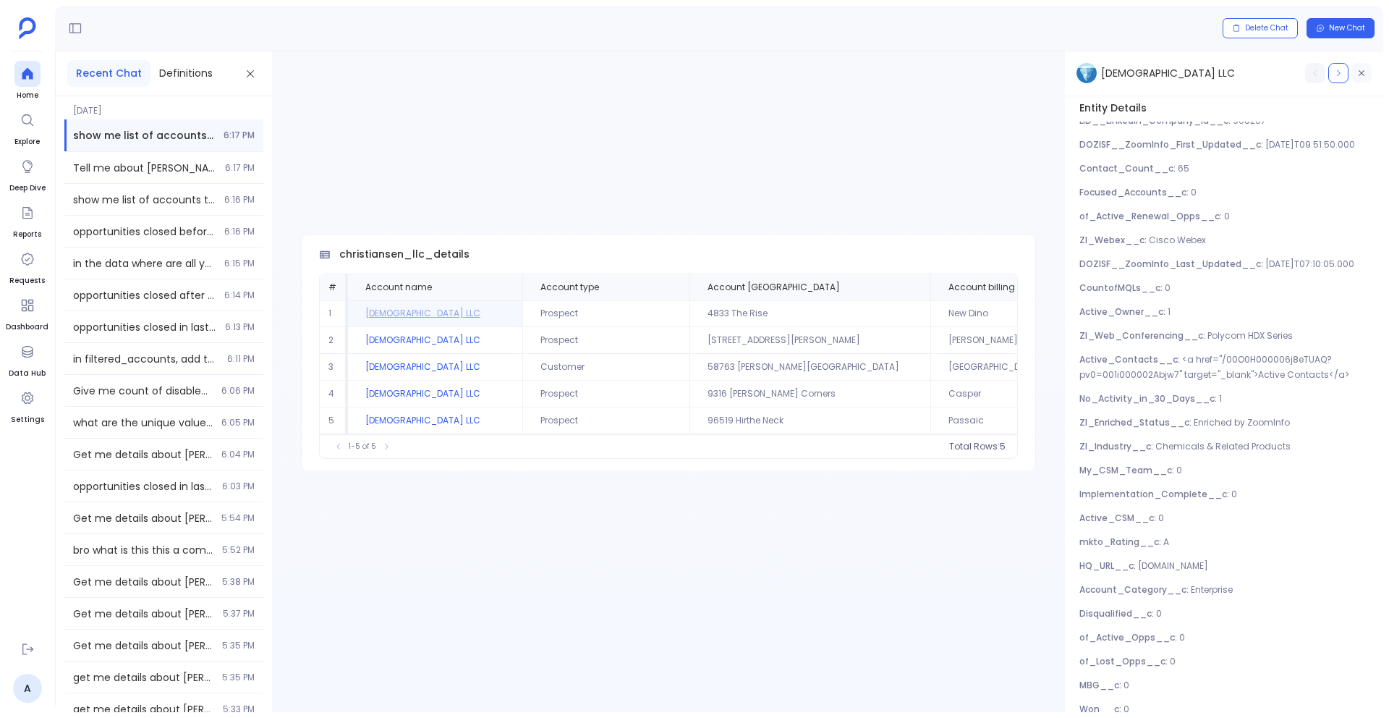
click at [1360, 67] on button "button" at bounding box center [1361, 73] width 20 height 20
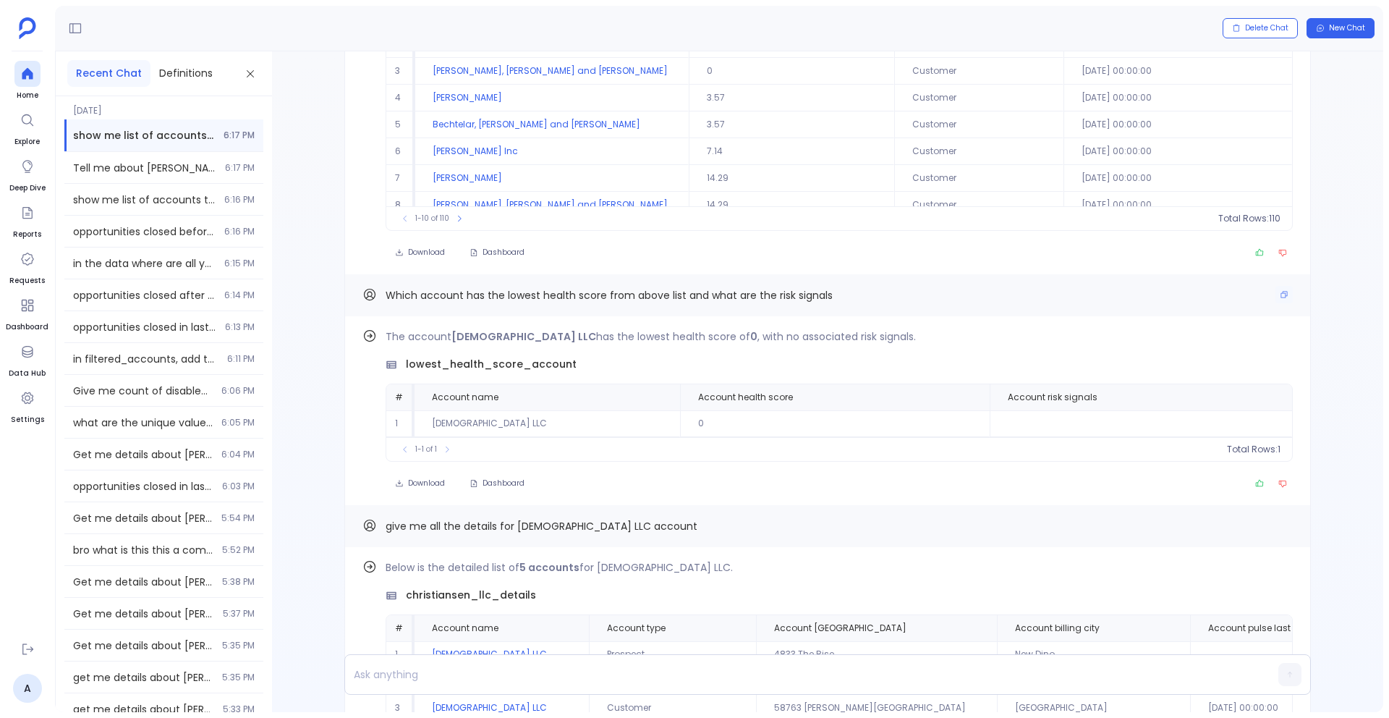
scroll to position [0, 0]
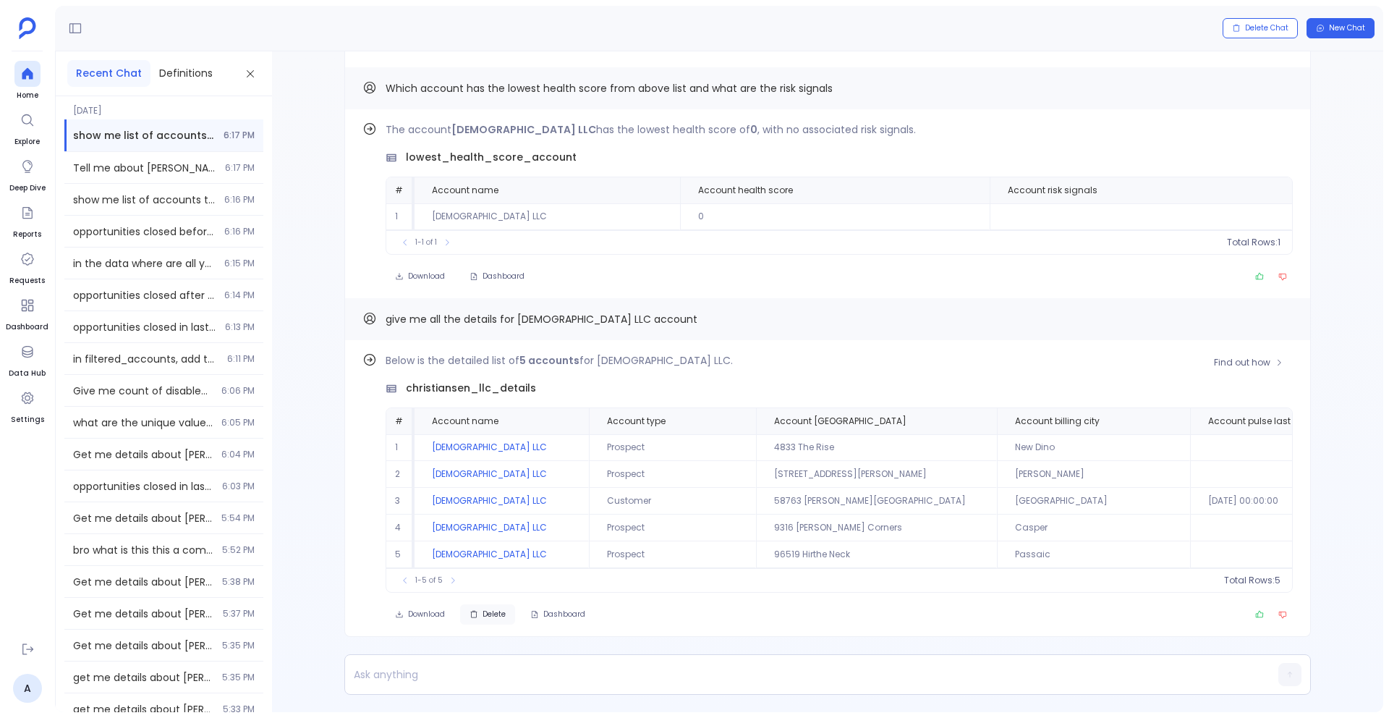
click at [489, 620] on button "Delete" at bounding box center [487, 614] width 55 height 20
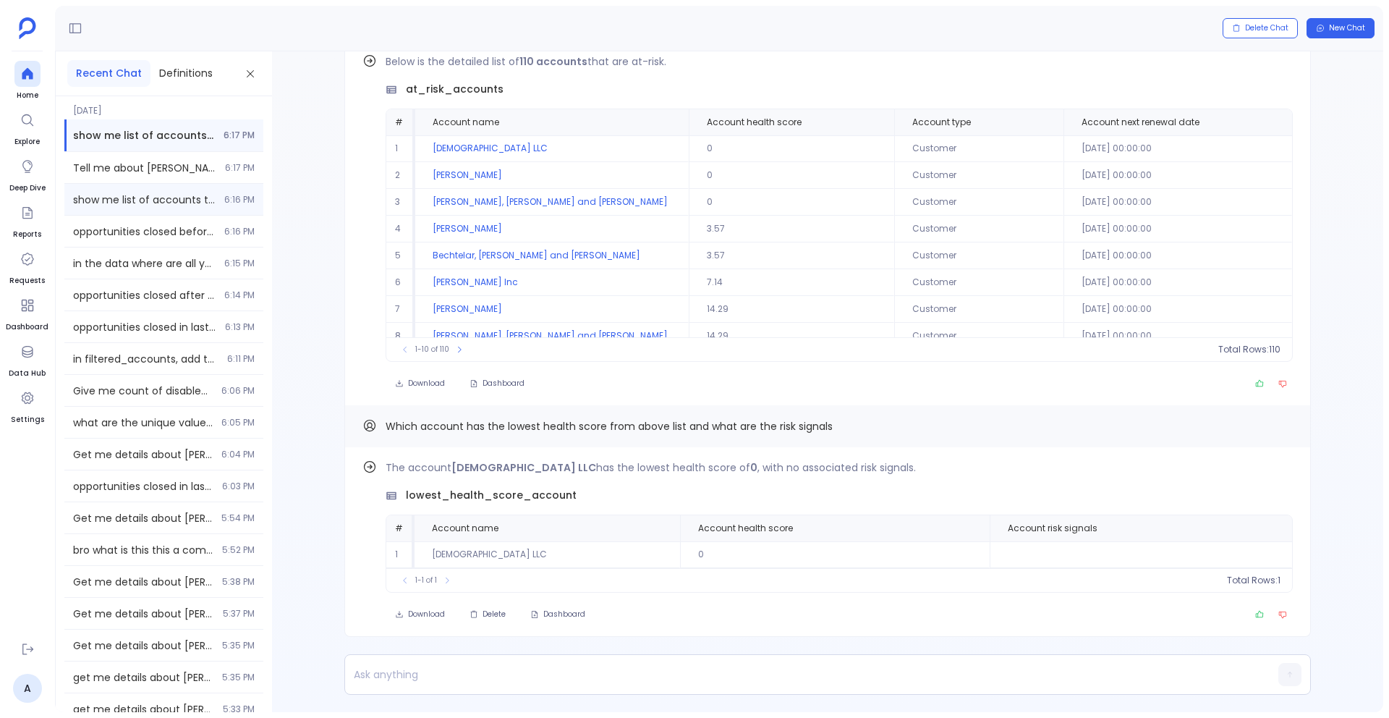
click at [131, 195] on span "show me list of accounts that are at-risk" at bounding box center [144, 199] width 143 height 14
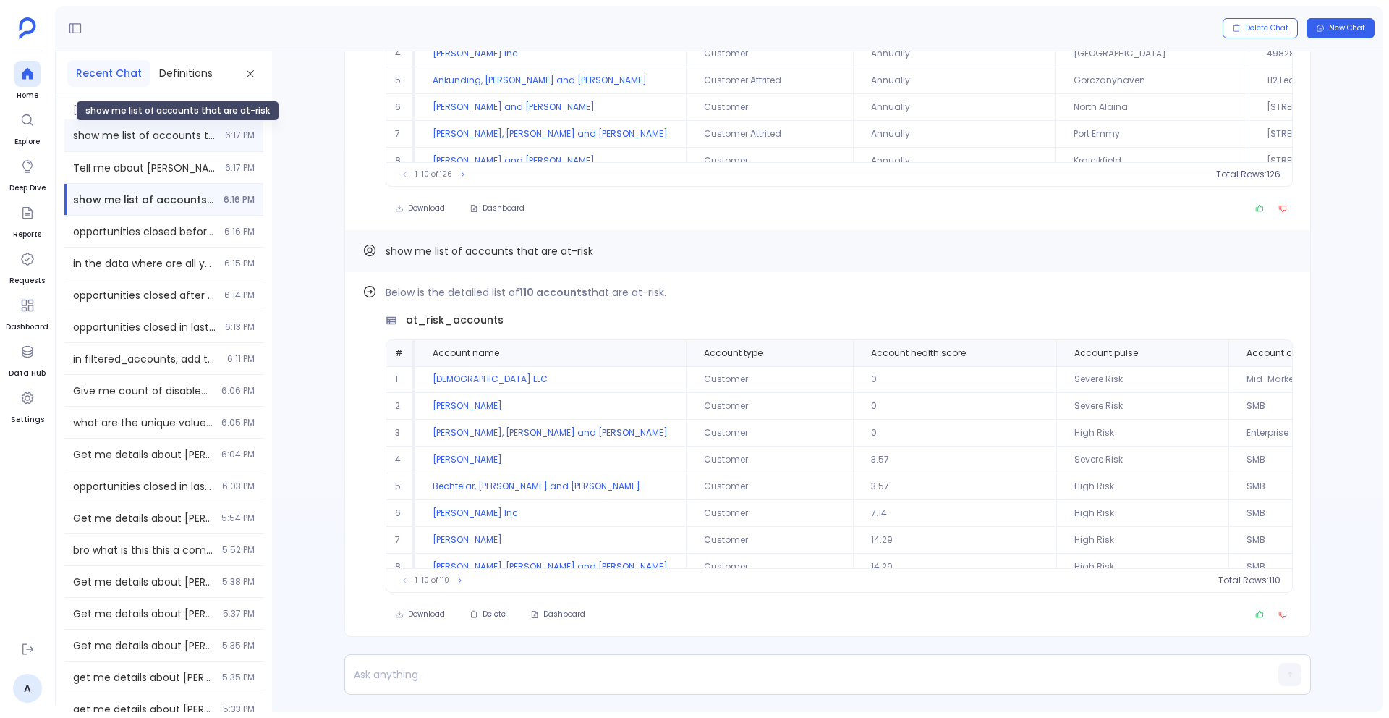
click at [135, 141] on span "show me list of accounts that are at-risk" at bounding box center [144, 135] width 143 height 14
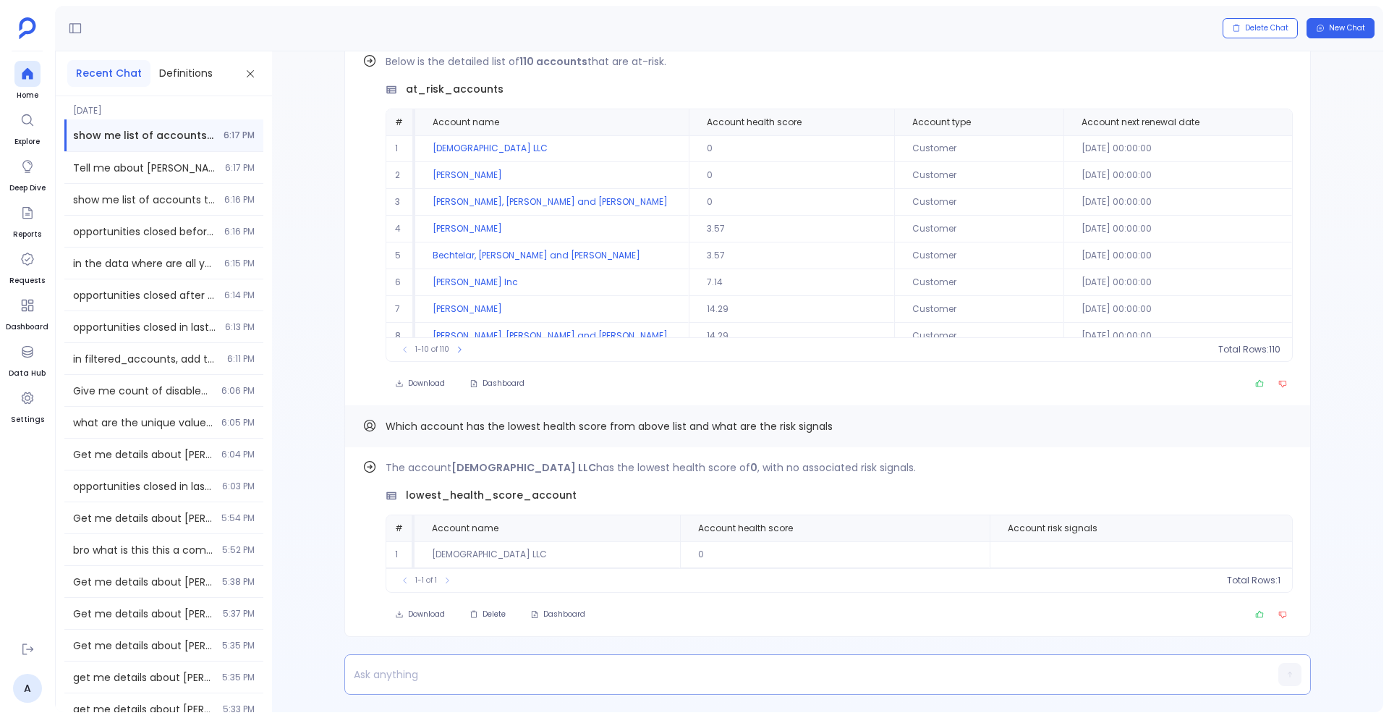
click at [396, 671] on p at bounding box center [799, 674] width 909 height 20
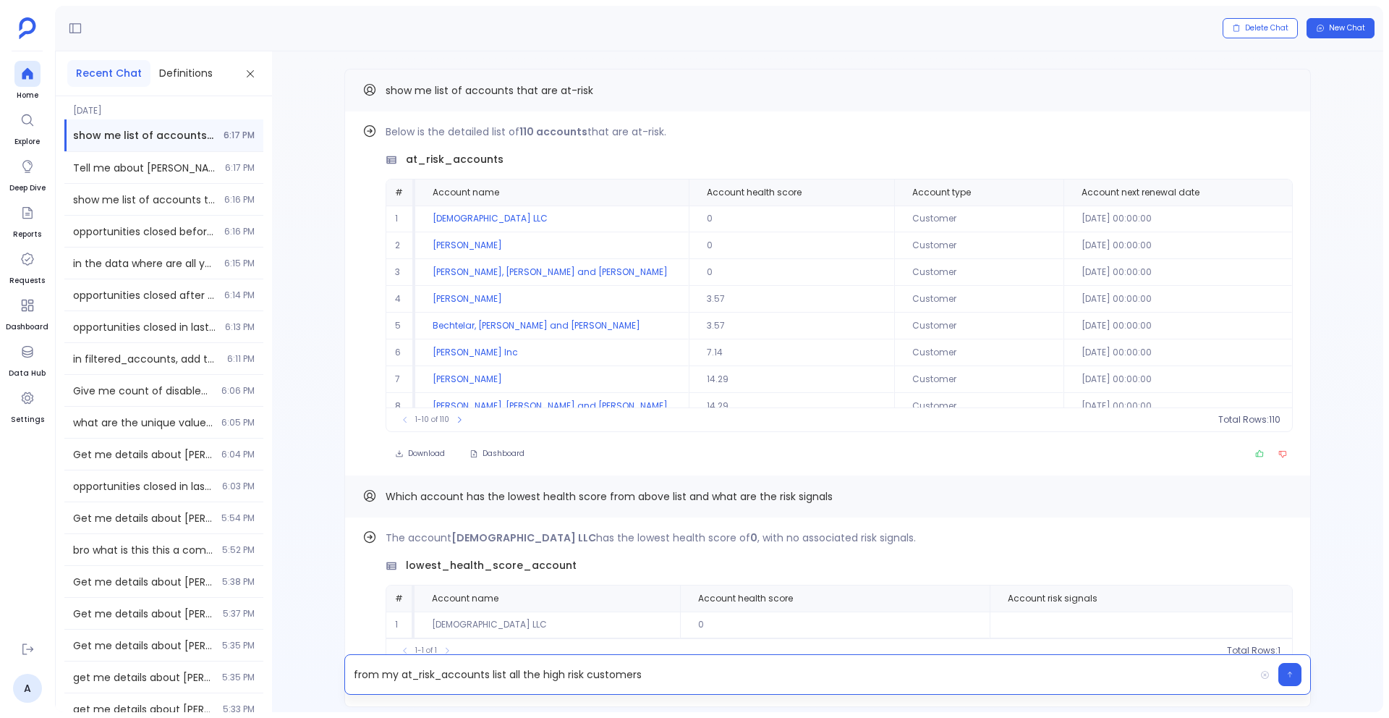
click at [417, 676] on p "from my at_risk_accounts list all the high risk customers" at bounding box center [799, 674] width 909 height 20
click at [434, 675] on p "from my at risk_accounts list all the high risk customers" at bounding box center [799, 674] width 909 height 20
click at [665, 679] on p "from my at risk accounts list all the high risk customers" at bounding box center [799, 674] width 909 height 20
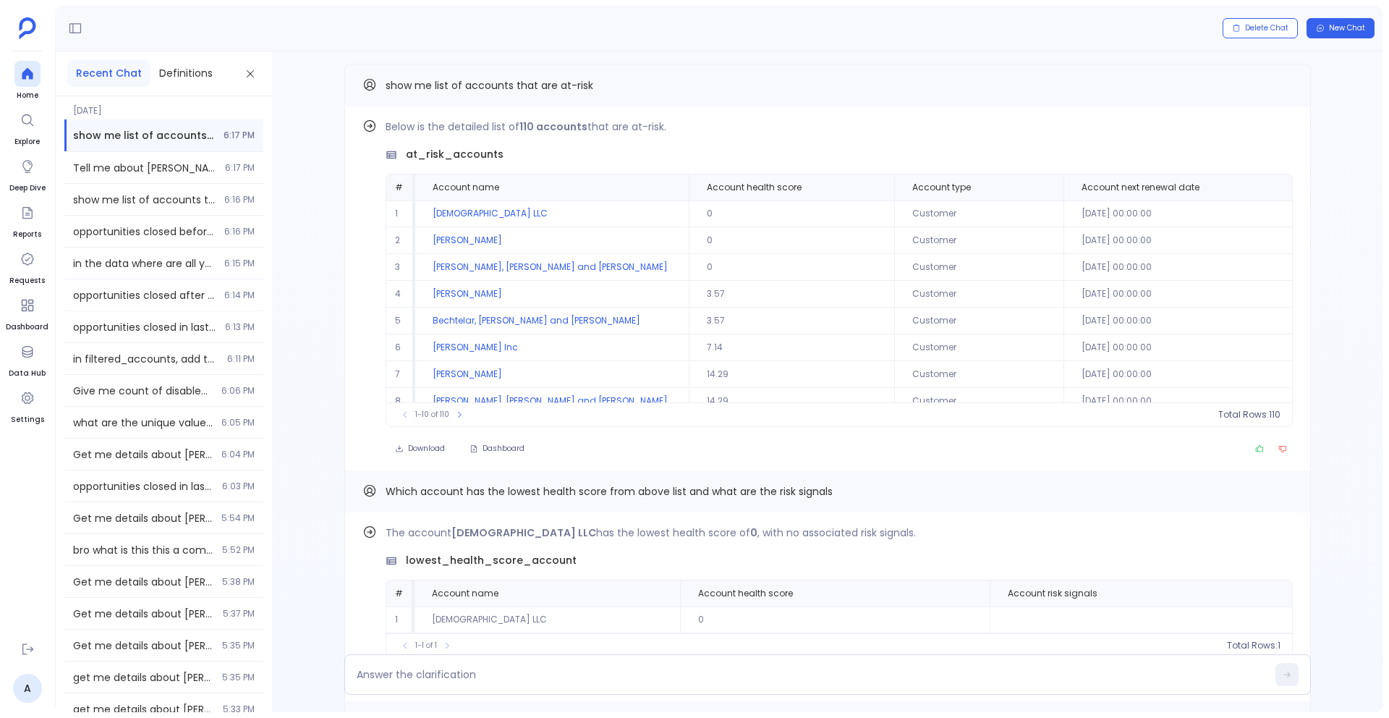
scroll to position [-222, 0]
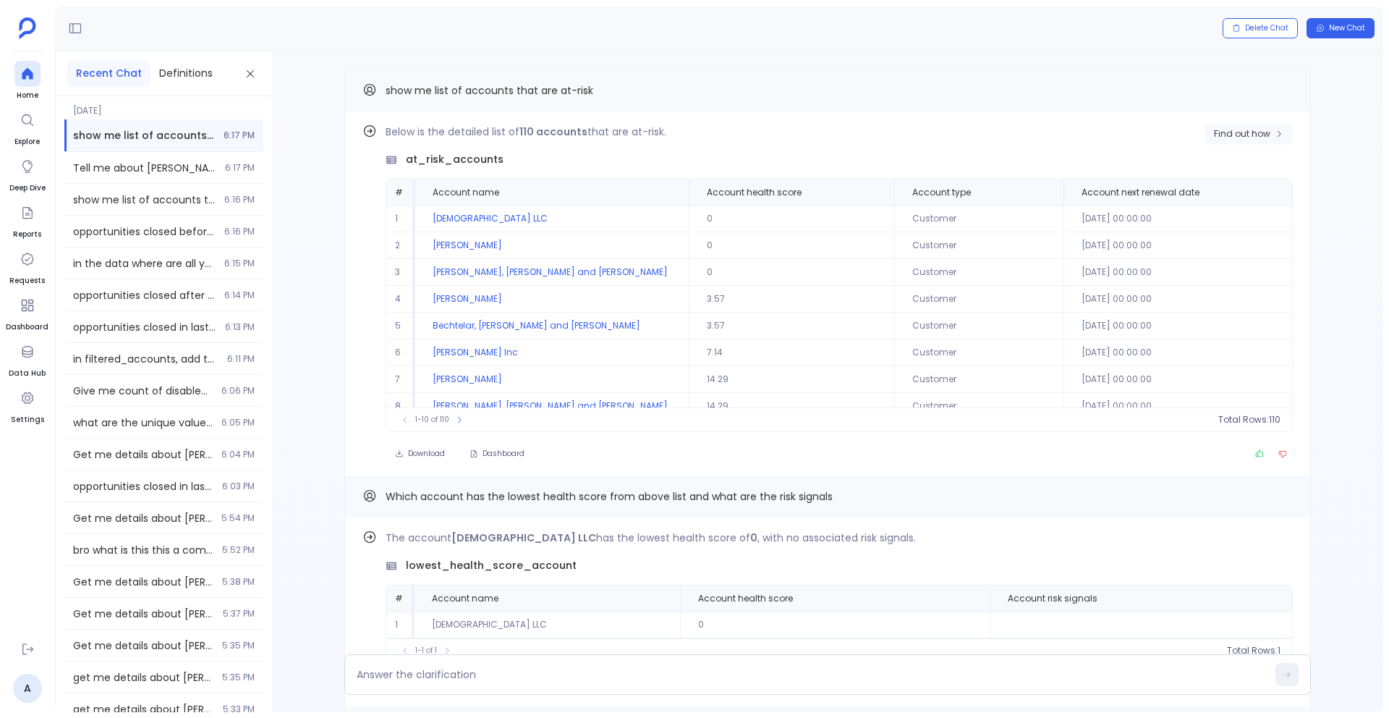
click at [1250, 129] on span "Find out how" at bounding box center [1242, 134] width 56 height 12
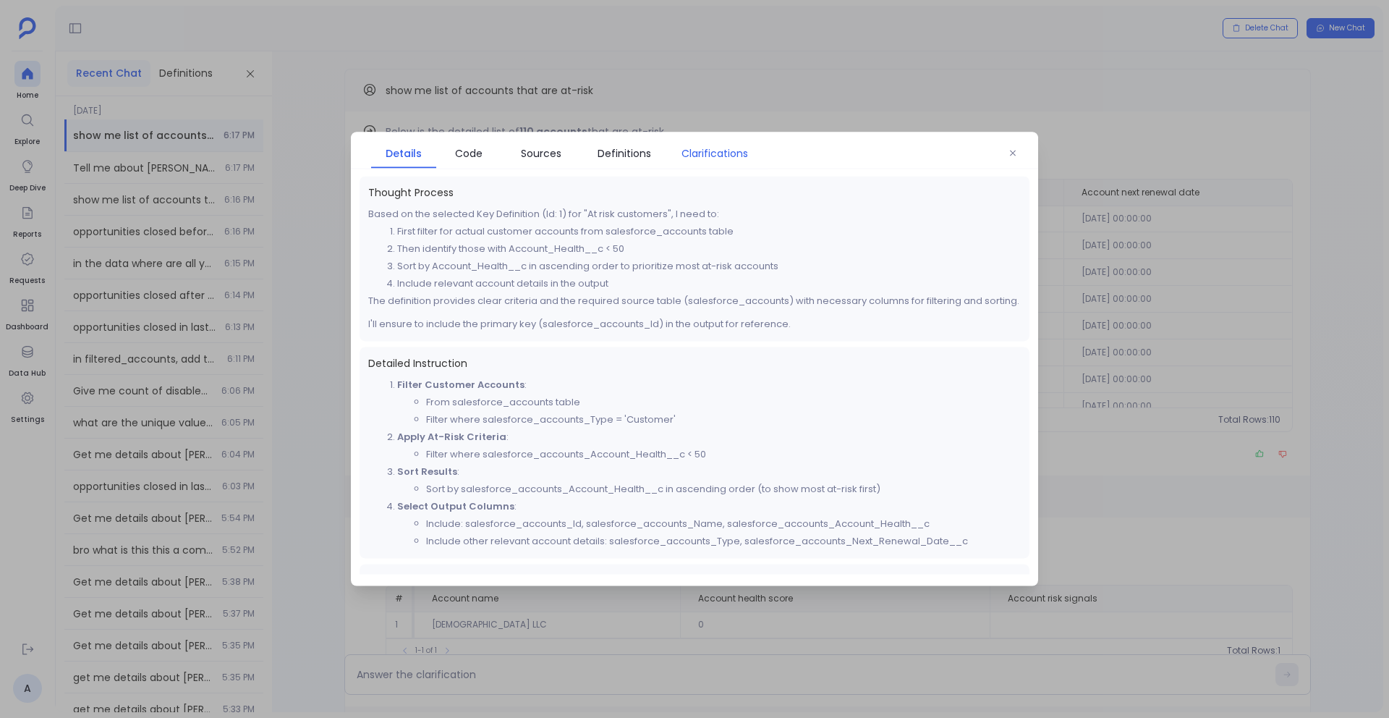
click at [713, 157] on span "Clarifications" at bounding box center [715, 153] width 67 height 16
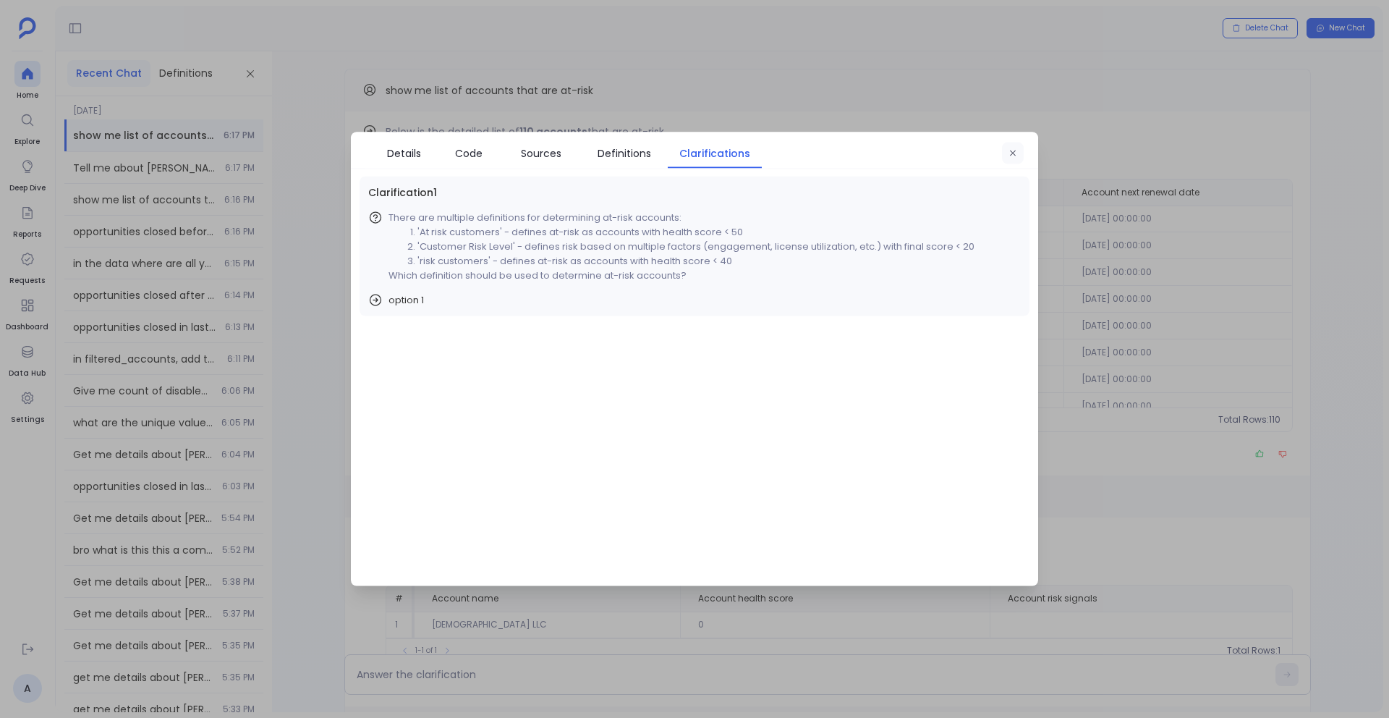
click at [1010, 151] on icon "button" at bounding box center [1013, 153] width 9 height 9
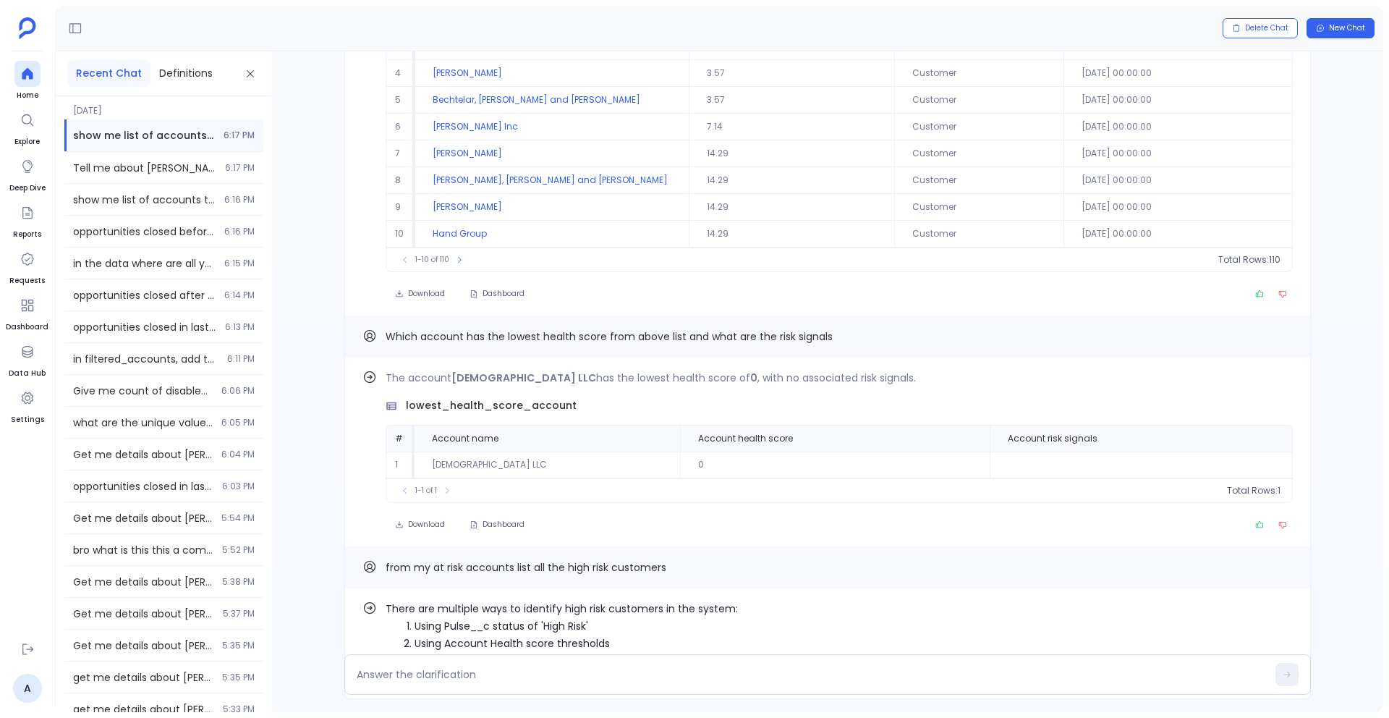
scroll to position [0, 0]
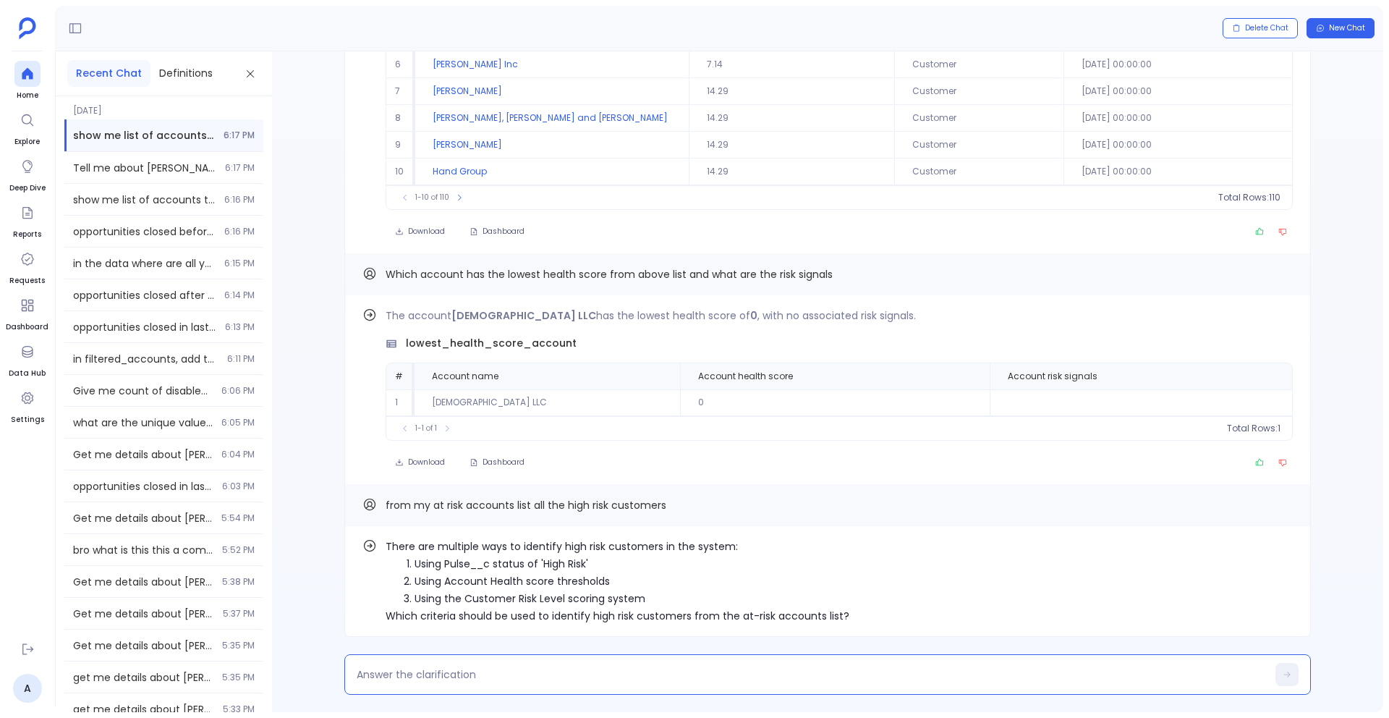
click at [394, 672] on textarea at bounding box center [812, 674] width 910 height 14
type textarea "option 1"
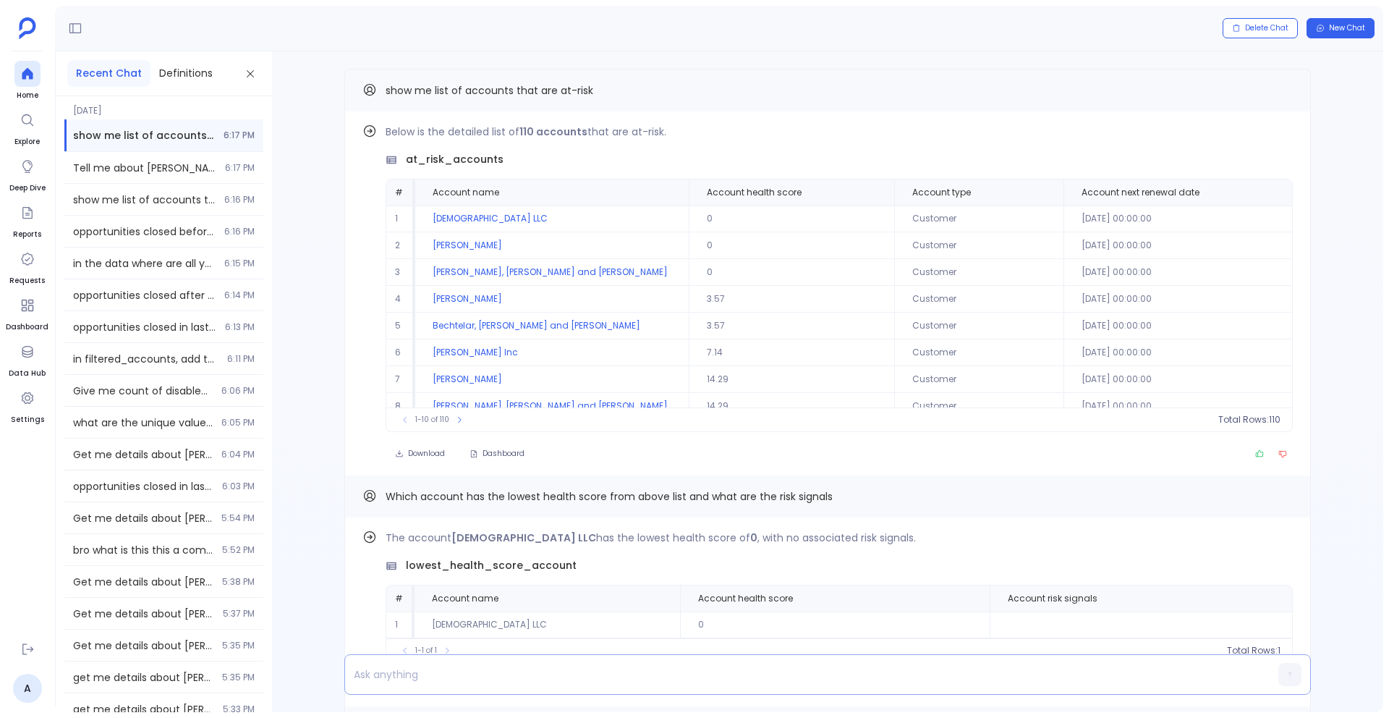
click at [377, 674] on p at bounding box center [799, 674] width 909 height 20
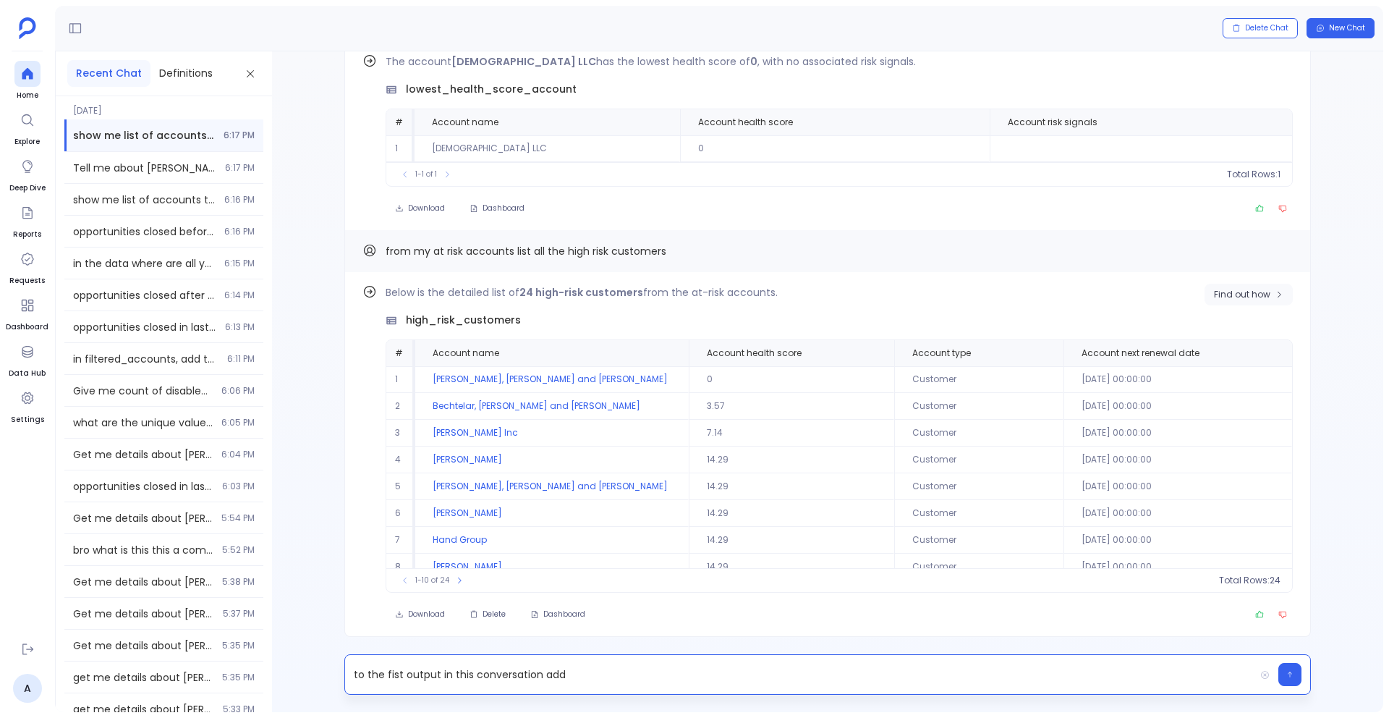
click at [1252, 295] on span "Find out how" at bounding box center [1242, 295] width 56 height 12
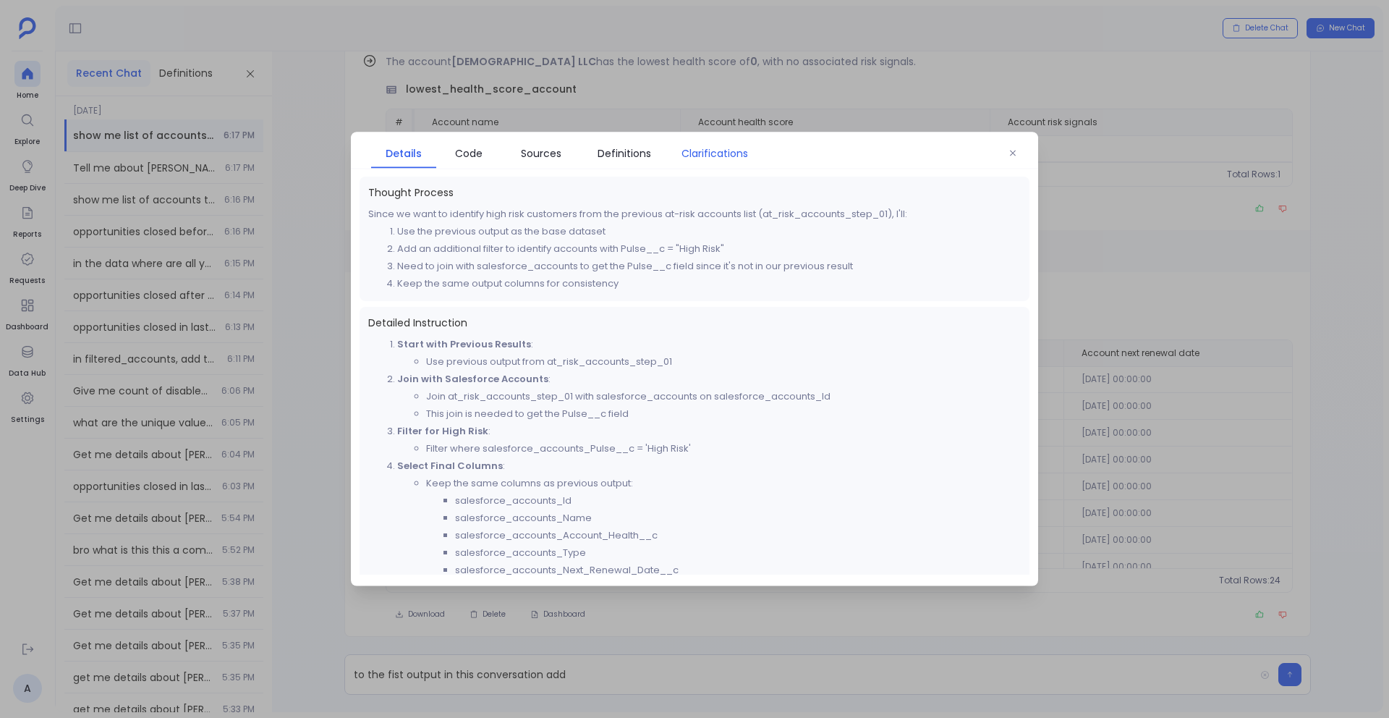
click at [704, 160] on span "Clarifications" at bounding box center [715, 153] width 67 height 16
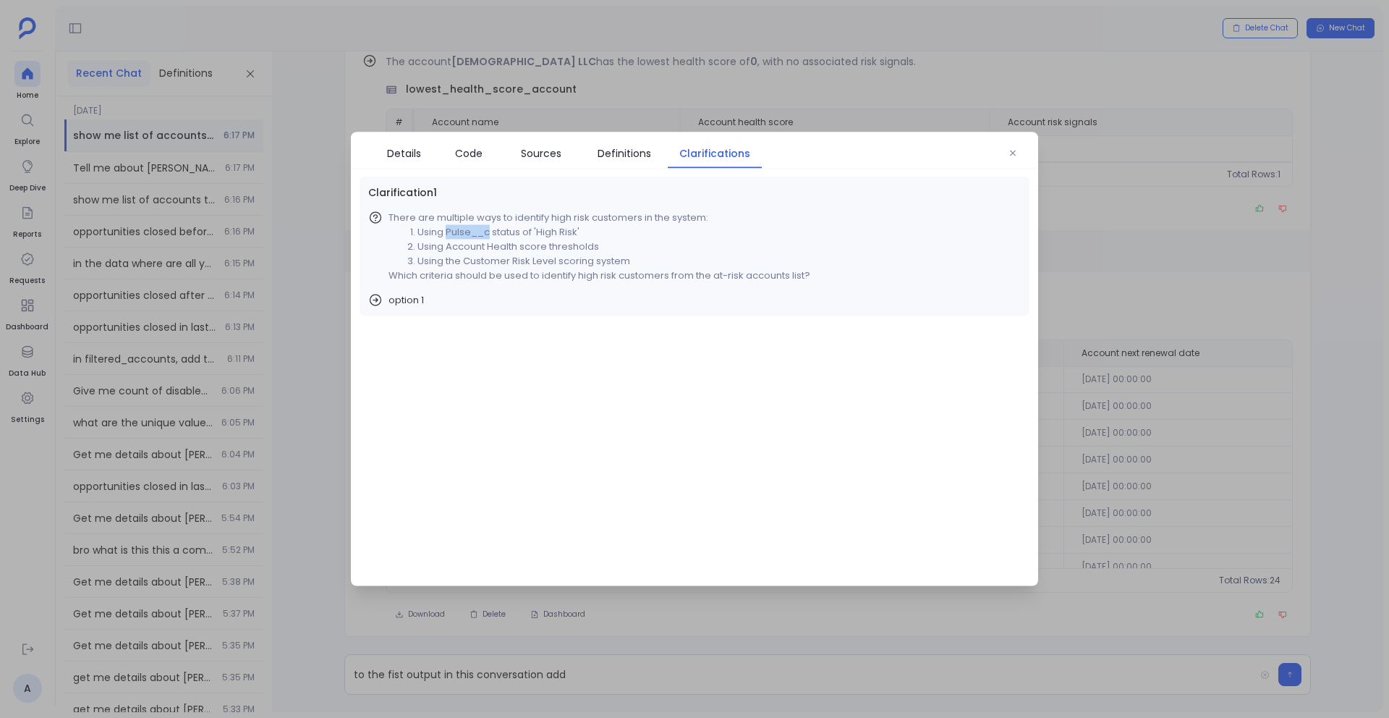
drag, startPoint x: 446, startPoint y: 232, endPoint x: 490, endPoint y: 226, distance: 43.7
click at [490, 226] on li "Using Pulse__c status of 'High Risk'" at bounding box center [613, 232] width 393 height 14
copy li "Pulse__c"
click at [504, 614] on div at bounding box center [694, 359] width 1389 height 718
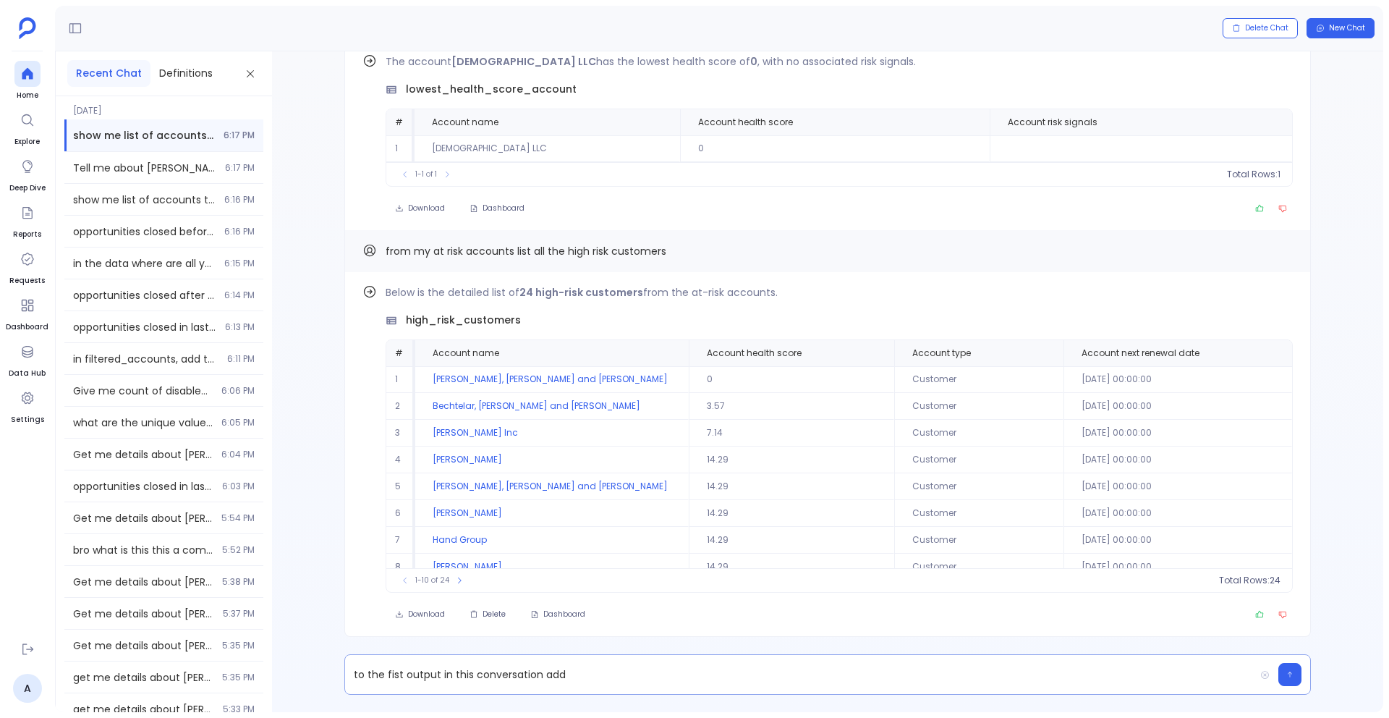
click at [619, 679] on p "to the fist output in this conversation add" at bounding box center [799, 674] width 909 height 20
click at [396, 677] on p "to the fist output in this conversation add Pulse__c" at bounding box center [799, 674] width 909 height 20
click at [671, 672] on p "to the first output in this conversation add Pulse__c" at bounding box center [799, 674] width 909 height 20
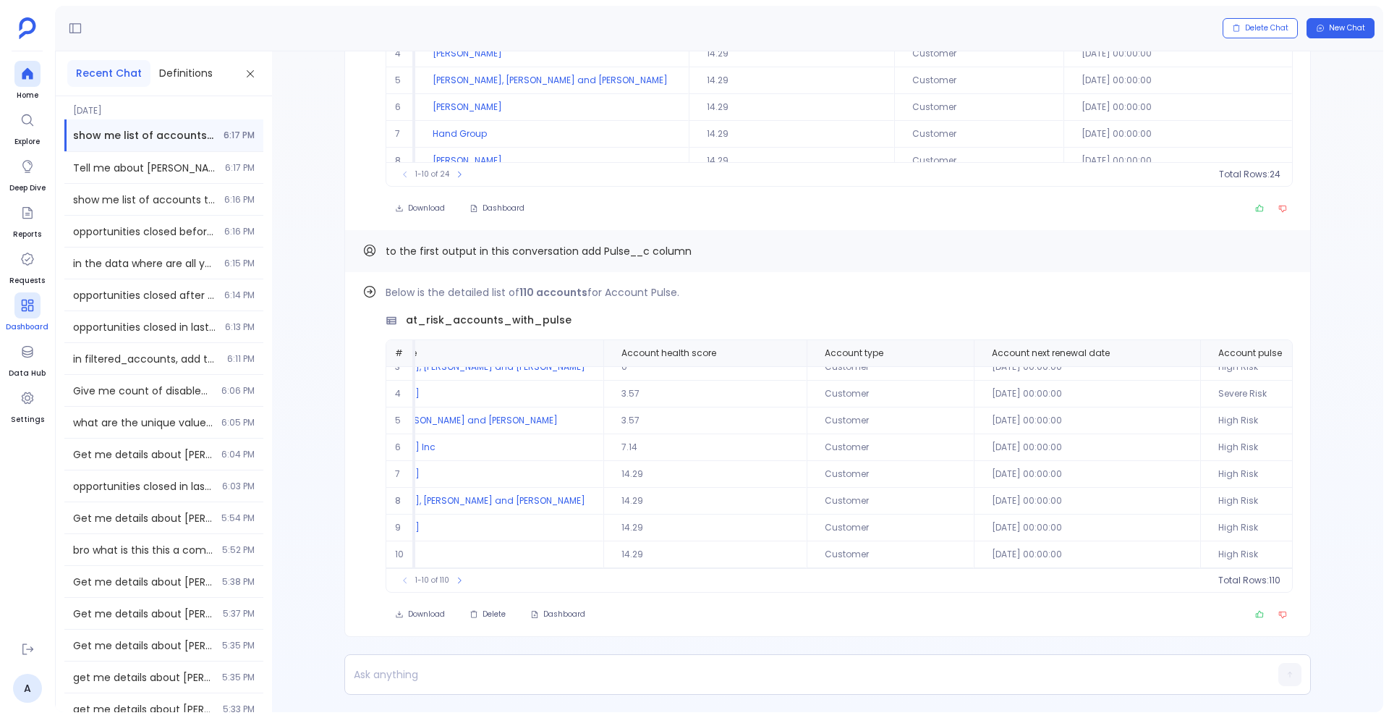
scroll to position [0, 82]
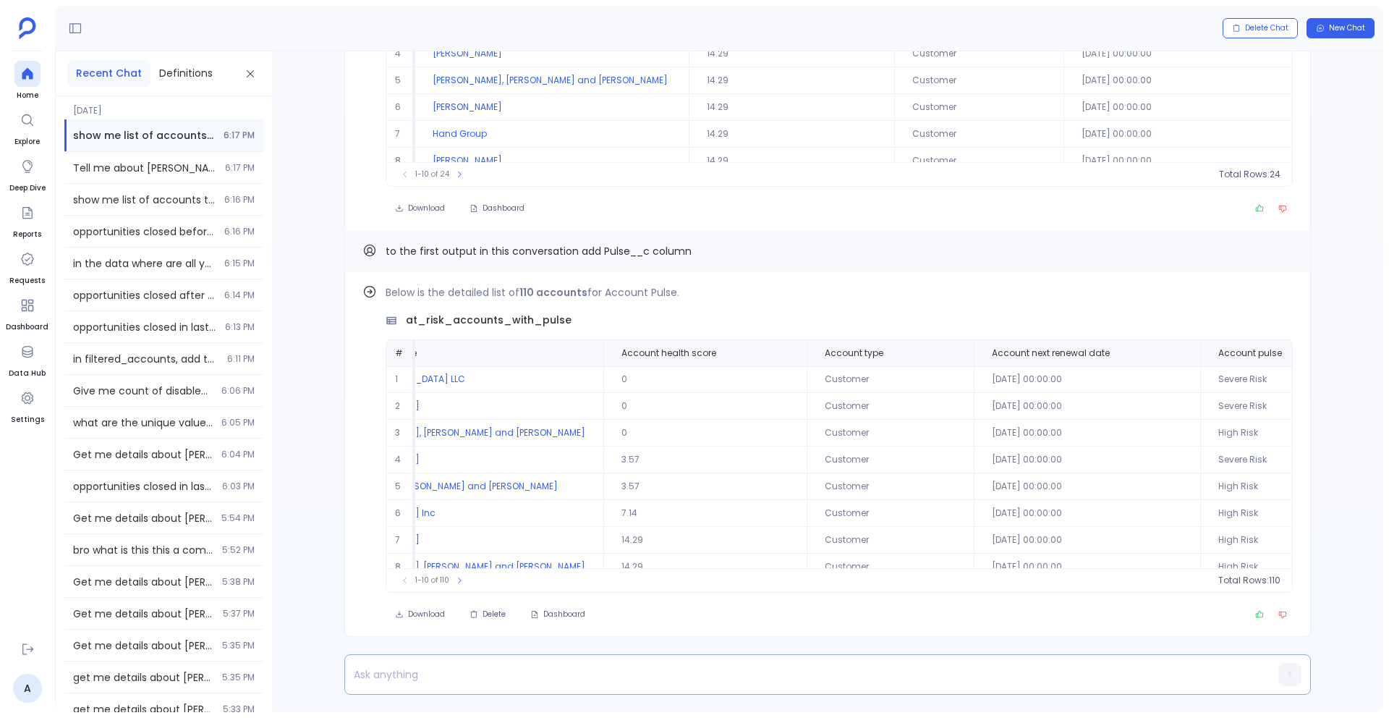
click at [487, 661] on div at bounding box center [799, 674] width 909 height 39
click at [462, 676] on p at bounding box center [799, 674] width 909 height 20
click at [459, 577] on icon at bounding box center [459, 580] width 9 height 9
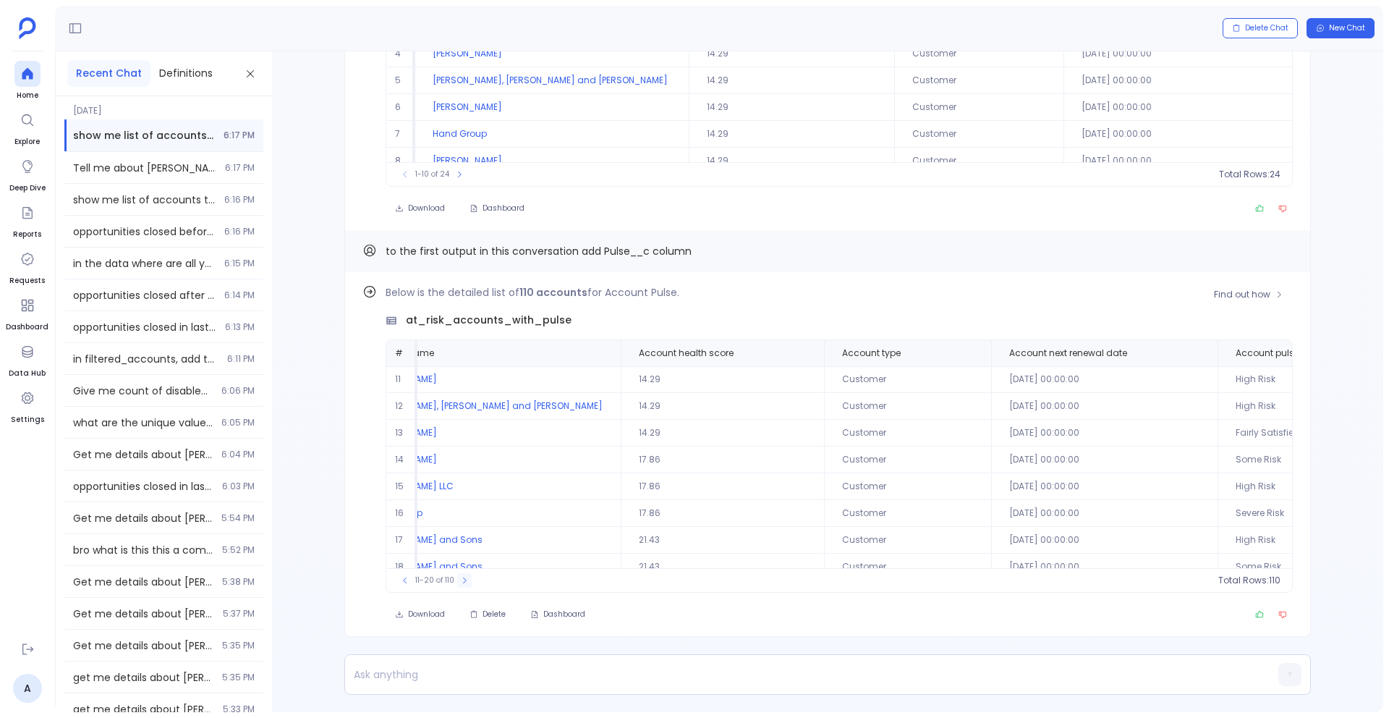
click at [460, 577] on icon at bounding box center [464, 580] width 9 height 9
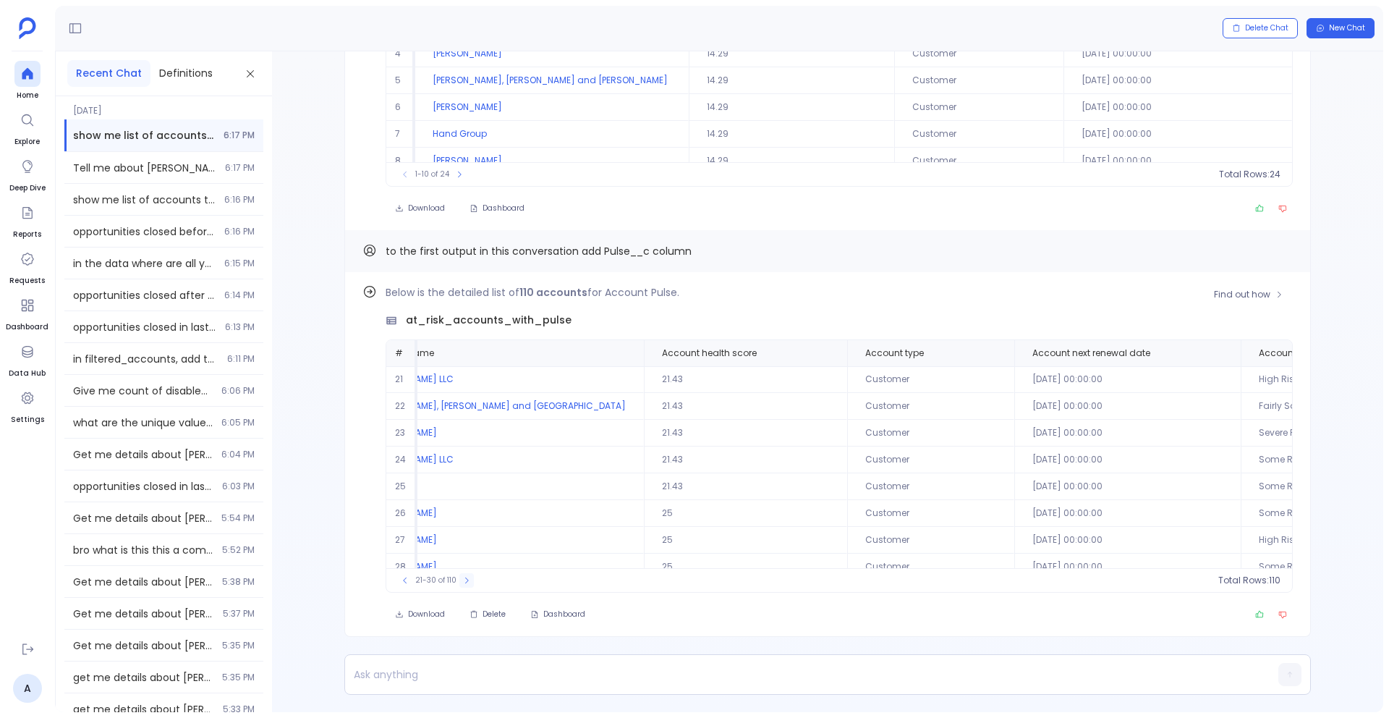
click at [459, 577] on button at bounding box center [466, 580] width 14 height 14
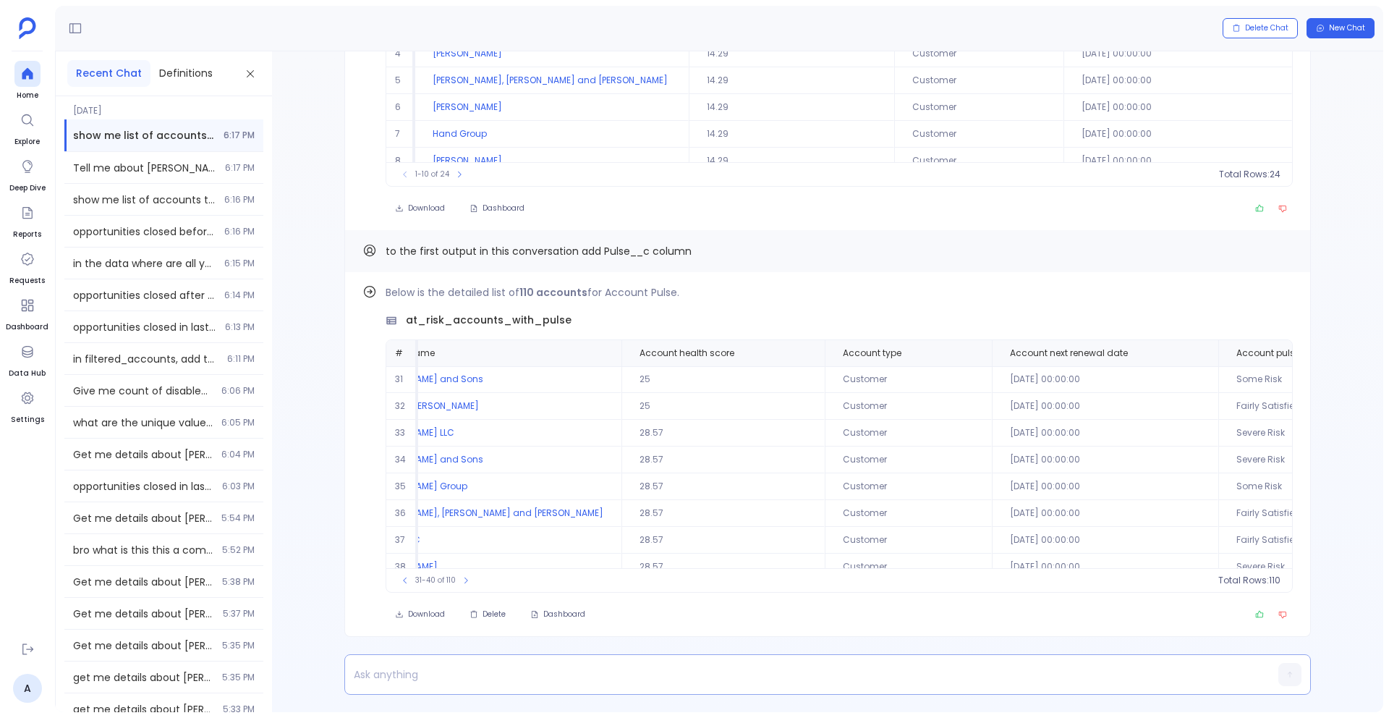
click at [388, 682] on p at bounding box center [799, 674] width 909 height 20
click at [573, 673] on p "sort the above table from highest to lowest risk" at bounding box center [799, 674] width 909 height 20
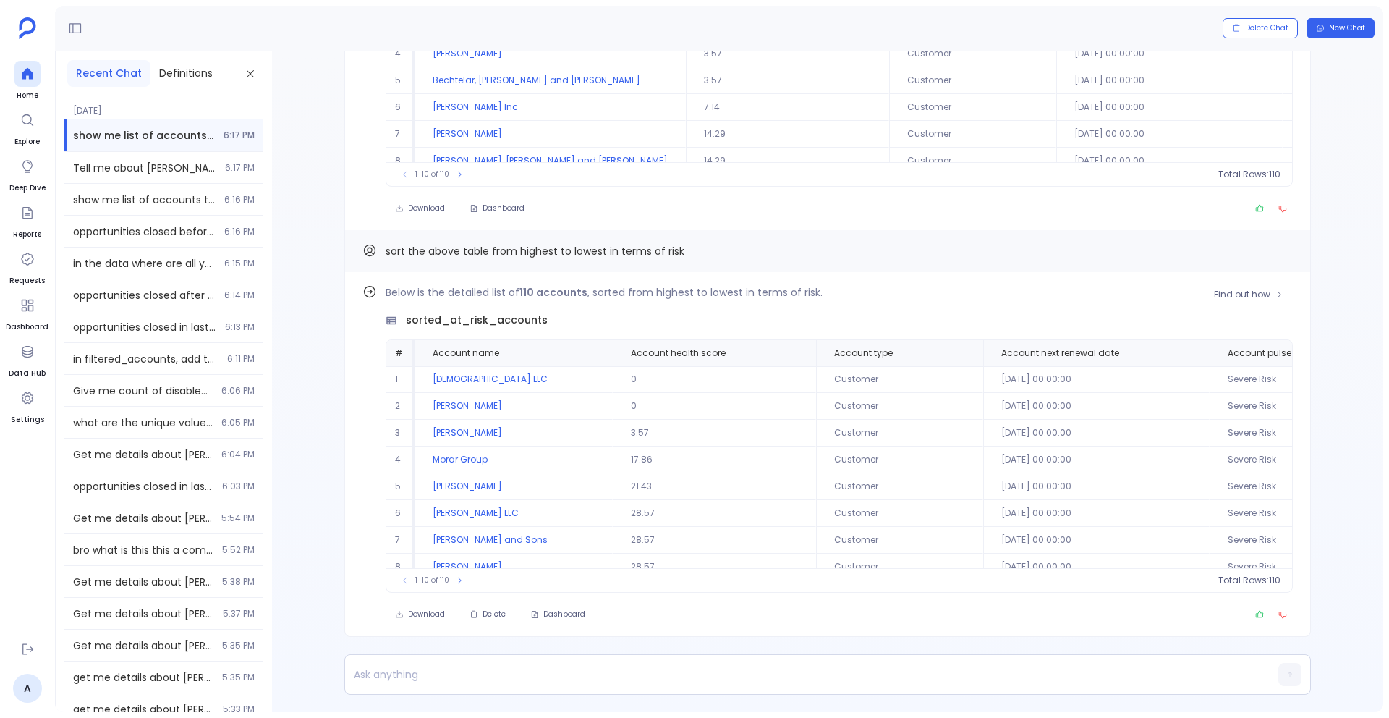
scroll to position [69, 0]
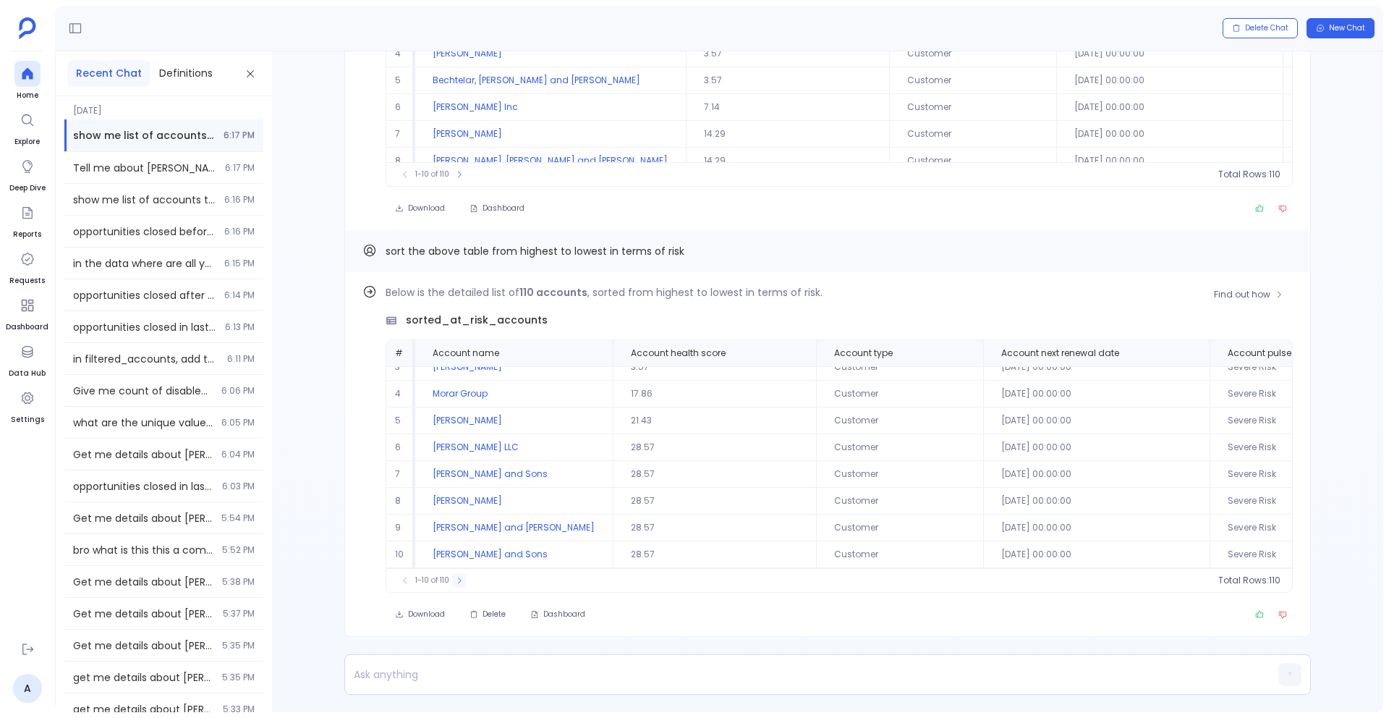
click at [459, 582] on icon at bounding box center [459, 580] width 9 height 9
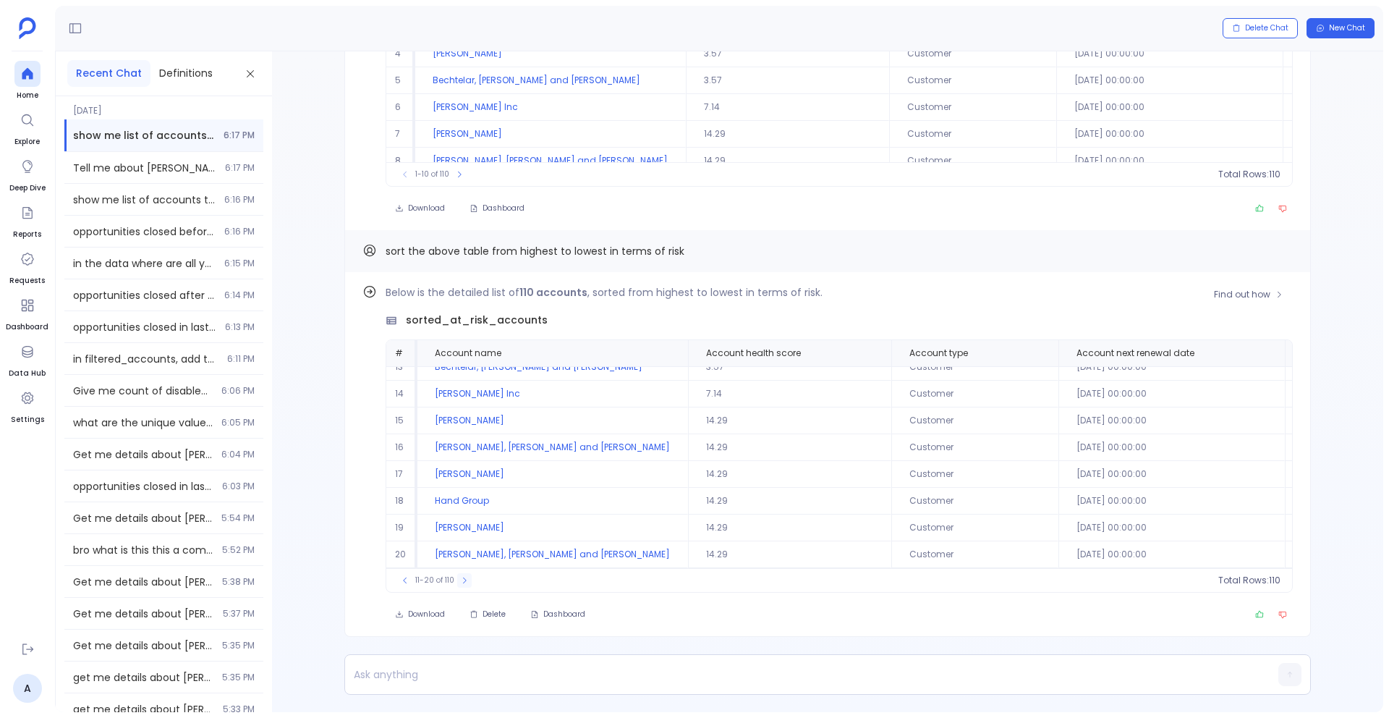
click at [464, 577] on icon at bounding box center [464, 580] width 9 height 9
click at [464, 577] on icon at bounding box center [466, 580] width 9 height 9
click at [464, 582] on icon at bounding box center [466, 580] width 9 height 9
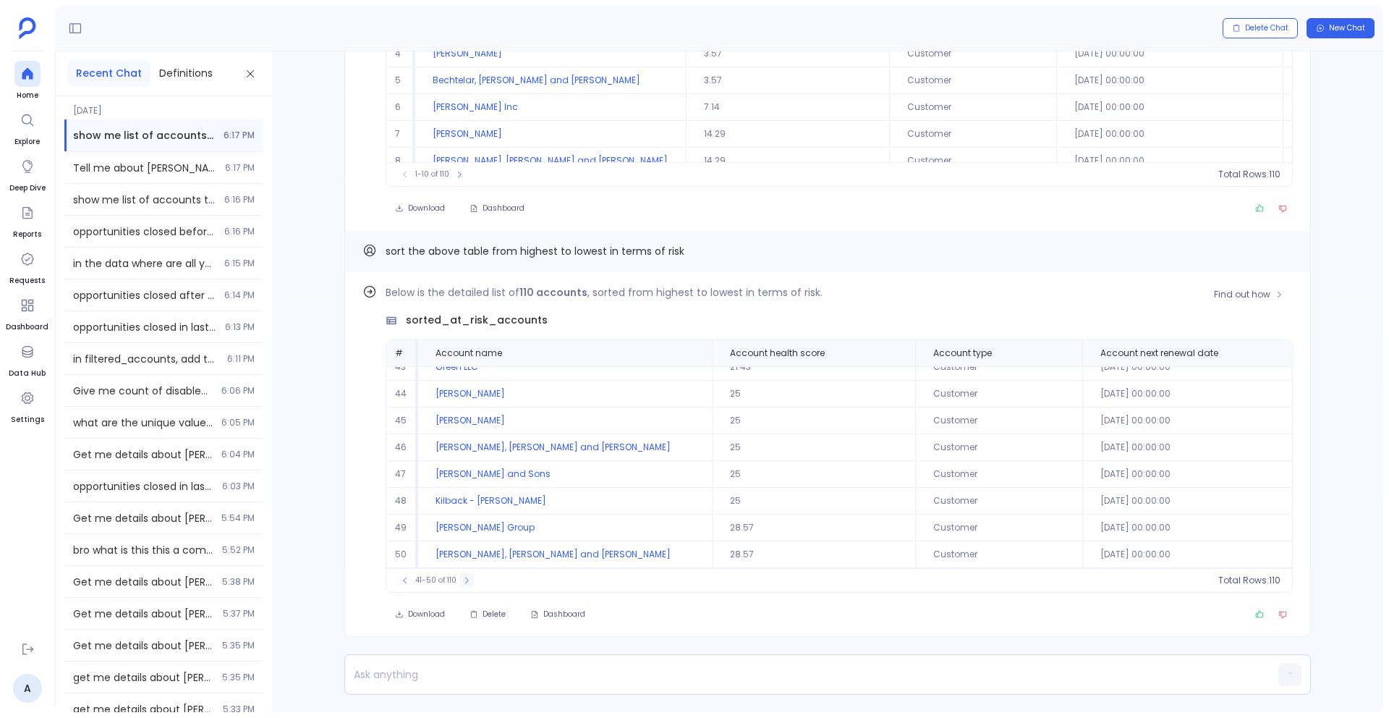
click at [465, 582] on icon at bounding box center [467, 580] width 4 height 6
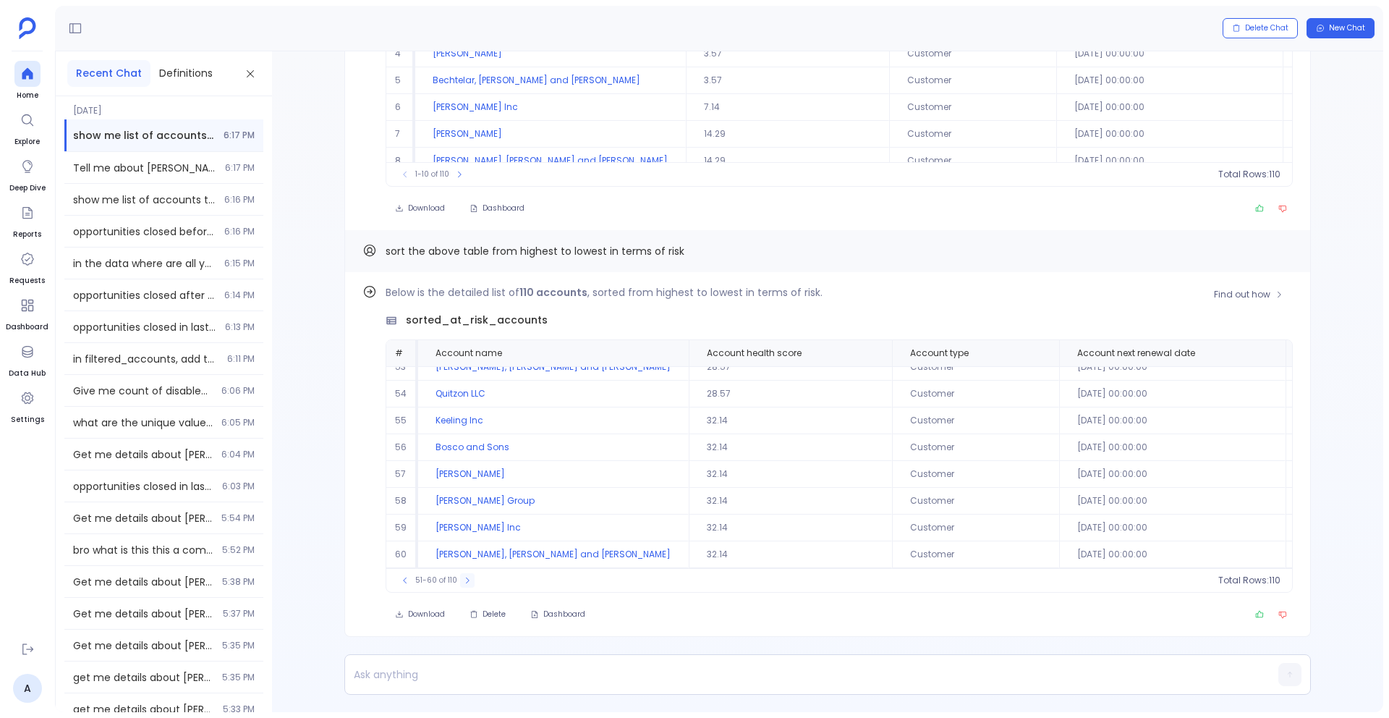
click at [466, 582] on icon at bounding box center [468, 580] width 4 height 6
click at [464, 582] on icon at bounding box center [466, 580] width 9 height 9
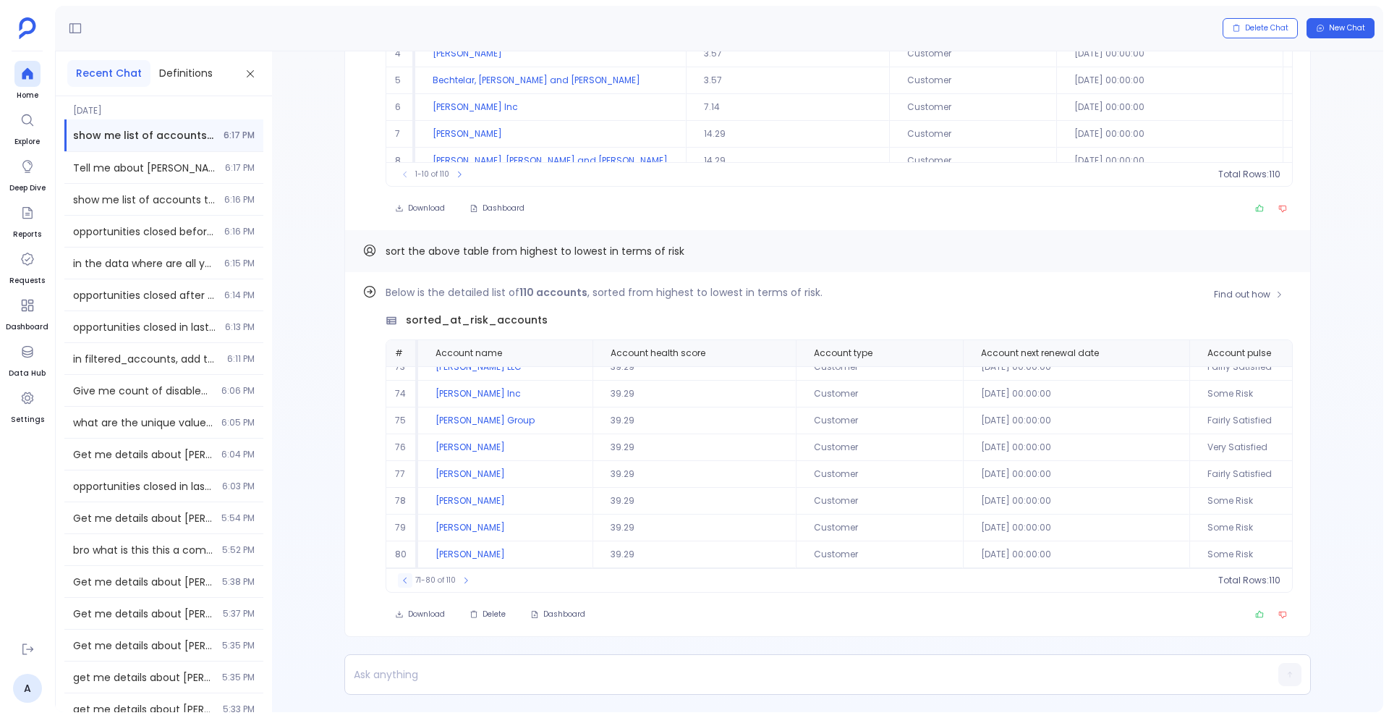
click at [407, 582] on icon at bounding box center [405, 580] width 9 height 9
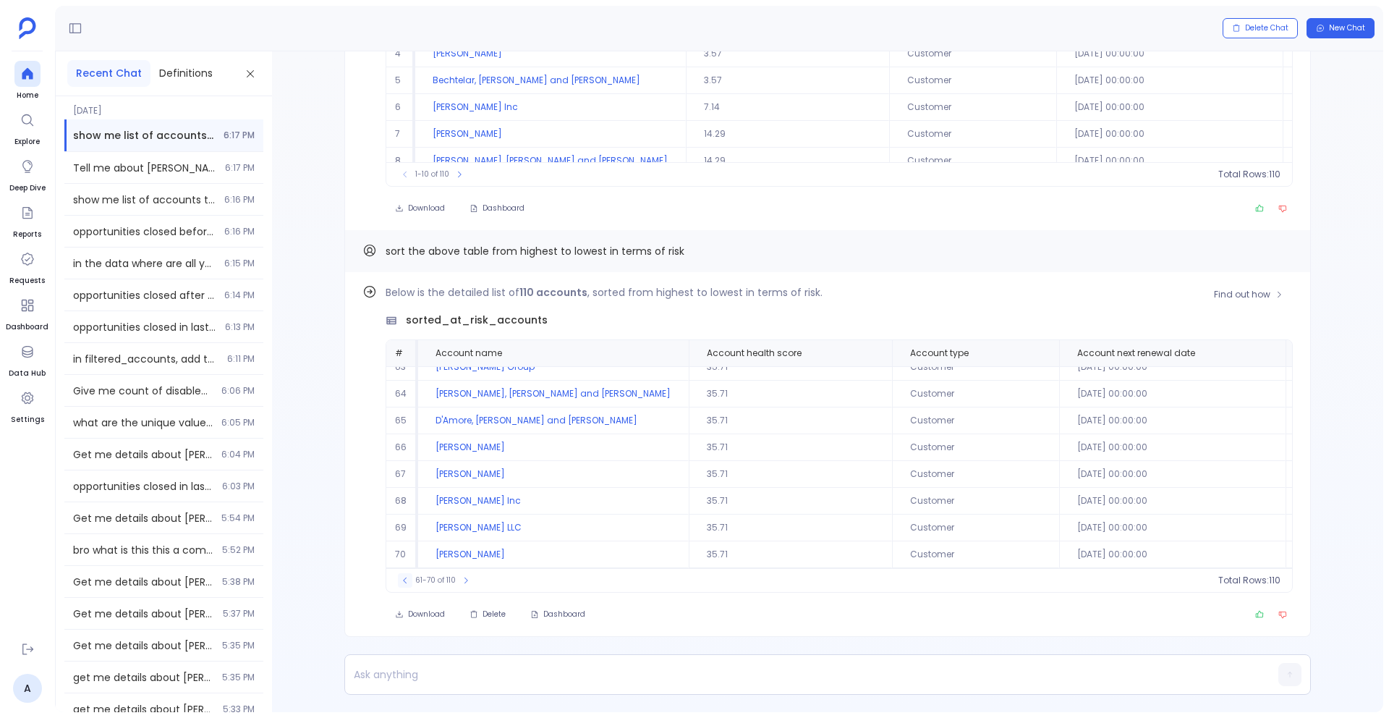
click at [407, 582] on icon at bounding box center [405, 580] width 9 height 9
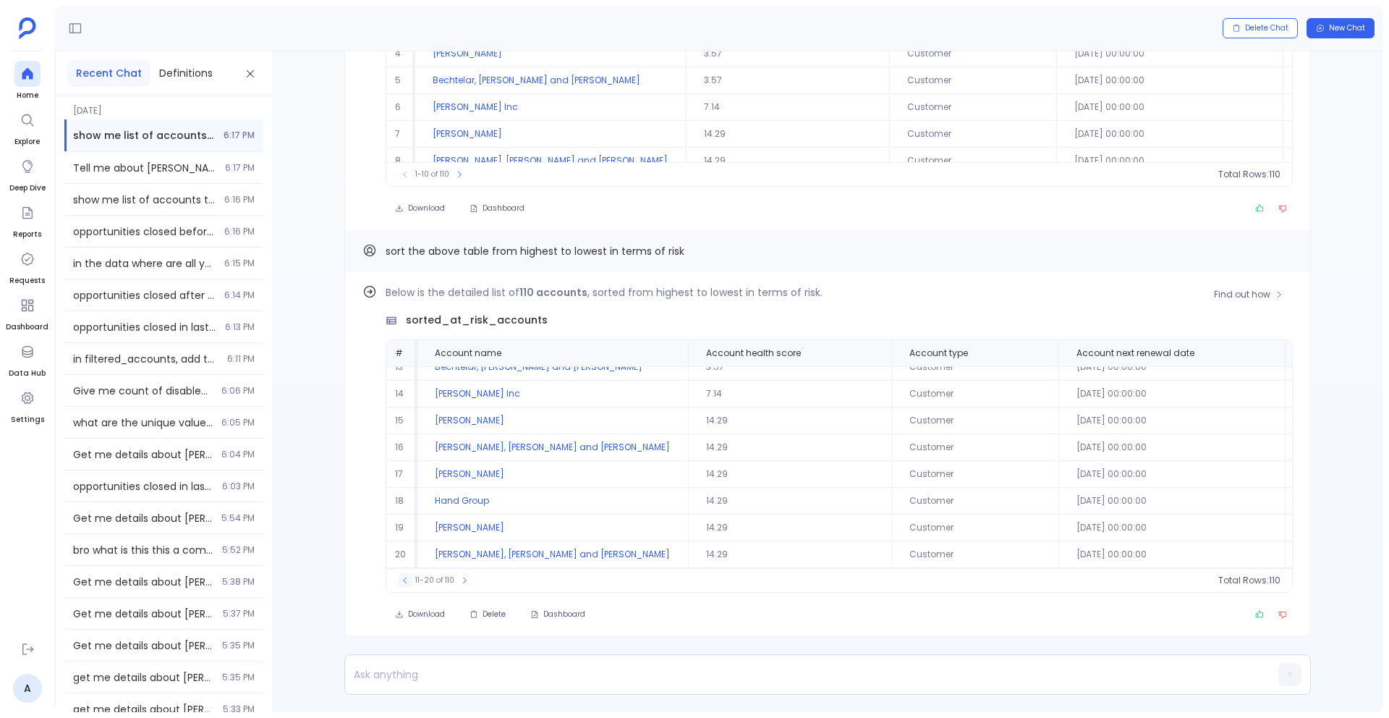
click at [407, 582] on icon at bounding box center [405, 580] width 9 height 9
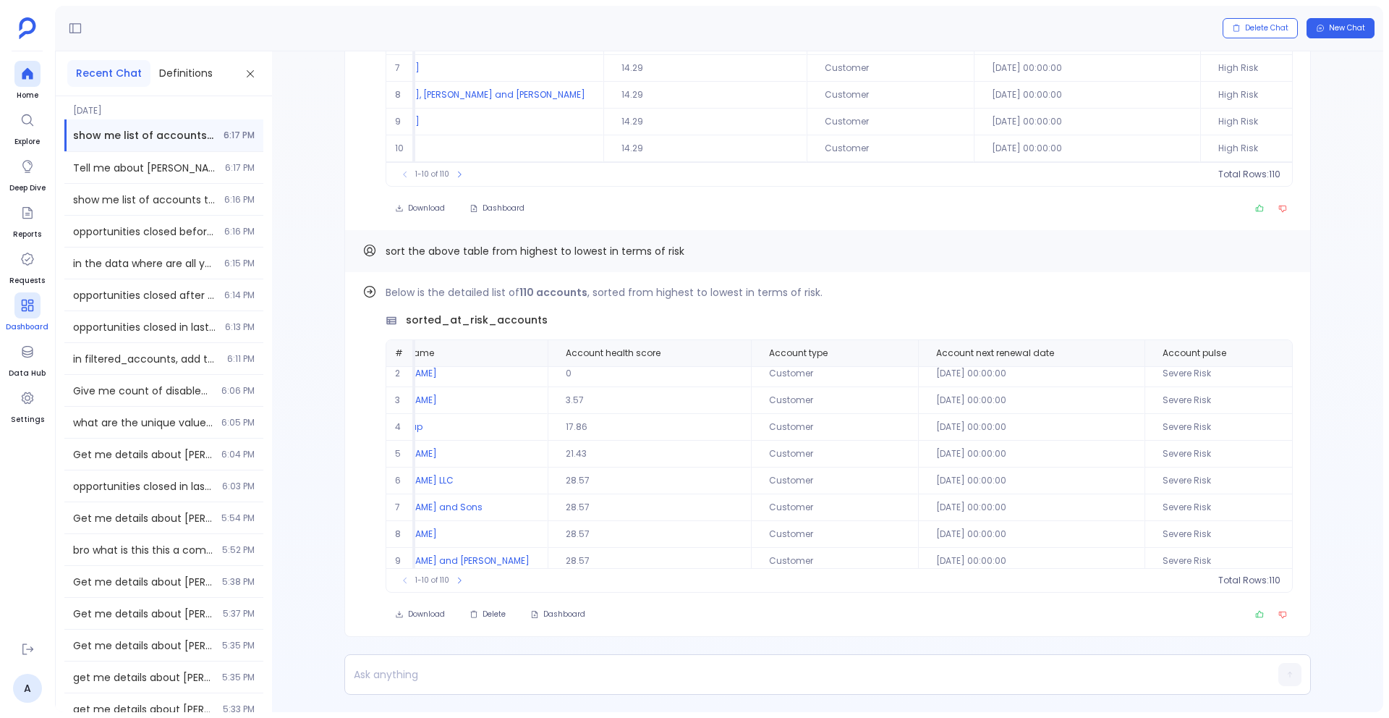
scroll to position [0, 65]
click at [459, 579] on icon at bounding box center [460, 580] width 4 height 6
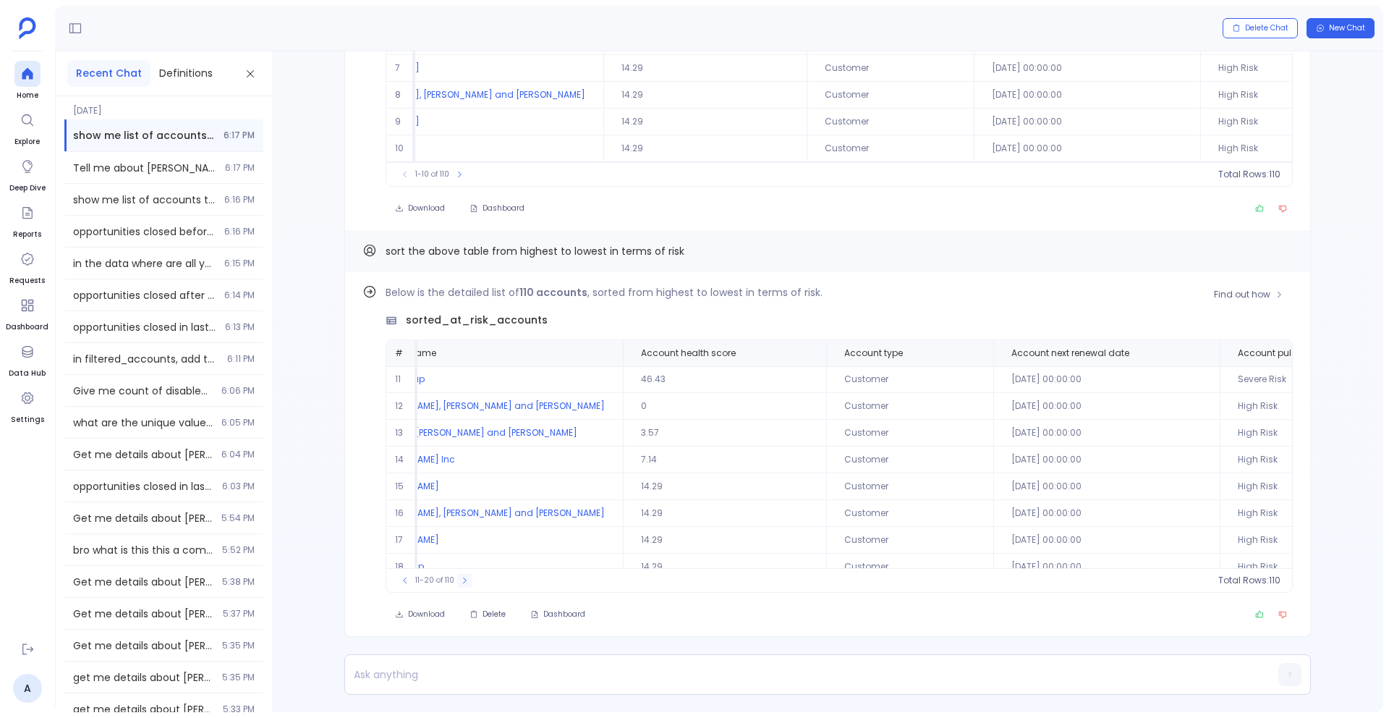
click at [460, 579] on icon at bounding box center [464, 580] width 9 height 9
click at [459, 579] on button at bounding box center [466, 580] width 14 height 14
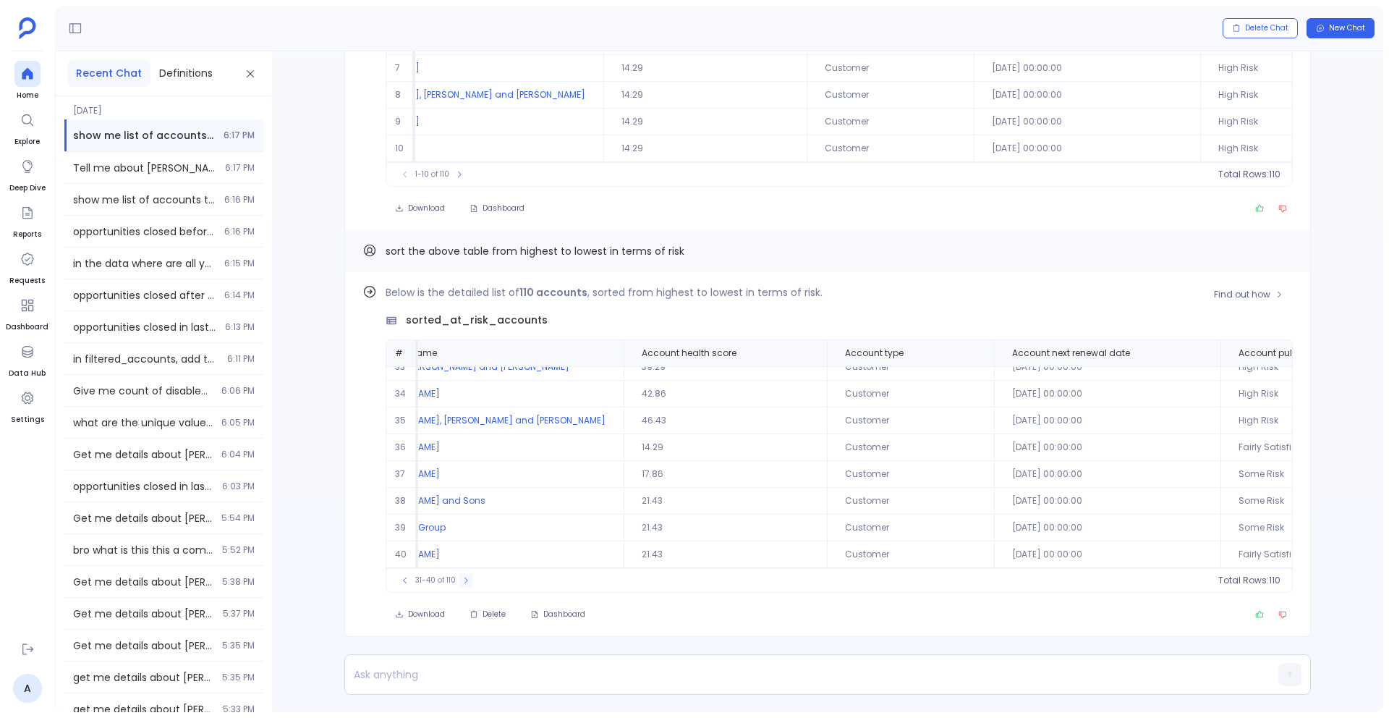
click at [468, 580] on icon at bounding box center [466, 580] width 9 height 9
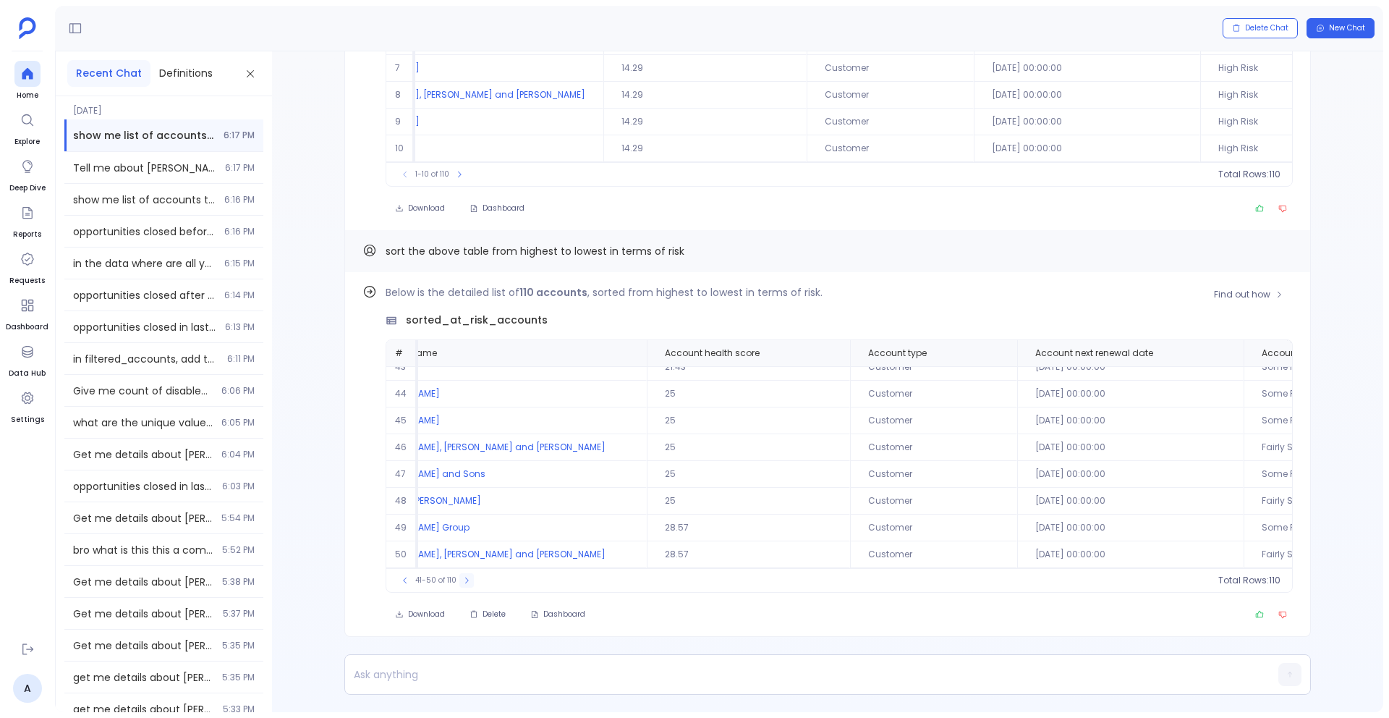
click at [468, 580] on icon at bounding box center [466, 580] width 9 height 9
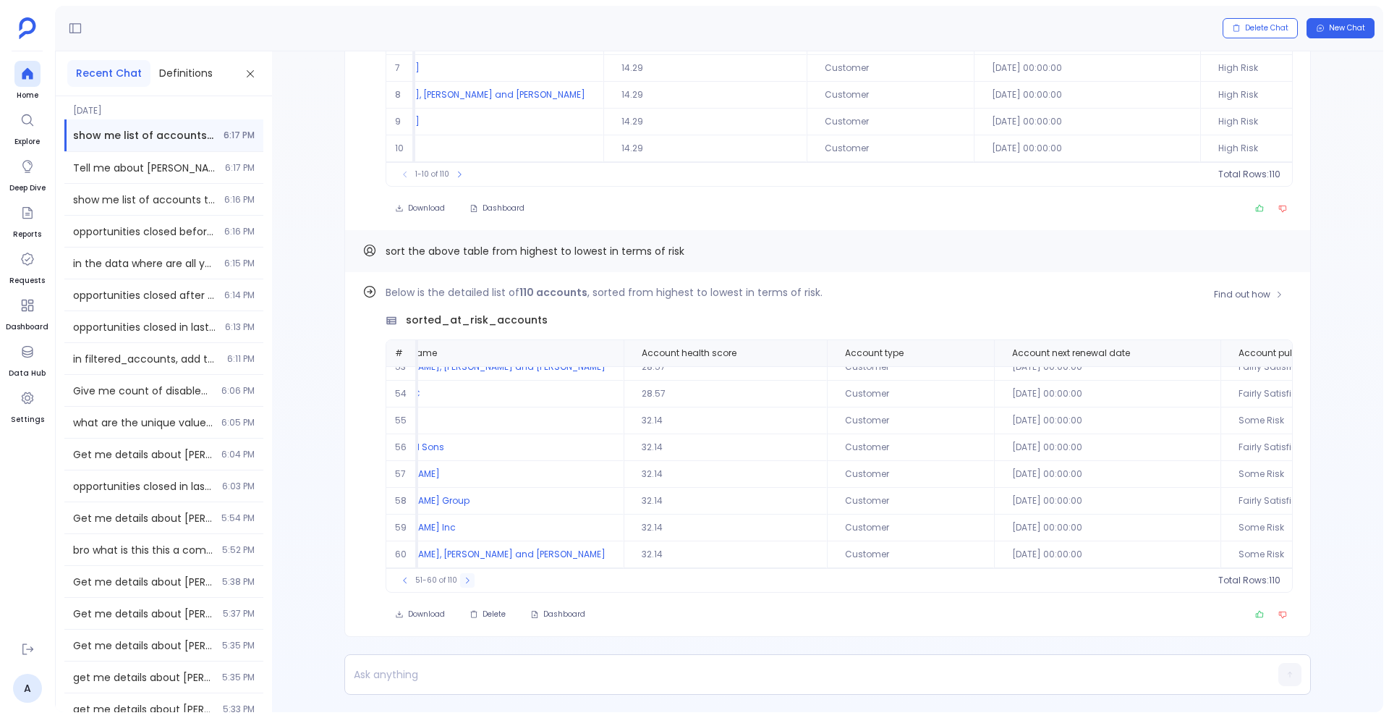
click at [468, 580] on icon at bounding box center [467, 580] width 9 height 9
click at [468, 580] on icon at bounding box center [466, 580] width 9 height 9
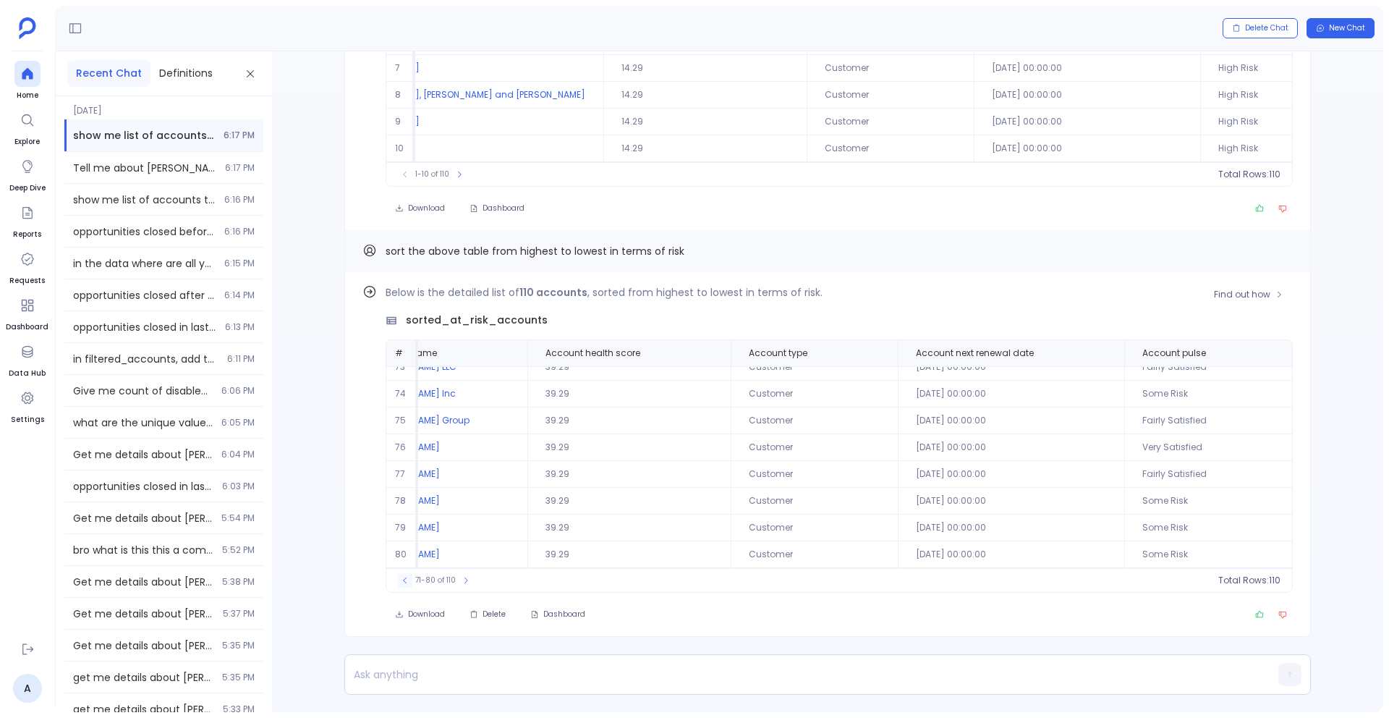
click at [402, 580] on icon at bounding box center [405, 580] width 9 height 9
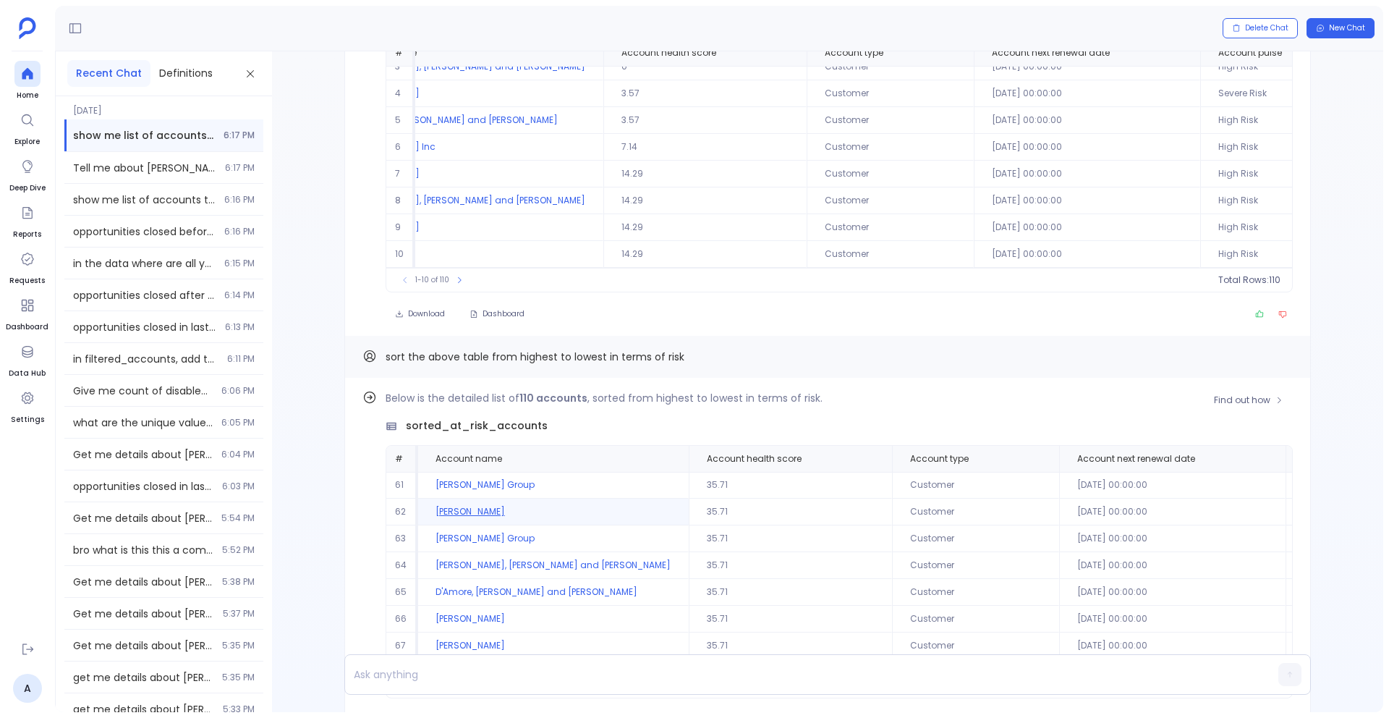
scroll to position [0, 0]
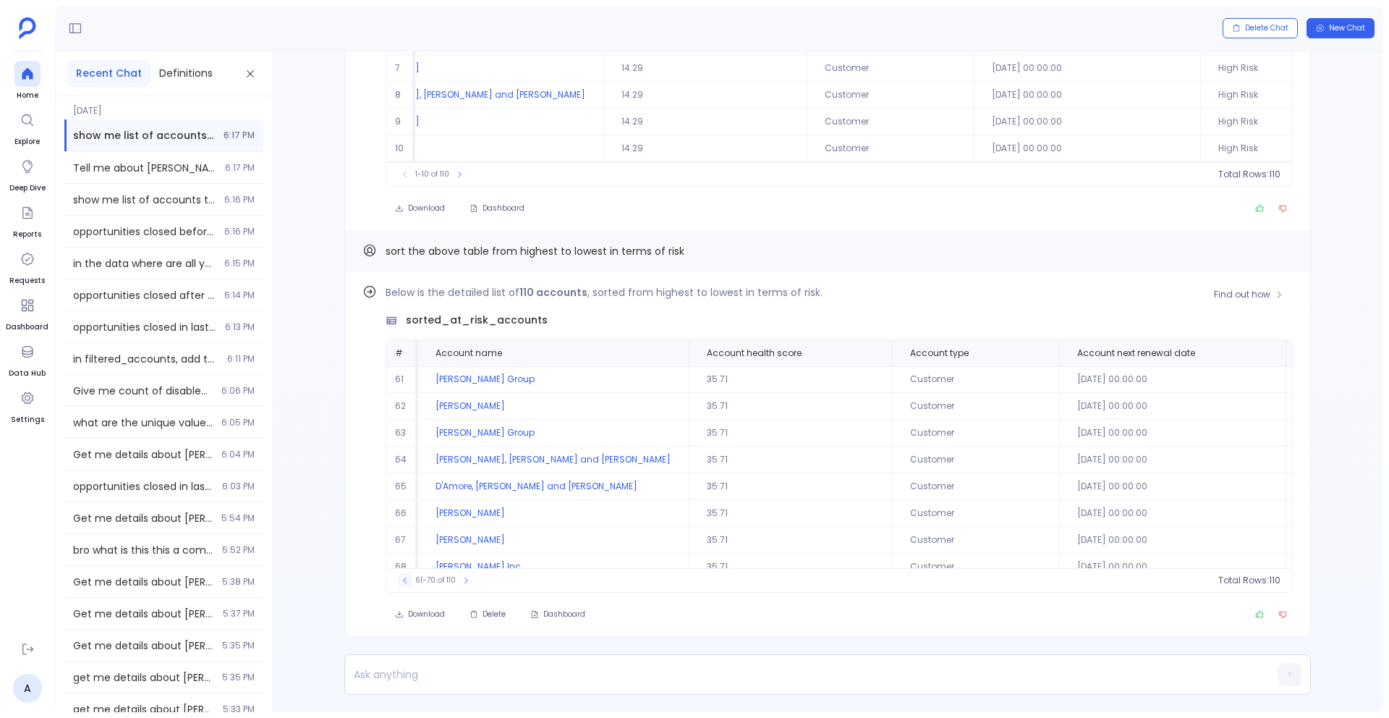
click at [406, 579] on icon at bounding box center [405, 580] width 9 height 9
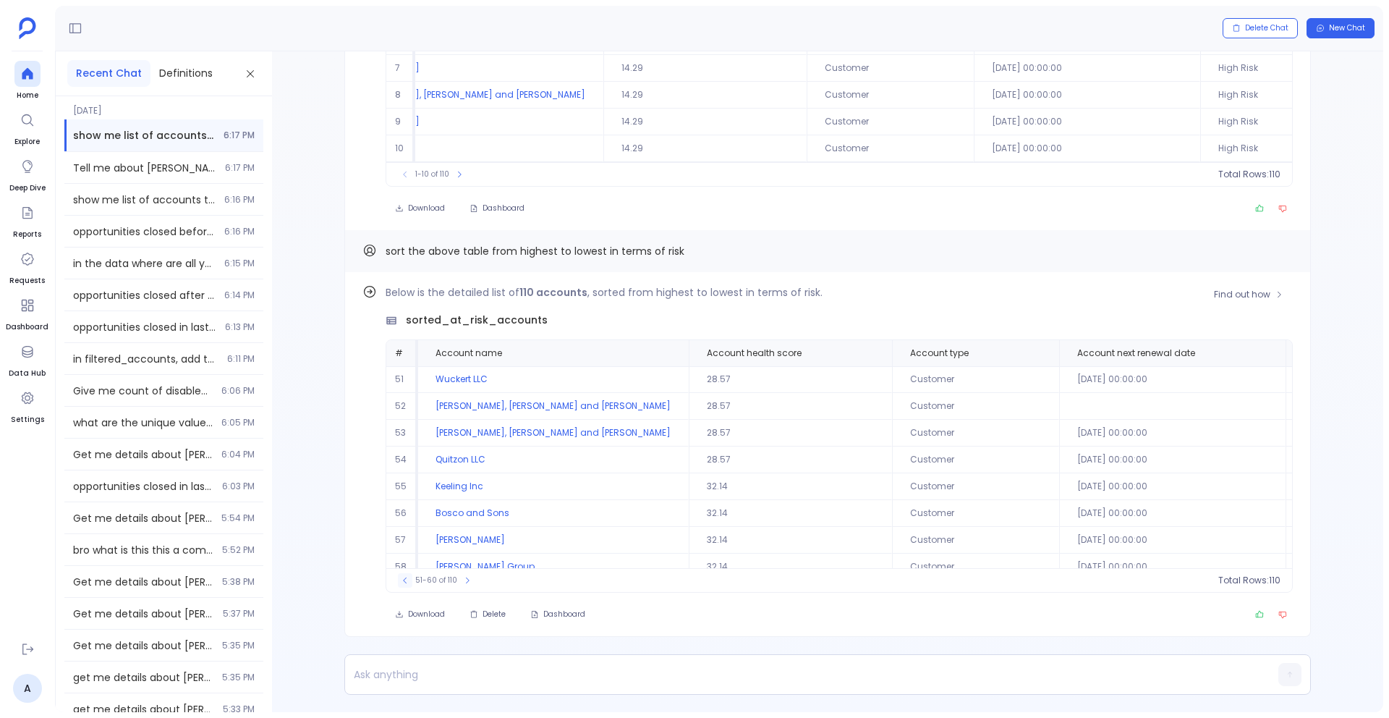
click at [406, 579] on icon at bounding box center [405, 580] width 9 height 9
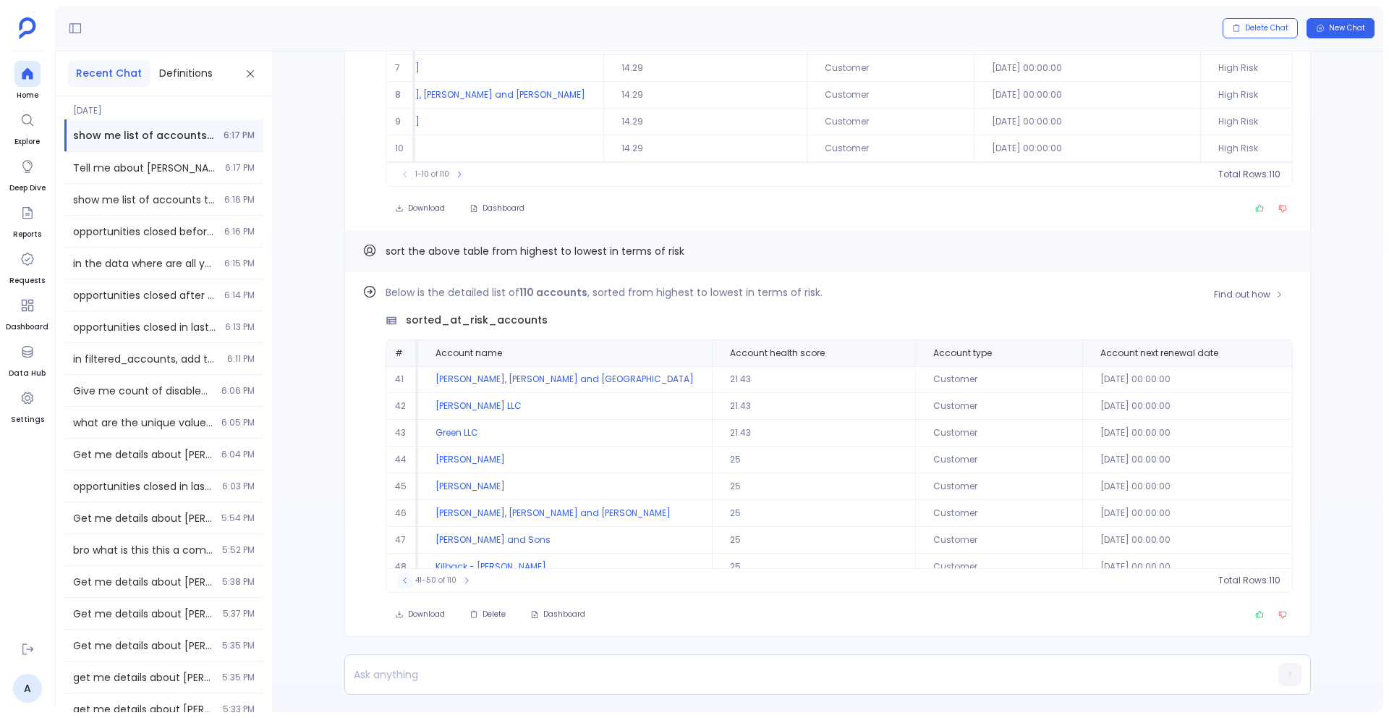
click at [406, 579] on icon at bounding box center [405, 580] width 9 height 9
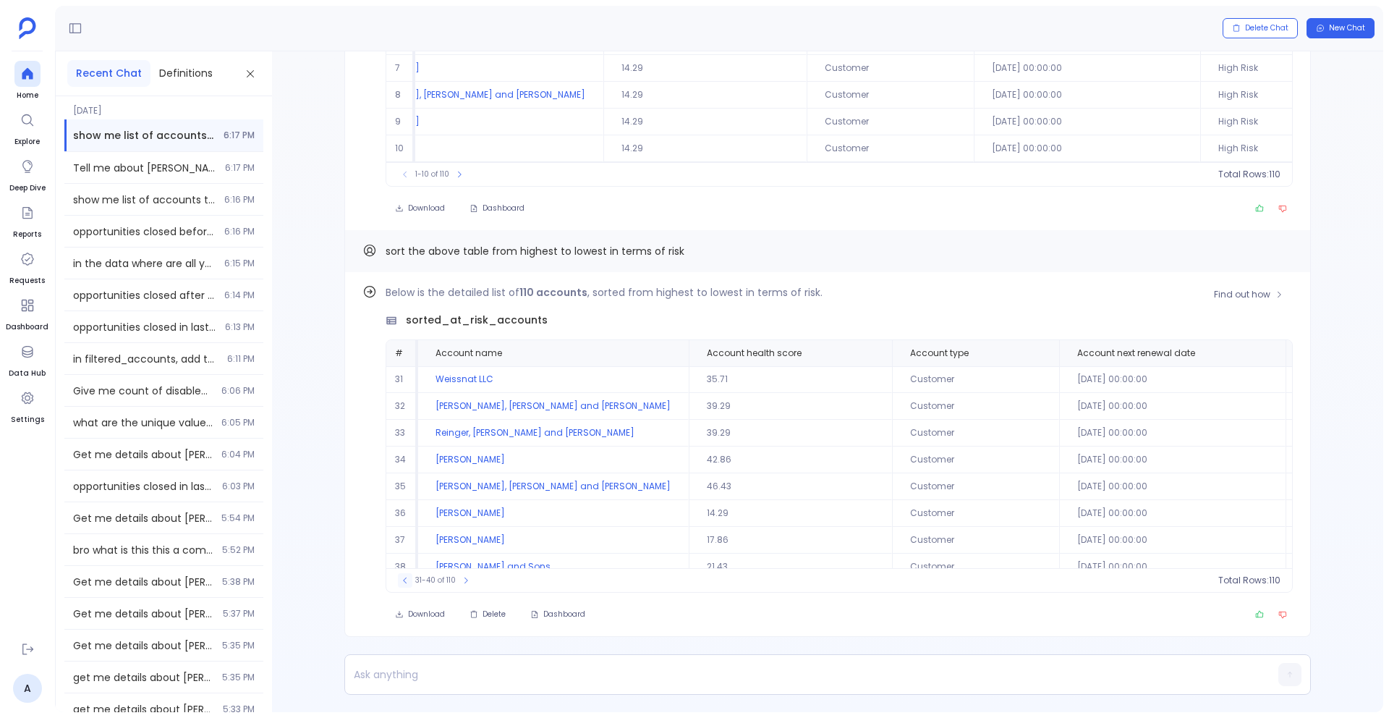
click at [406, 579] on icon at bounding box center [405, 580] width 9 height 9
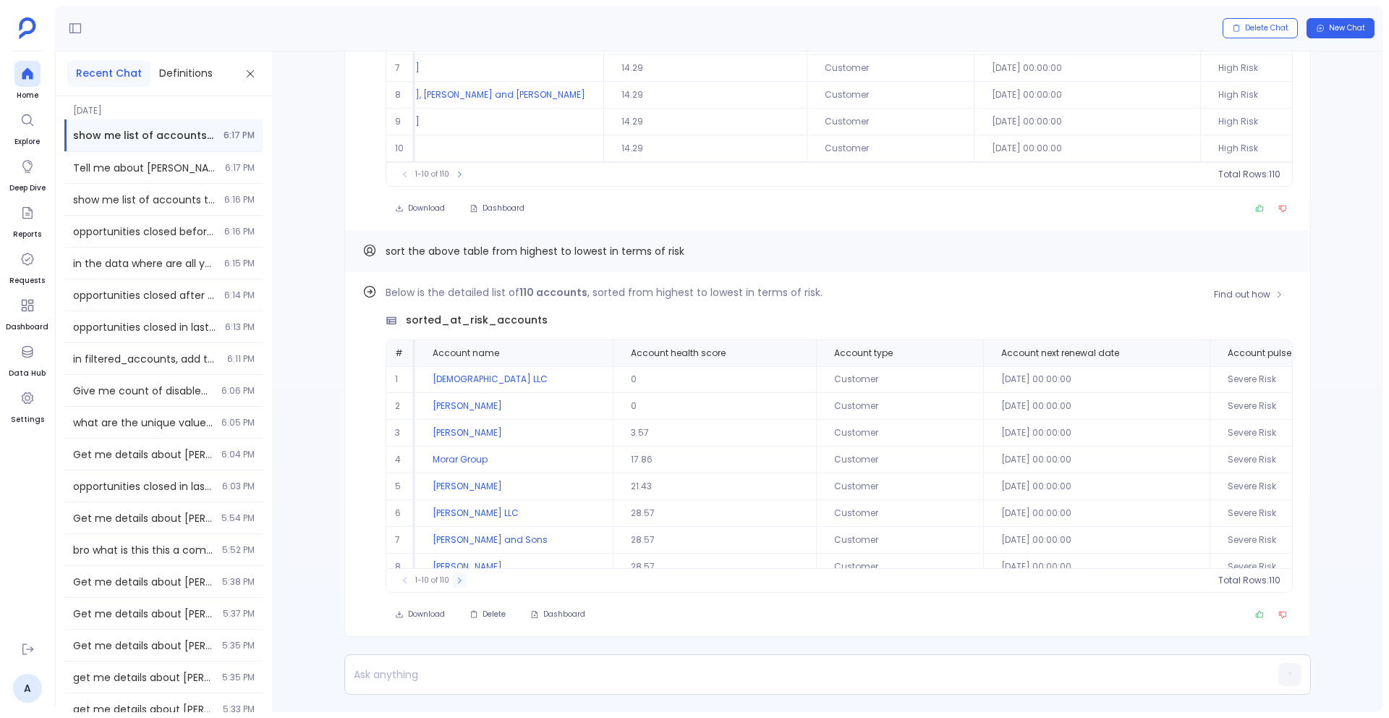
click at [458, 582] on icon at bounding box center [459, 580] width 9 height 9
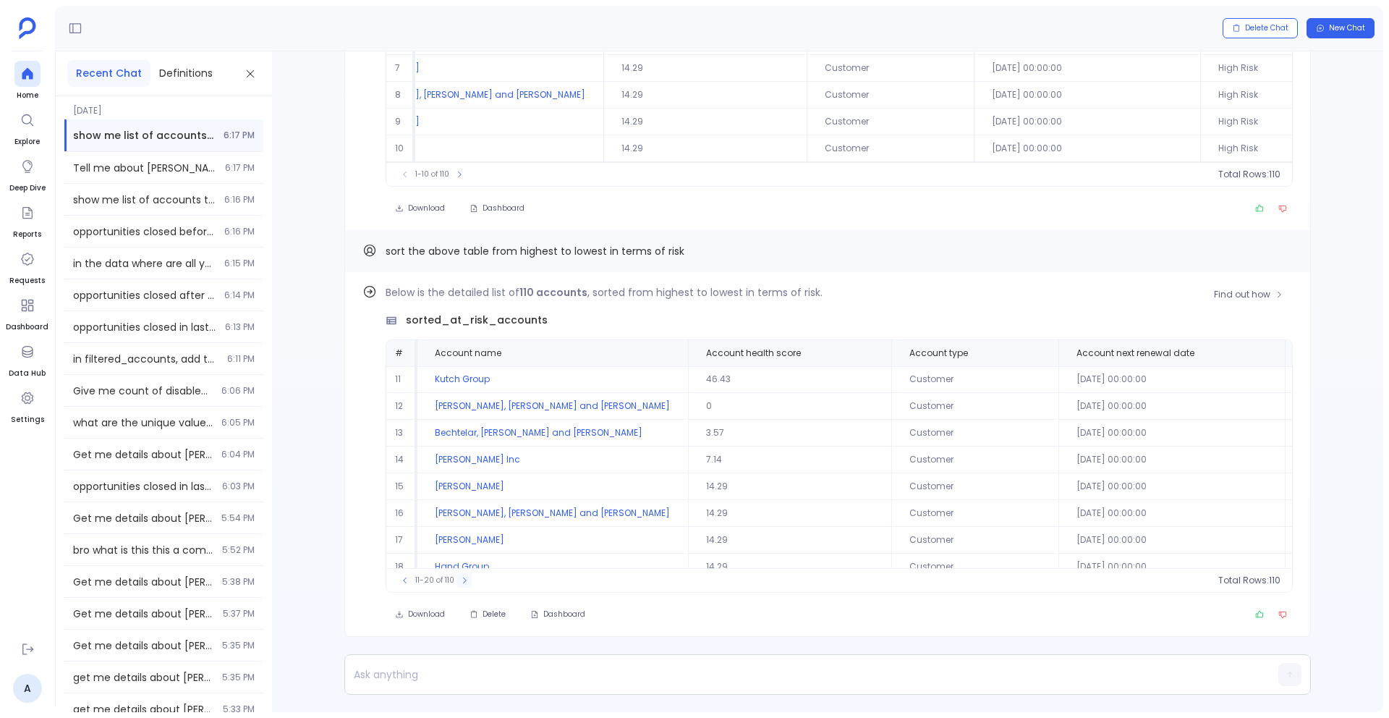
click at [460, 582] on icon at bounding box center [464, 580] width 9 height 9
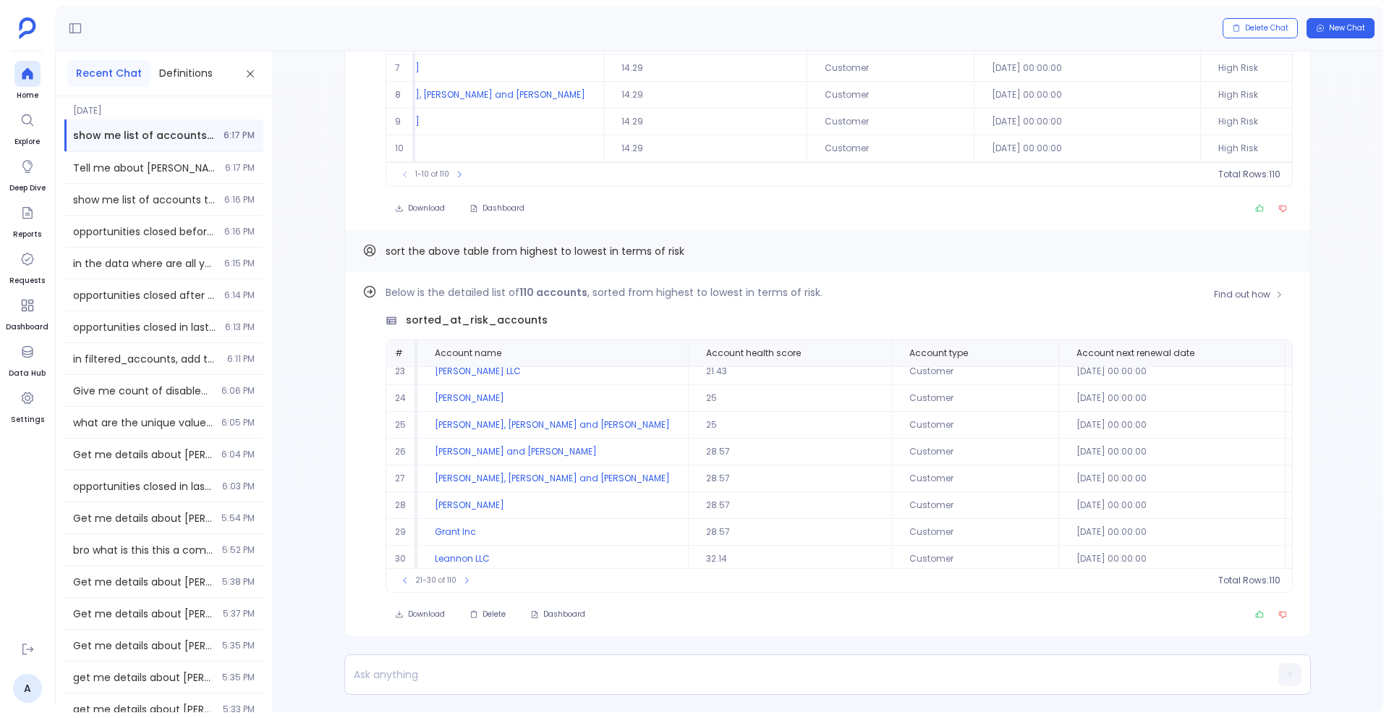
scroll to position [69, 0]
click at [462, 579] on icon at bounding box center [466, 580] width 9 height 9
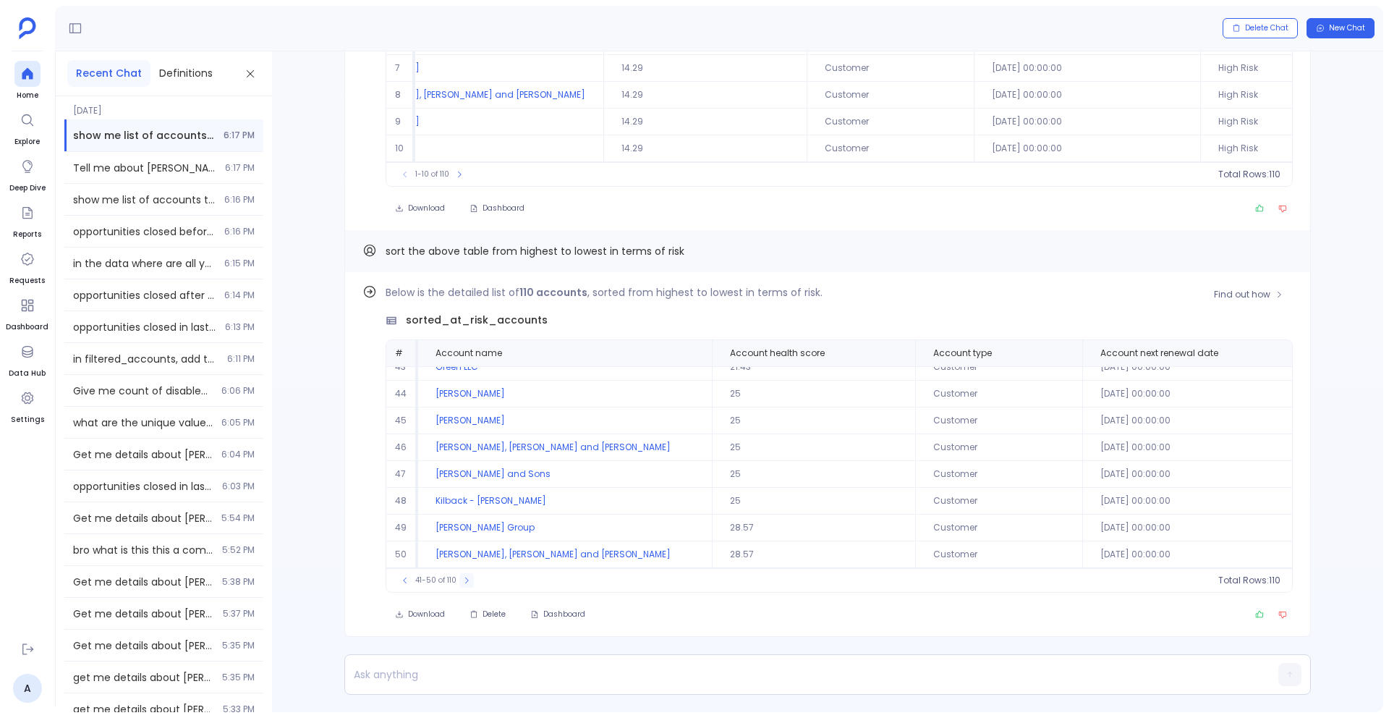
click at [462, 579] on icon at bounding box center [466, 580] width 9 height 9
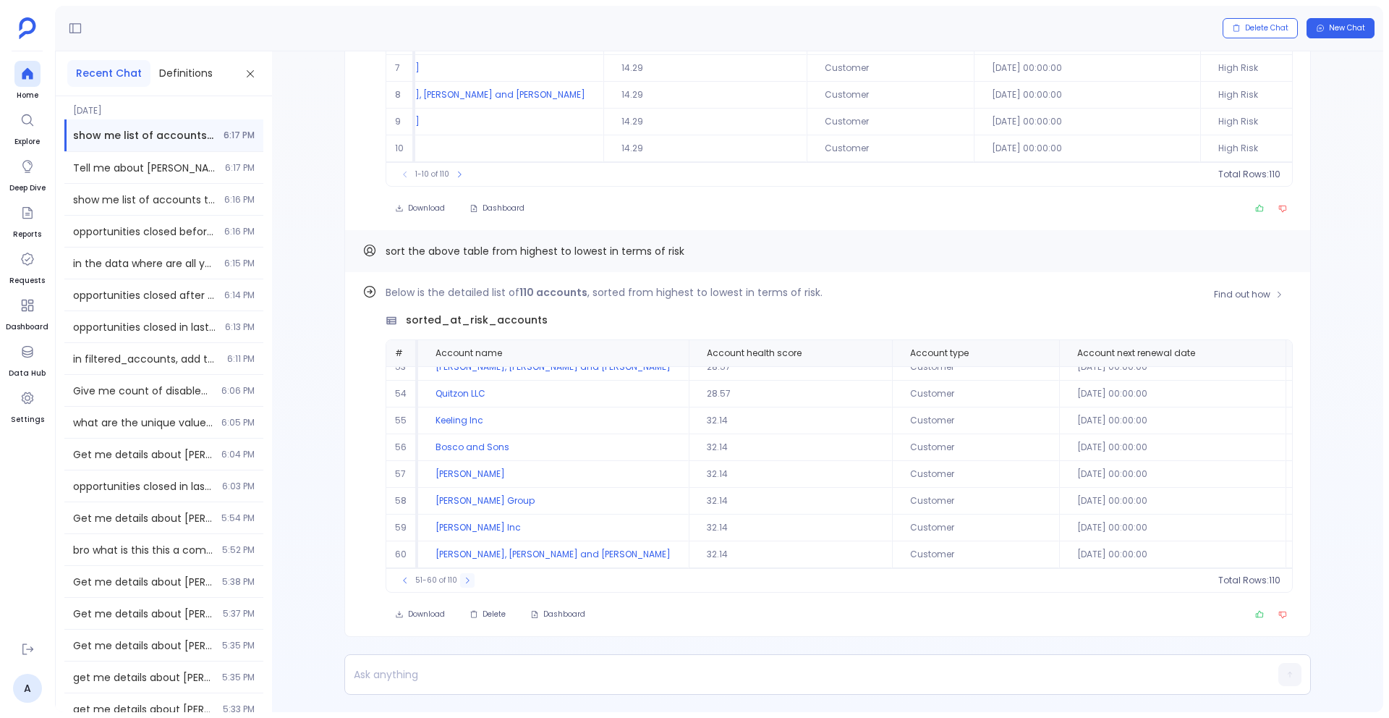
click at [463, 579] on icon at bounding box center [467, 580] width 9 height 9
click at [462, 579] on icon at bounding box center [466, 580] width 9 height 9
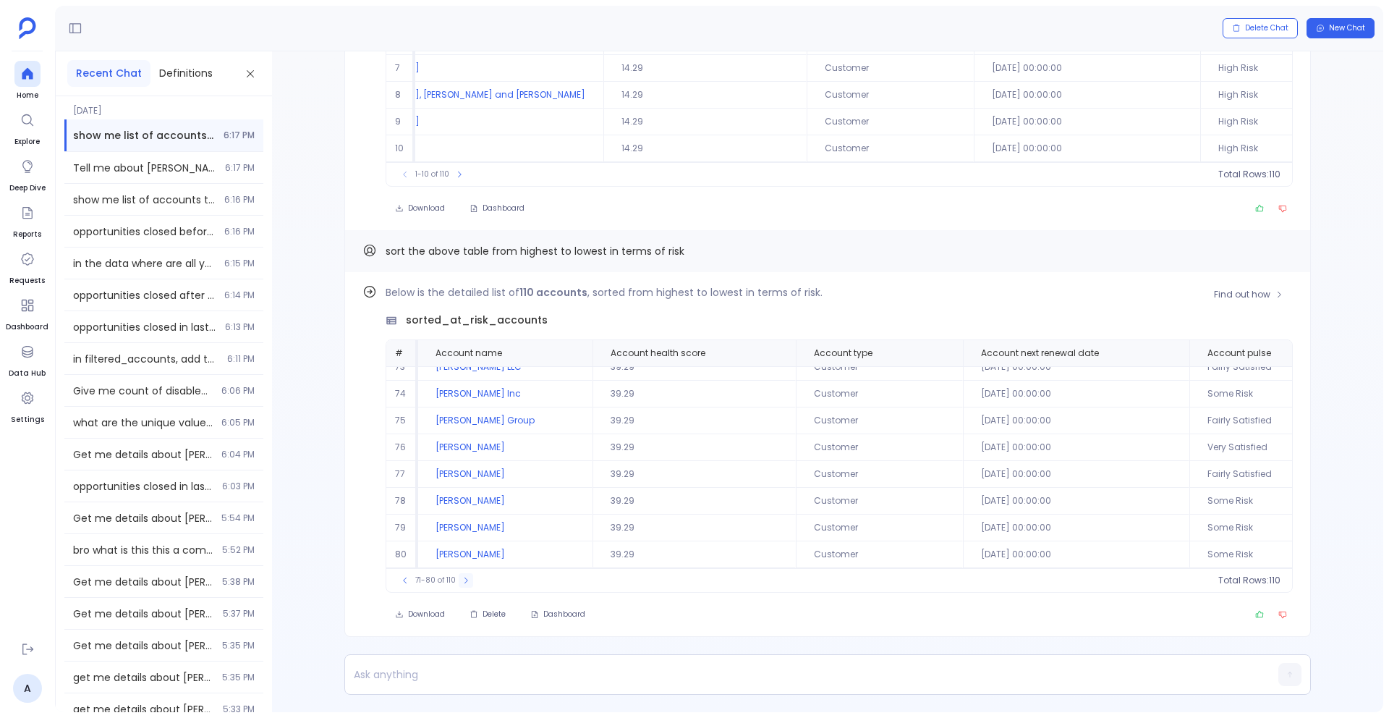
click at [462, 579] on icon at bounding box center [466, 580] width 9 height 9
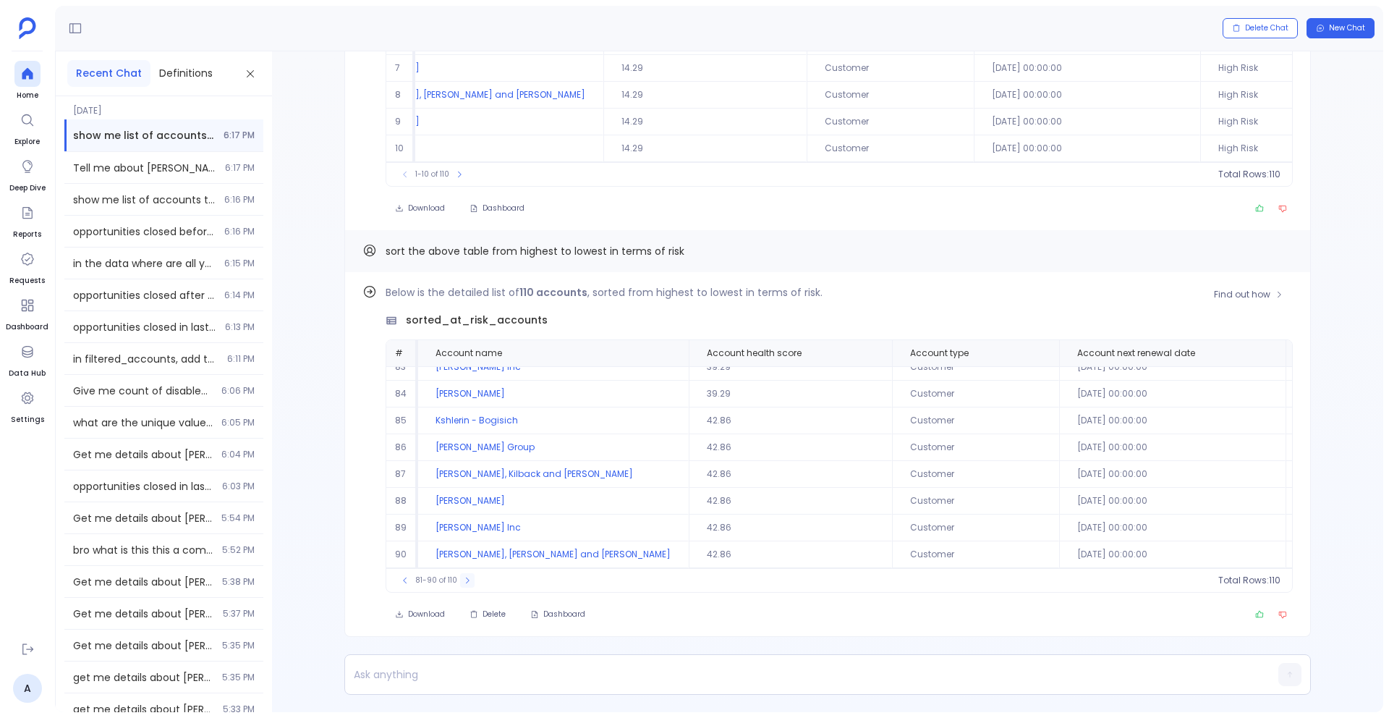
click at [463, 579] on icon at bounding box center [467, 580] width 9 height 9
click at [462, 579] on button at bounding box center [469, 580] width 14 height 14
click at [193, 89] on div "Recent Chat Definitions" at bounding box center [164, 73] width 216 height 45
click at [188, 62] on button "Definitions" at bounding box center [185, 73] width 71 height 27
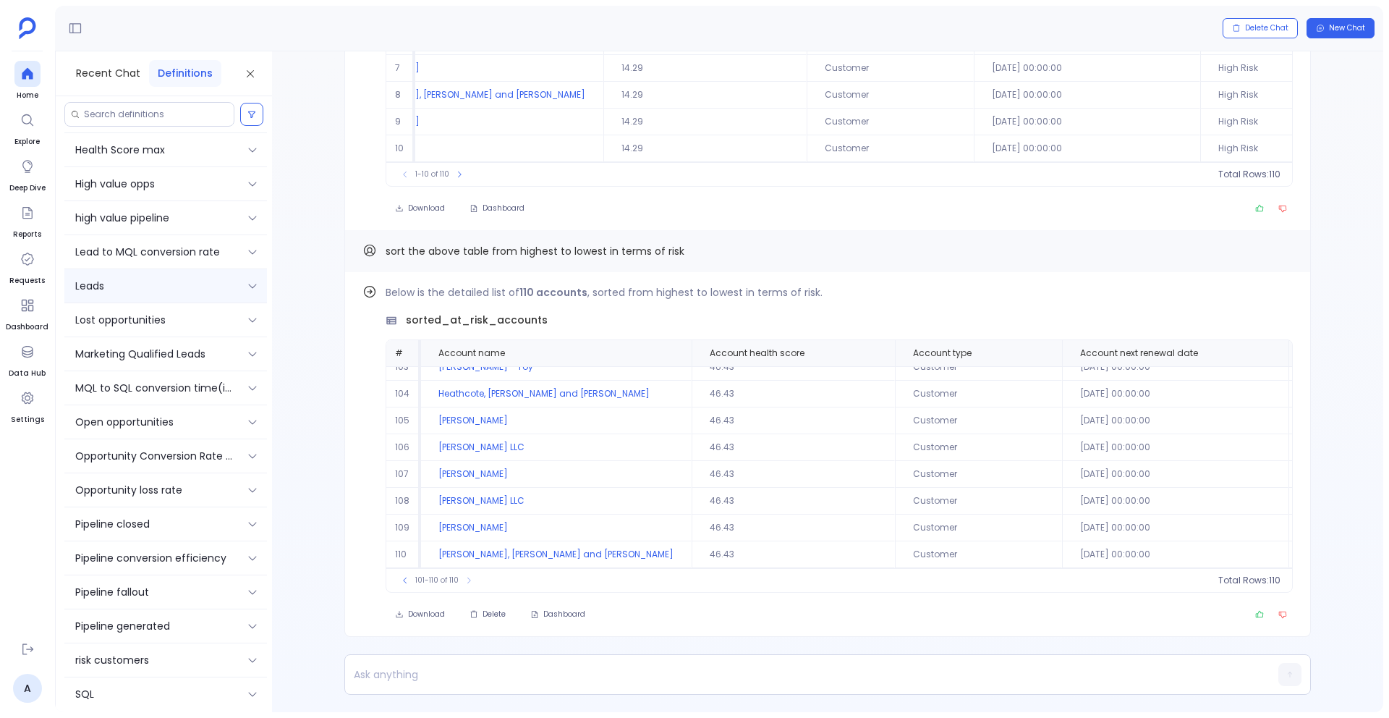
scroll to position [680, 0]
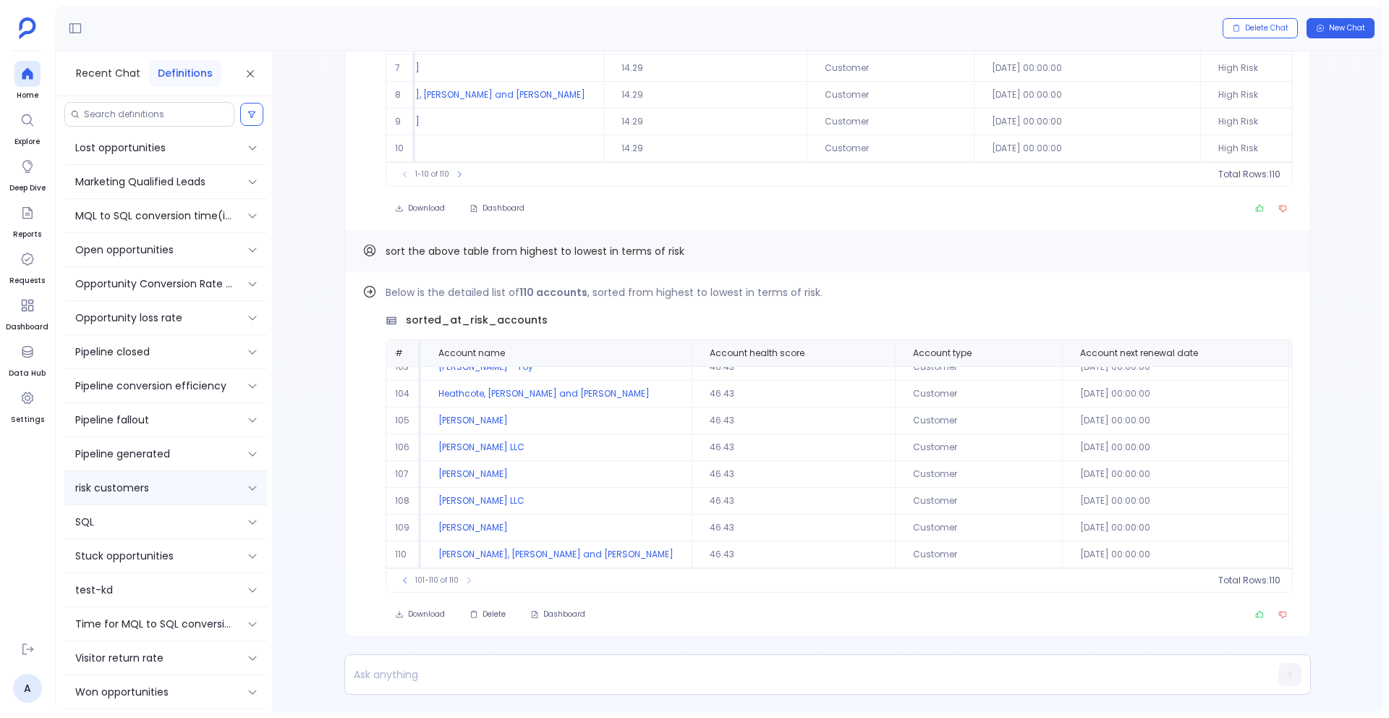
click at [110, 489] on p "risk customers" at bounding box center [112, 488] width 74 height 16
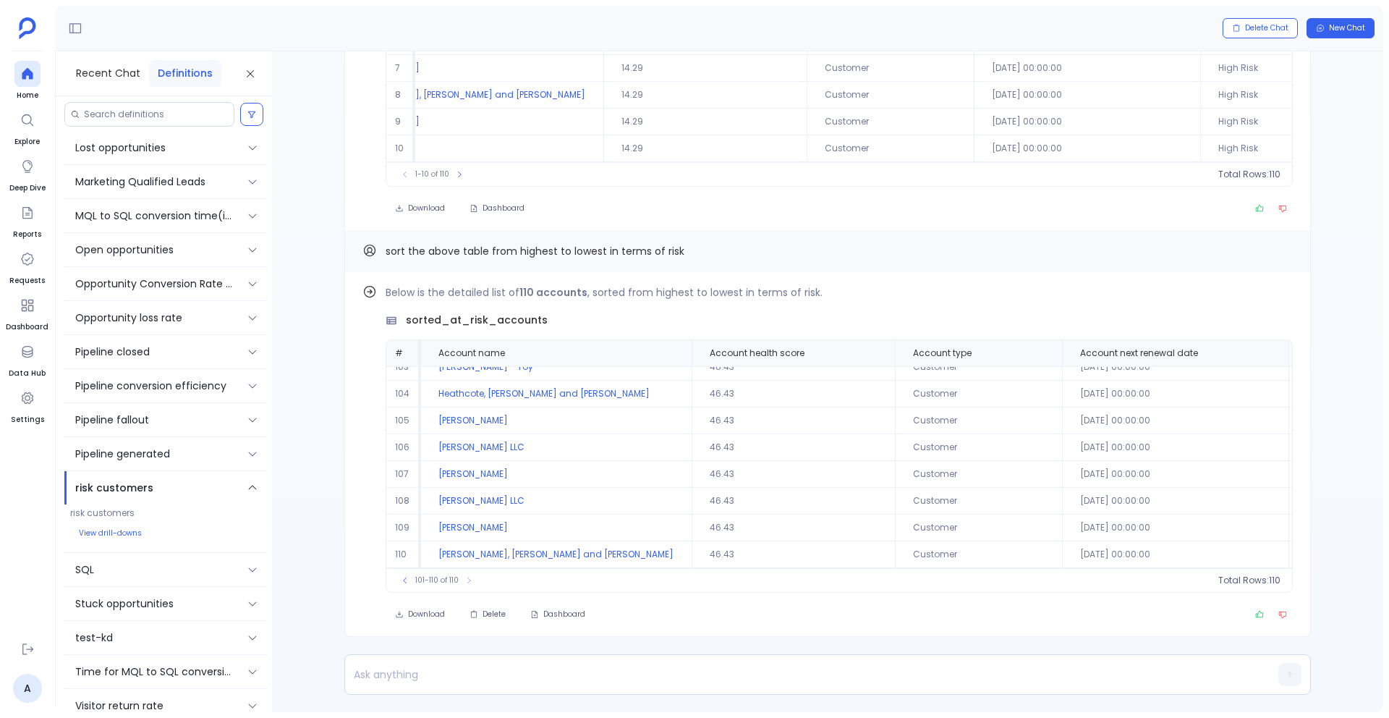
scroll to position [728, 0]
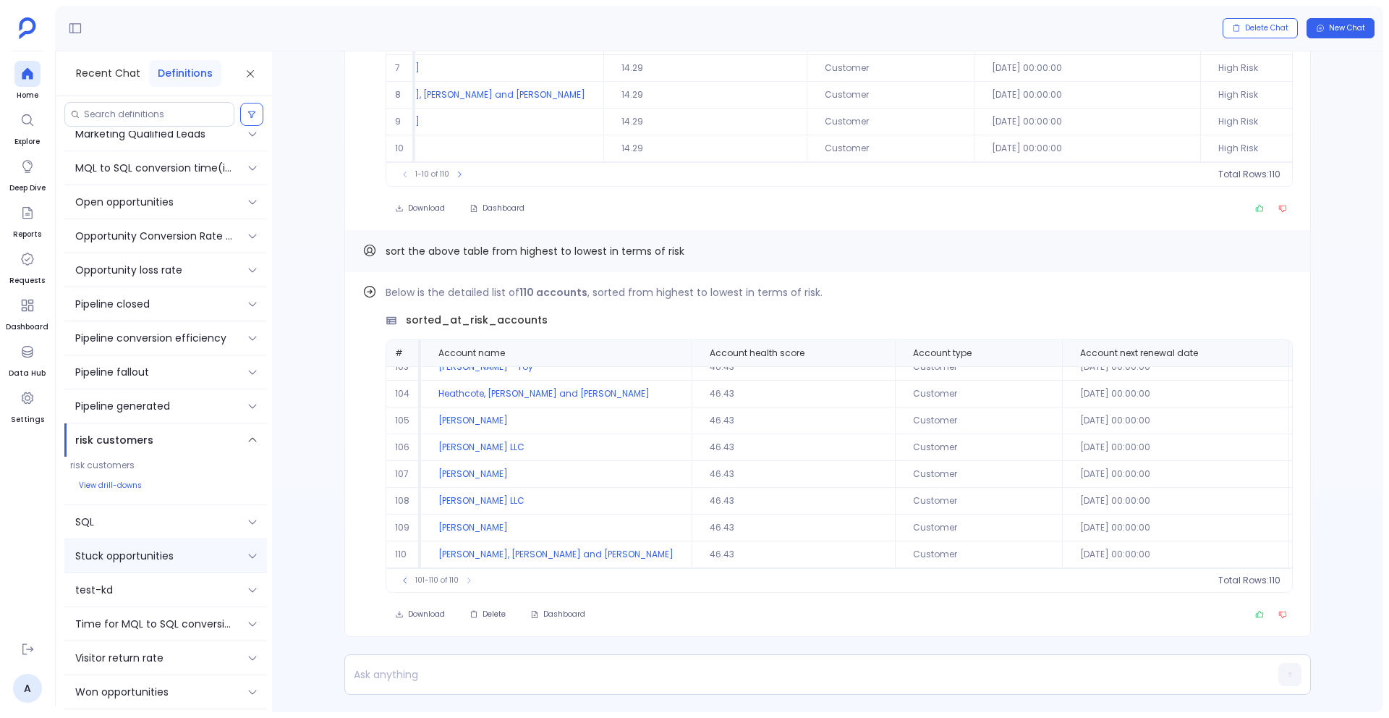
click at [122, 559] on p "Stuck opportunities" at bounding box center [124, 556] width 98 height 16
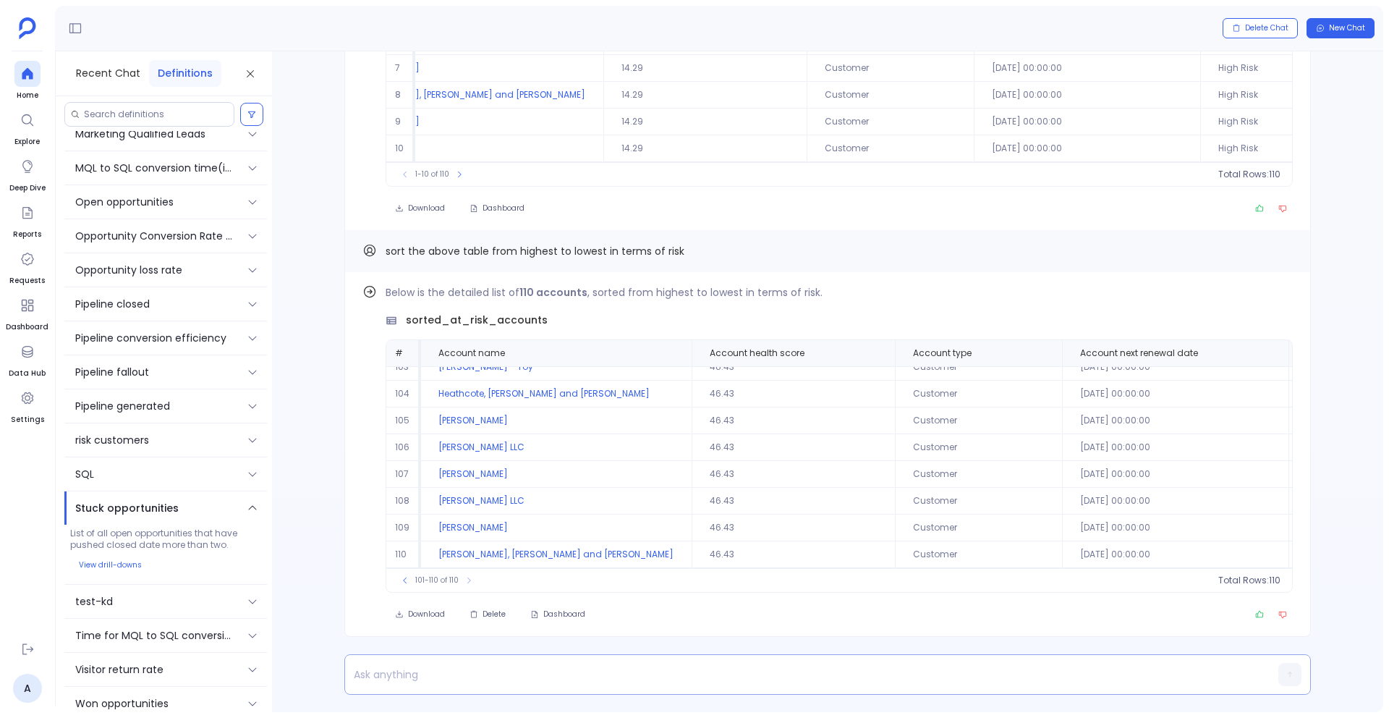
click at [400, 676] on p at bounding box center [799, 674] width 909 height 20
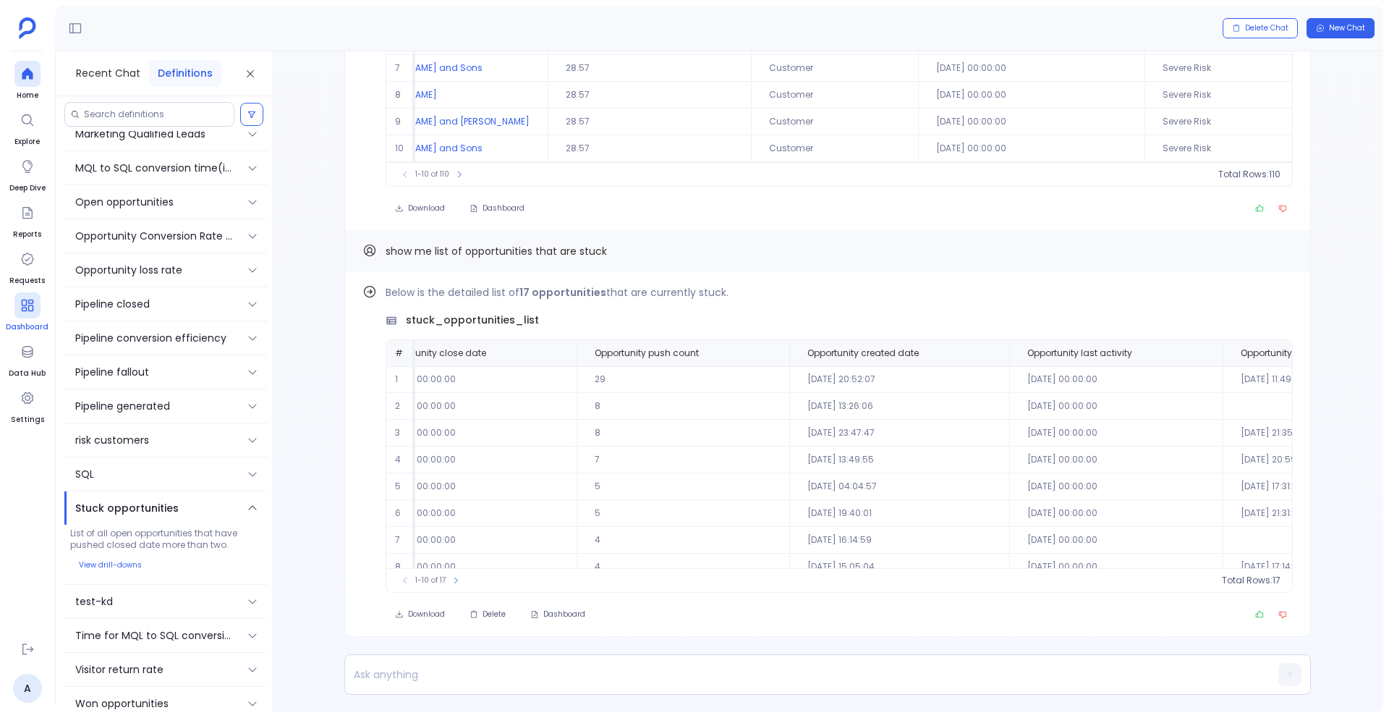
scroll to position [0, 620]
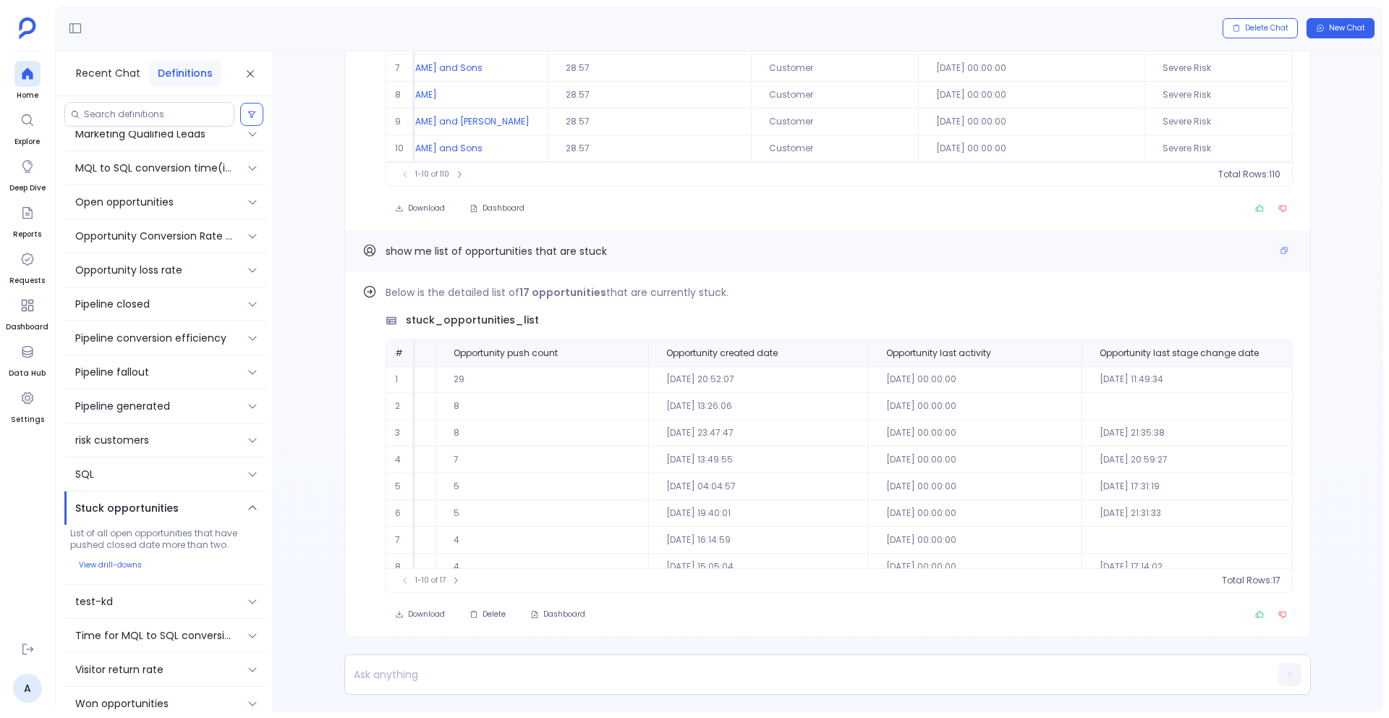
click at [540, 248] on span "show me list of opportunities that are stuck" at bounding box center [496, 251] width 221 height 14
click at [1280, 250] on icon "Copy" at bounding box center [1284, 250] width 9 height 9
click at [1354, 27] on span "New Chat" at bounding box center [1347, 28] width 36 height 10
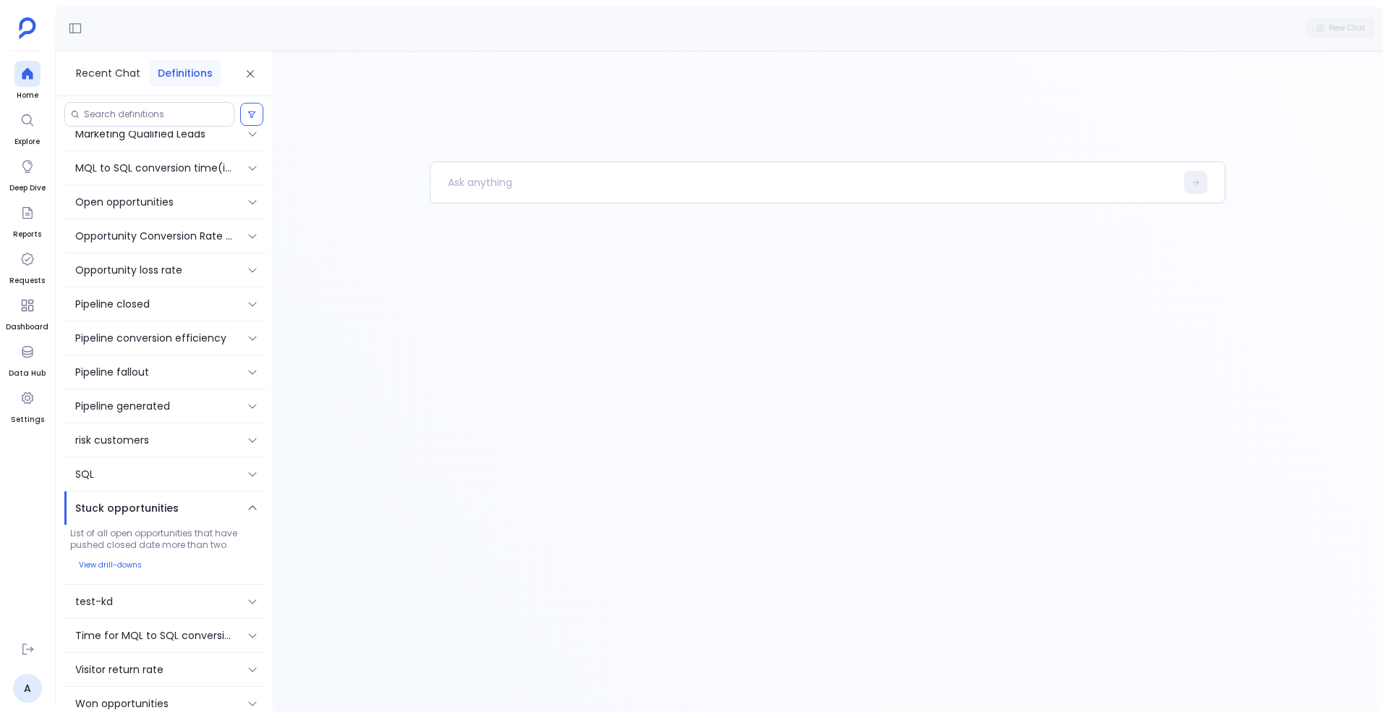
click at [637, 154] on div at bounding box center [827, 381] width 1111 height 661
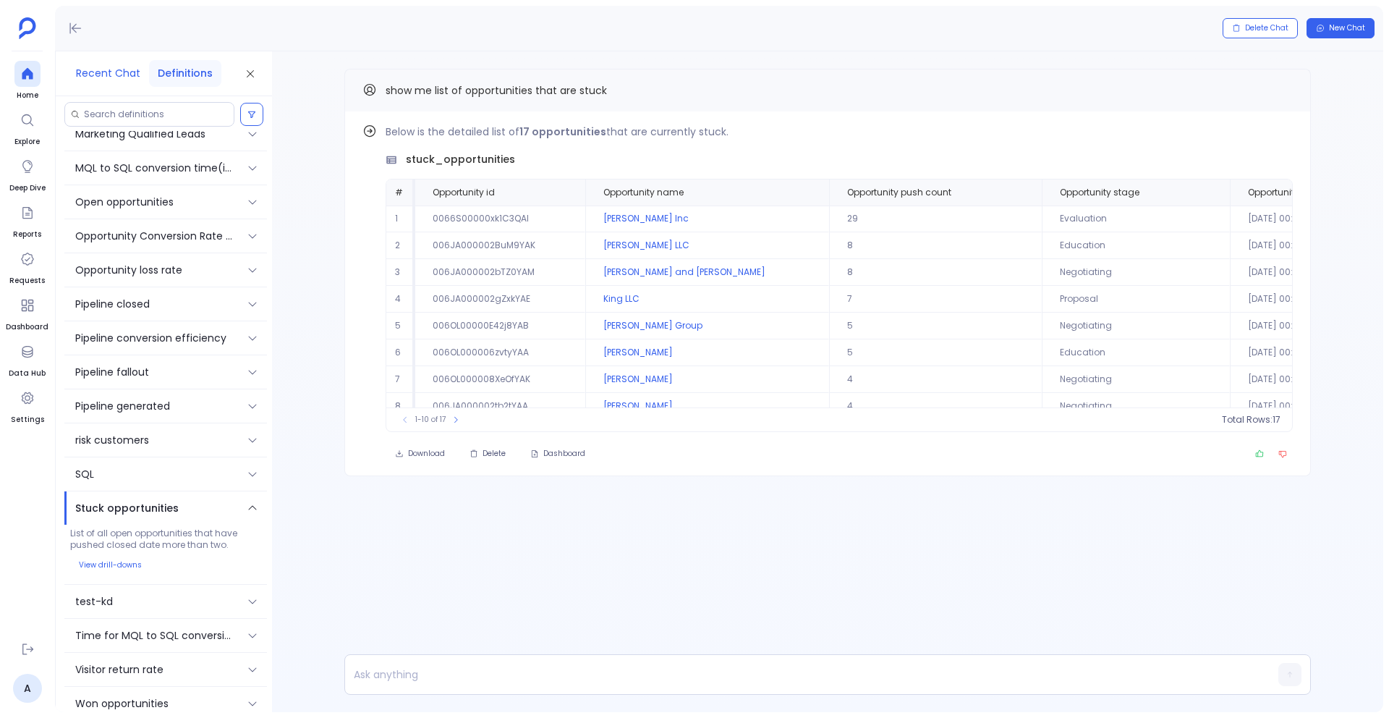
click at [93, 73] on button "Recent Chat" at bounding box center [108, 73] width 82 height 27
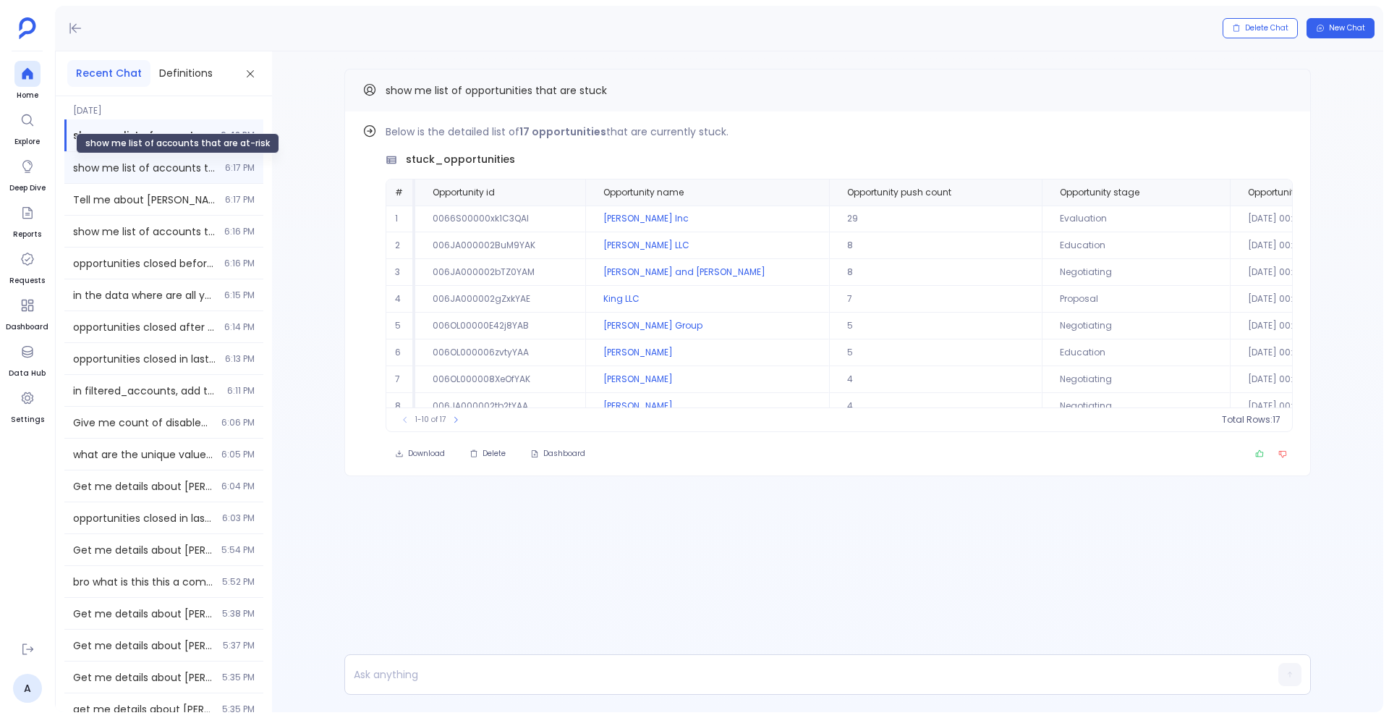
click at [135, 161] on span "show me list of accounts that are at-risk" at bounding box center [144, 168] width 143 height 14
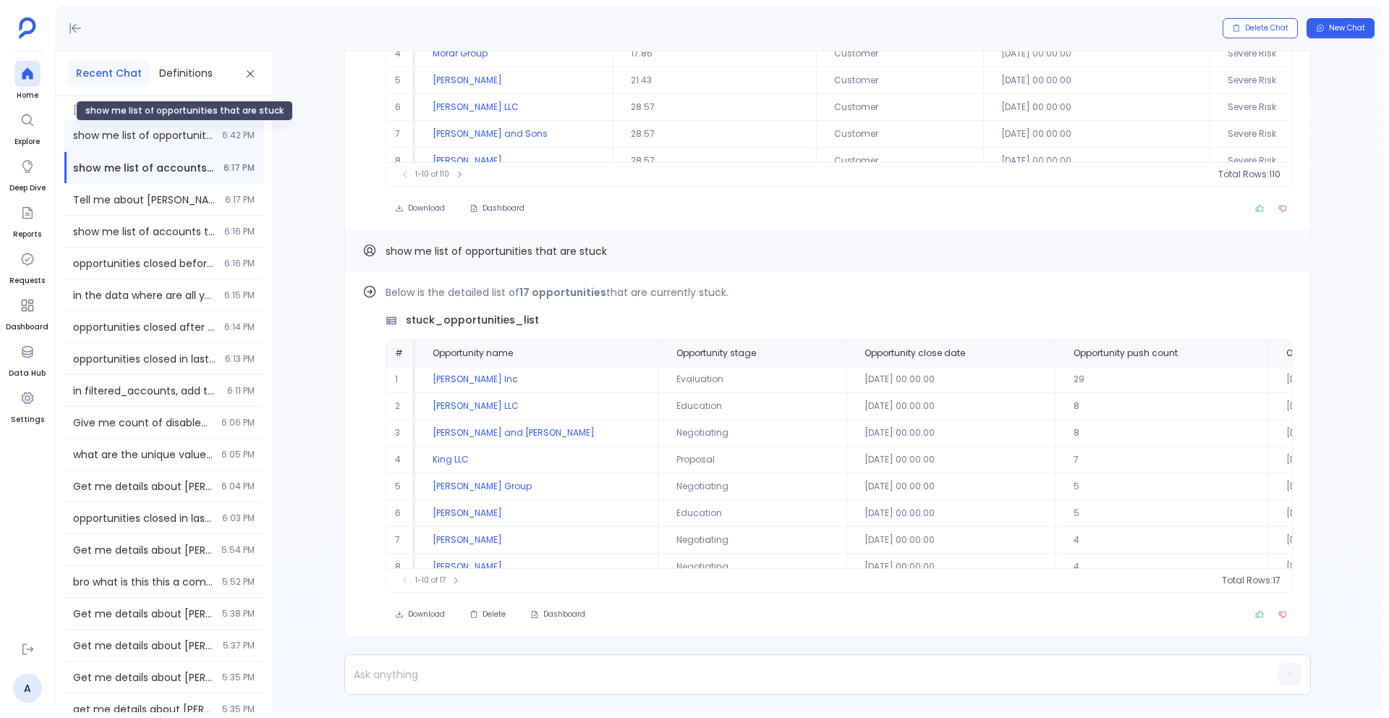
click at [139, 137] on span "show me list of opportunities that are stuck" at bounding box center [143, 135] width 140 height 14
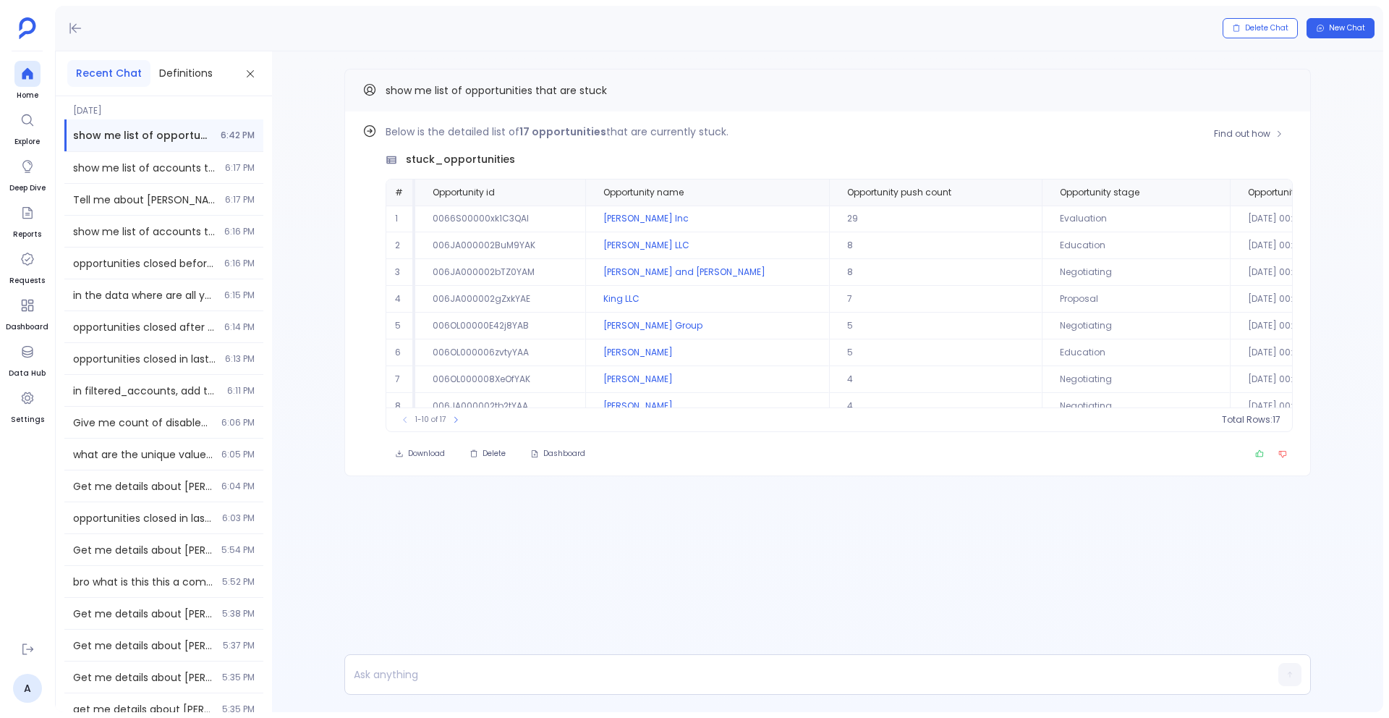
scroll to position [0, 96]
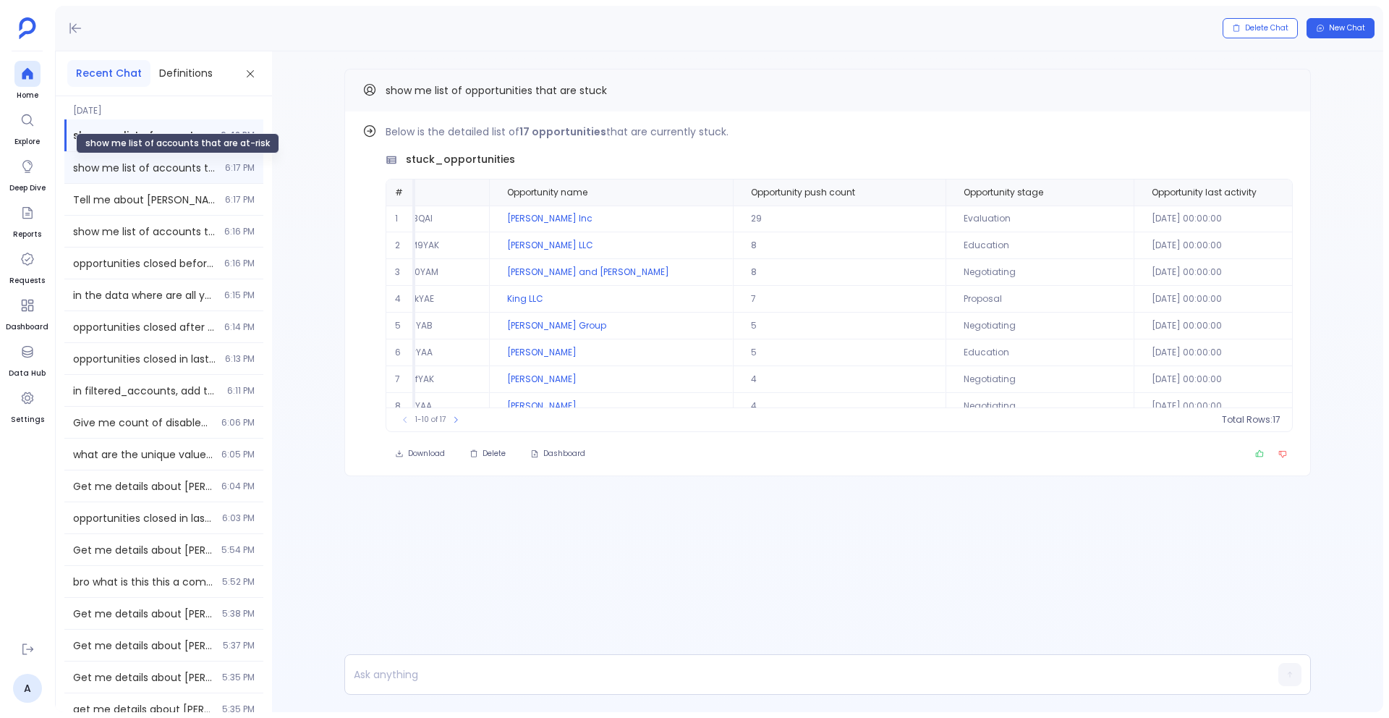
click at [120, 172] on span "show me list of accounts that are at-risk" at bounding box center [144, 168] width 143 height 14
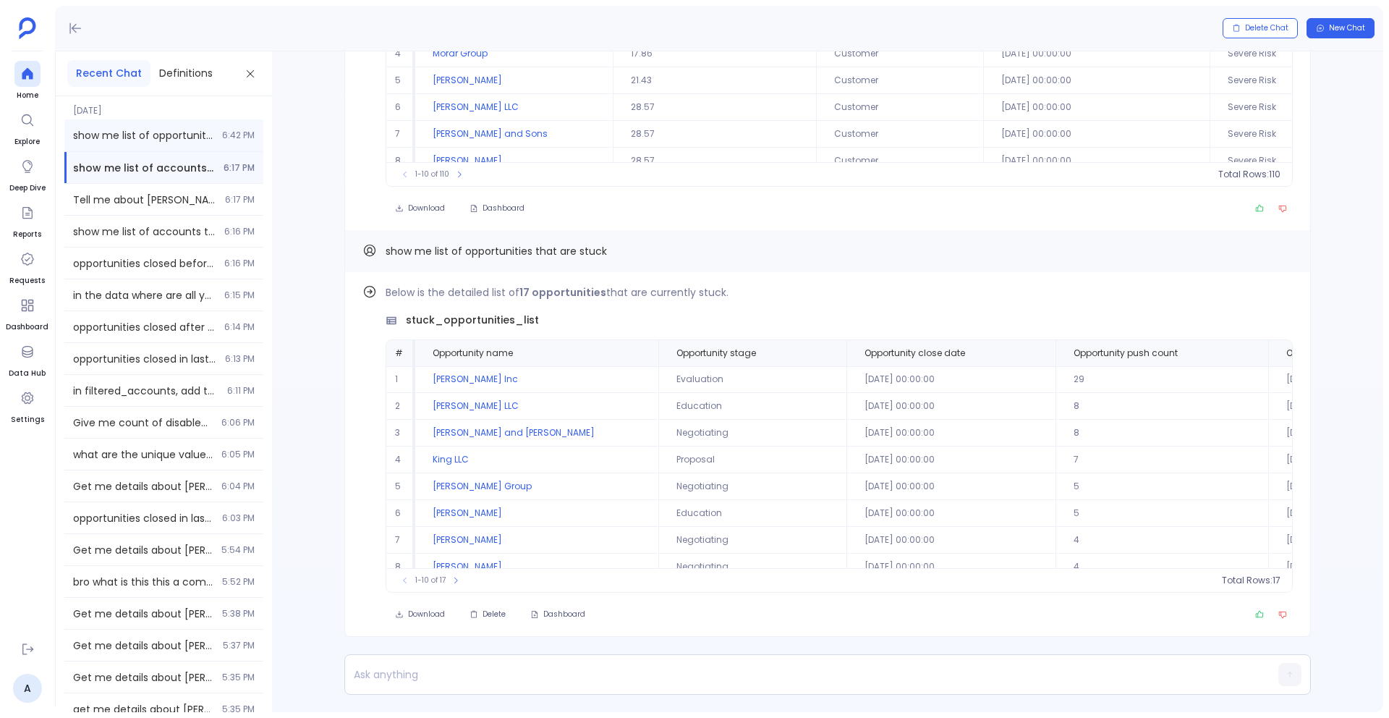
click at [170, 135] on span "show me list of opportunities that are stuck" at bounding box center [143, 135] width 140 height 14
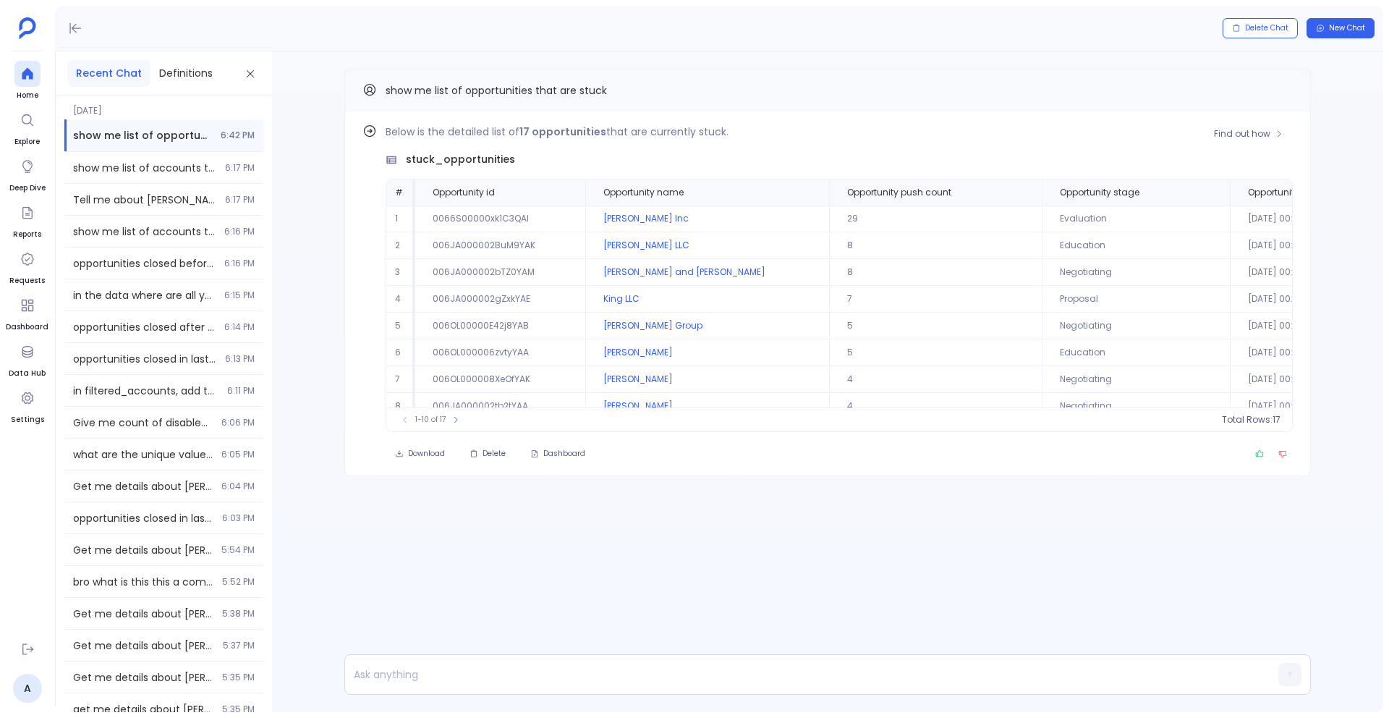
click at [1042, 276] on td "Negotiating" at bounding box center [1136, 272] width 188 height 27
click at [1042, 275] on td "Negotiating" at bounding box center [1136, 272] width 188 height 27
copy td "Negotiating"
click at [190, 173] on span "show me list of accounts that are at-risk" at bounding box center [144, 168] width 143 height 14
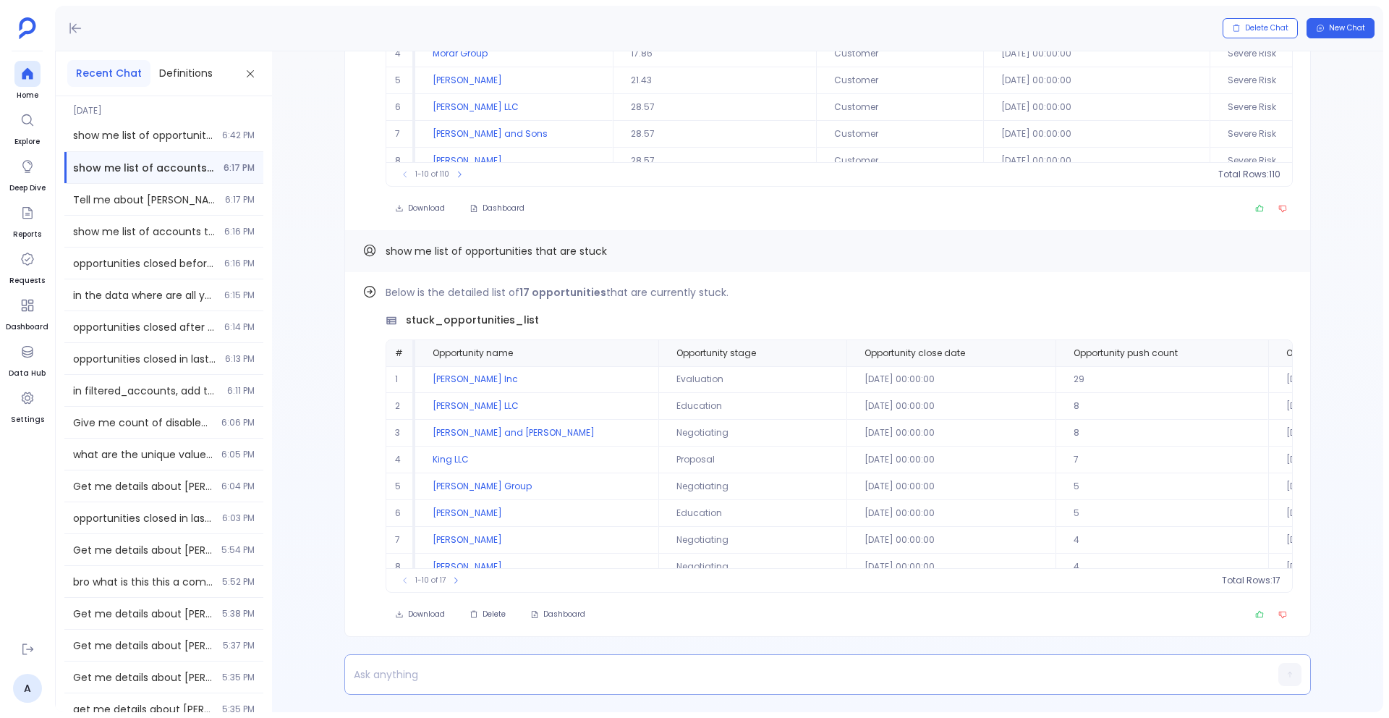
click at [564, 674] on p at bounding box center [799, 674] width 909 height 20
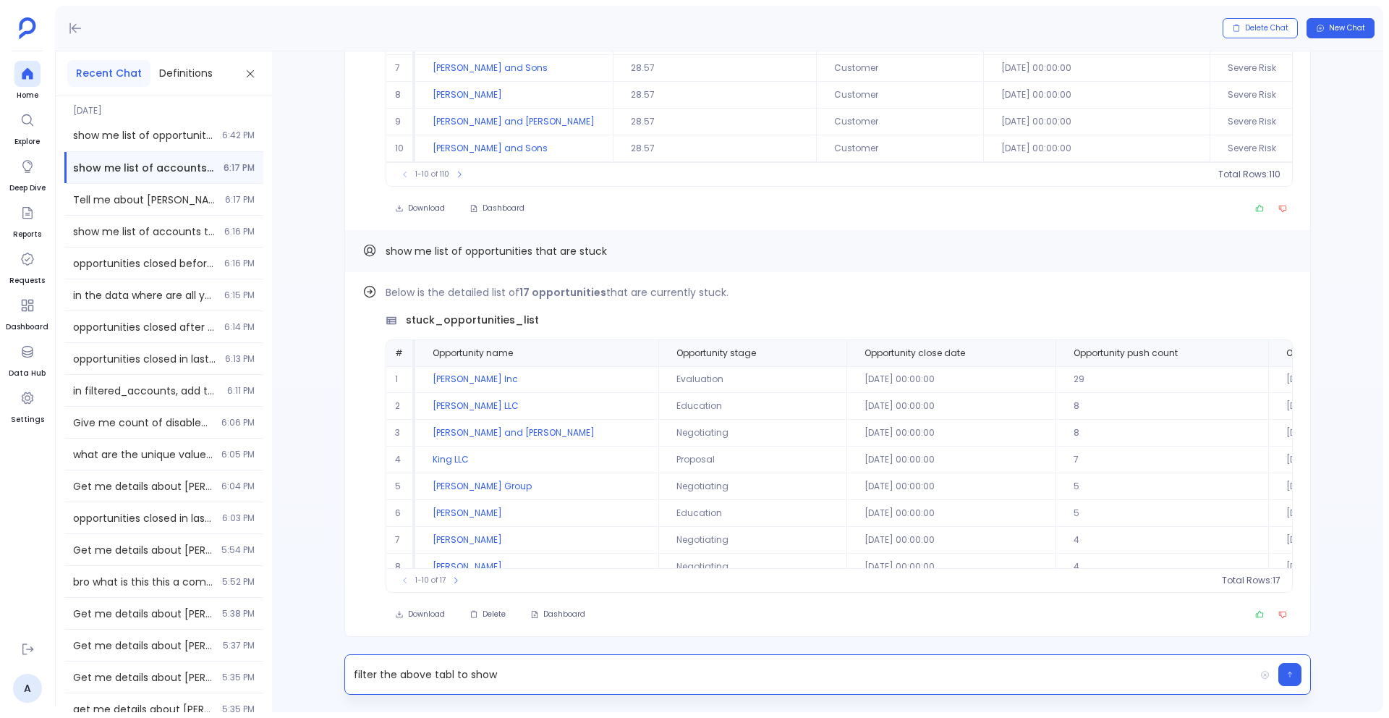
click at [451, 676] on p "filter the above tabl to show" at bounding box center [799, 674] width 909 height 20
click at [525, 678] on p "filter the above table to show" at bounding box center [799, 674] width 909 height 20
click at [658, 462] on td "Proposal" at bounding box center [752, 459] width 188 height 27
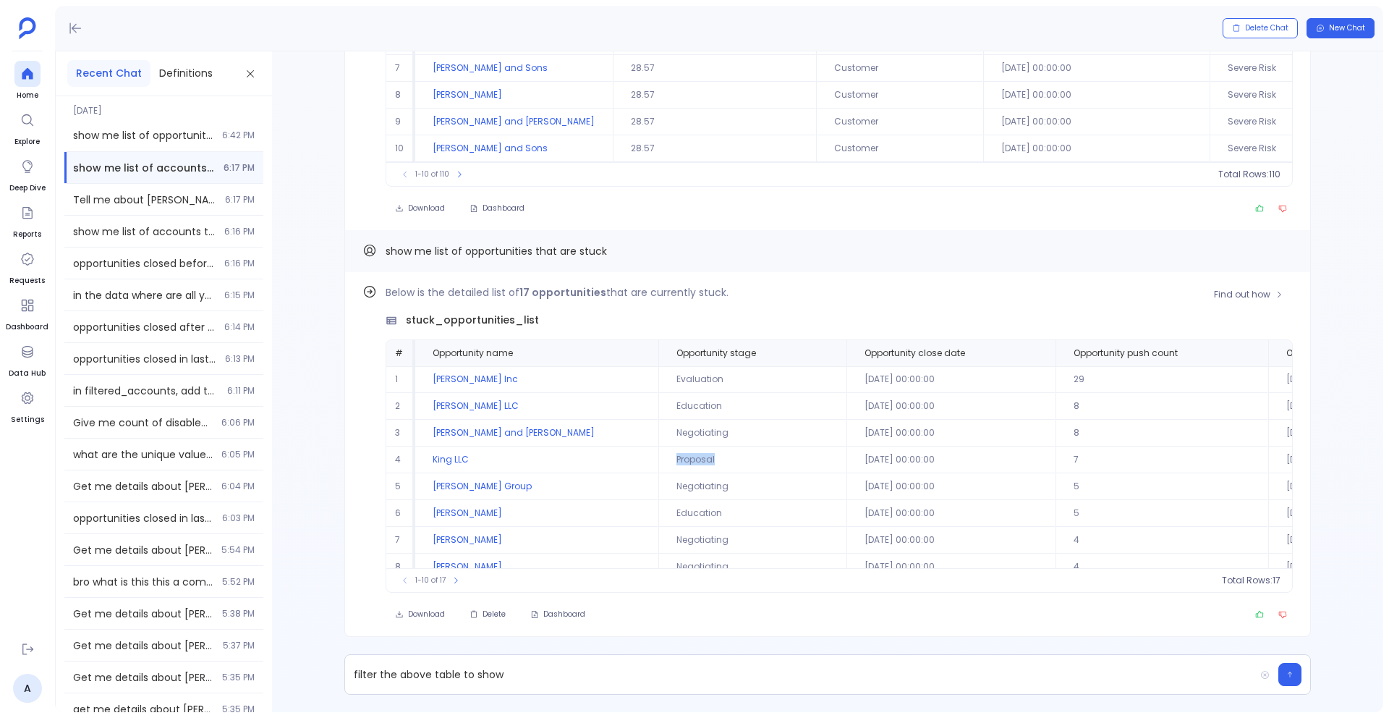
click at [658, 462] on td "Proposal" at bounding box center [752, 459] width 188 height 27
copy td "Proposal"
click at [531, 673] on p "filter the above table to show" at bounding box center [799, 674] width 909 height 20
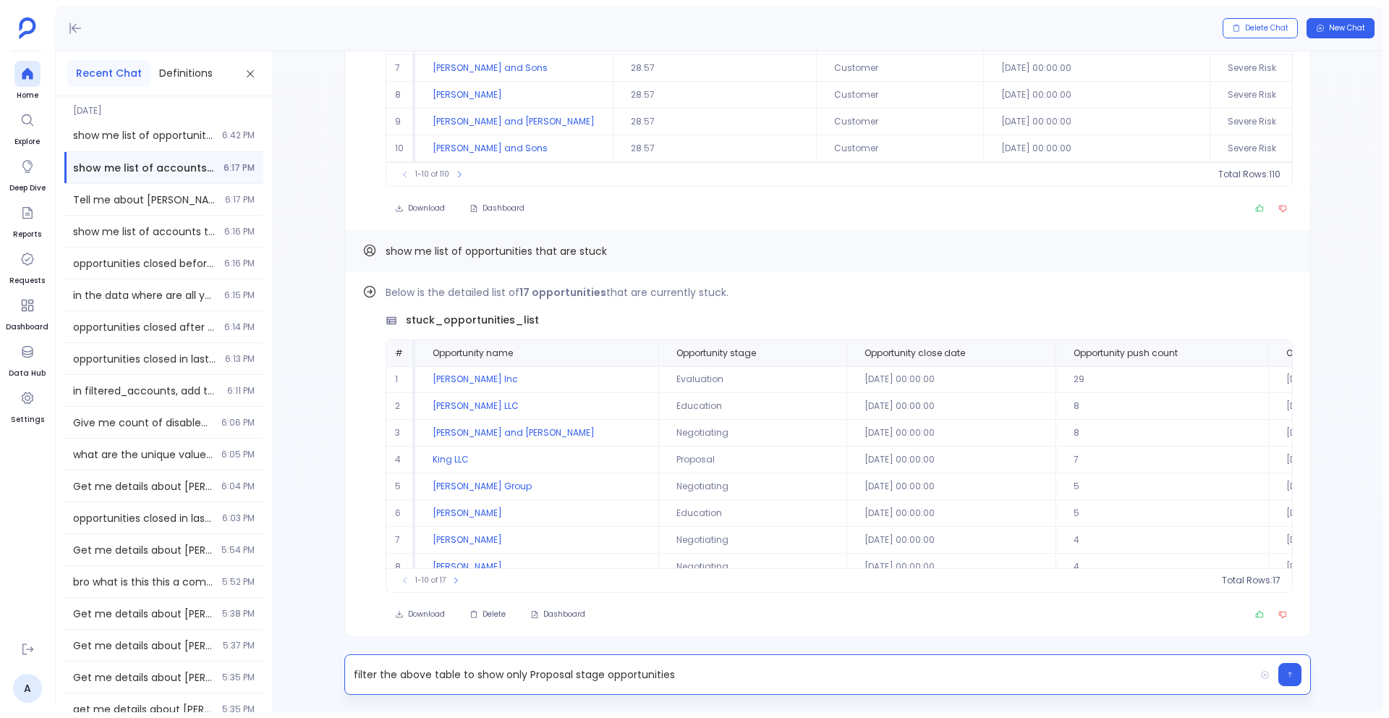
click at [538, 669] on p "filter the above table to show only Proposal stage opportunities" at bounding box center [799, 674] width 909 height 20
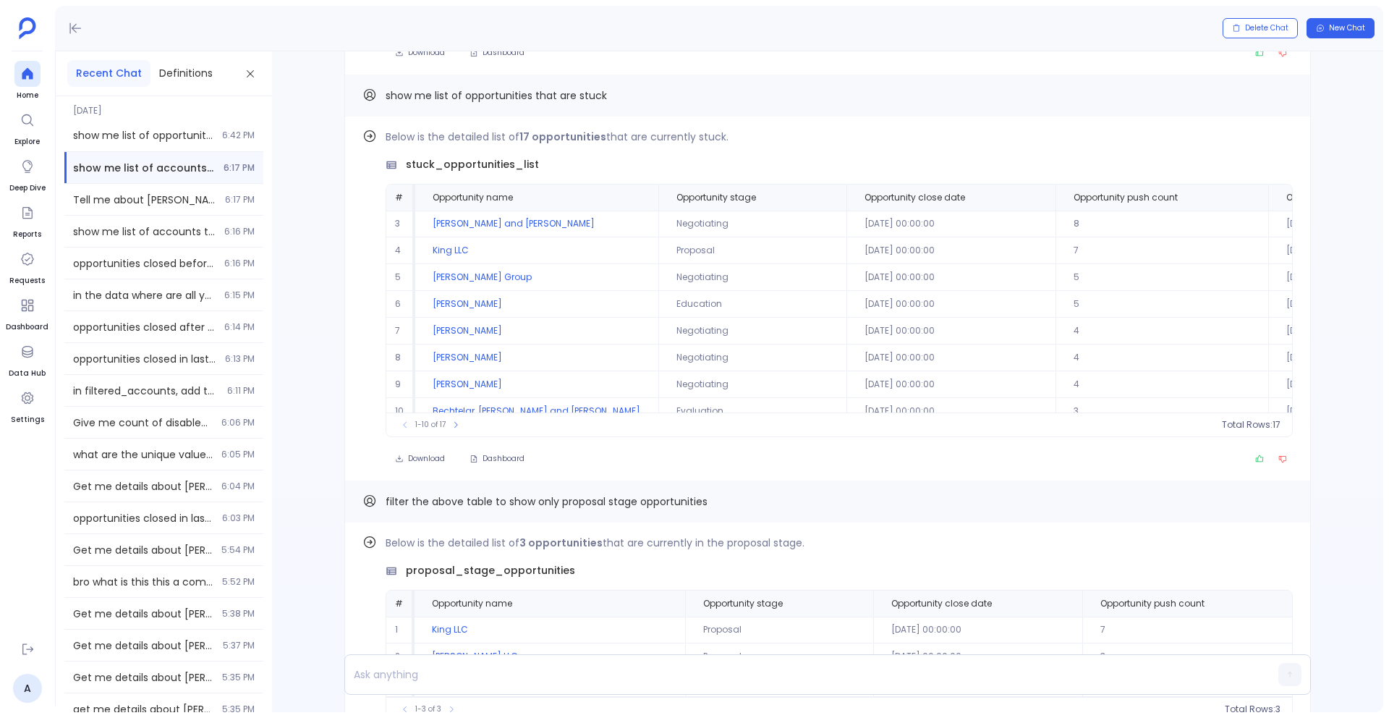
scroll to position [69, 0]
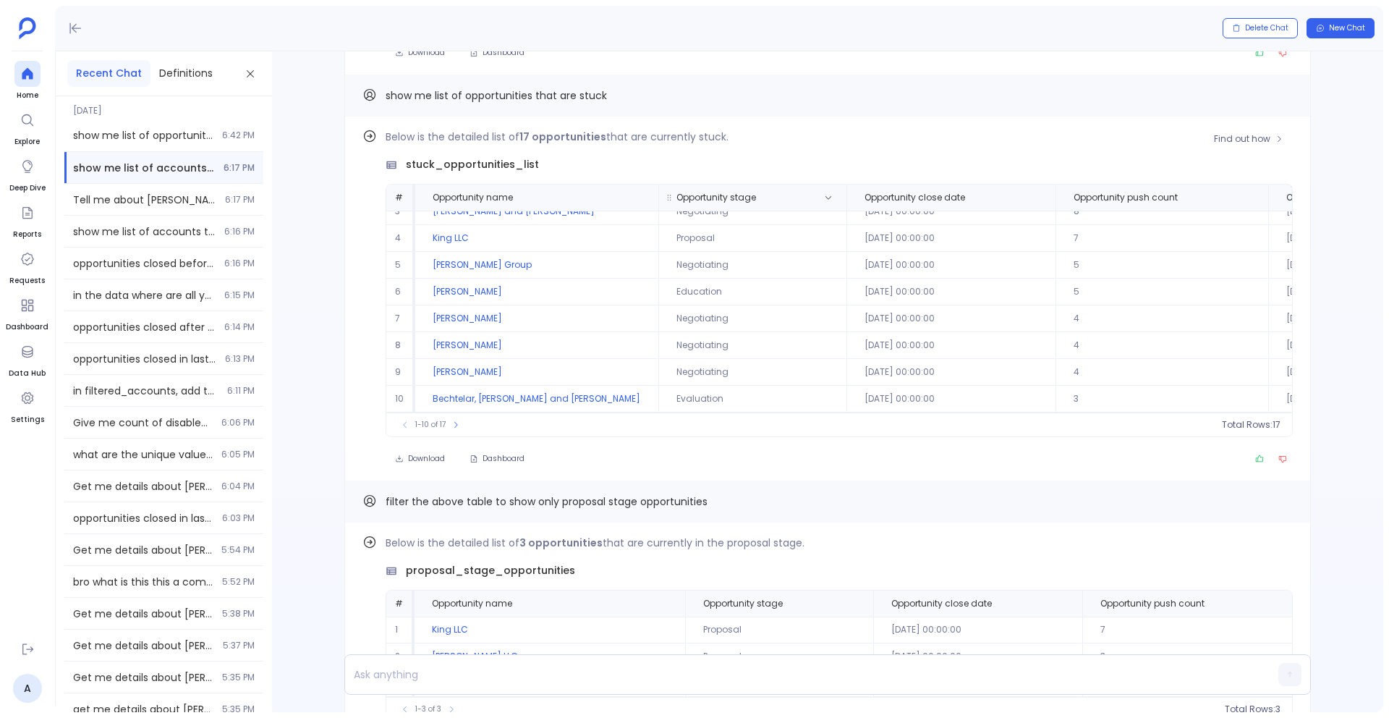
click at [759, 184] on th "Opportunity stage" at bounding box center [752, 197] width 188 height 26
click at [824, 193] on icon at bounding box center [828, 197] width 9 height 9
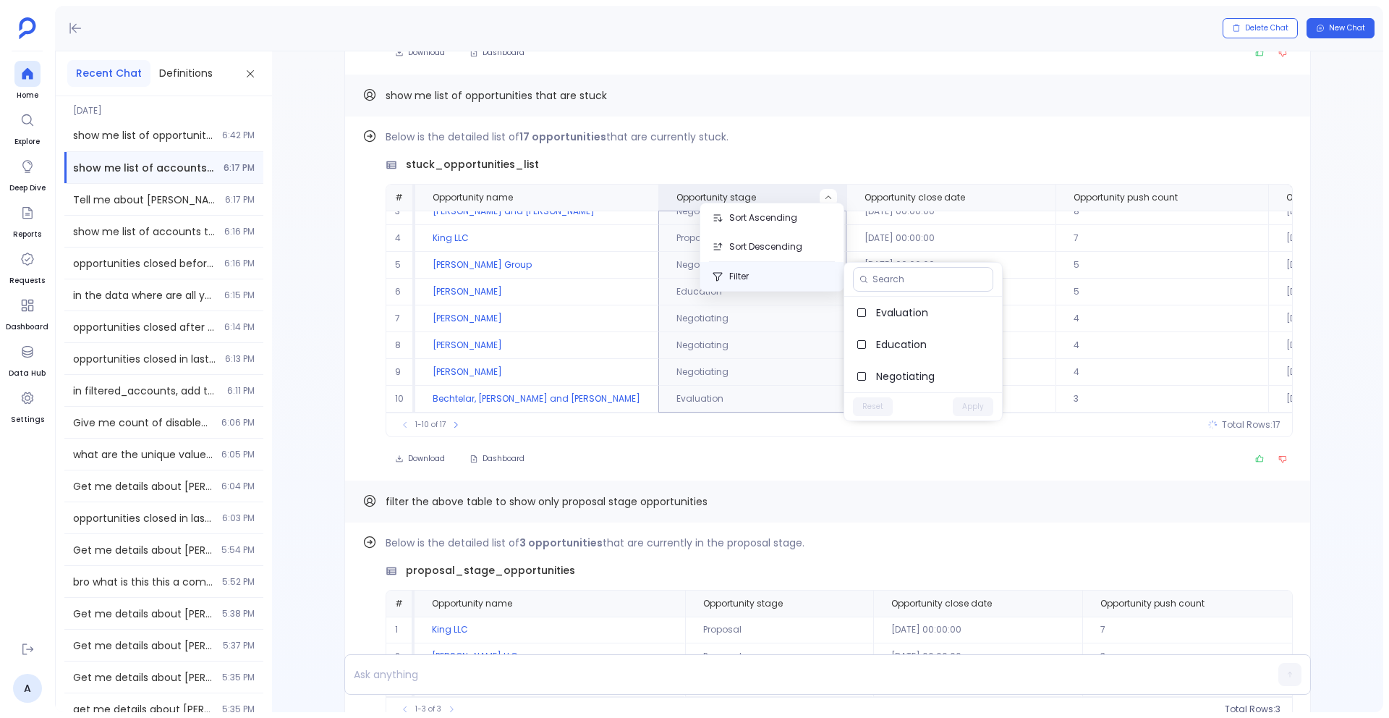
click at [761, 273] on button "Filter" at bounding box center [771, 276] width 143 height 29
click at [799, 279] on button "Filter" at bounding box center [771, 276] width 143 height 29
click at [760, 272] on button "Filter" at bounding box center [771, 276] width 143 height 29
click at [734, 273] on button "Filter" at bounding box center [771, 276] width 143 height 29
click at [747, 271] on button "Filter" at bounding box center [771, 276] width 143 height 29
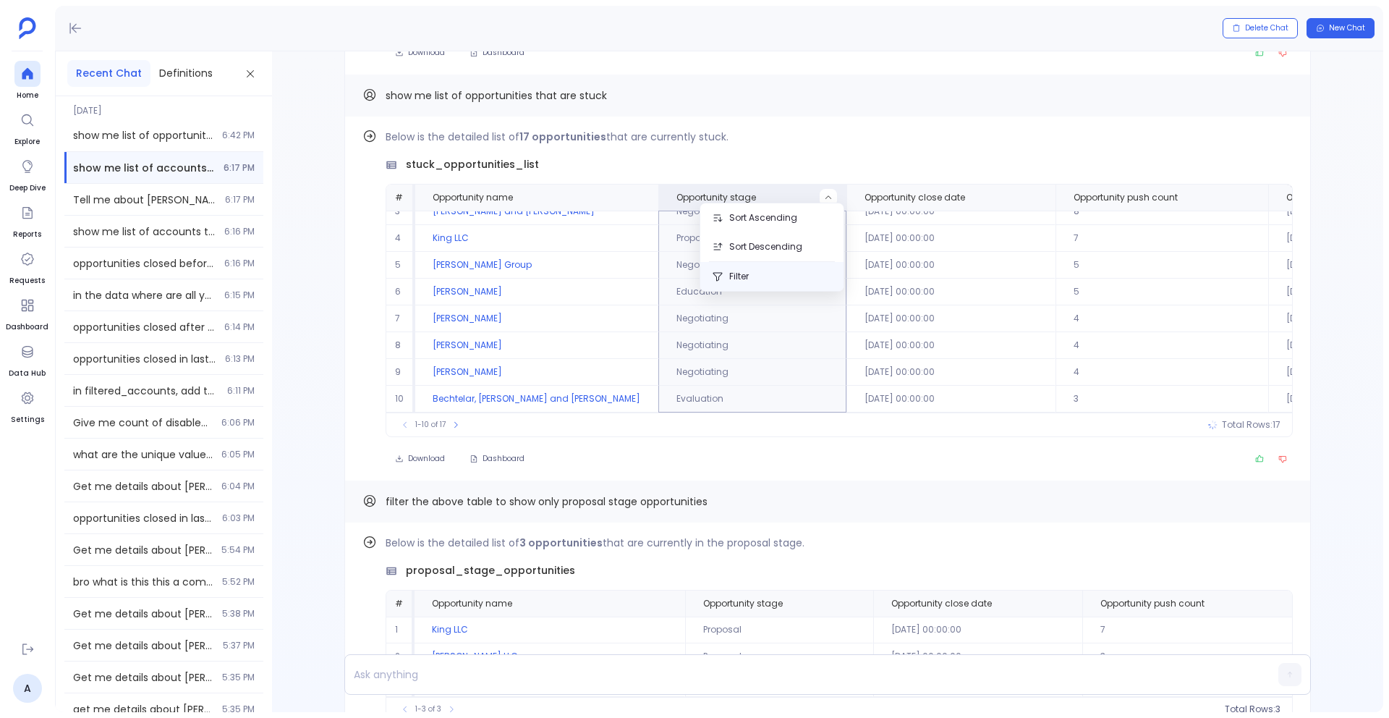
click at [747, 271] on button "Filter" at bounding box center [771, 276] width 143 height 29
click at [894, 372] on span "Proposal" at bounding box center [933, 376] width 114 height 14
click at [987, 402] on button "Apply" at bounding box center [973, 406] width 41 height 19
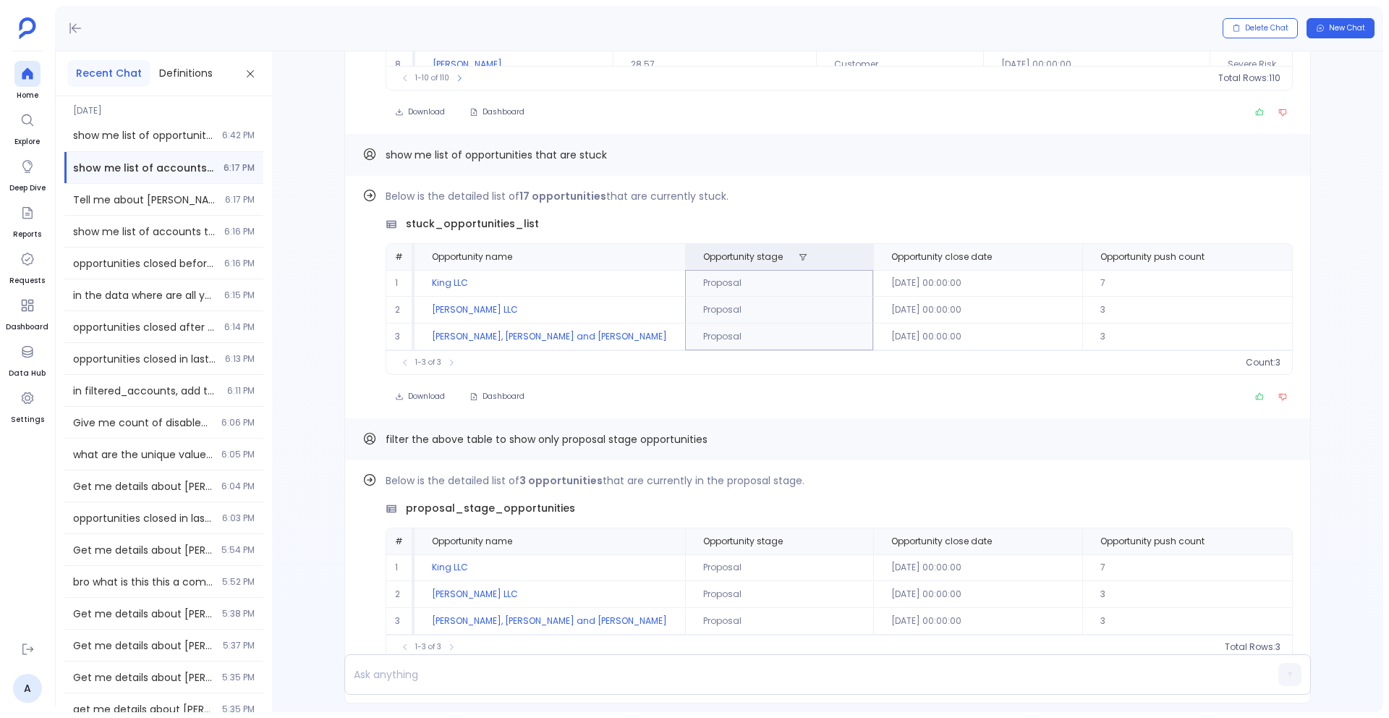
scroll to position [-24, 0]
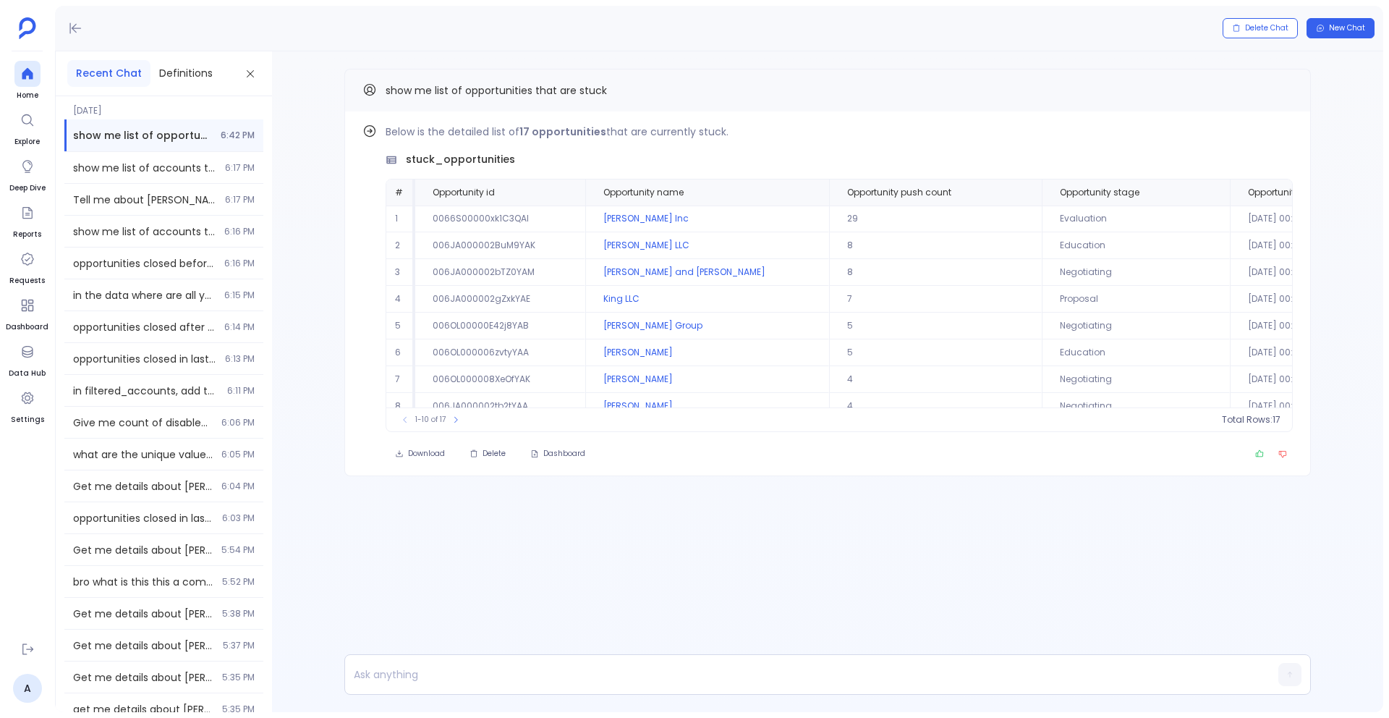
click at [162, 130] on span "show me list of opportunities that are stuck" at bounding box center [142, 135] width 139 height 14
click at [169, 135] on span "show me list of opportunities that are stuck" at bounding box center [142, 135] width 139 height 14
click at [161, 167] on span "show me list of accounts that are at-risk" at bounding box center [144, 168] width 143 height 14
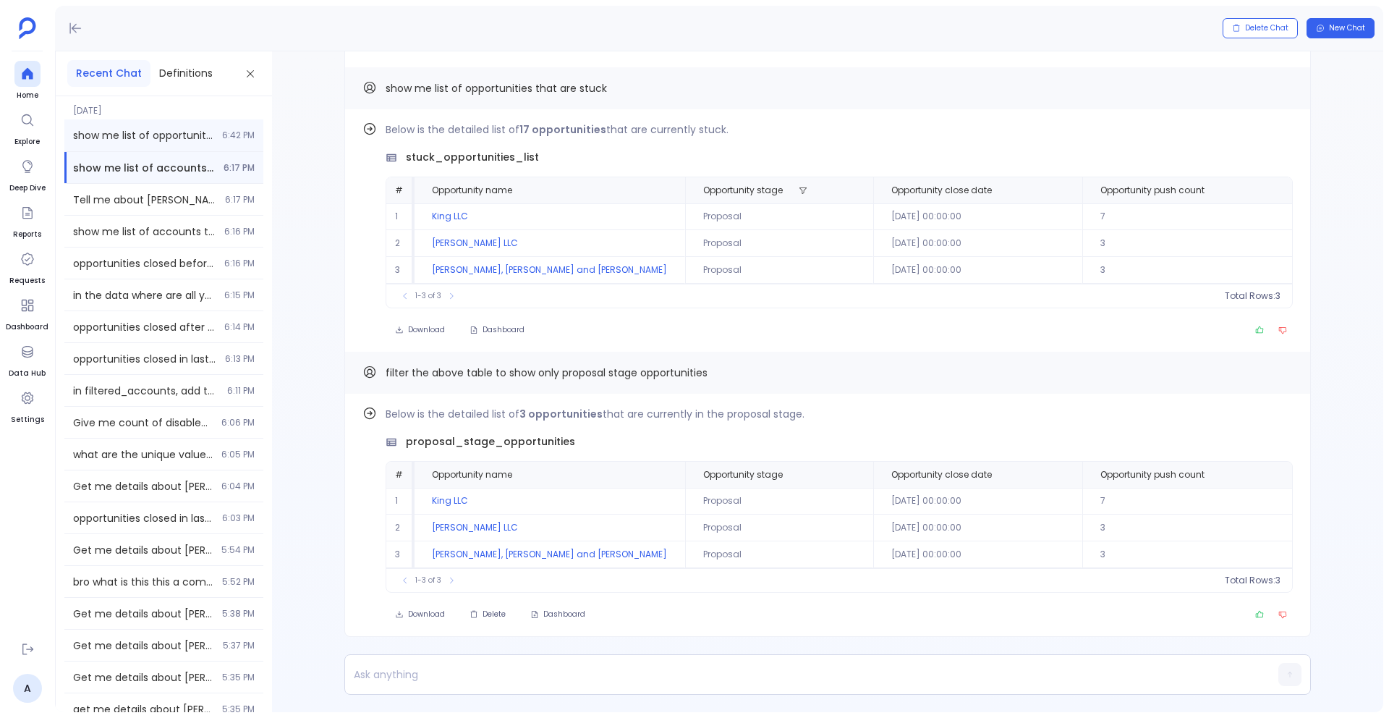
click at [166, 131] on span "show me list of opportunities that are stuck" at bounding box center [143, 135] width 140 height 14
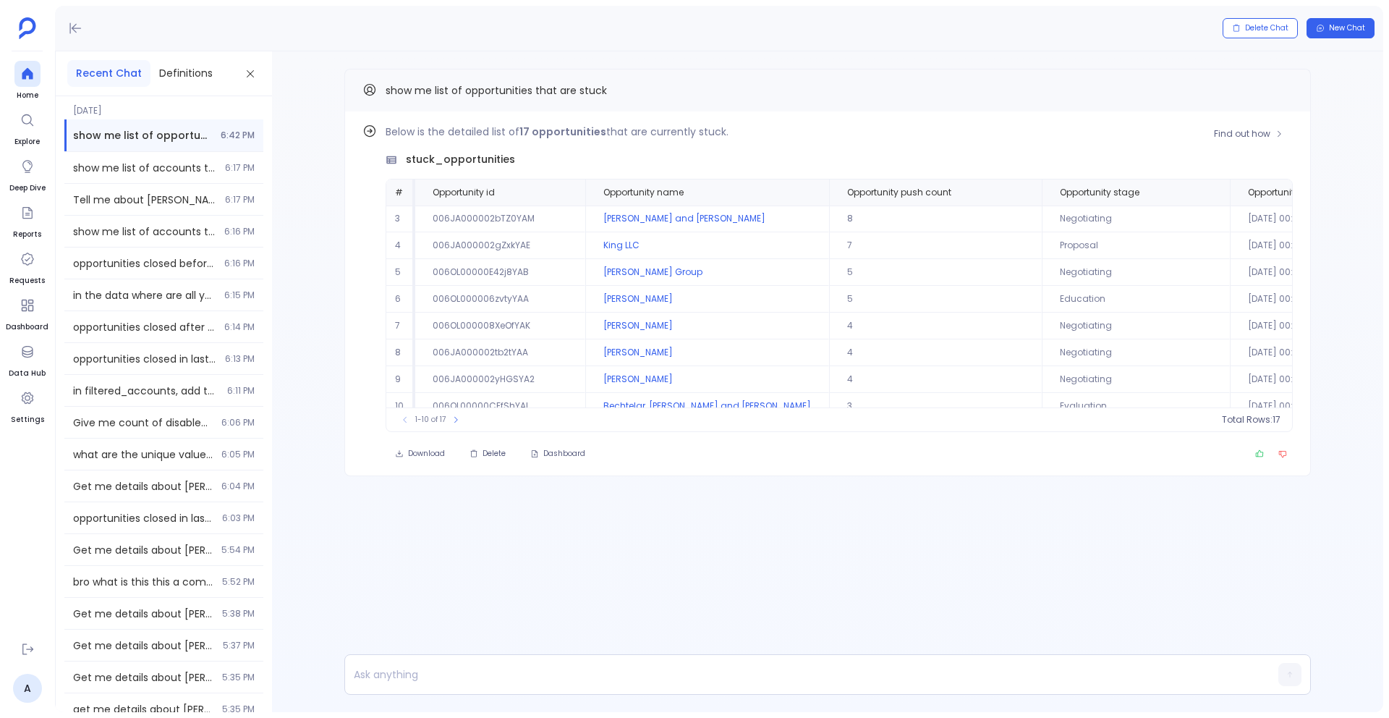
scroll to position [69, 0]
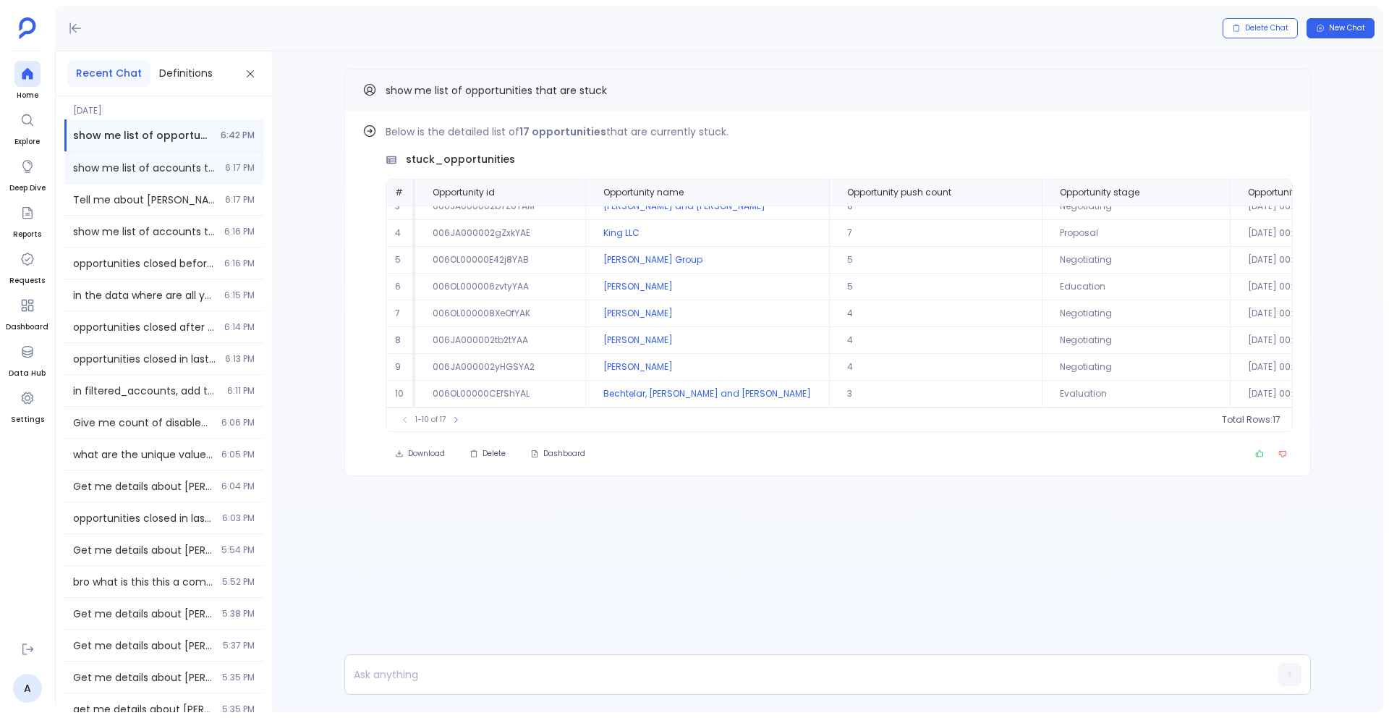
click at [140, 161] on span "show me list of accounts that are at-risk" at bounding box center [144, 168] width 143 height 14
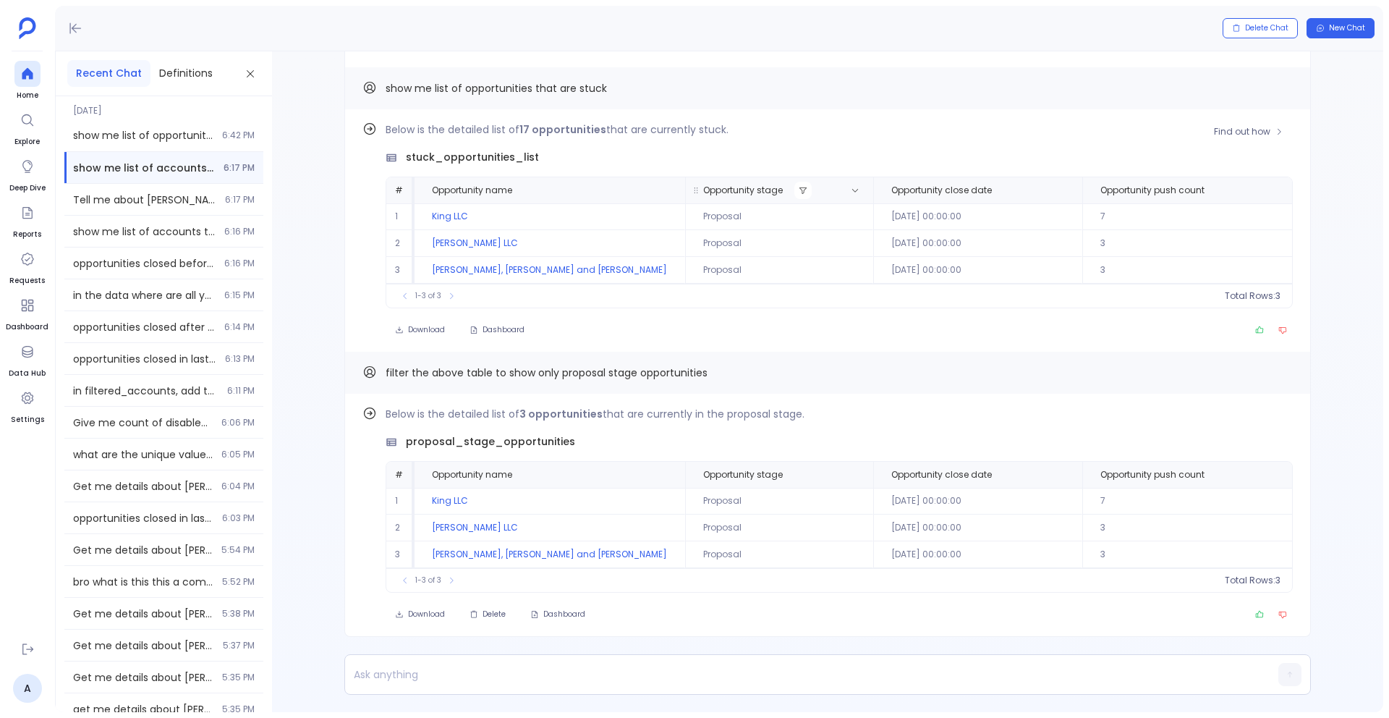
click at [794, 182] on button at bounding box center [802, 190] width 17 height 17
click at [878, 331] on button "Reset" at bounding box center [872, 332] width 40 height 19
click at [972, 331] on button "Apply" at bounding box center [972, 332] width 41 height 19
